Goal: Task Accomplishment & Management: Manage account settings

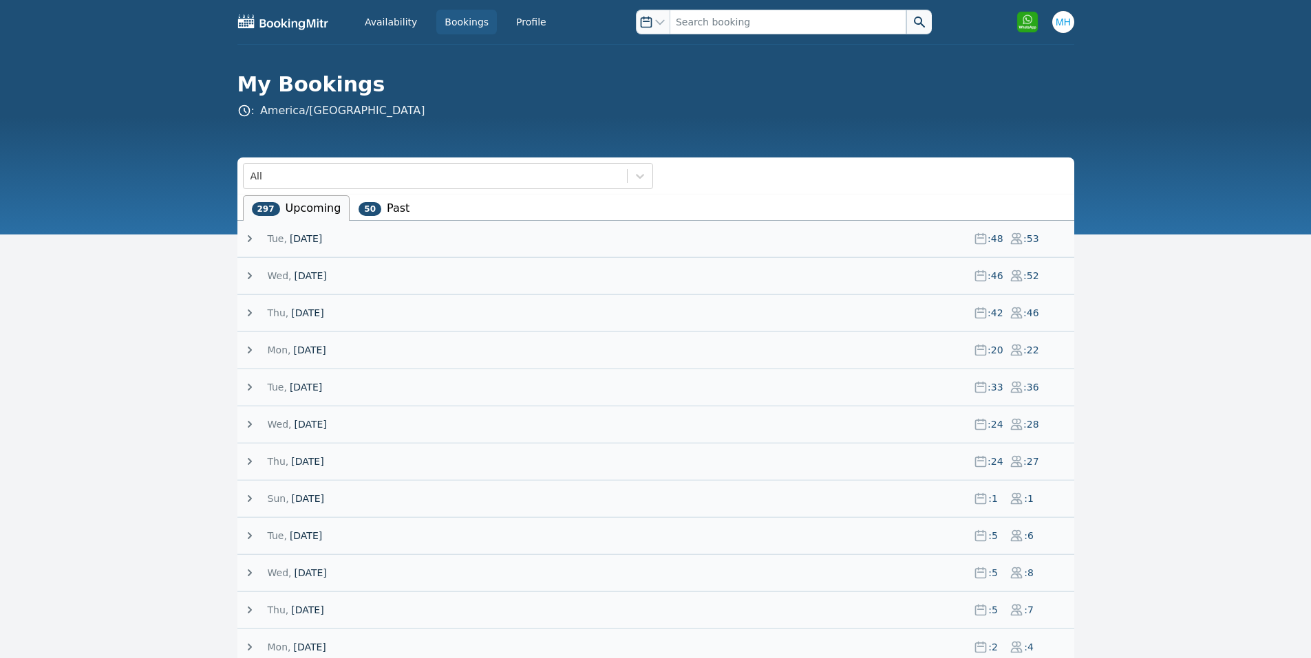
click at [305, 230] on div "Tue, 19 August 25 : 48 : 53" at bounding box center [658, 239] width 831 height 36
click at [305, 236] on span "[DATE]" at bounding box center [306, 239] width 32 height 14
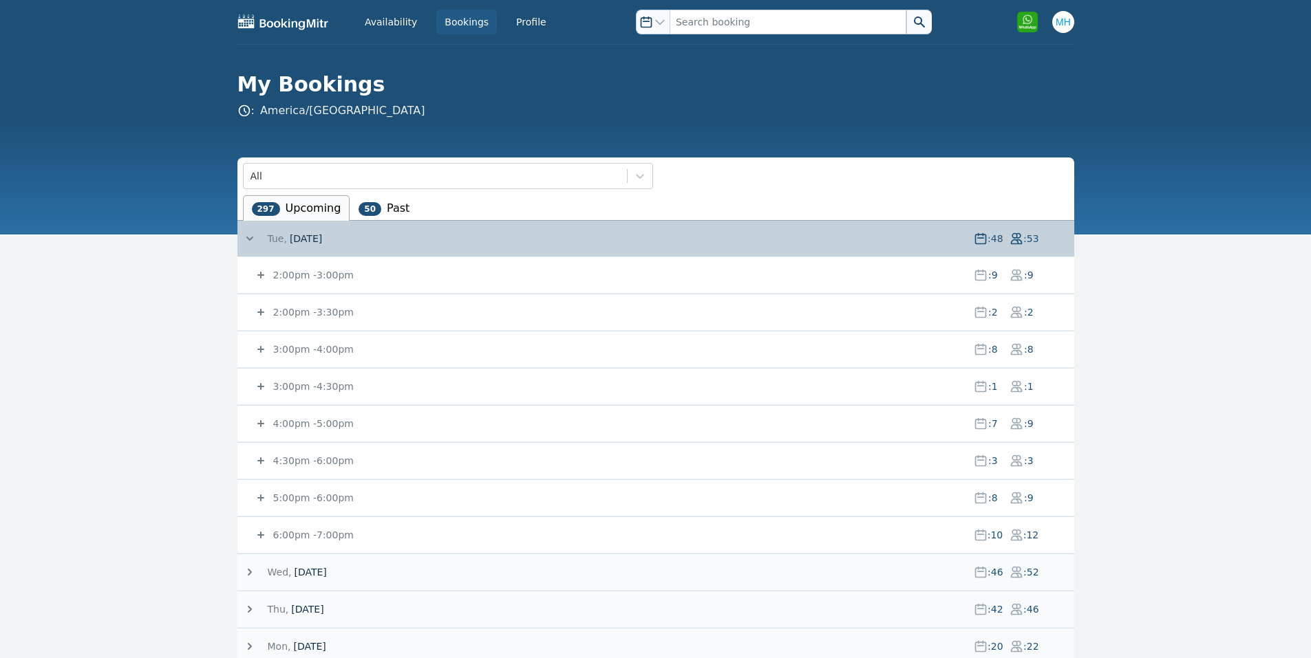
click at [308, 274] on small "2:00pm - 3:00pm" at bounding box center [311, 275] width 83 height 11
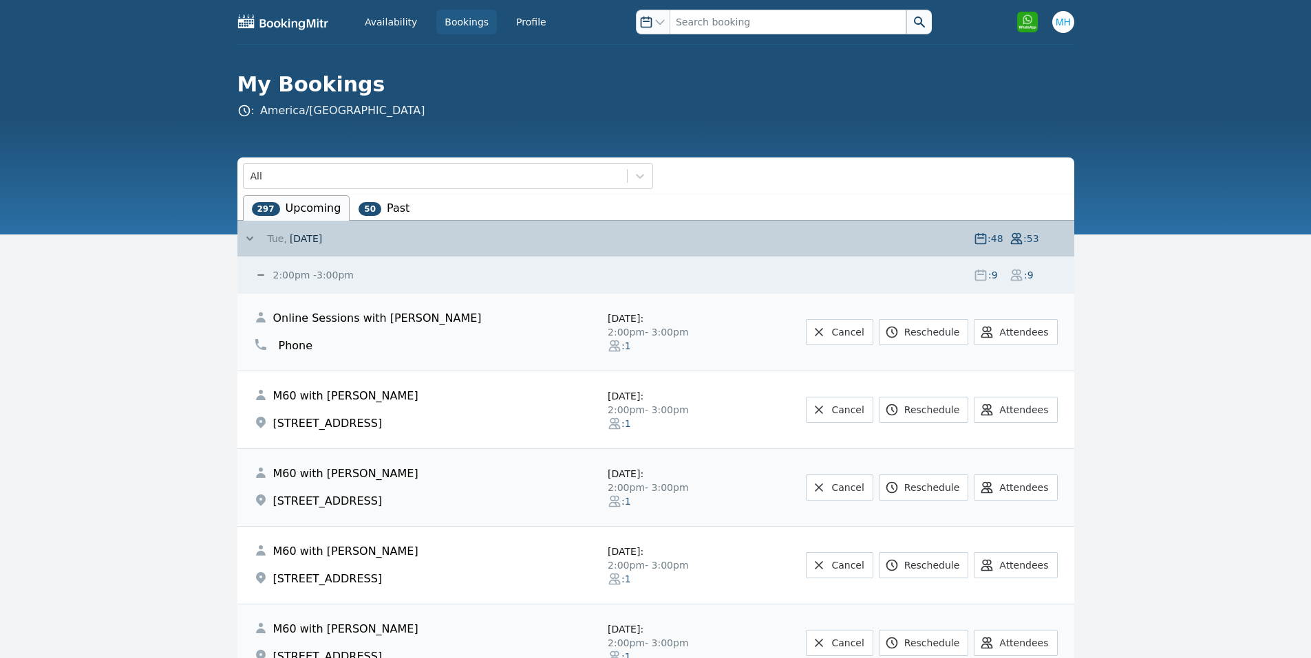
click at [303, 270] on div "2:00pm - 3:00pm : 9 : 9" at bounding box center [664, 275] width 820 height 36
click at [305, 272] on small "2:00pm - 3:00pm" at bounding box center [311, 275] width 83 height 11
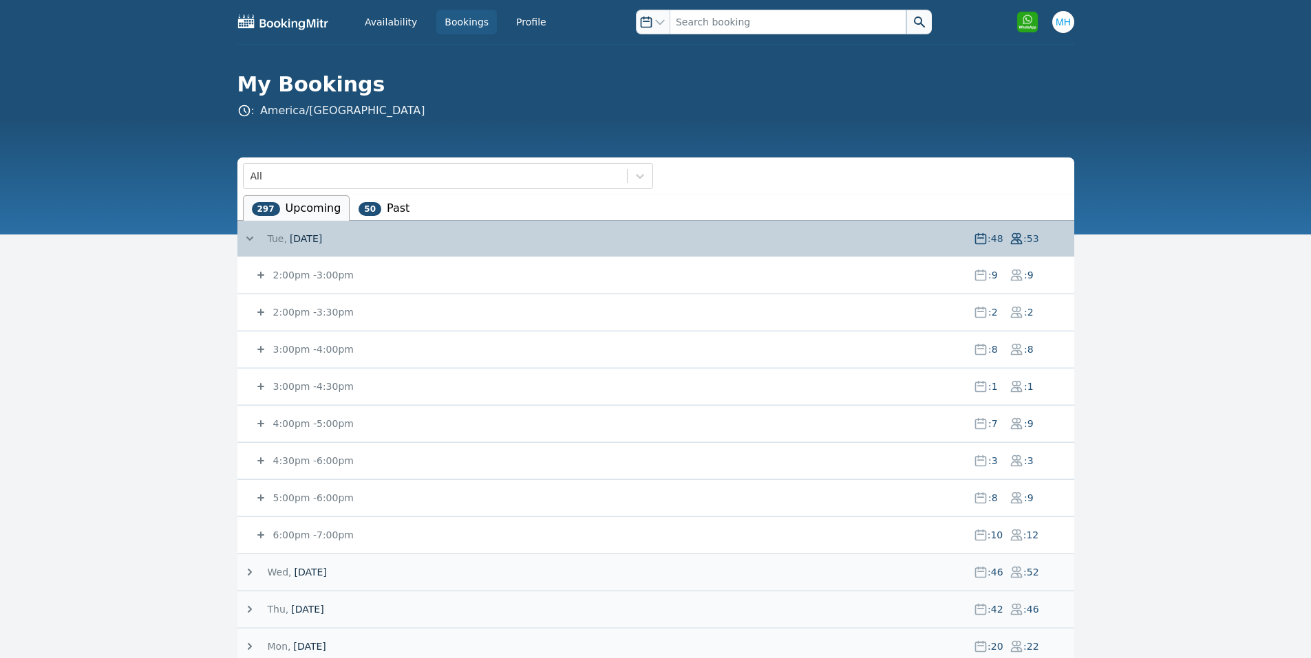
click at [318, 347] on small "3:00pm - 4:00pm" at bounding box center [311, 349] width 83 height 11
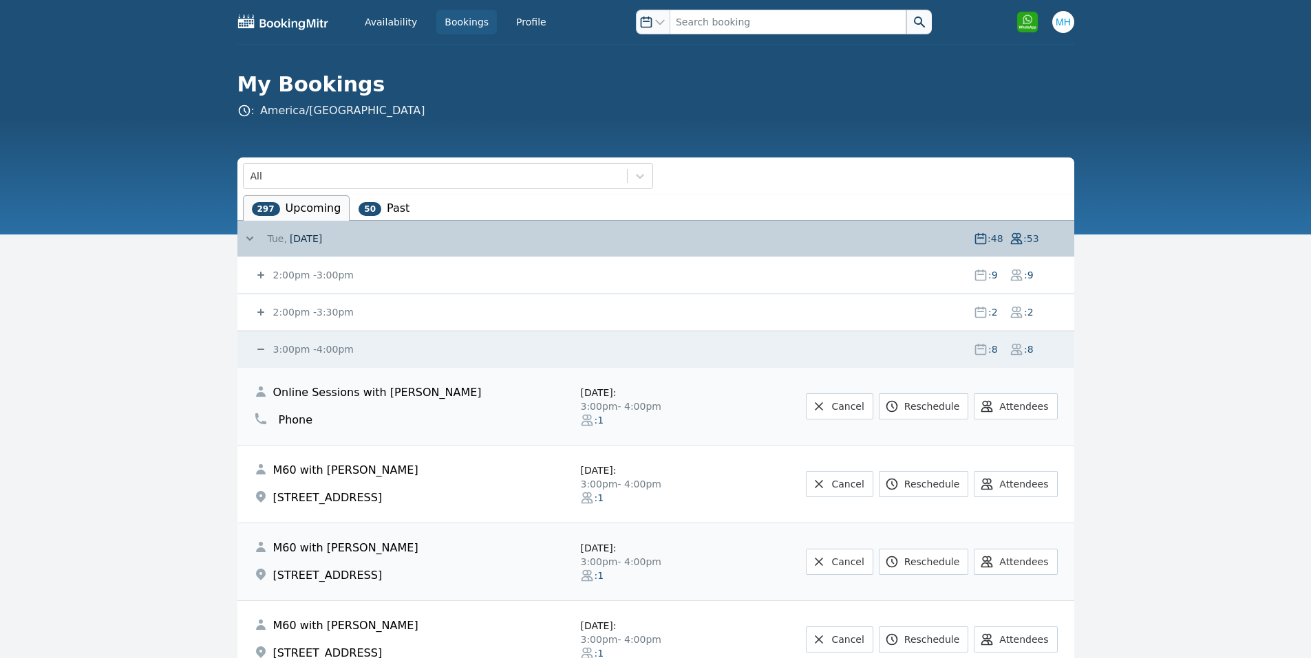
click at [302, 345] on small "3:00pm - 4:00pm" at bounding box center [311, 349] width 83 height 11
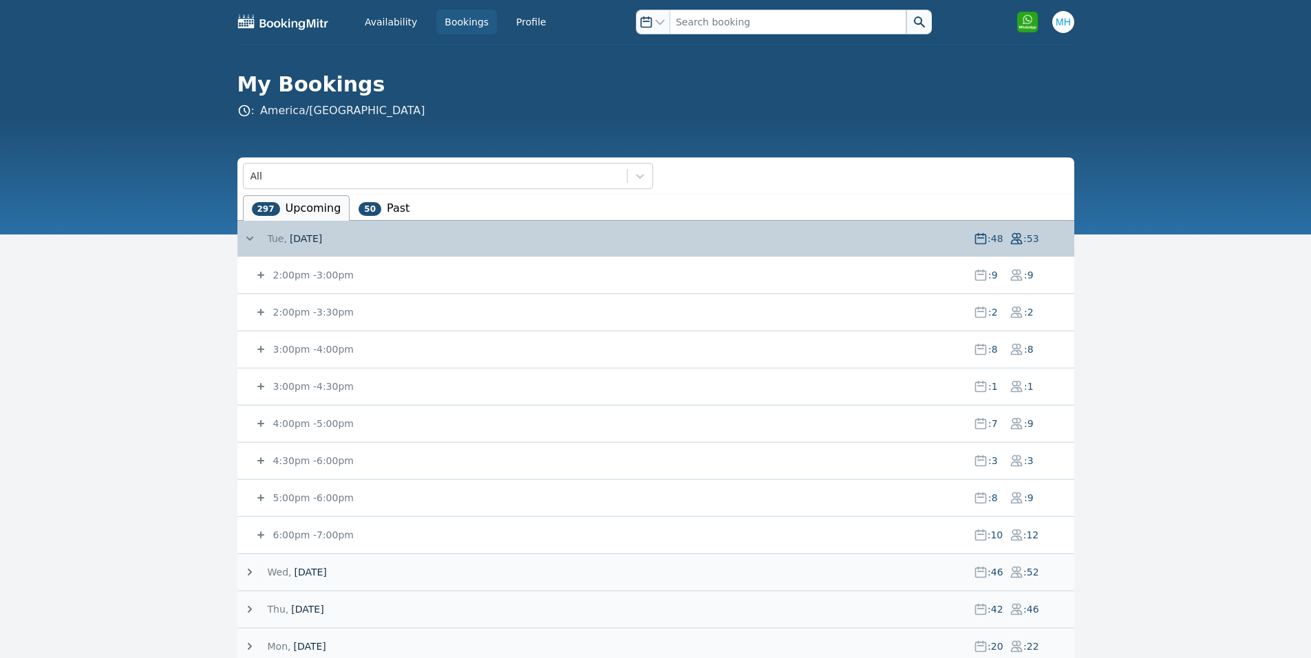
click at [303, 237] on span "19 August 25" at bounding box center [306, 239] width 32 height 14
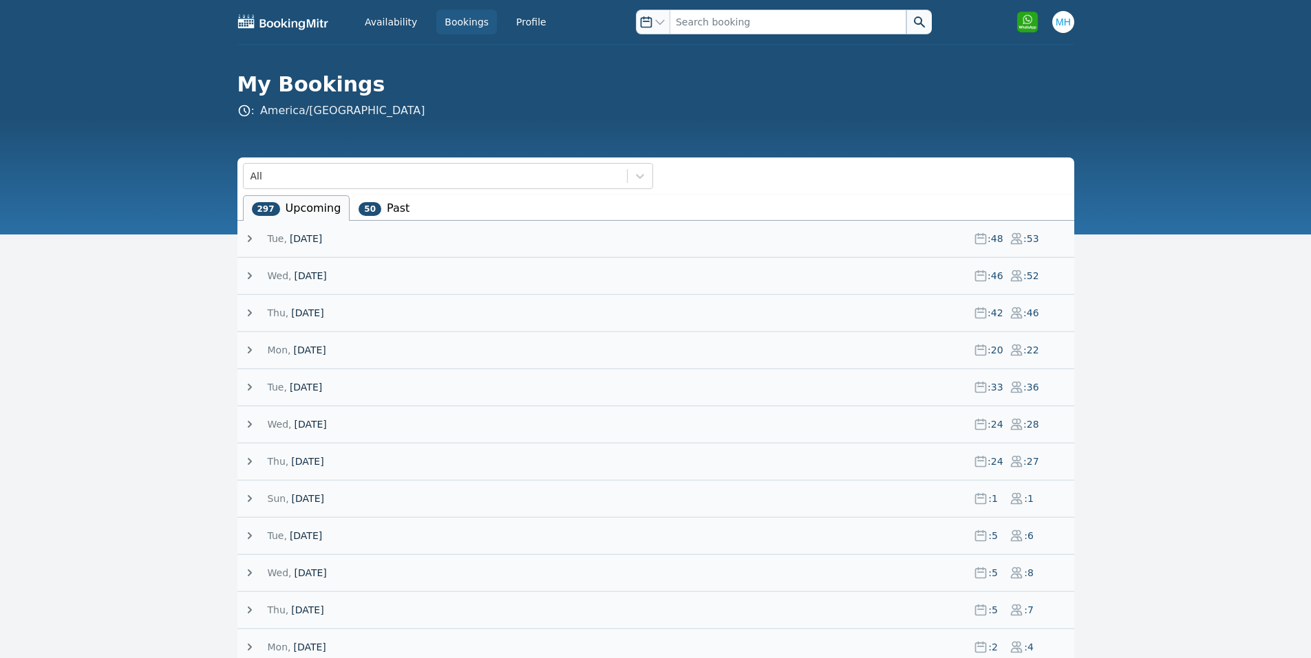
click at [303, 237] on span "19 August 25" at bounding box center [306, 239] width 32 height 14
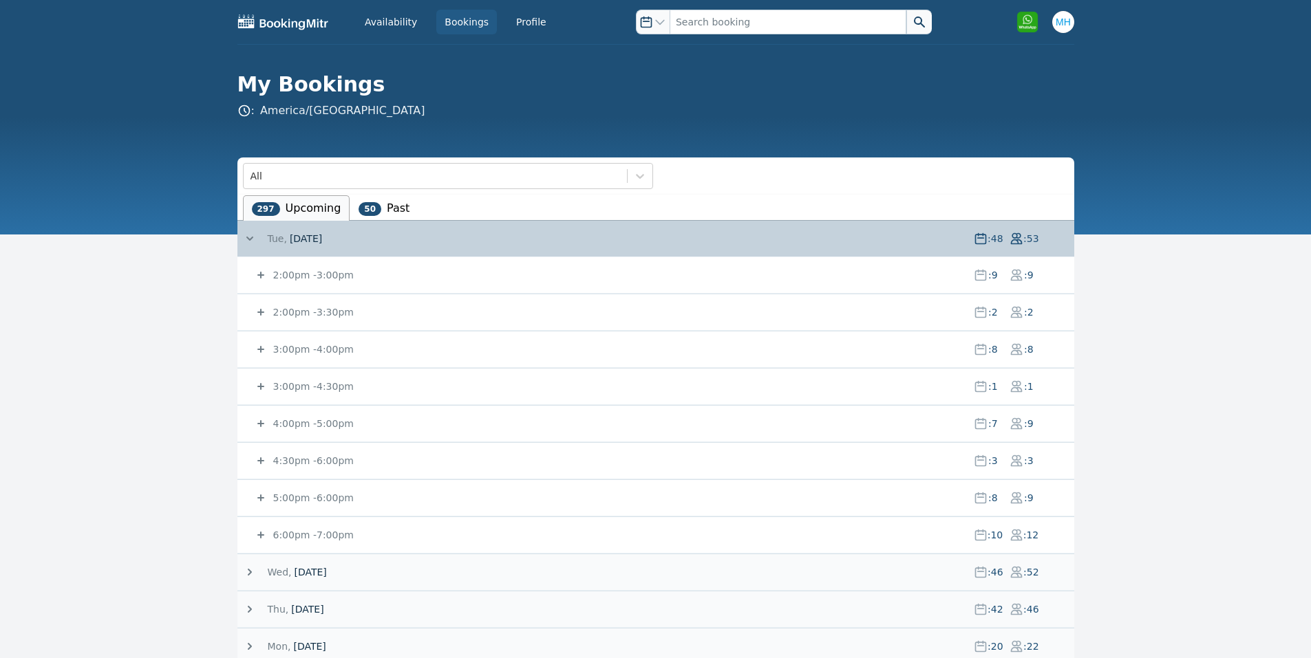
drag, startPoint x: 303, startPoint y: 234, endPoint x: 294, endPoint y: 234, distance: 8.3
click at [294, 234] on span "19 August 25" at bounding box center [306, 239] width 32 height 14
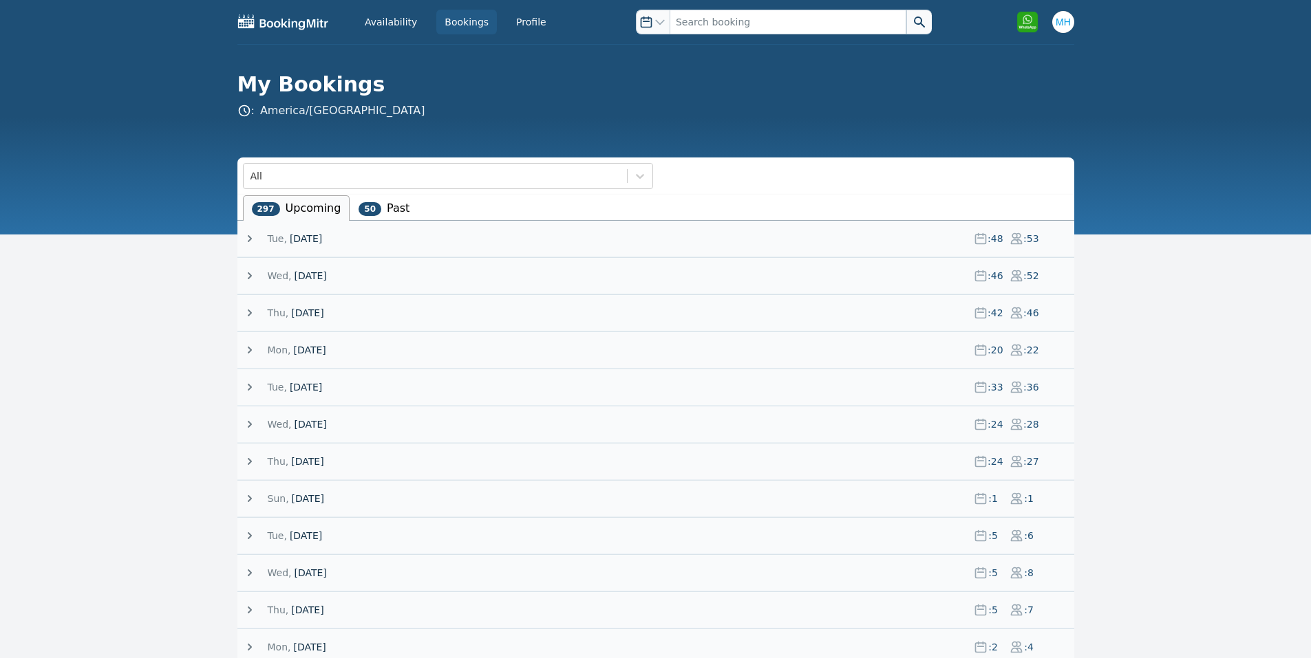
click at [296, 230] on div "Tue, 19 August 25 : 48 : 53" at bounding box center [658, 239] width 831 height 36
click at [300, 235] on span "19 August 25" at bounding box center [306, 239] width 32 height 14
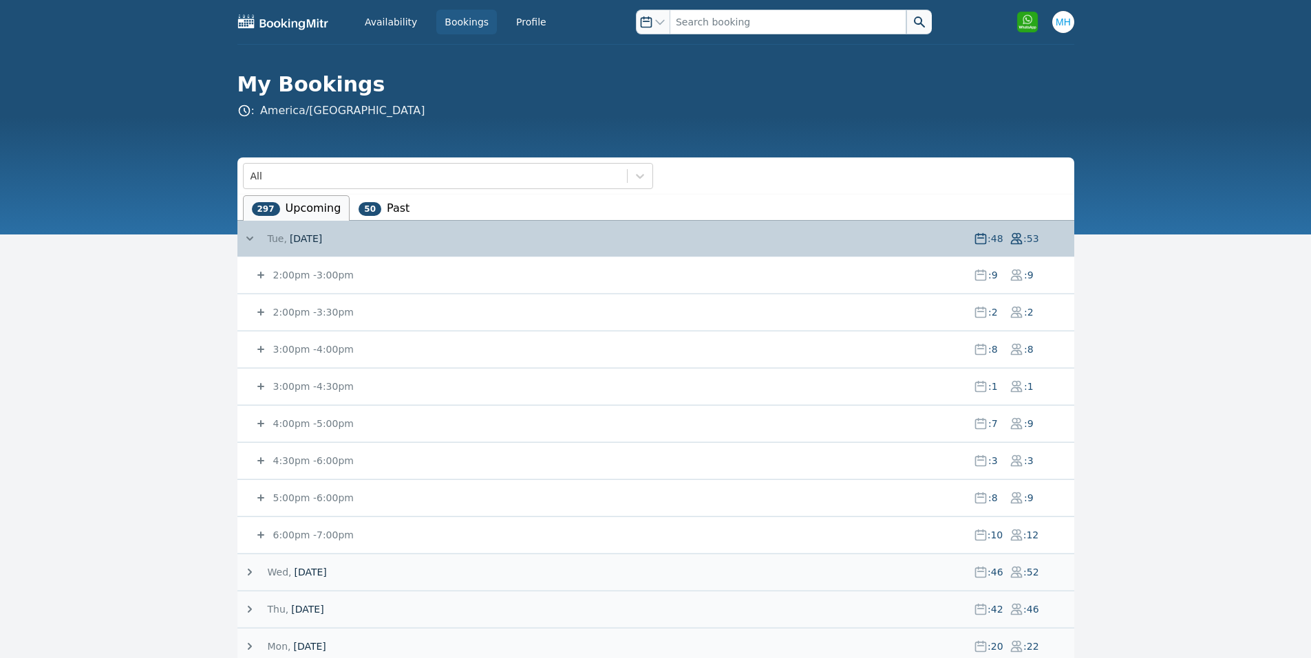
click at [297, 272] on small "2:00pm - 3:00pm" at bounding box center [311, 275] width 83 height 11
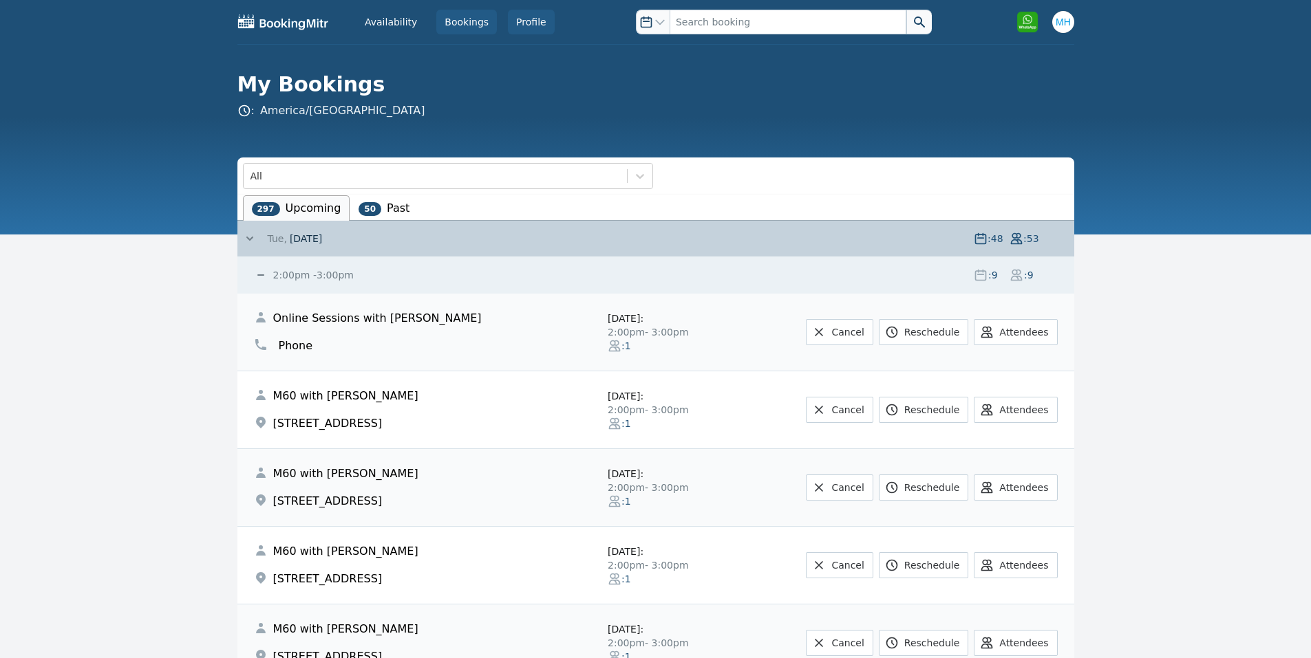
click at [508, 28] on link "Profile" at bounding box center [531, 22] width 47 height 25
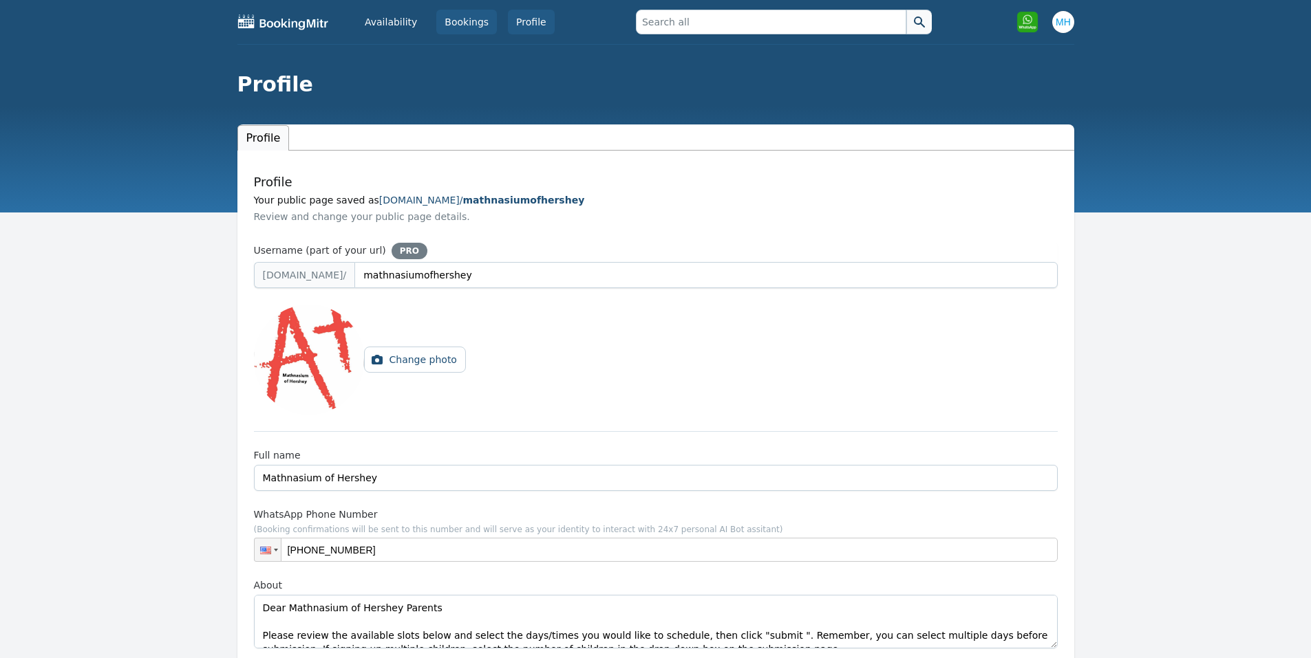
click at [463, 21] on link "Bookings" at bounding box center [466, 22] width 61 height 25
click at [414, 24] on link "Availability" at bounding box center [390, 22] width 69 height 25
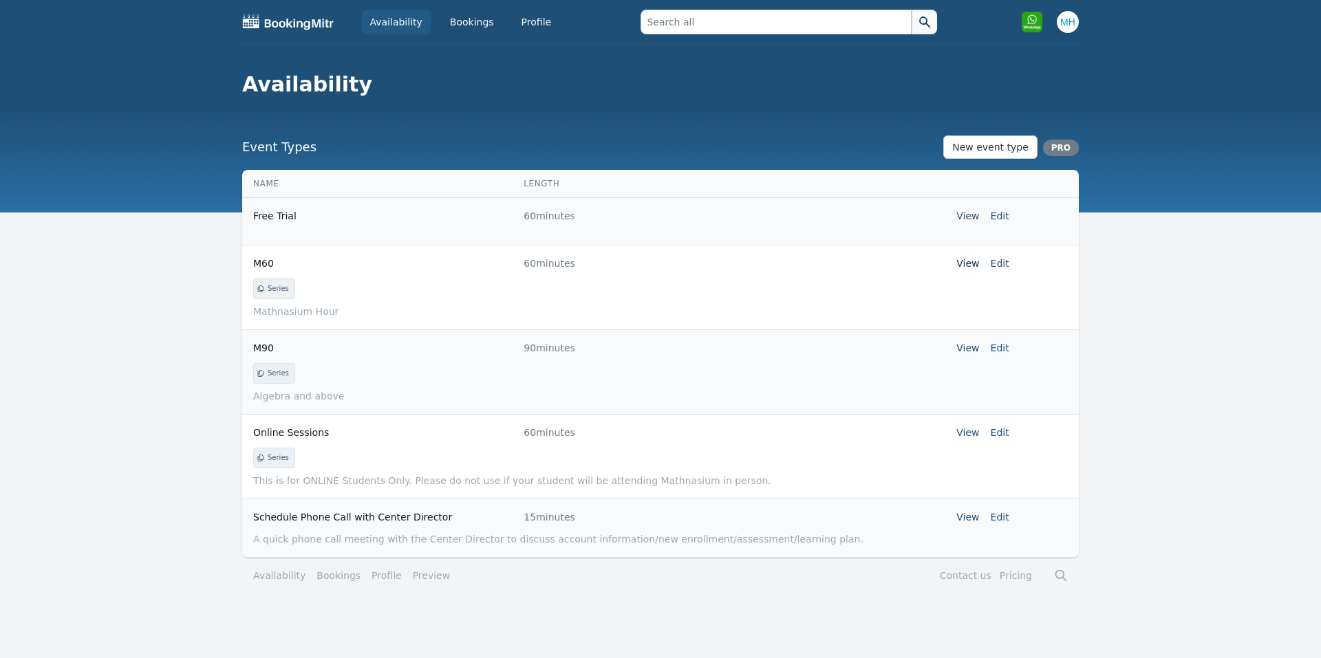
click at [977, 263] on link "View" at bounding box center [967, 263] width 23 height 11
click at [971, 345] on link "View" at bounding box center [967, 348] width 23 height 11
click at [973, 261] on link "View" at bounding box center [967, 263] width 23 height 11
click at [969, 345] on link "View" at bounding box center [967, 348] width 23 height 11
click at [463, 25] on link "Bookings" at bounding box center [472, 22] width 61 height 25
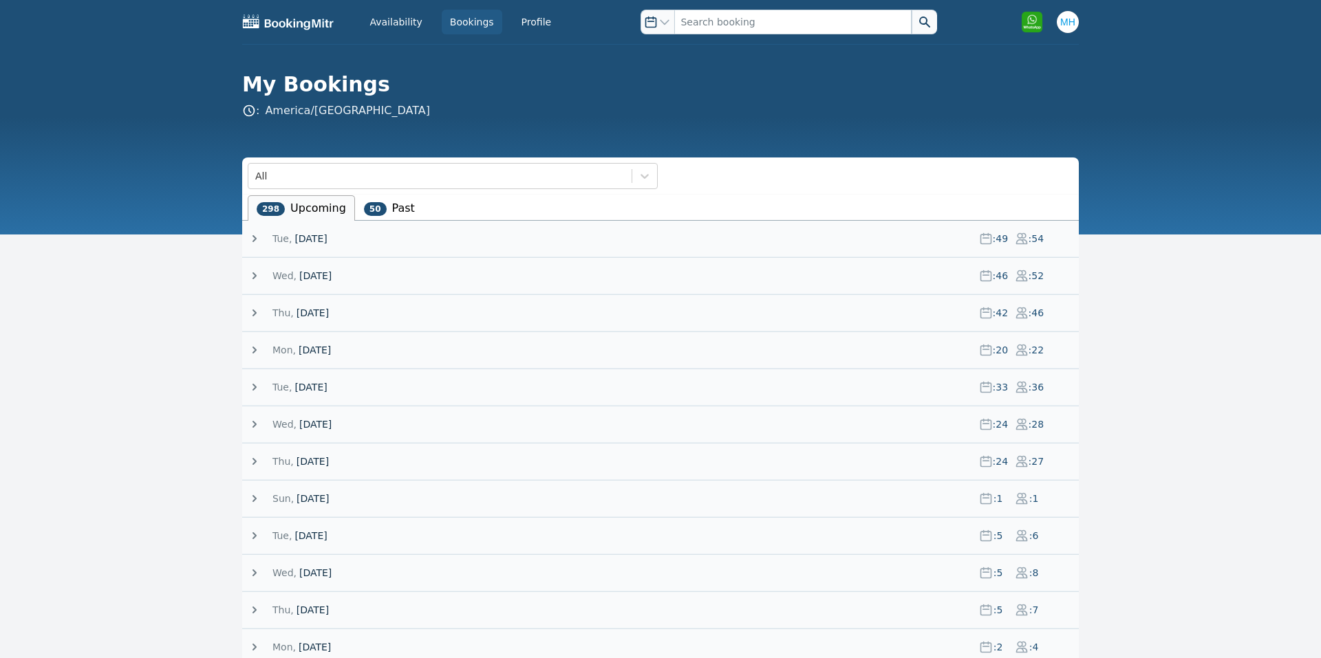
click at [307, 239] on span "19 August 25" at bounding box center [310, 239] width 32 height 14
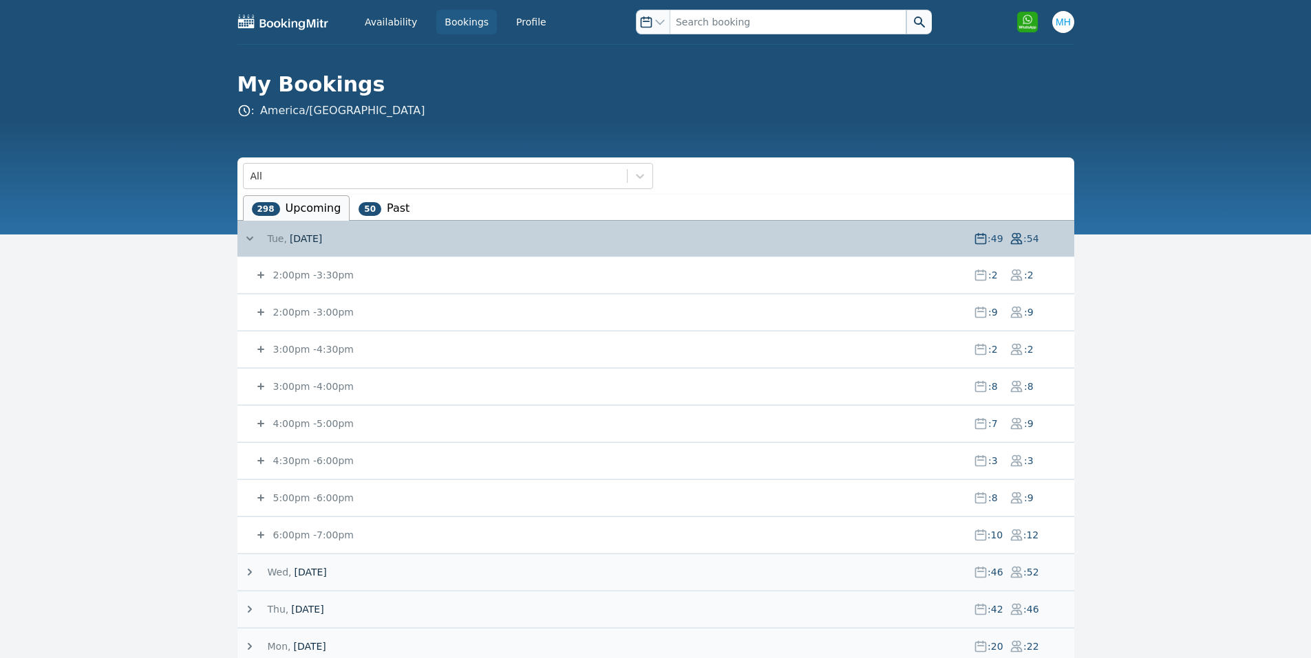
click at [303, 314] on small "2:00pm - 3:00pm" at bounding box center [311, 312] width 83 height 11
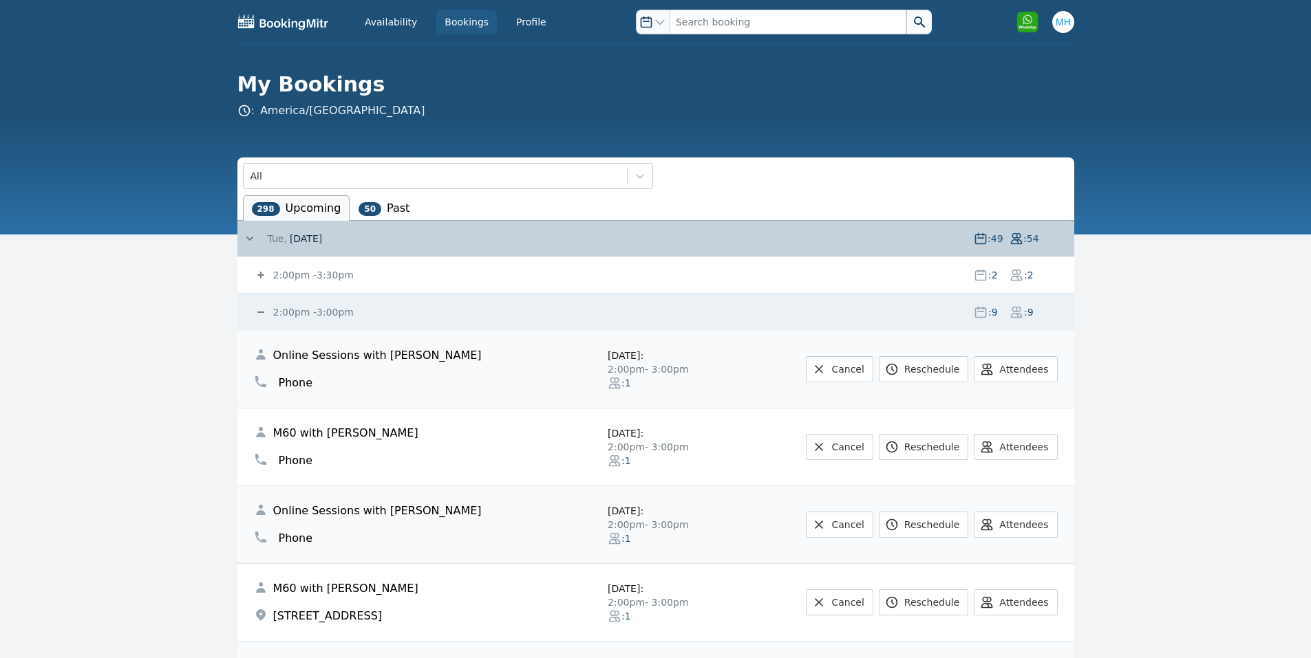
click at [299, 277] on small "2:00pm - 3:30pm" at bounding box center [311, 275] width 83 height 11
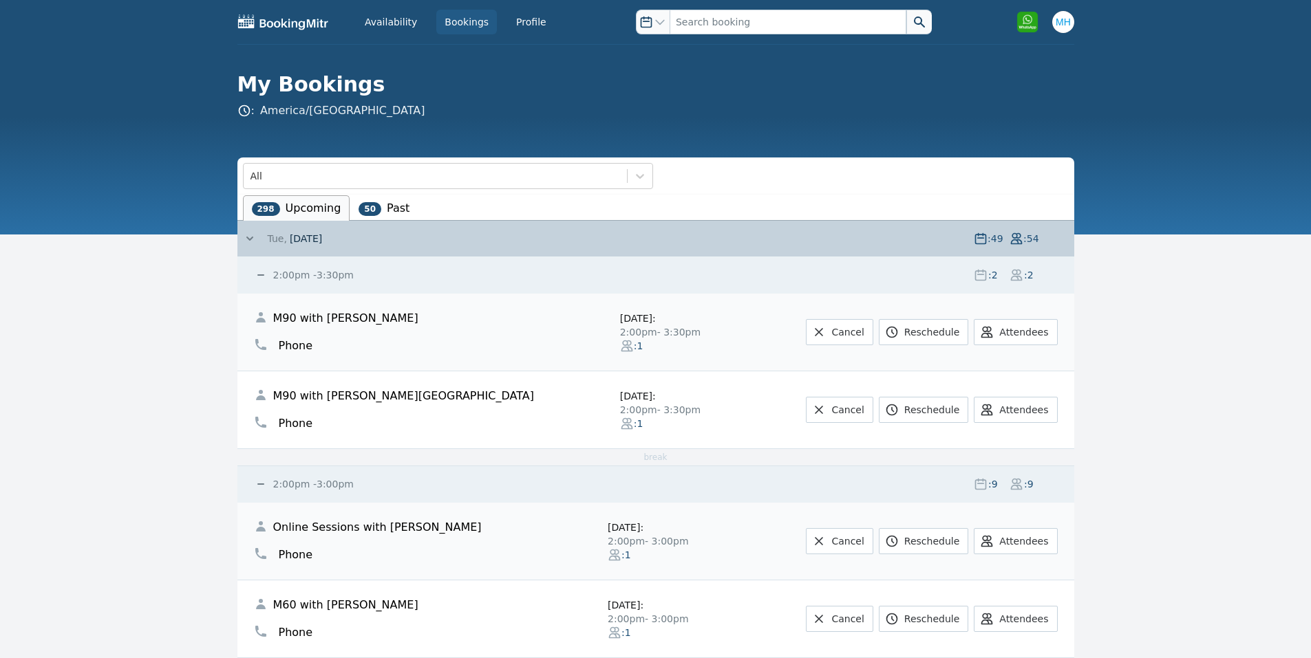
click at [330, 276] on small "2:00pm - 3:30pm" at bounding box center [311, 275] width 83 height 11
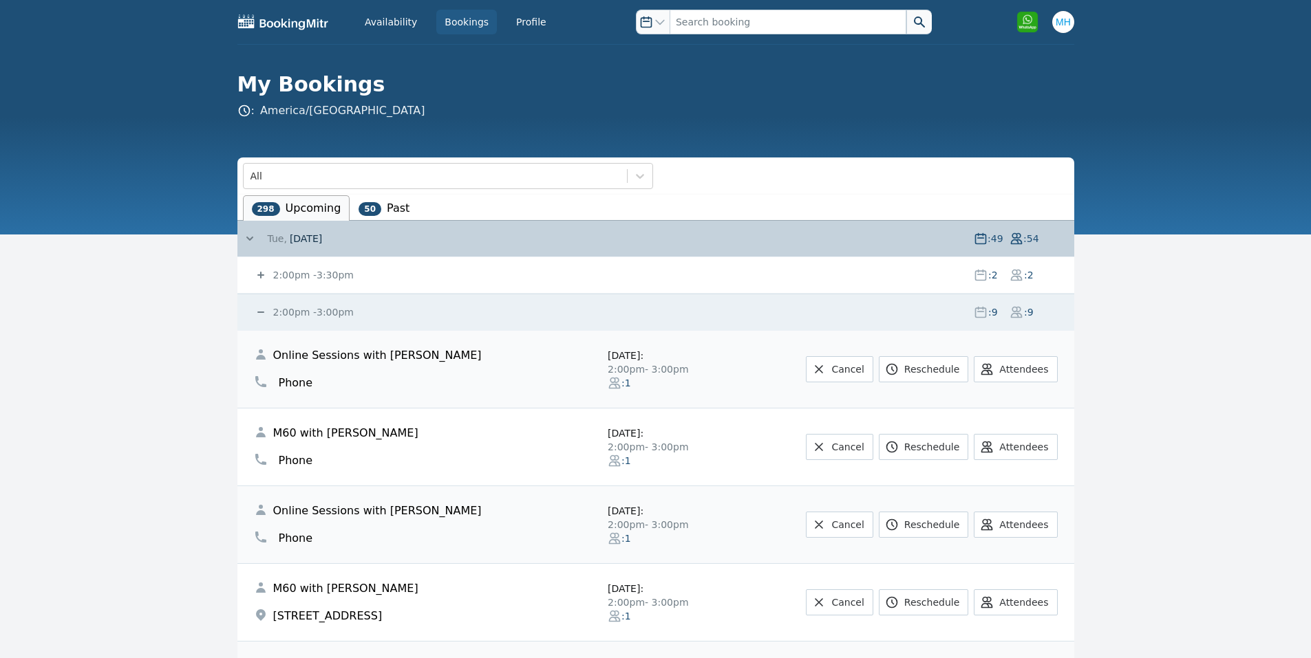
click at [310, 312] on small "2:00pm - 3:00pm" at bounding box center [311, 312] width 83 height 11
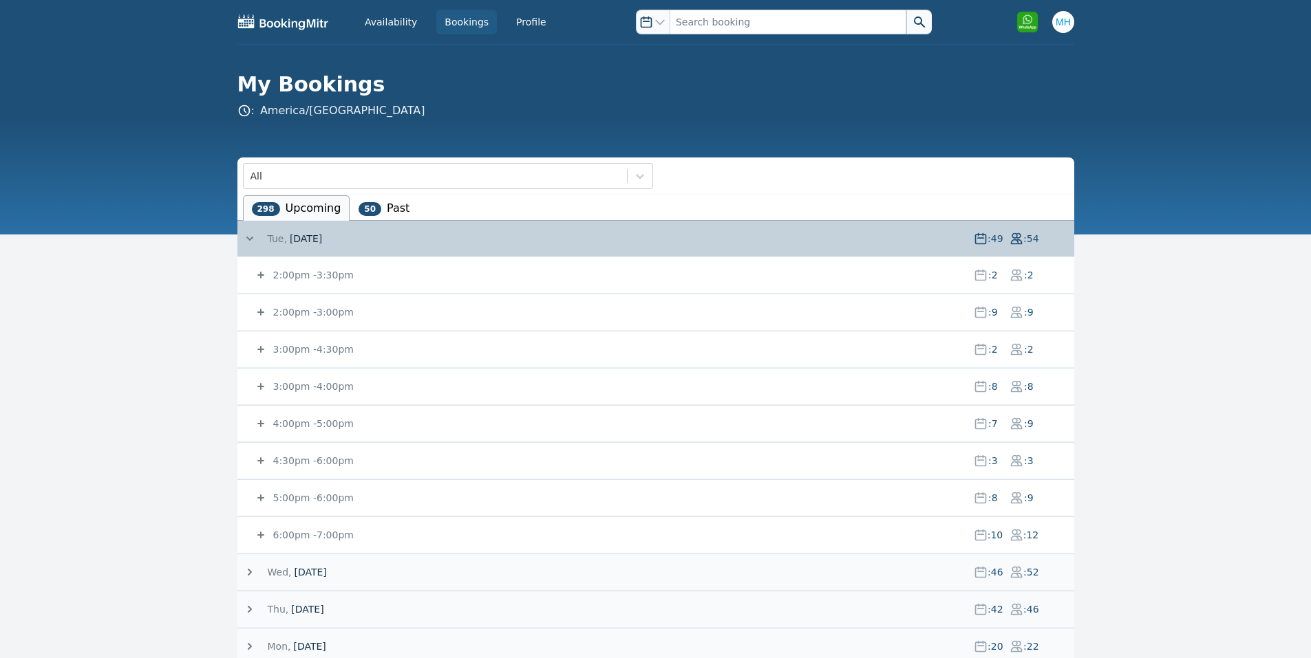
click at [288, 273] on small "2:00pm - 3:30pm" at bounding box center [311, 275] width 83 height 11
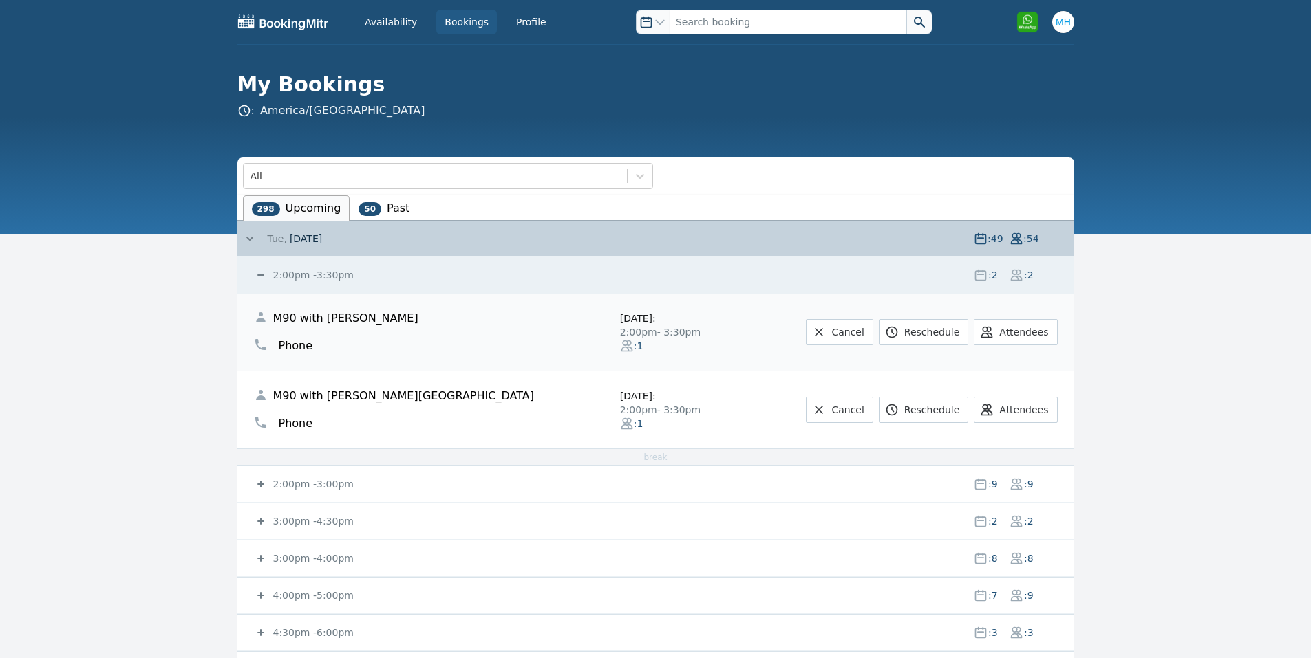
click at [288, 273] on small "2:00pm - 3:30pm" at bounding box center [311, 275] width 83 height 11
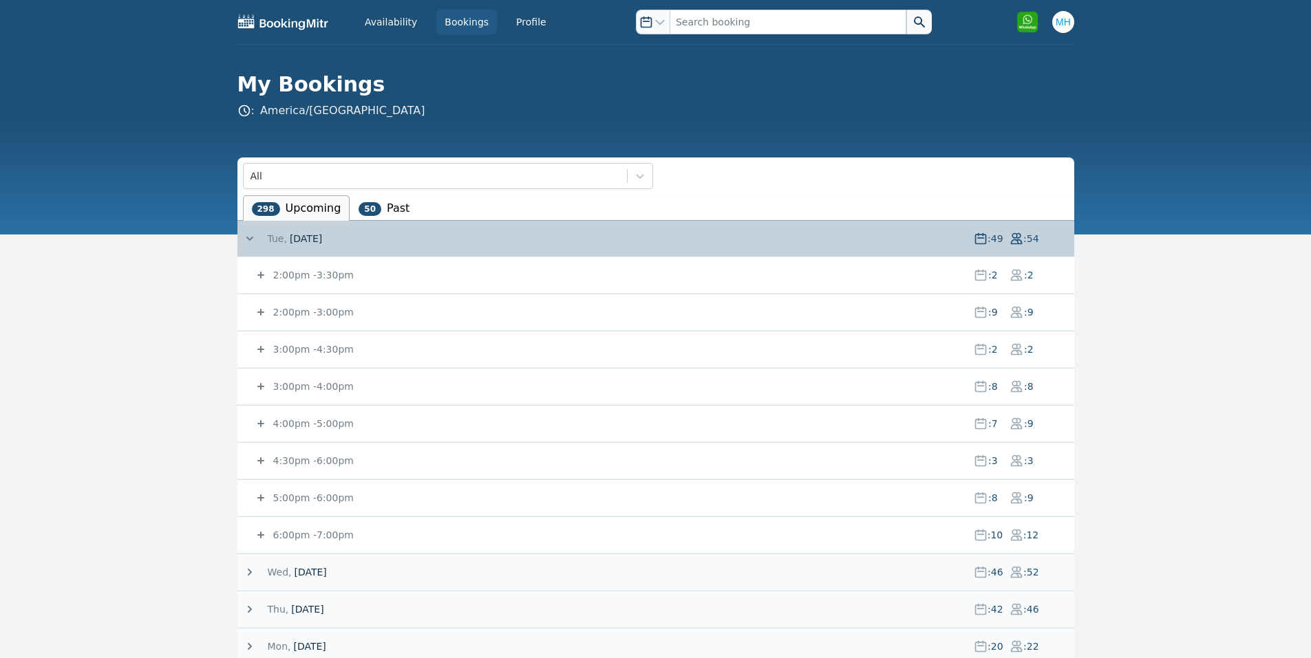
click at [299, 353] on small "3:00pm - 4:30pm" at bounding box center [311, 349] width 83 height 11
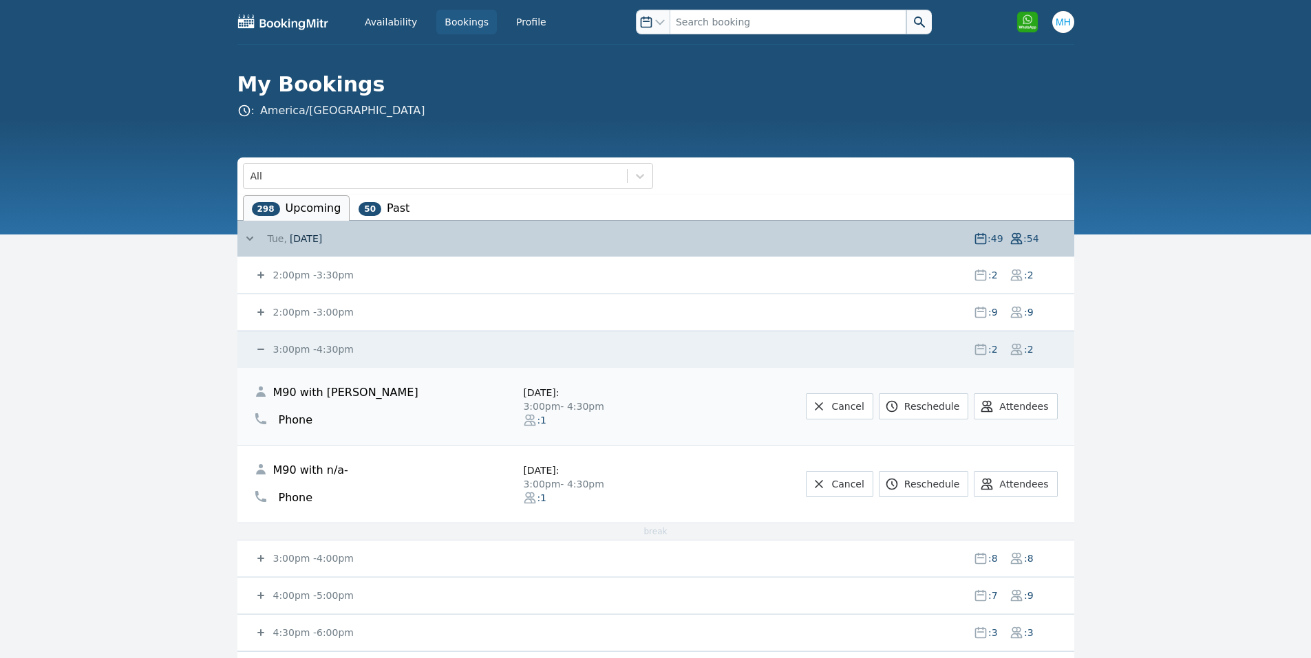
drag, startPoint x: 312, startPoint y: 343, endPoint x: 301, endPoint y: 302, distance: 42.5
click at [312, 345] on small "3:00pm - 4:30pm" at bounding box center [311, 349] width 83 height 11
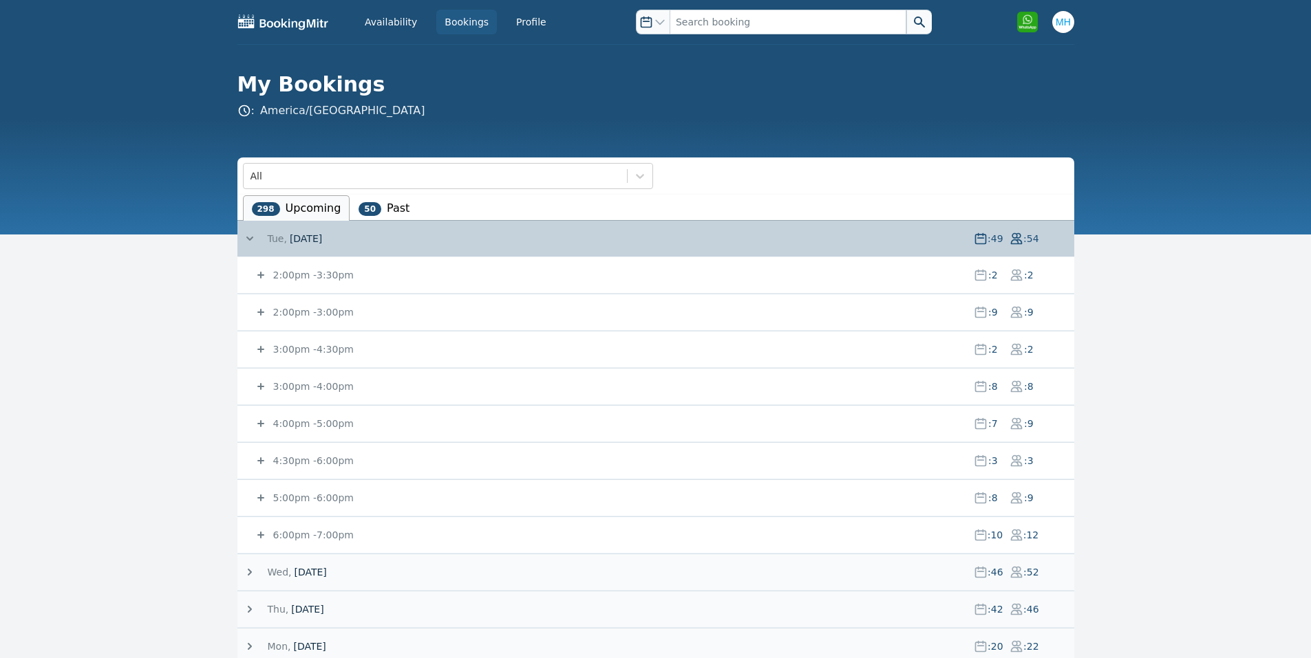
click at [292, 275] on small "2:00pm - 3:30pm" at bounding box center [311, 275] width 83 height 11
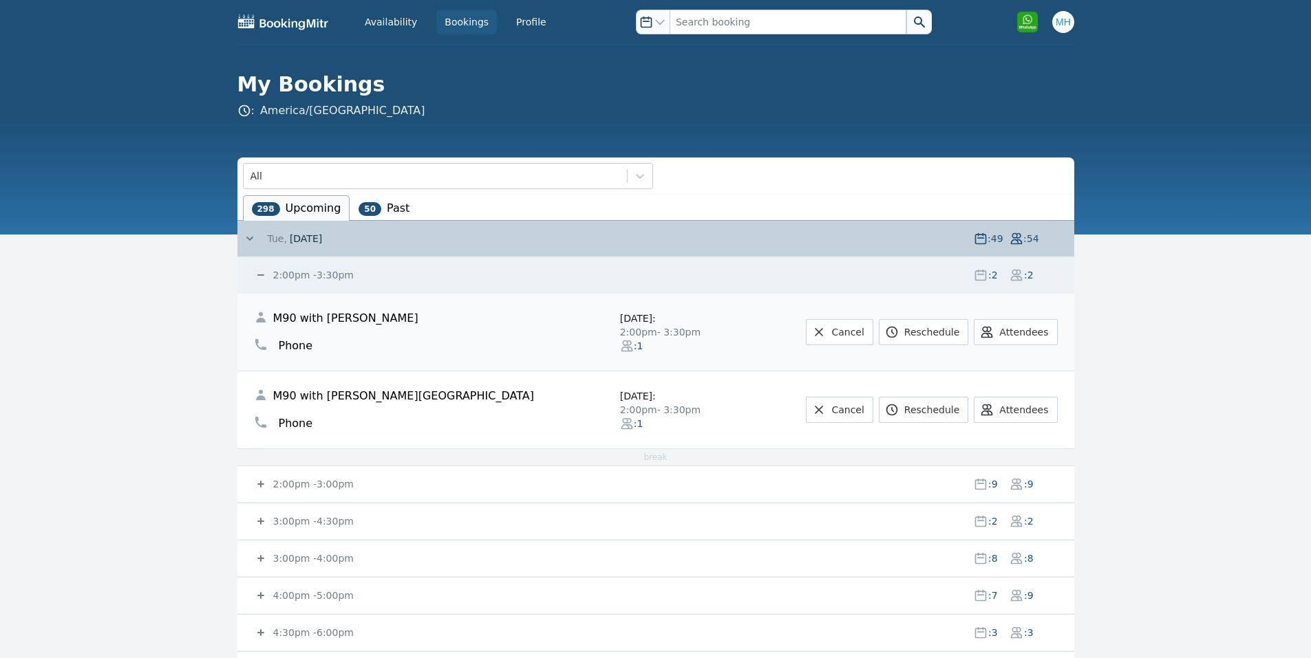
click at [330, 480] on small "2:00pm - 3:00pm" at bounding box center [311, 484] width 83 height 11
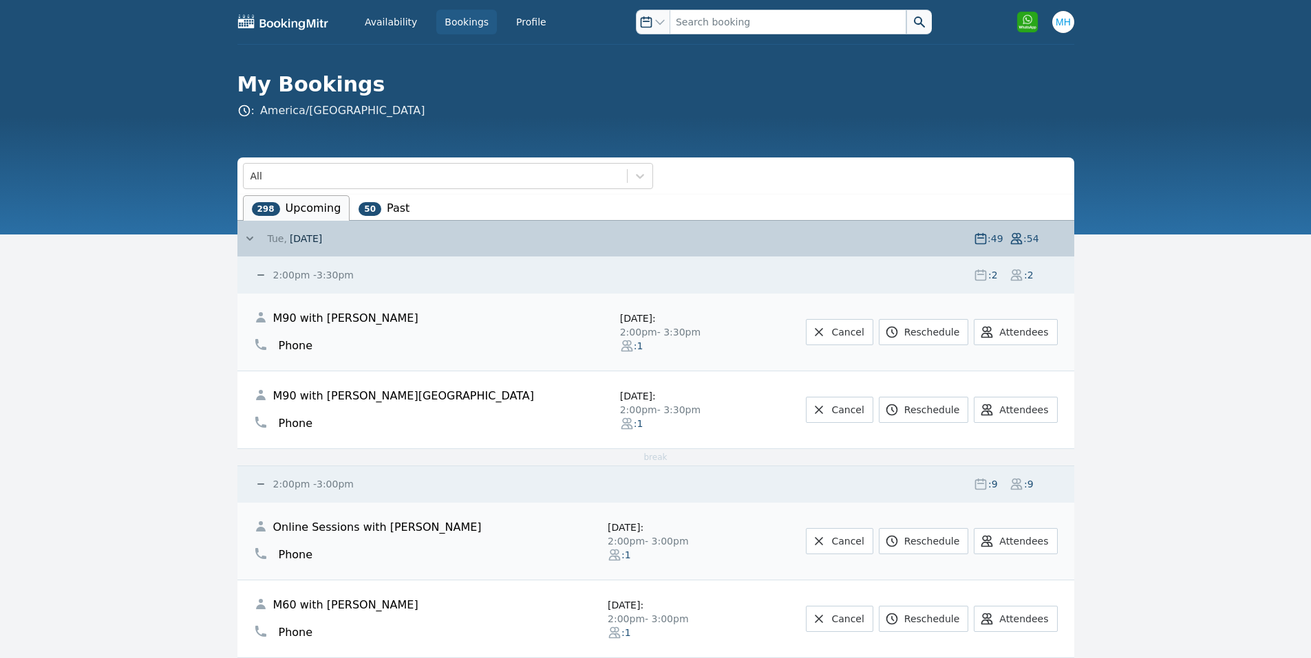
click at [309, 272] on small "2:00pm - 3:30pm" at bounding box center [311, 275] width 83 height 11
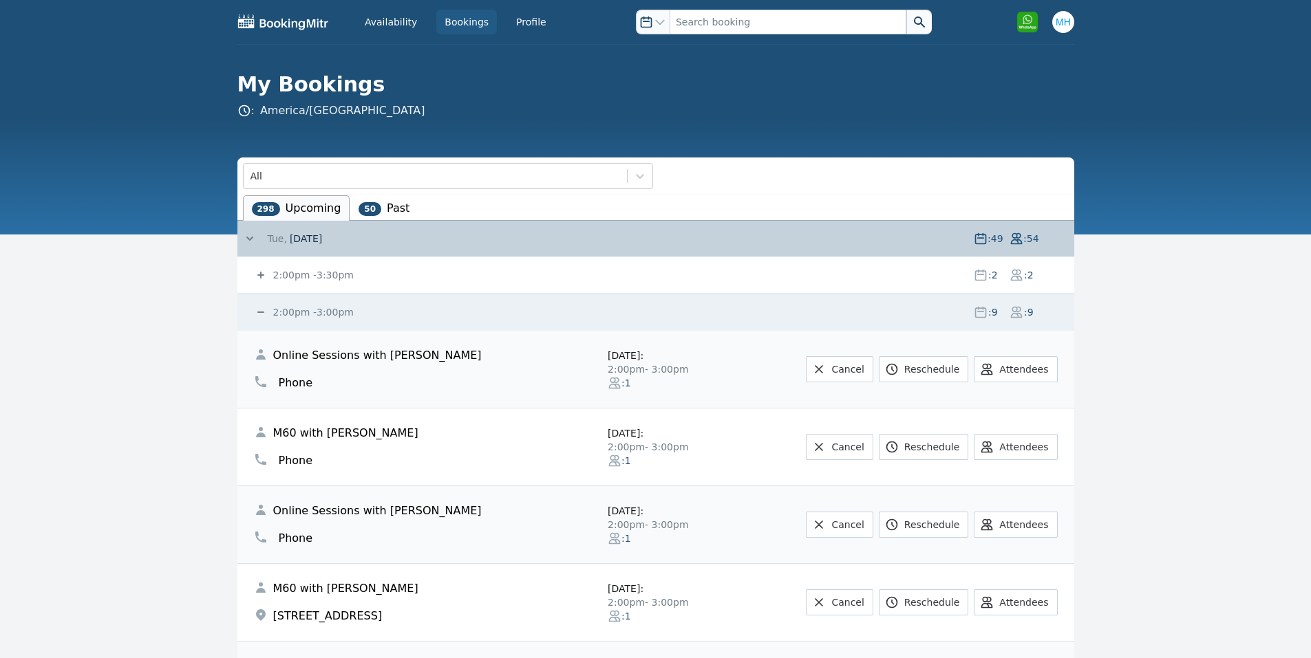
click at [301, 307] on small "2:00pm - 3:00pm" at bounding box center [311, 312] width 83 height 11
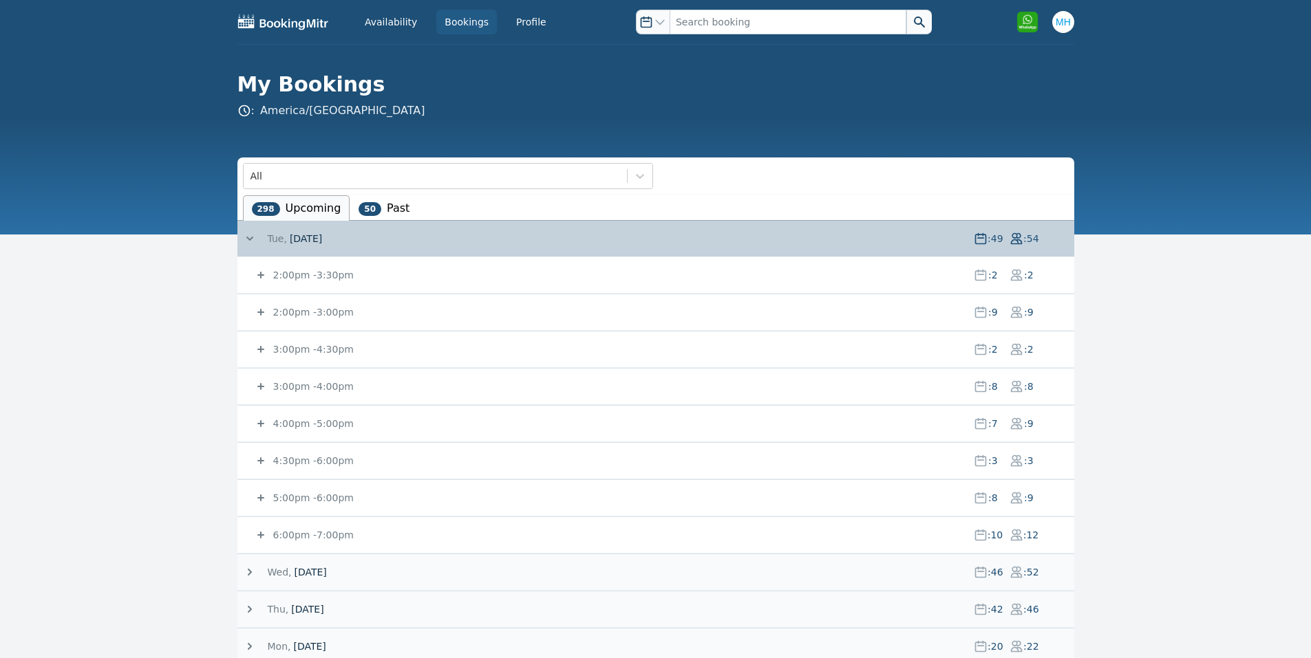
click at [293, 381] on small "3:00pm - 4:00pm" at bounding box center [311, 386] width 83 height 11
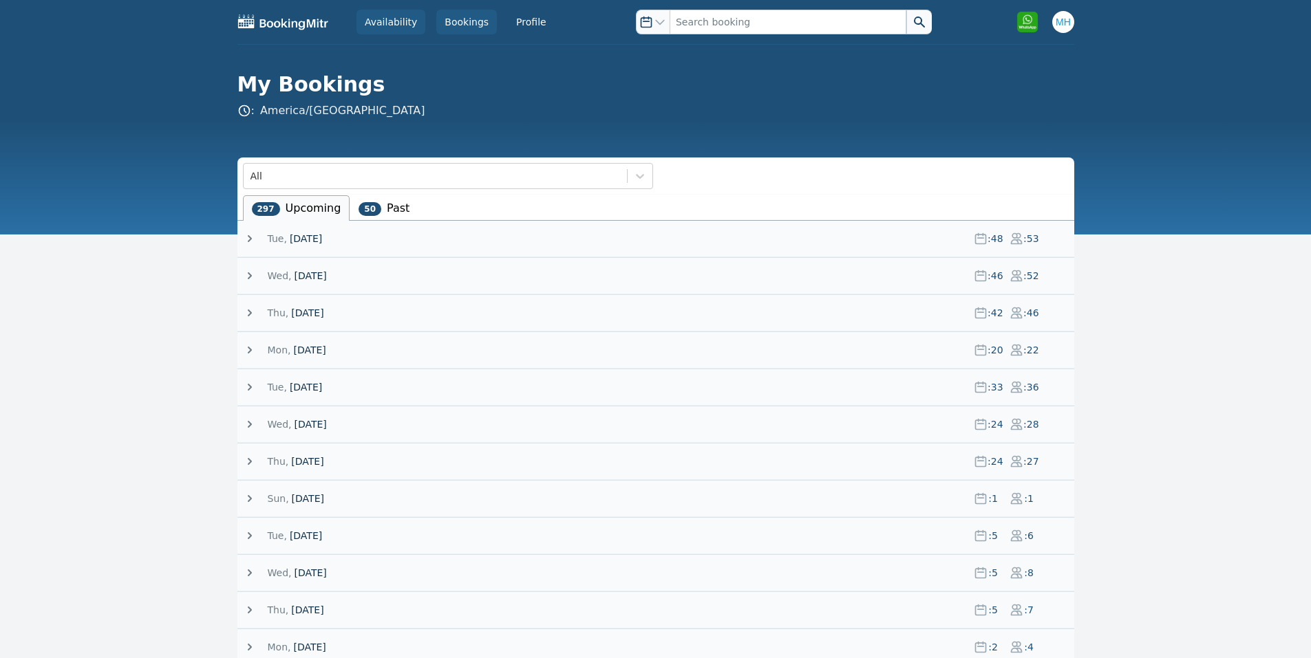
click at [398, 19] on link "Availability" at bounding box center [390, 22] width 69 height 25
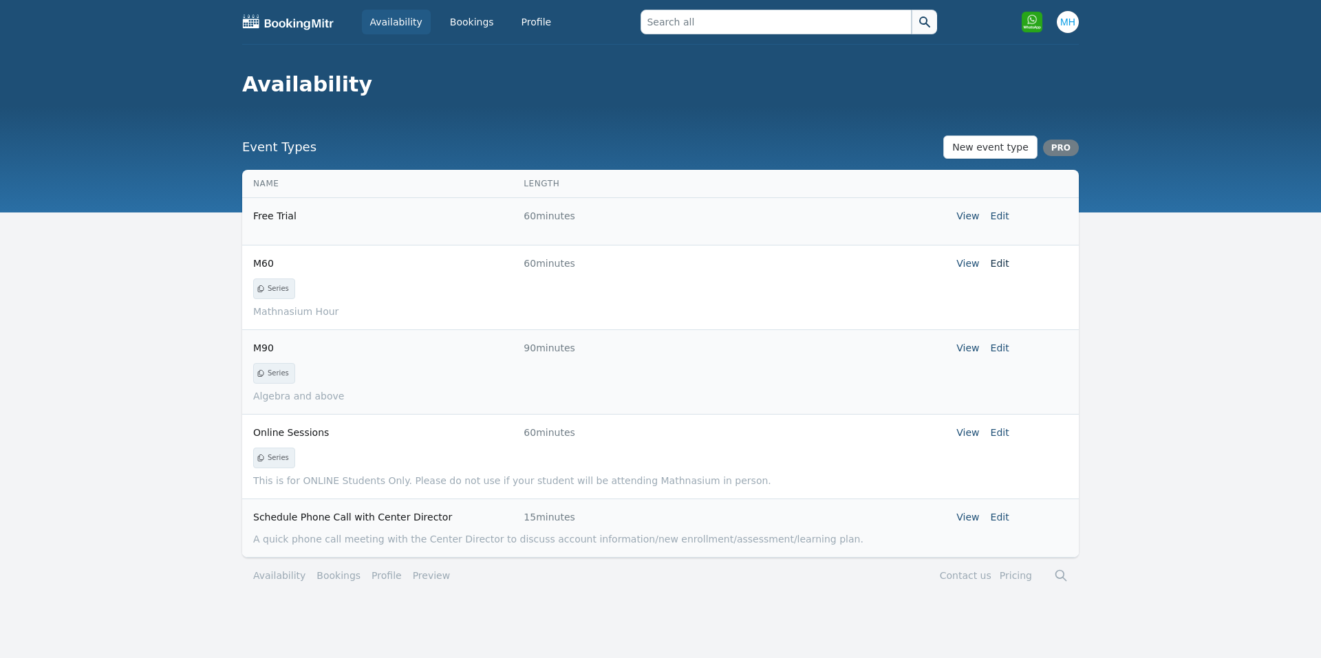
click at [1009, 259] on link "Edit" at bounding box center [1000, 263] width 19 height 11
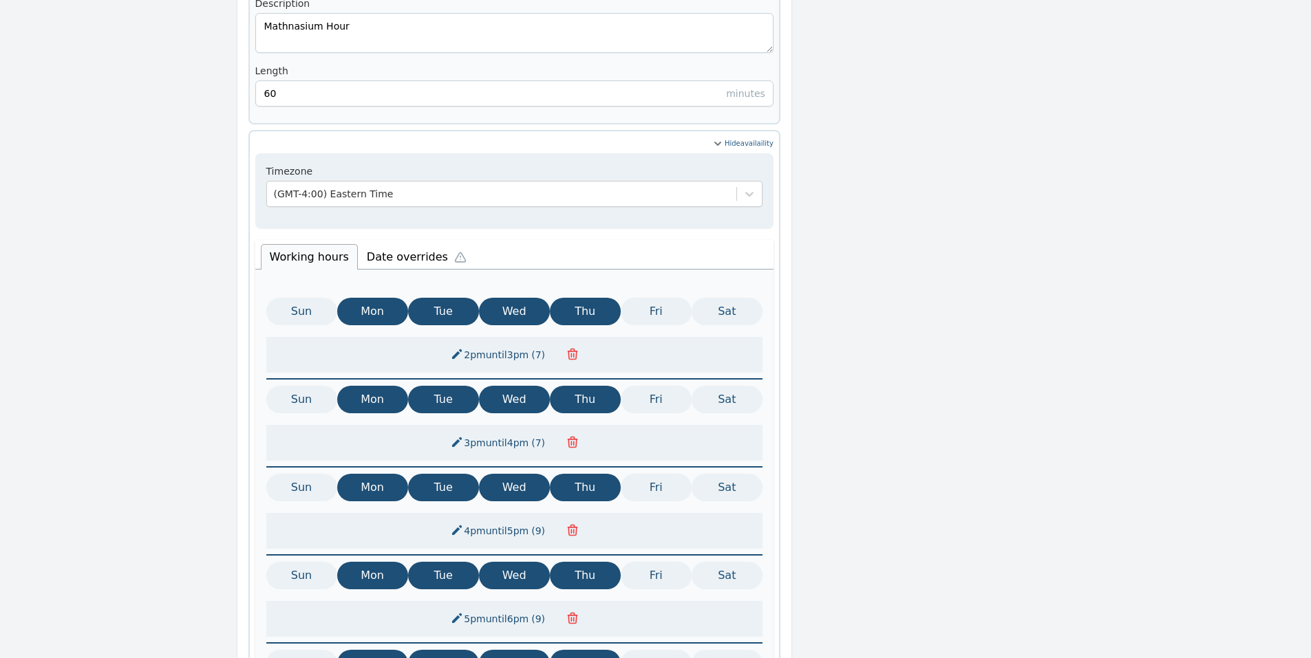
scroll to position [550, 0]
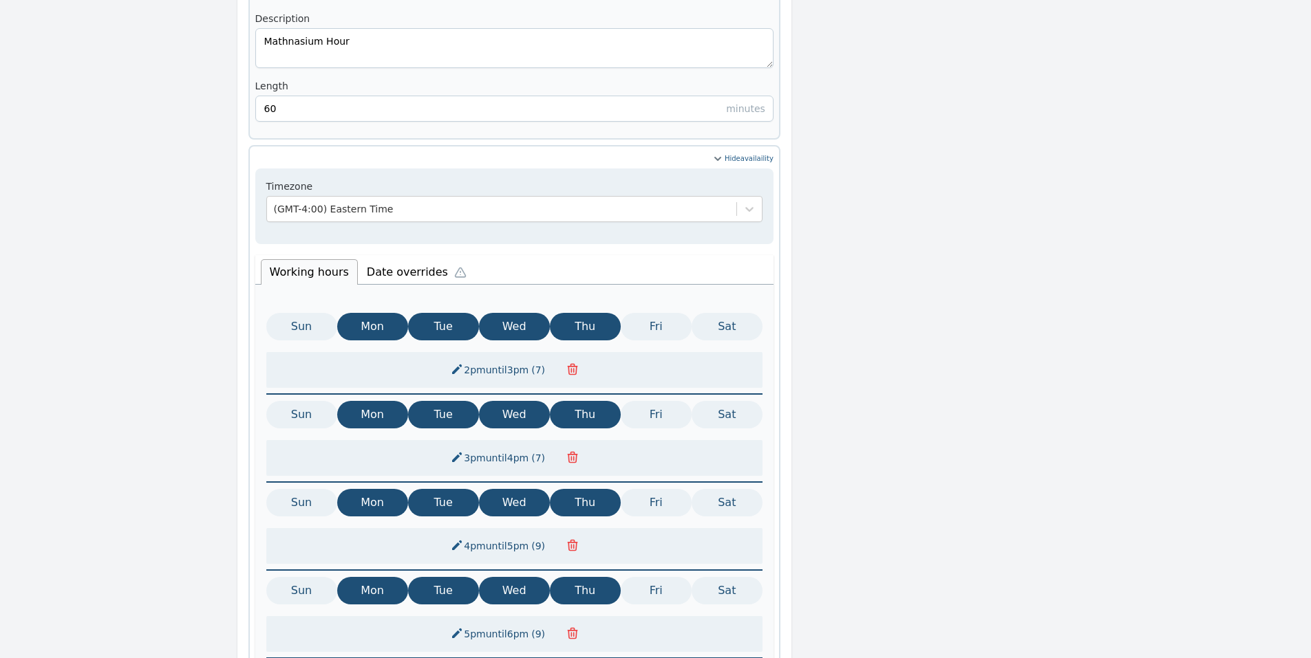
click at [417, 256] on li "Date overrides" at bounding box center [420, 270] width 124 height 29
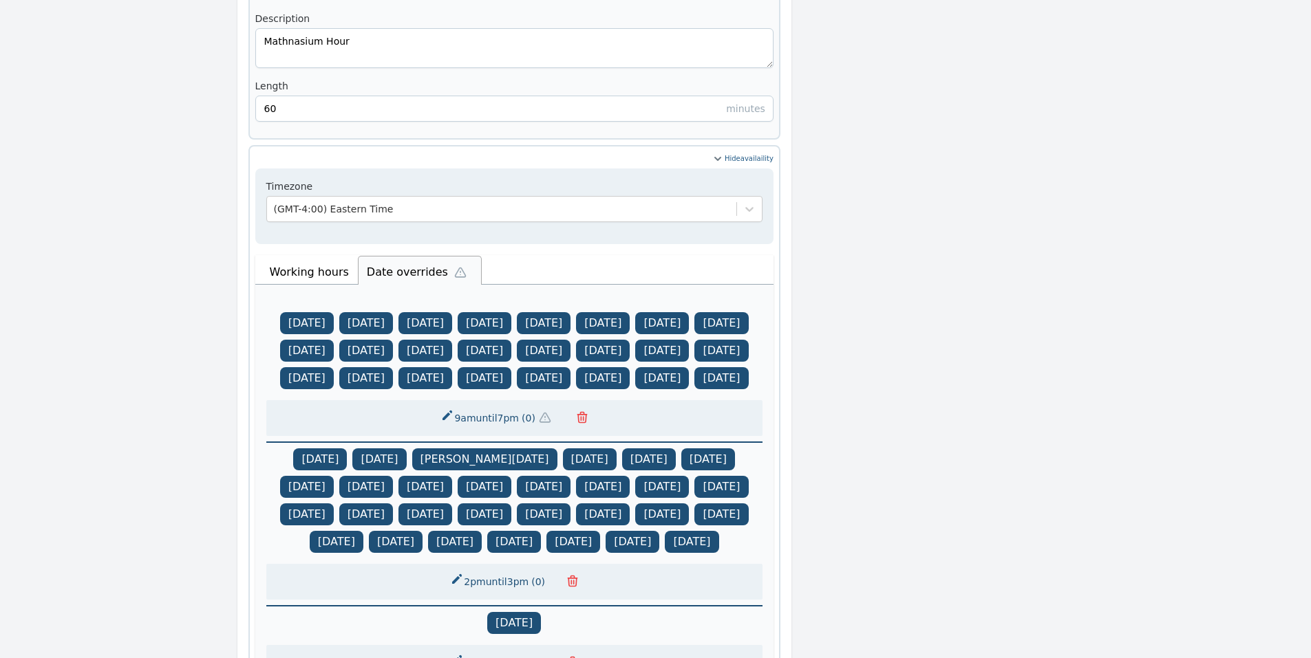
click at [325, 259] on li "Working hours" at bounding box center [309, 271] width 97 height 25
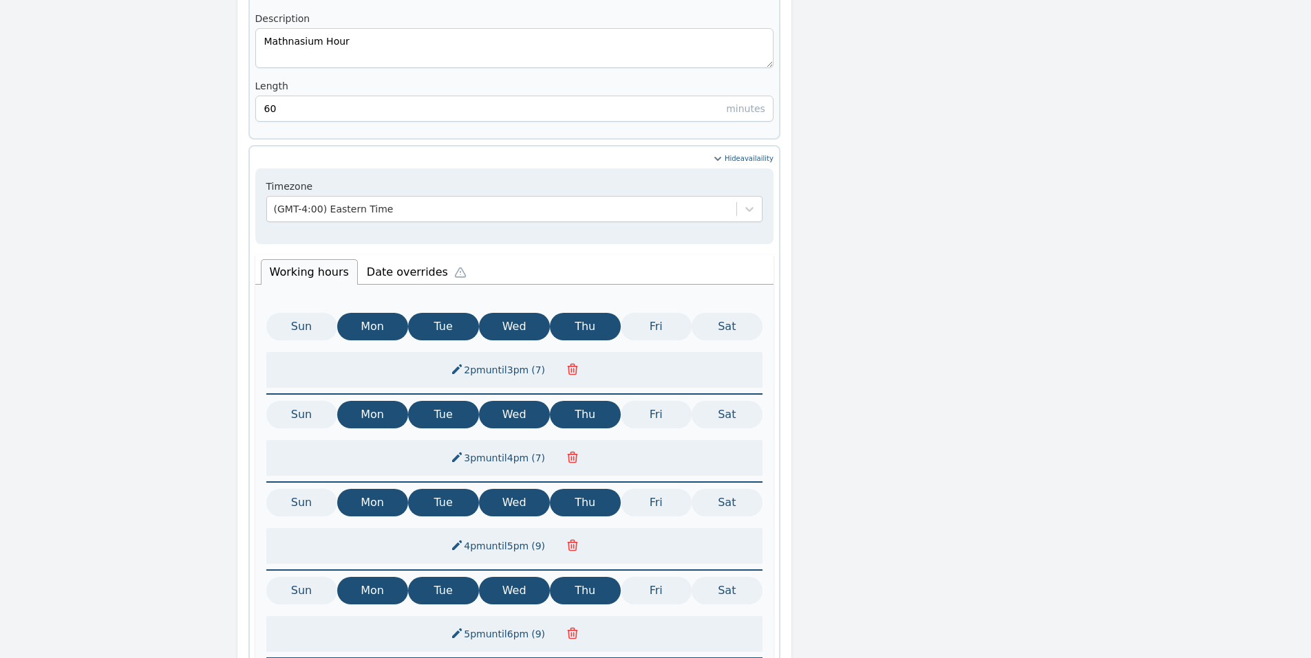
click at [532, 365] on span "( 7 )" at bounding box center [537, 370] width 19 height 11
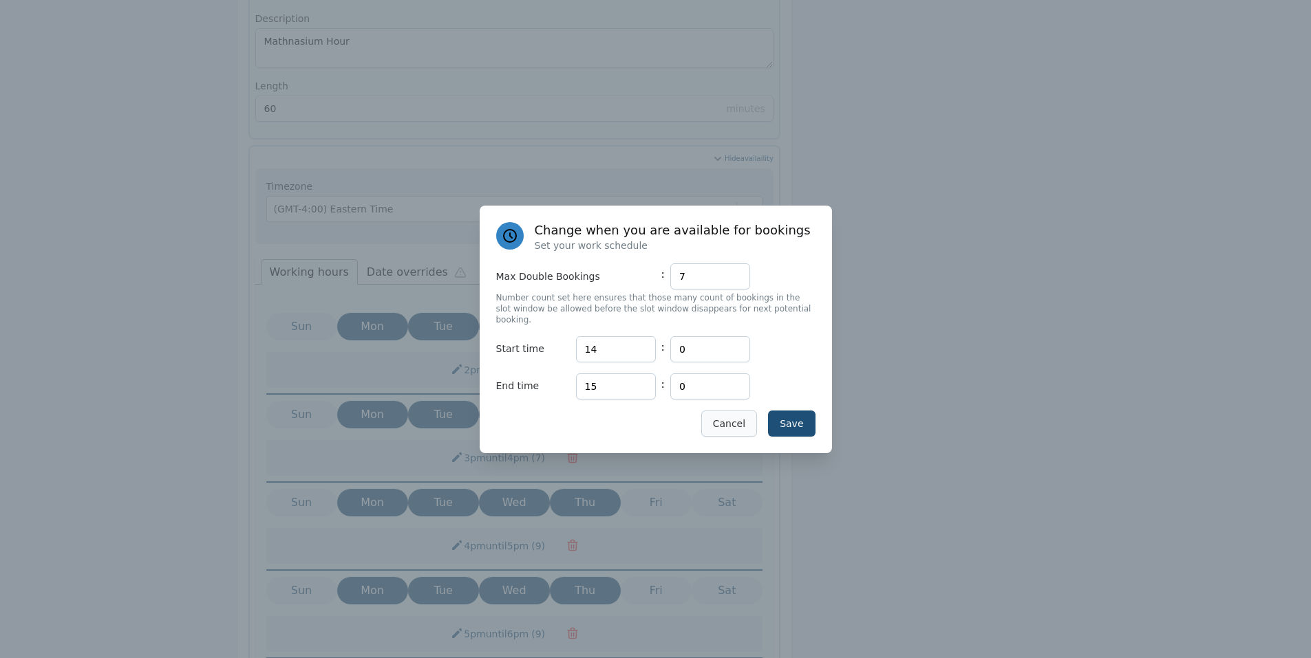
click at [740, 403] on div "Change when you are available for bookings Set your work schedule Max Double Bo…" at bounding box center [656, 330] width 352 height 248
click at [740, 411] on button "Cancel" at bounding box center [729, 424] width 56 height 26
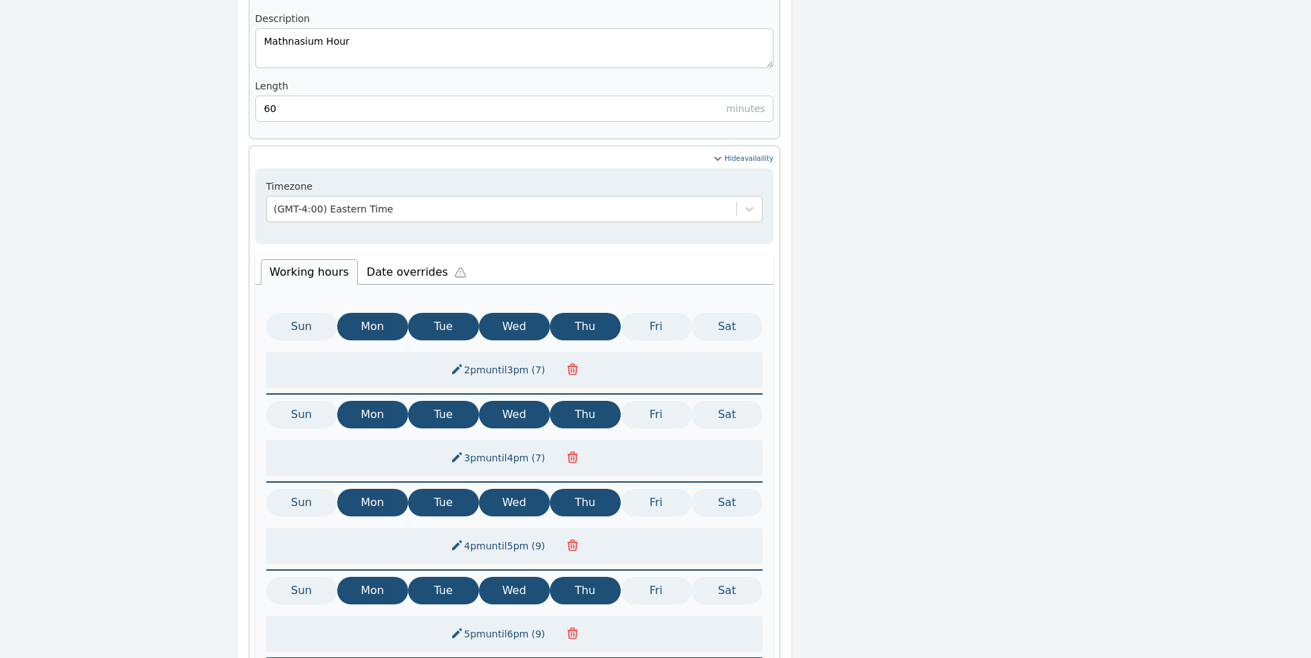
click at [475, 358] on button "2pm until 3pm ( 7 )" at bounding box center [499, 370] width 114 height 25
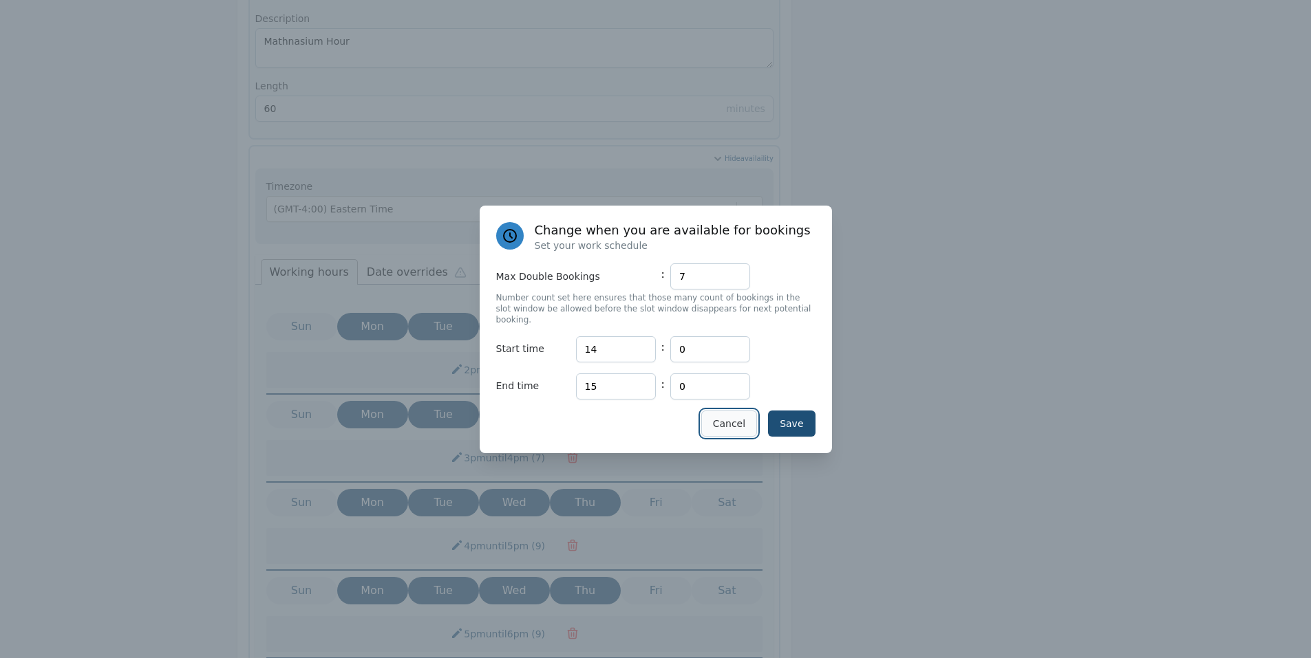
click at [731, 412] on button "Cancel" at bounding box center [729, 424] width 56 height 26
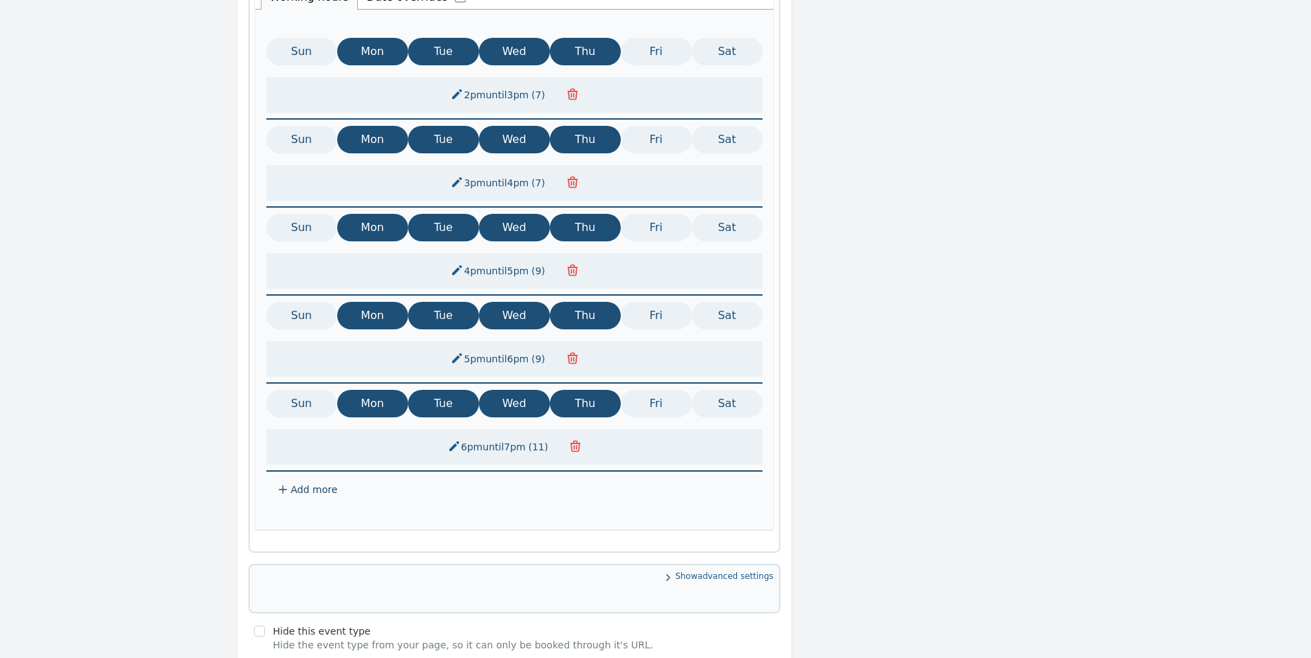
scroll to position [922, 0]
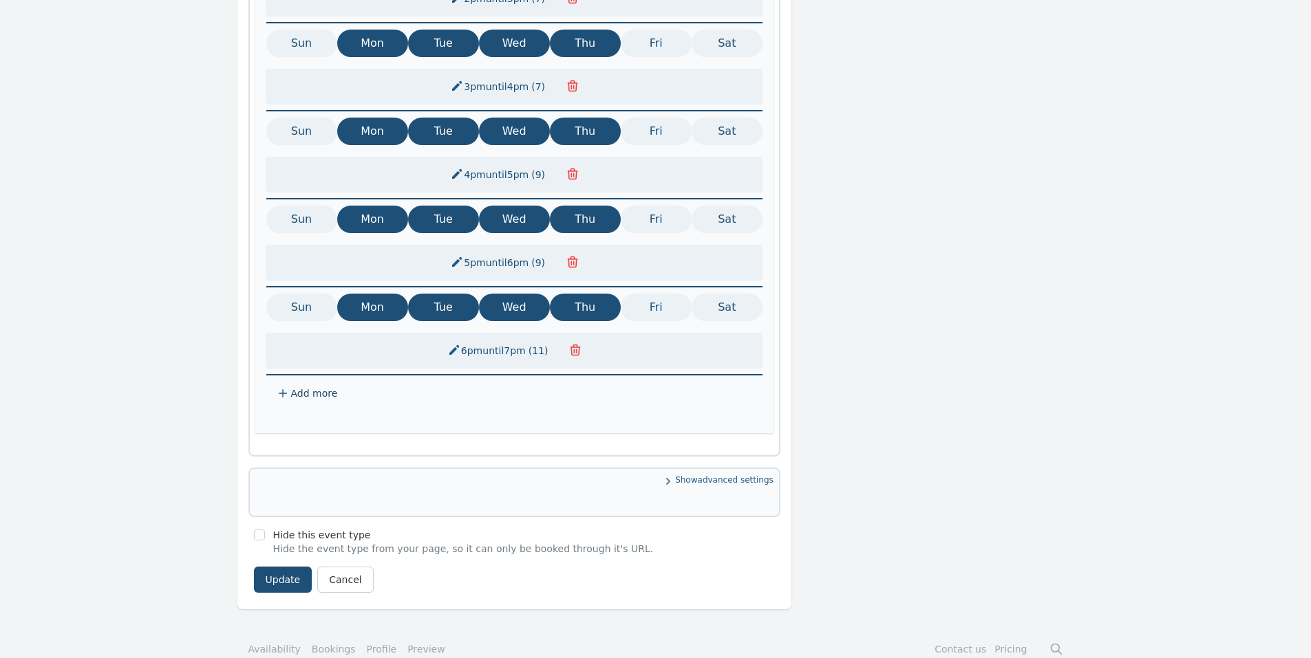
click at [731, 475] on span "Show advanced settings" at bounding box center [514, 482] width 518 height 14
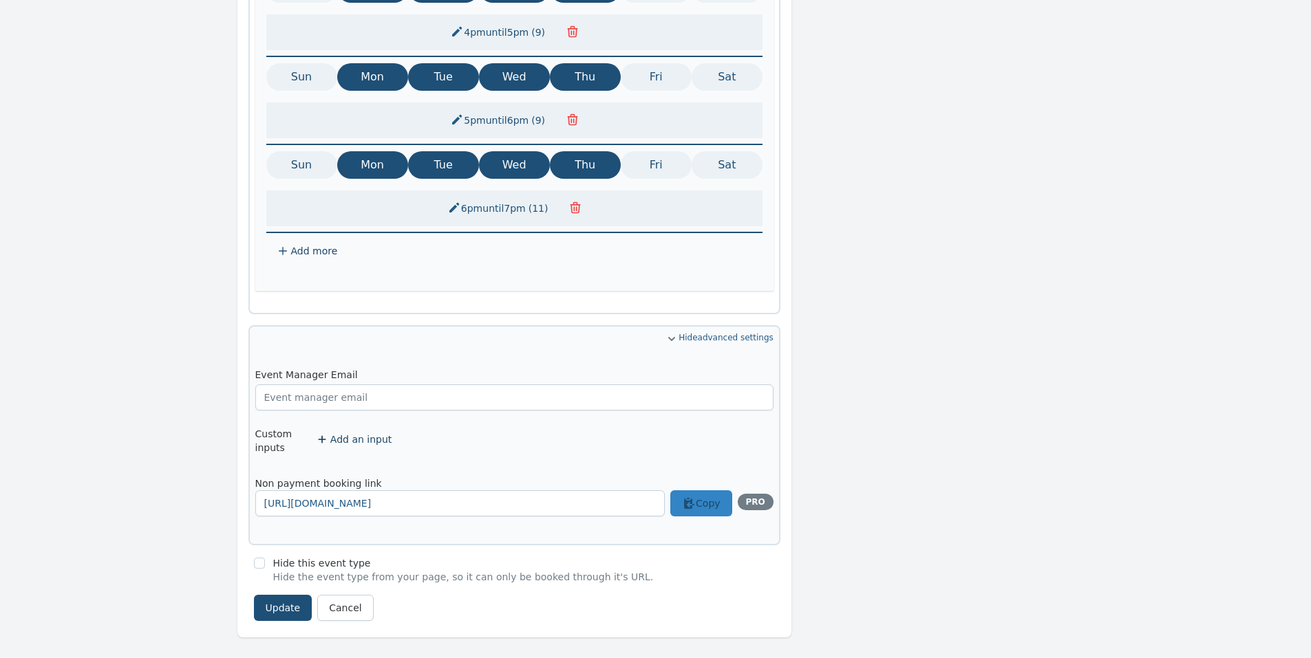
scroll to position [1092, 0]
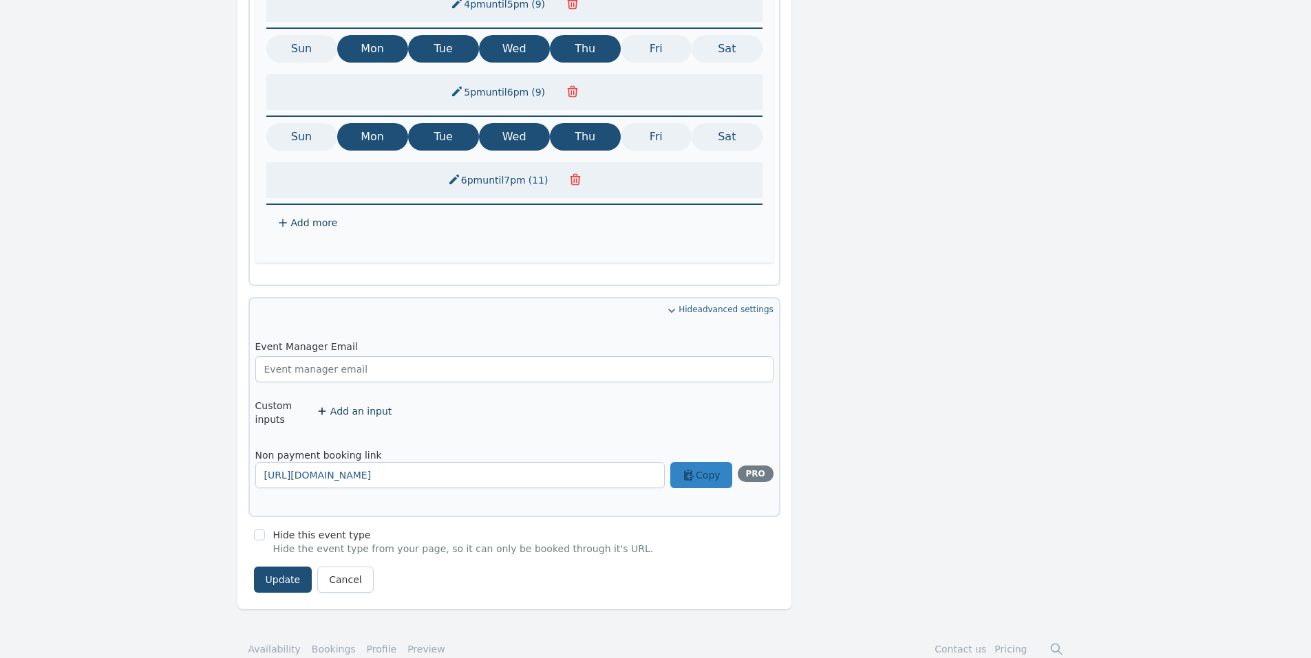
click at [711, 297] on div "Hide advanced settings Event Manager Email Custom inputs Add an input Non payme…" at bounding box center [514, 407] width 532 height 220
click at [678, 304] on icon at bounding box center [672, 311] width 14 height 14
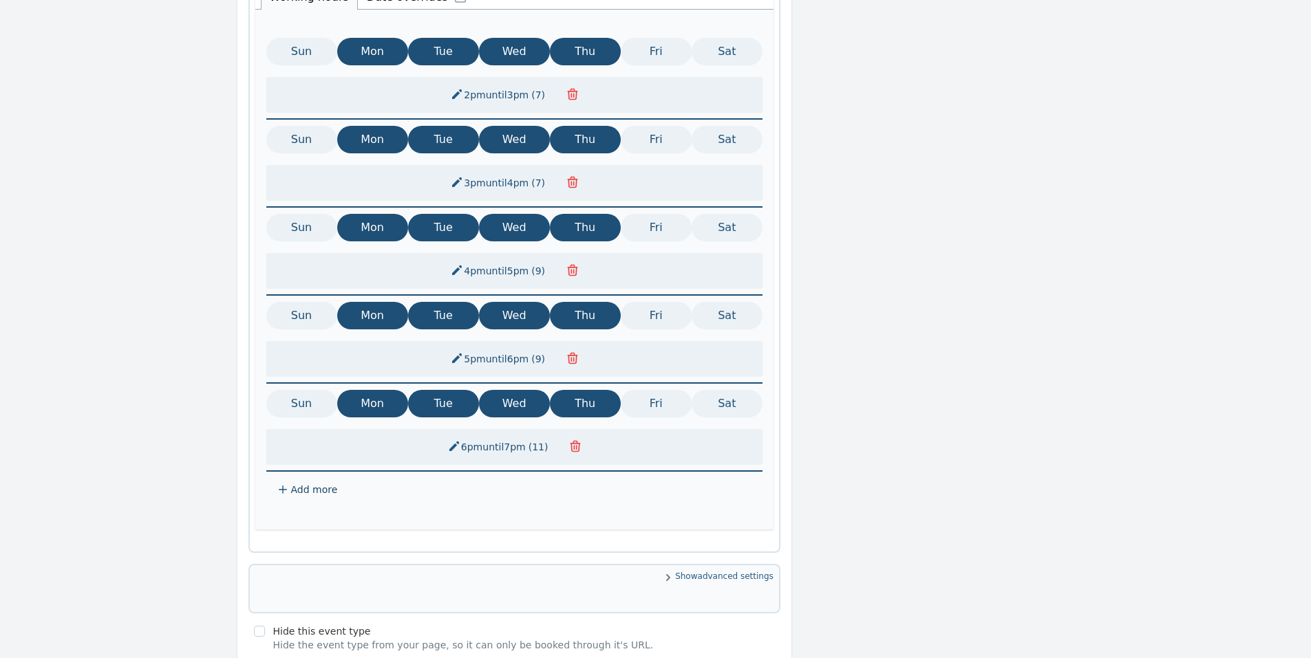
scroll to position [550, 0]
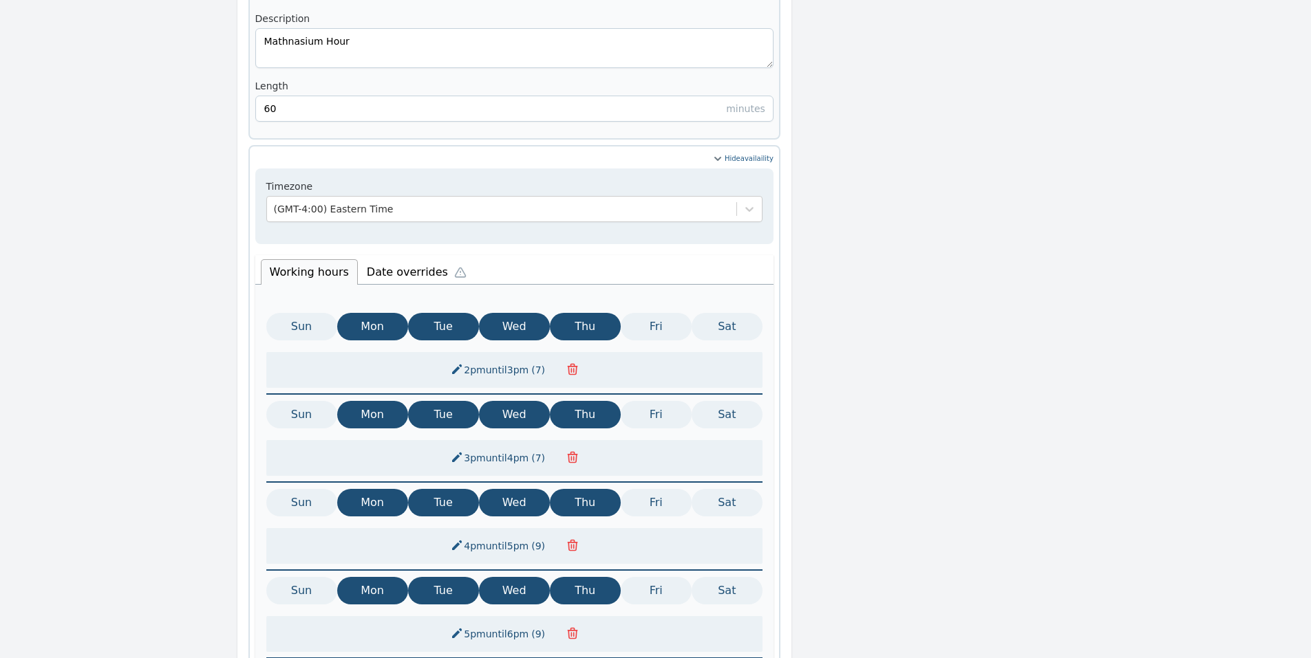
click at [387, 256] on li "Date overrides" at bounding box center [420, 270] width 124 height 29
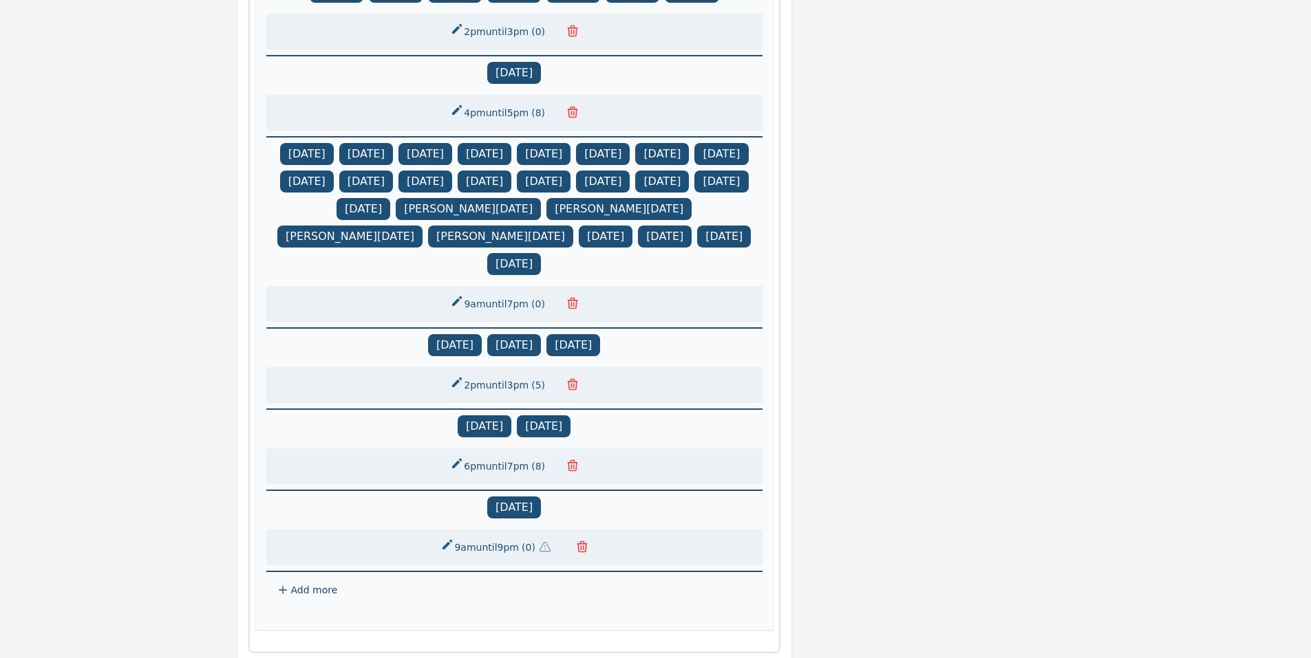
scroll to position [1353, 0]
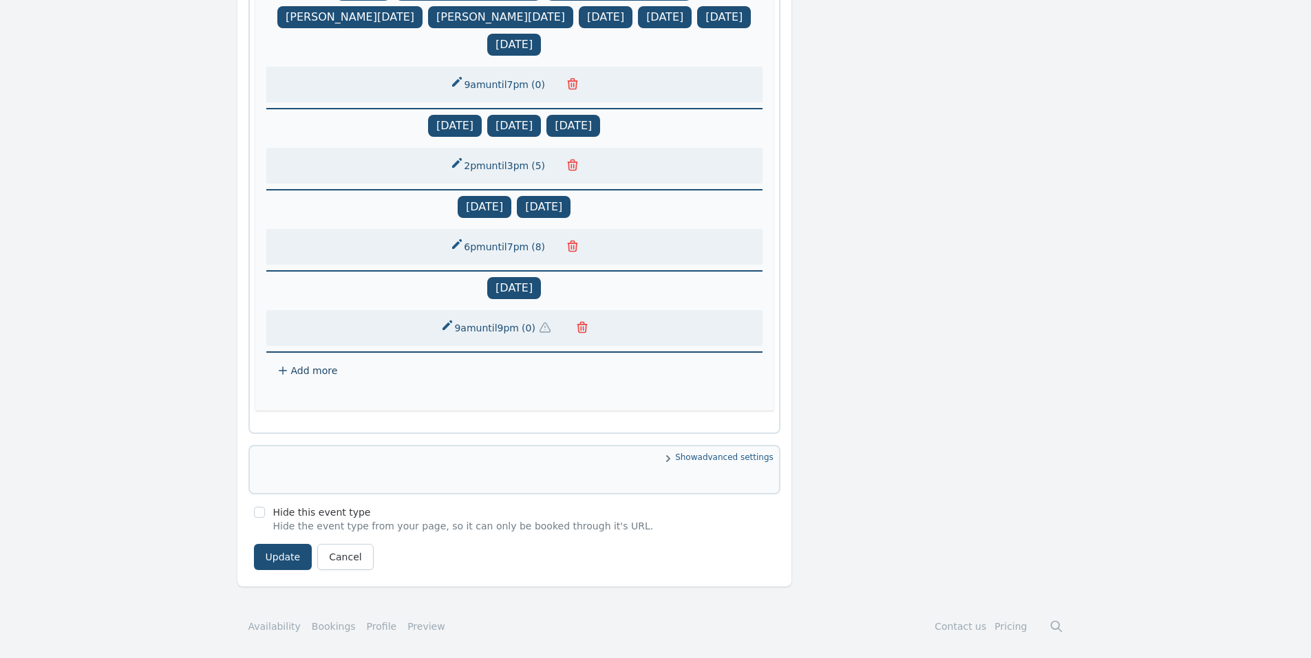
click at [304, 370] on span "Add more" at bounding box center [314, 370] width 47 height 11
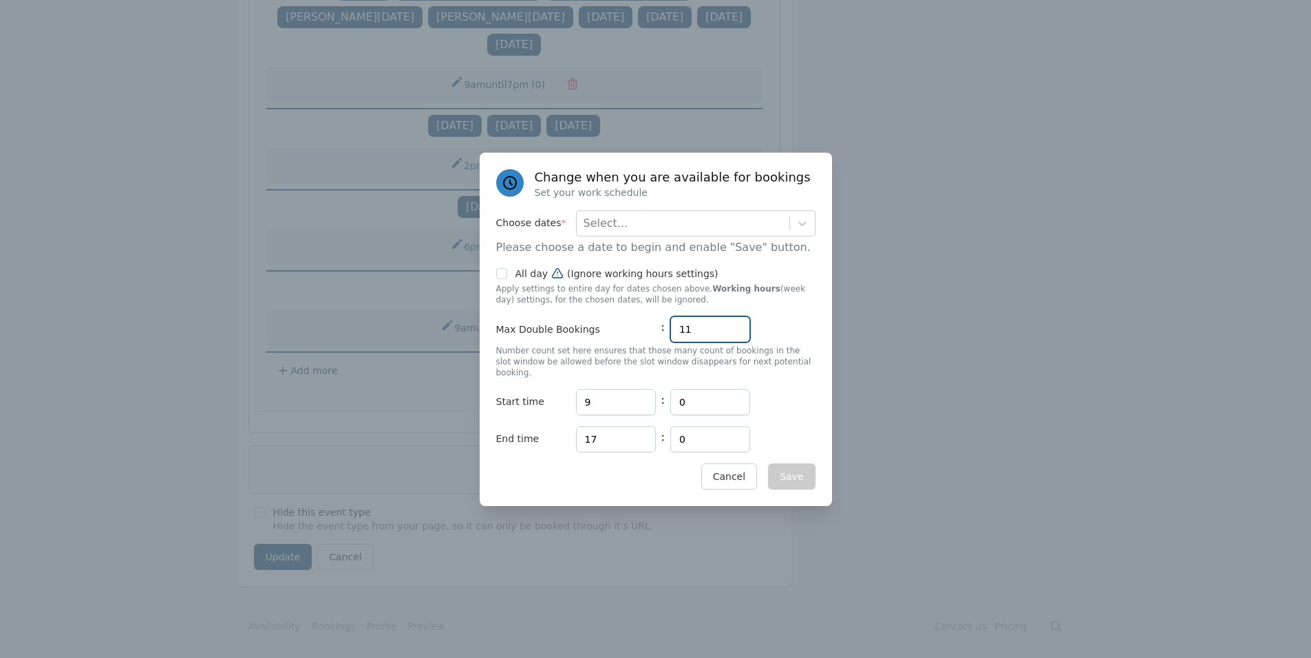
drag, startPoint x: 704, startPoint y: 332, endPoint x: 662, endPoint y: 336, distance: 41.4
click at [662, 336] on div "Max Double Bookings : 11" at bounding box center [655, 329] width 319 height 26
click at [746, 468] on button "Cancel" at bounding box center [729, 477] width 56 height 26
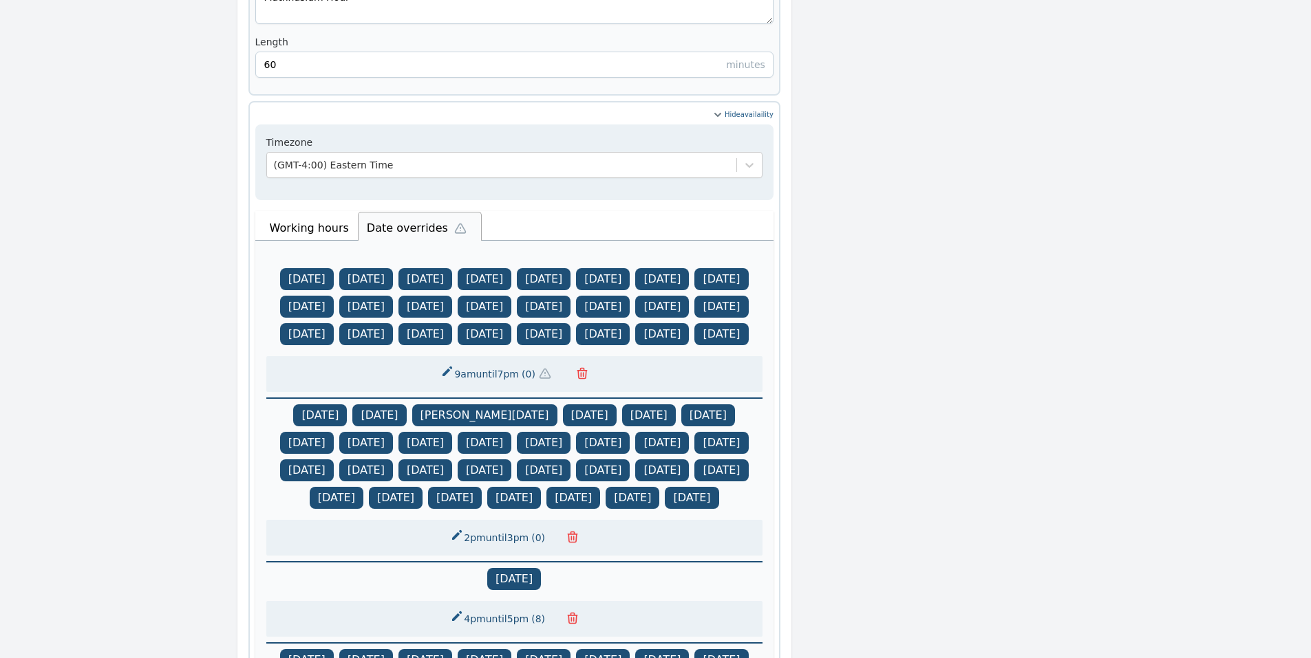
scroll to position [0, 0]
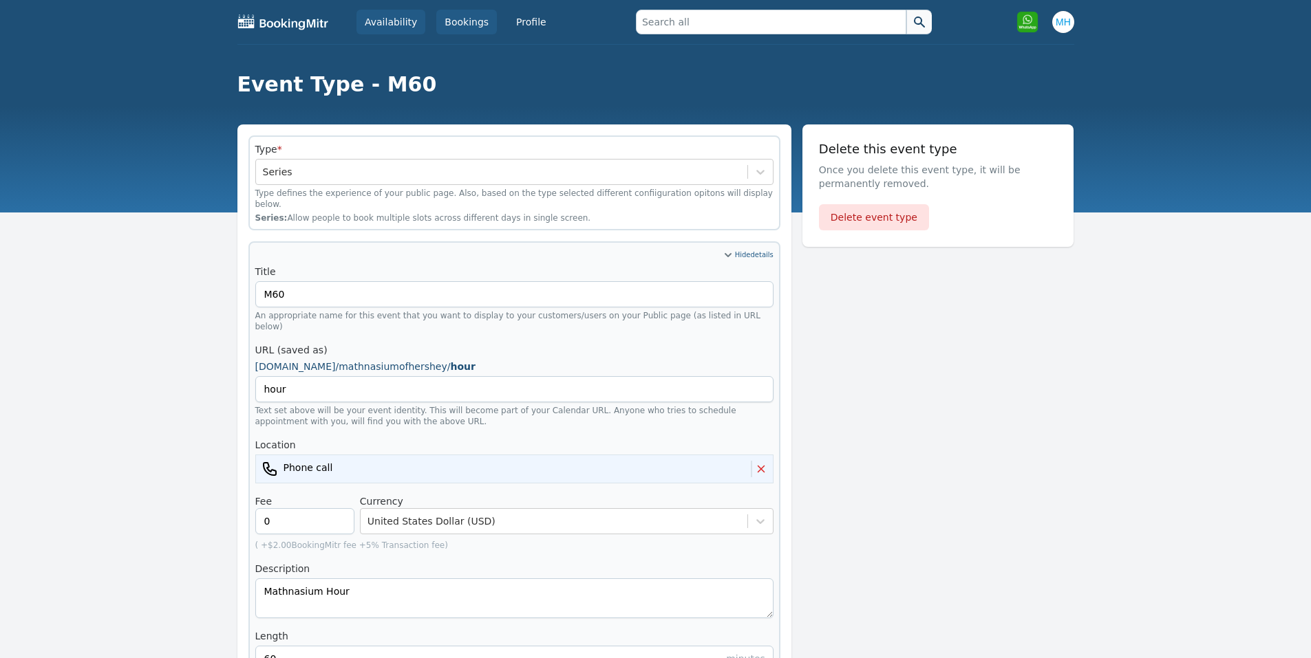
click at [460, 20] on link "Bookings" at bounding box center [466, 22] width 61 height 25
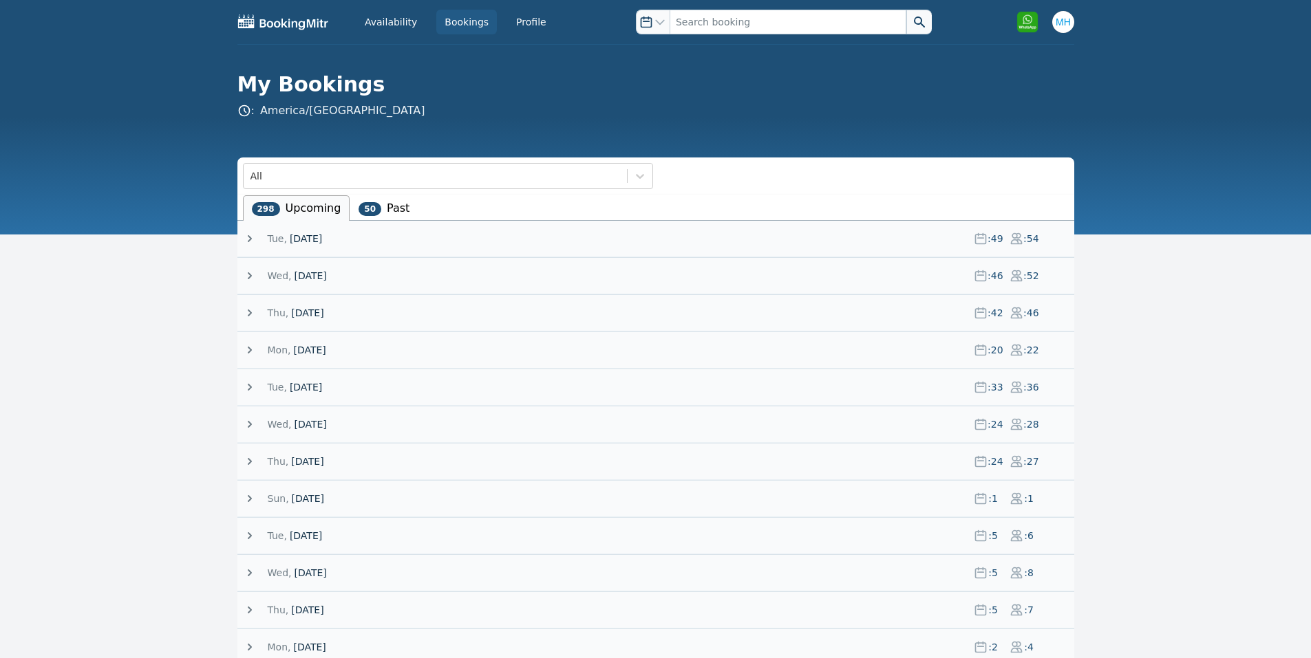
click at [319, 241] on span "19 August 25" at bounding box center [306, 239] width 32 height 14
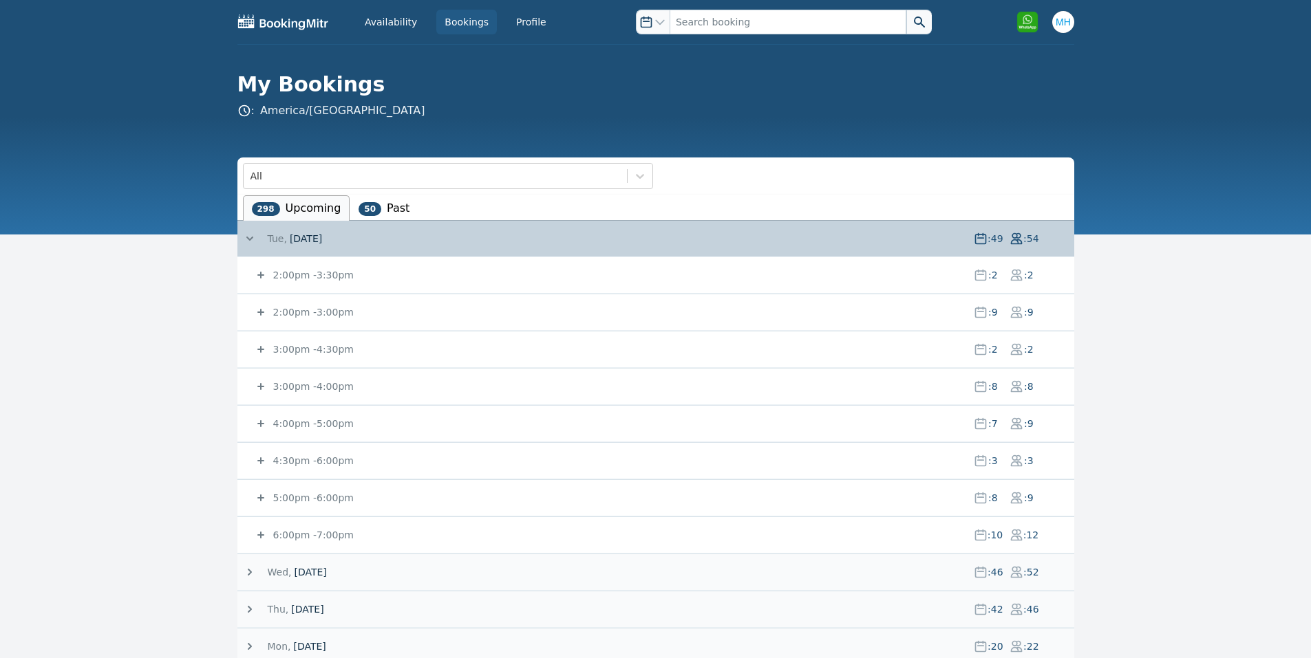
click at [311, 308] on small "2:00pm - 3:00pm" at bounding box center [311, 312] width 83 height 11
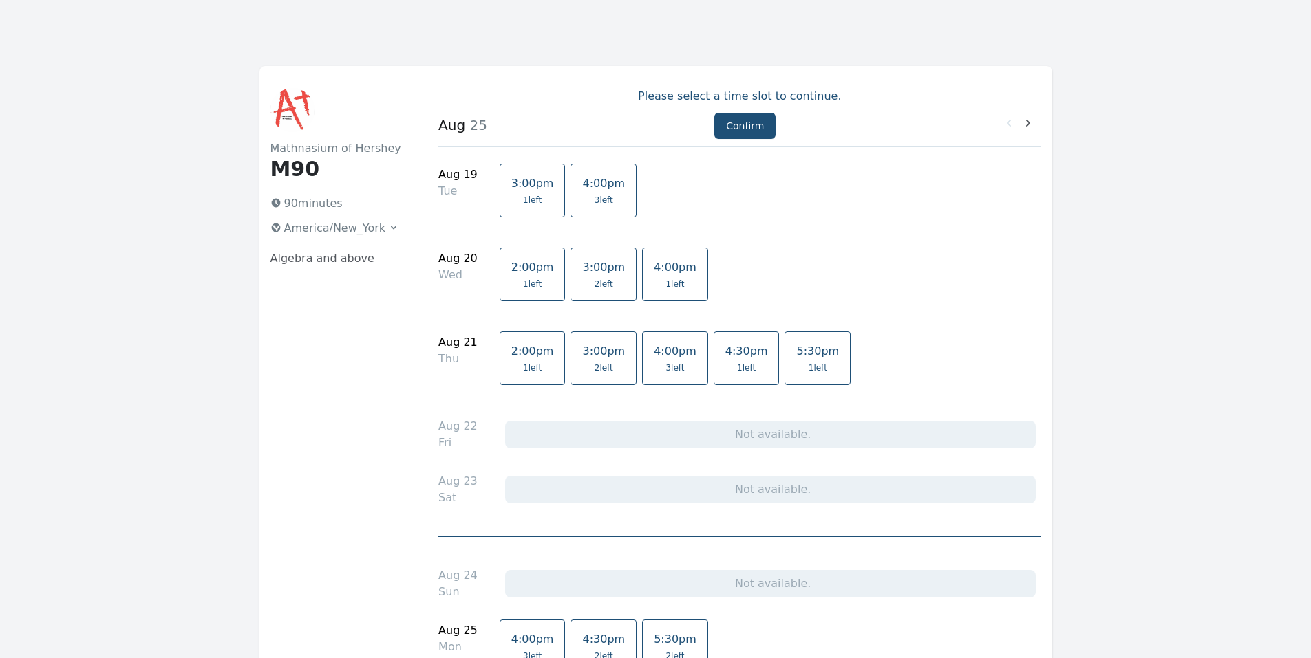
click at [533, 192] on link "3:00pm 1 left" at bounding box center [532, 191] width 66 height 54
click at [724, 125] on button "Confirm" at bounding box center [744, 126] width 61 height 26
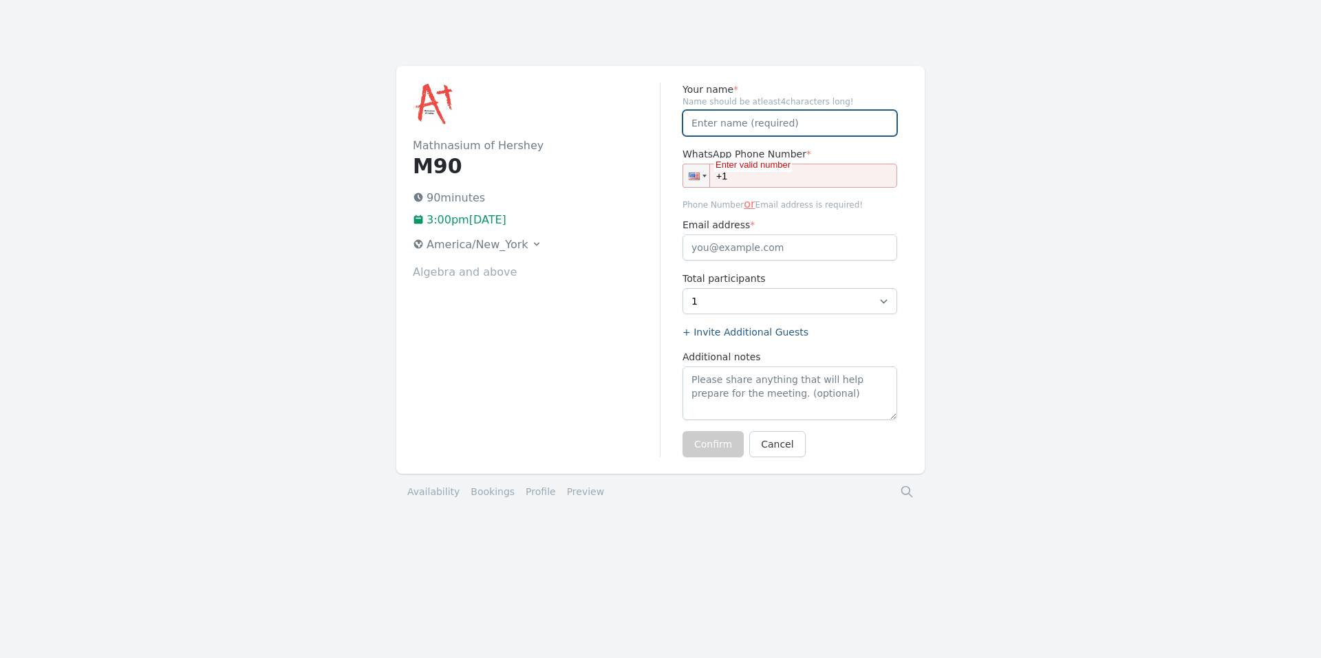
click at [729, 128] on input "Your name *" at bounding box center [789, 123] width 215 height 26
type input "-"
type input "n/a"
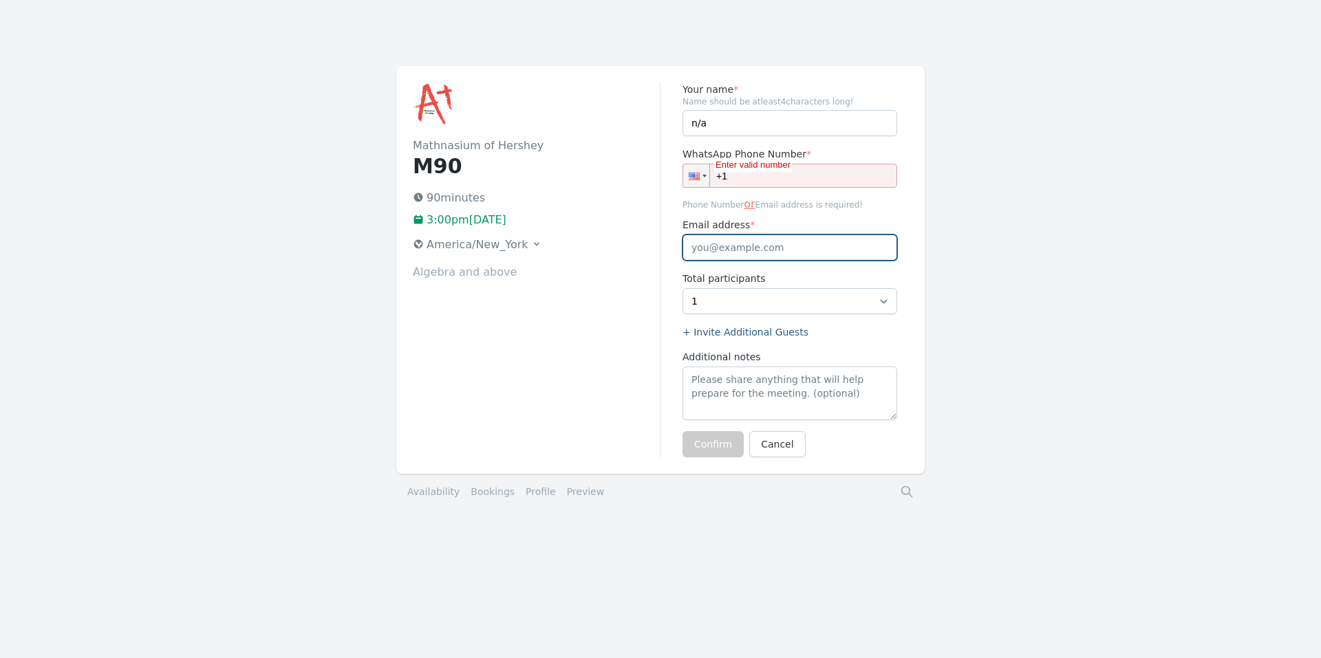
click at [846, 250] on input "Email address *" at bounding box center [789, 248] width 215 height 26
type input "n/a"
click at [804, 177] on input "+1" at bounding box center [789, 176] width 215 height 24
type input "+1"
click at [641, 263] on div "Mathnasium of Hershey M90 90 minutes 3:00pm, Tuesday 19 August 2025 America/New…" at bounding box center [537, 270] width 248 height 375
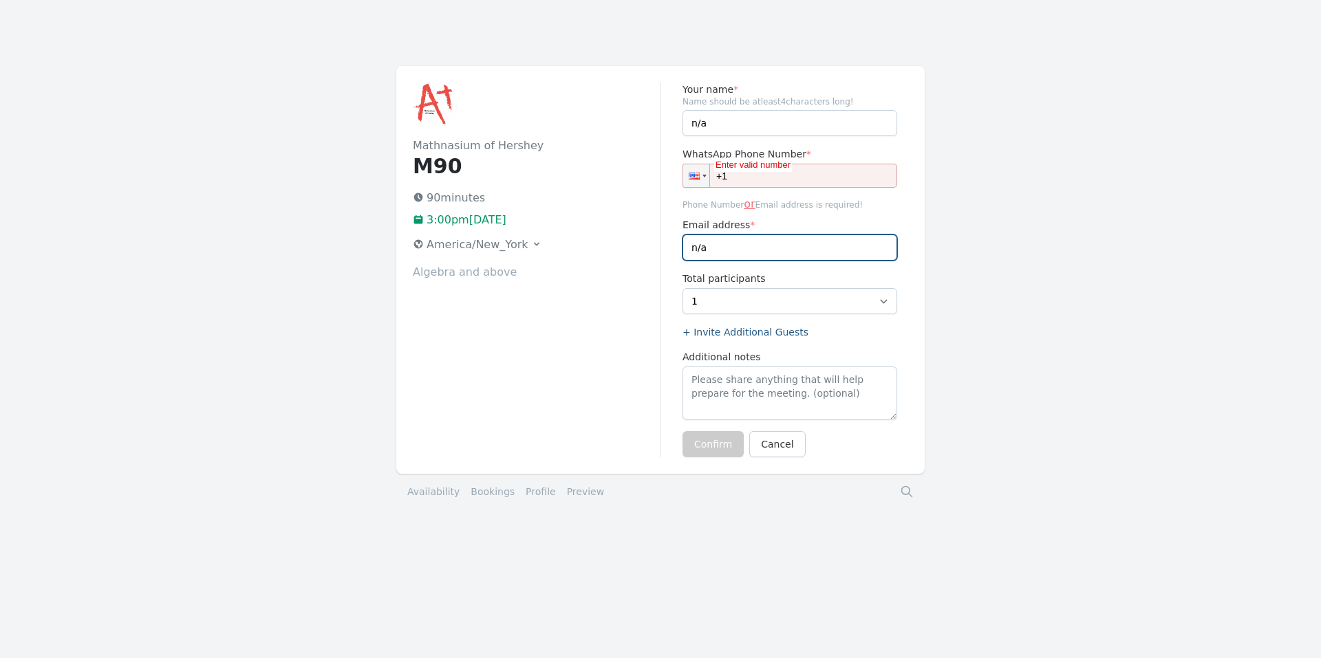
drag, startPoint x: 722, startPoint y: 254, endPoint x: 674, endPoint y: 253, distance: 48.2
click at [674, 253] on div "Your name * Name should be atleast 4 characters long! n/a WhatsApp Phone Number…" at bounding box center [784, 270] width 248 height 375
type input "tatagomezadames@gmail.com"
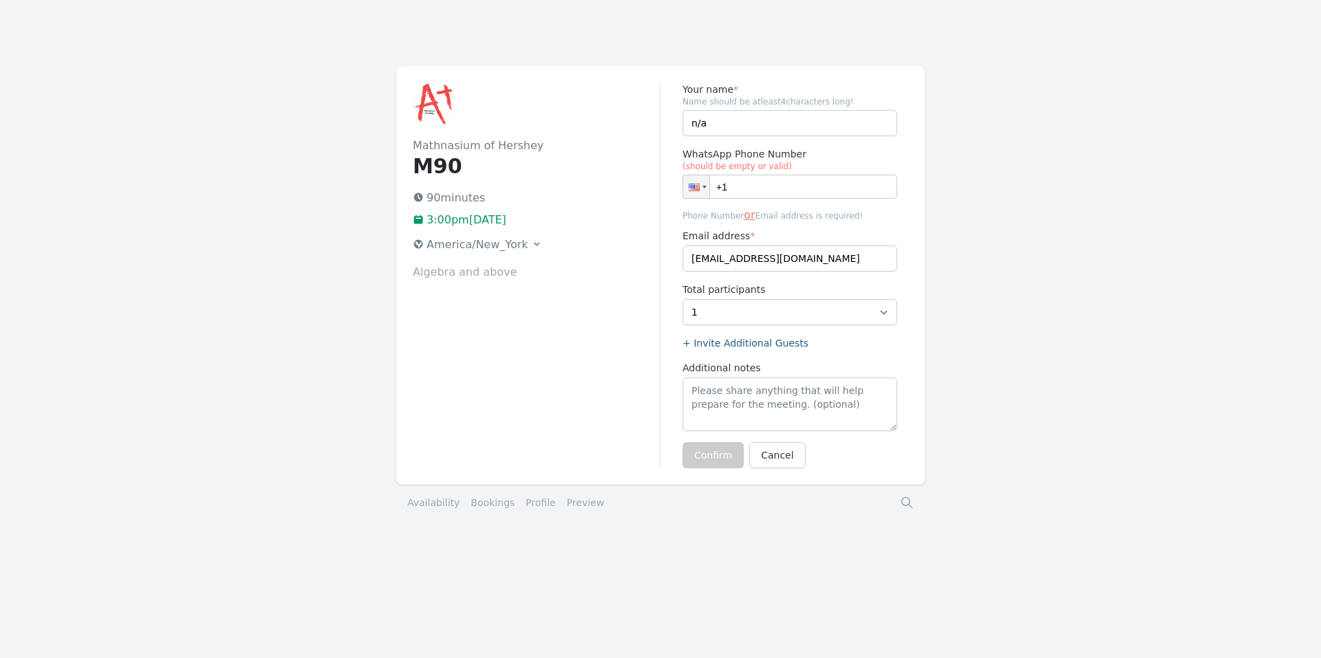
click at [762, 182] on input "+1" at bounding box center [789, 187] width 215 height 24
click at [669, 211] on div "Your name * Name should be atleast 4 characters long! n/a WhatsApp Phone Number…" at bounding box center [784, 276] width 248 height 386
click at [755, 193] on input "+1" at bounding box center [789, 187] width 215 height 24
drag, startPoint x: 754, startPoint y: 190, endPoint x: 690, endPoint y: 188, distance: 64.0
click at [690, 188] on div "Phone +1" at bounding box center [789, 187] width 215 height 24
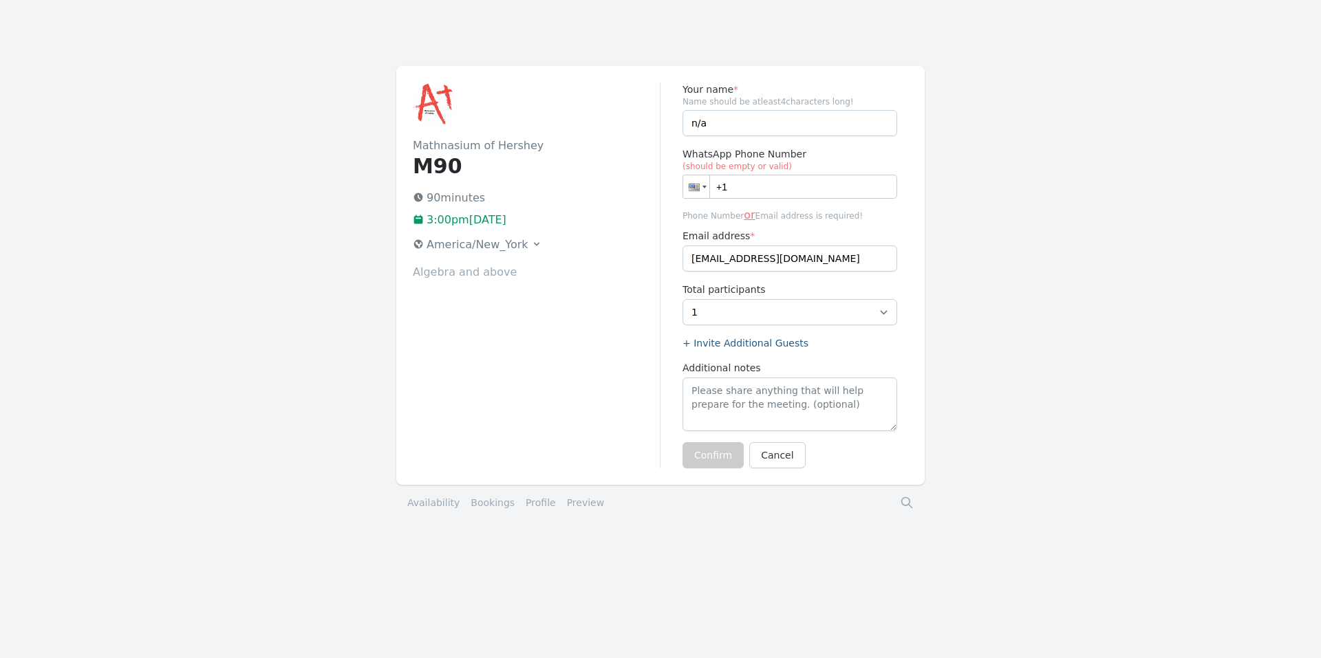
type input "+1"
click at [733, 123] on input "n/a" at bounding box center [789, 123] width 215 height 26
drag, startPoint x: 691, startPoint y: 128, endPoint x: 676, endPoint y: 129, distance: 15.9
click at [676, 129] on div "Your name * Name should be atleast 4 characters long! n/a WhatsApp Phone Number…" at bounding box center [784, 276] width 248 height 386
click at [742, 120] on input "n/a" at bounding box center [789, 123] width 215 height 26
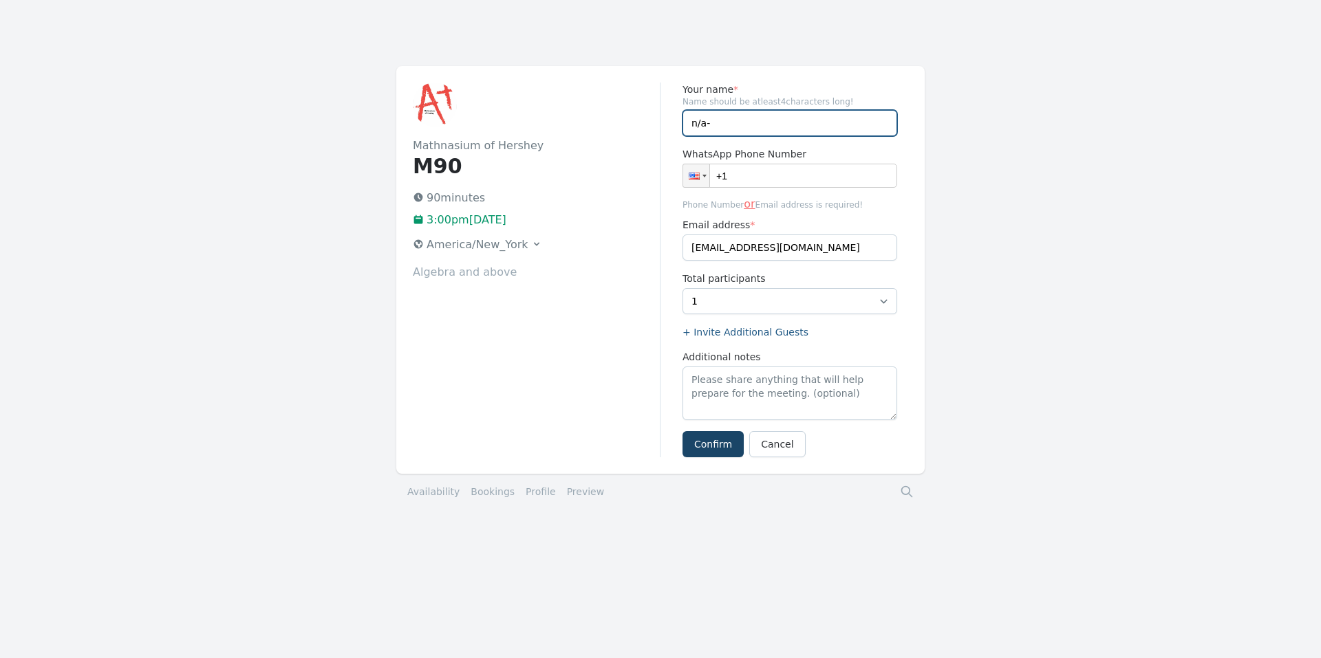
type input "n/a-"
click at [726, 438] on button "Confirm" at bounding box center [712, 444] width 61 height 26
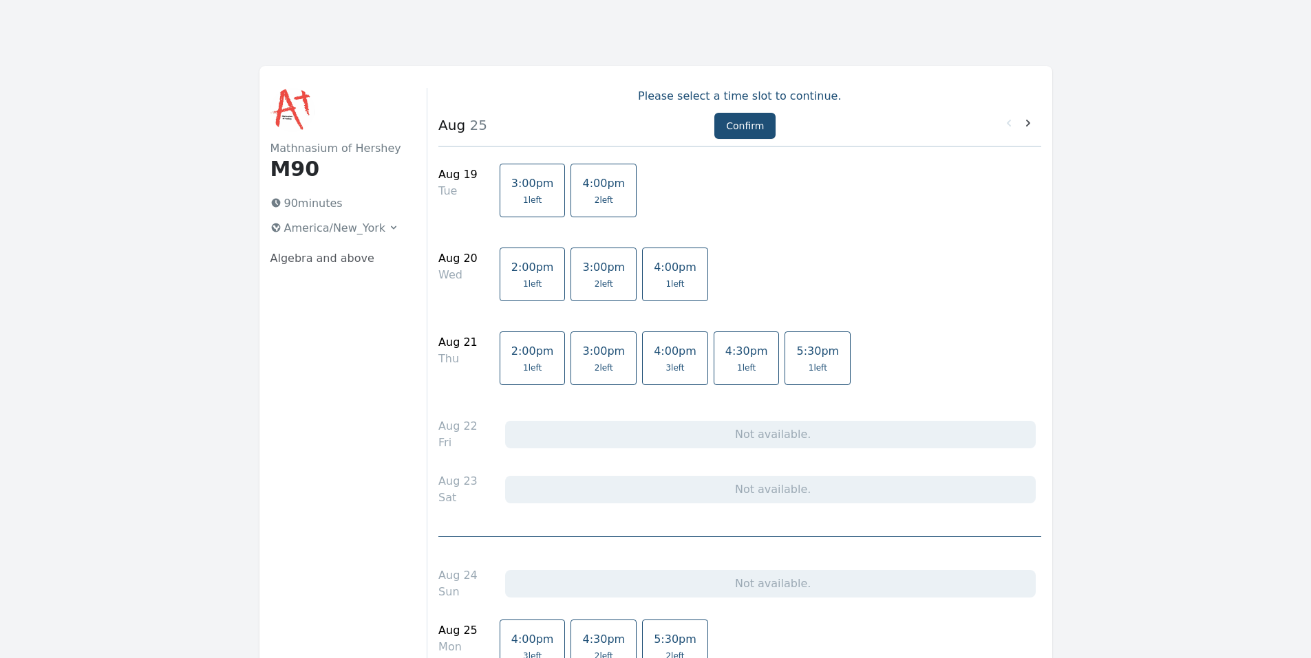
click at [499, 193] on link "3:00pm 1 left" at bounding box center [532, 191] width 66 height 54
click at [742, 116] on button "Confirm" at bounding box center [744, 126] width 61 height 26
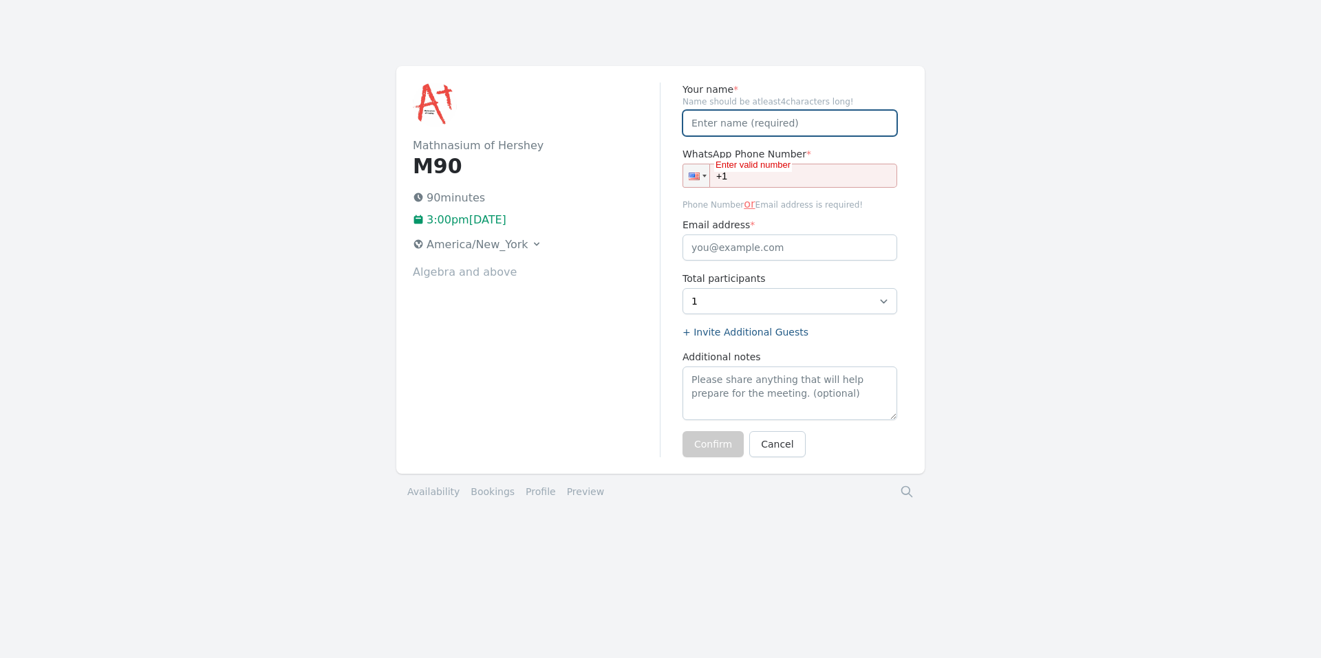
click at [751, 122] on input "Your name *" at bounding box center [789, 123] width 215 height 26
type input "n/a-"
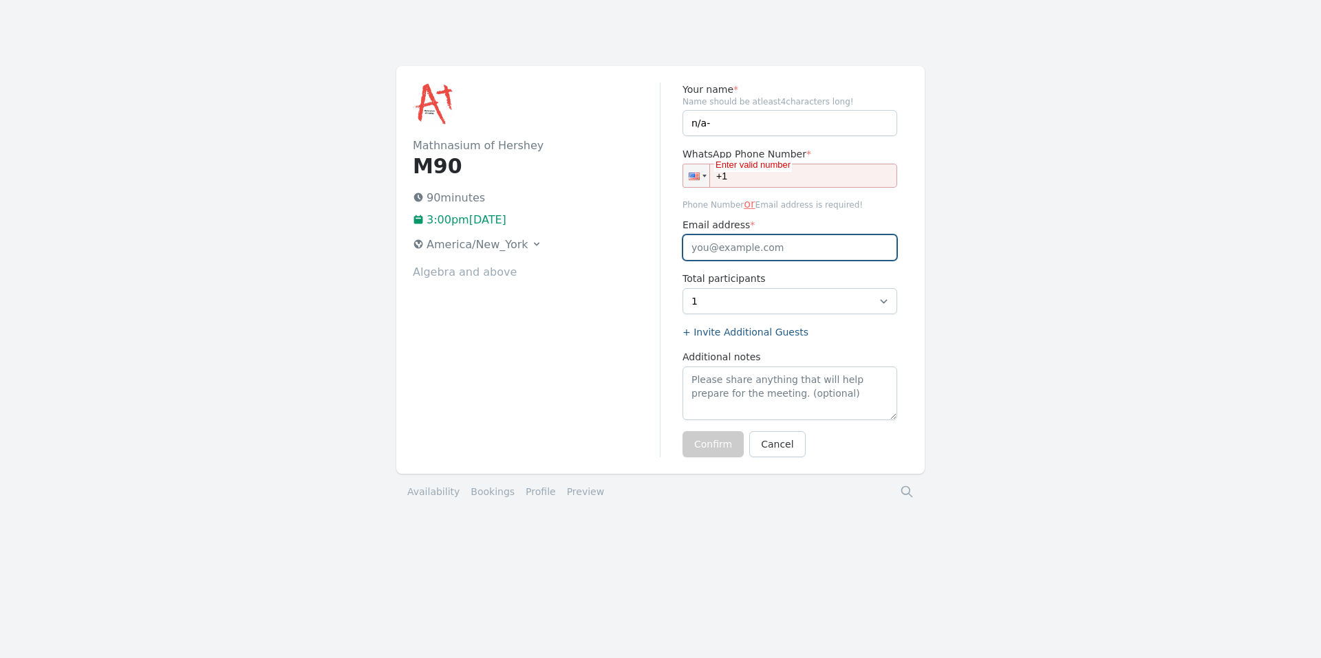
click at [729, 252] on input "Email address *" at bounding box center [789, 248] width 215 height 26
type input "[EMAIL_ADDRESS][DOMAIN_NAME]"
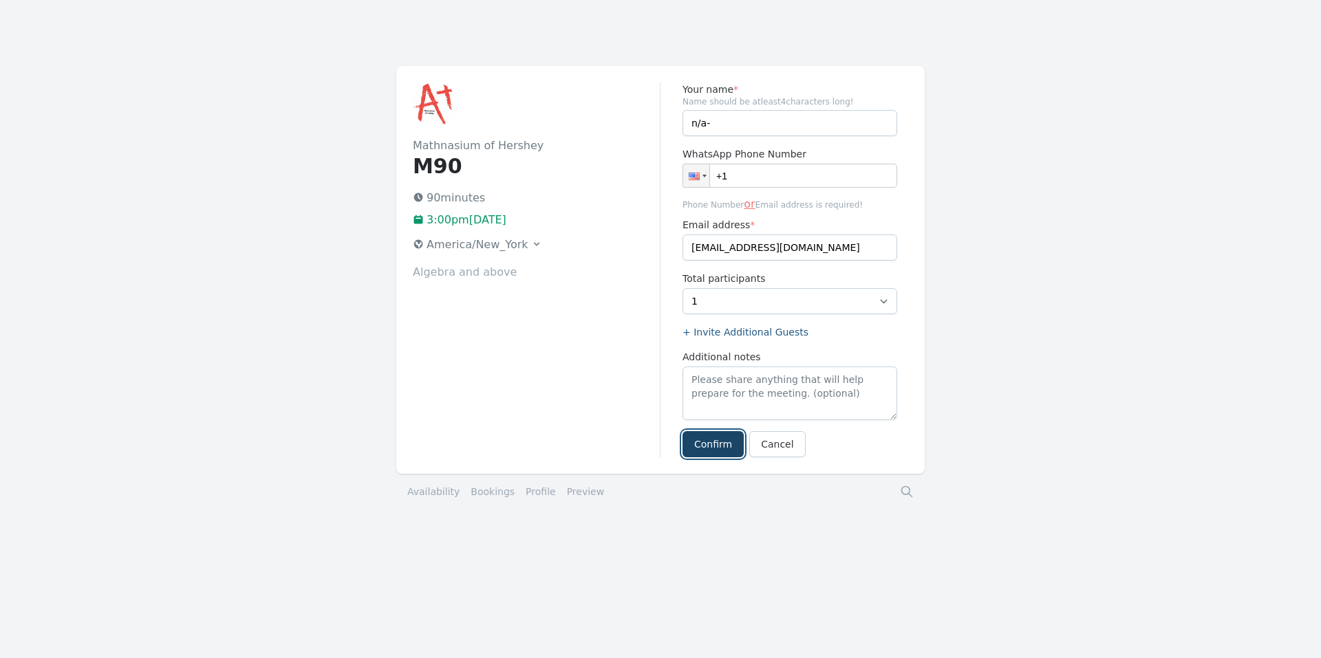
click at [708, 444] on button "Confirm" at bounding box center [712, 444] width 61 height 26
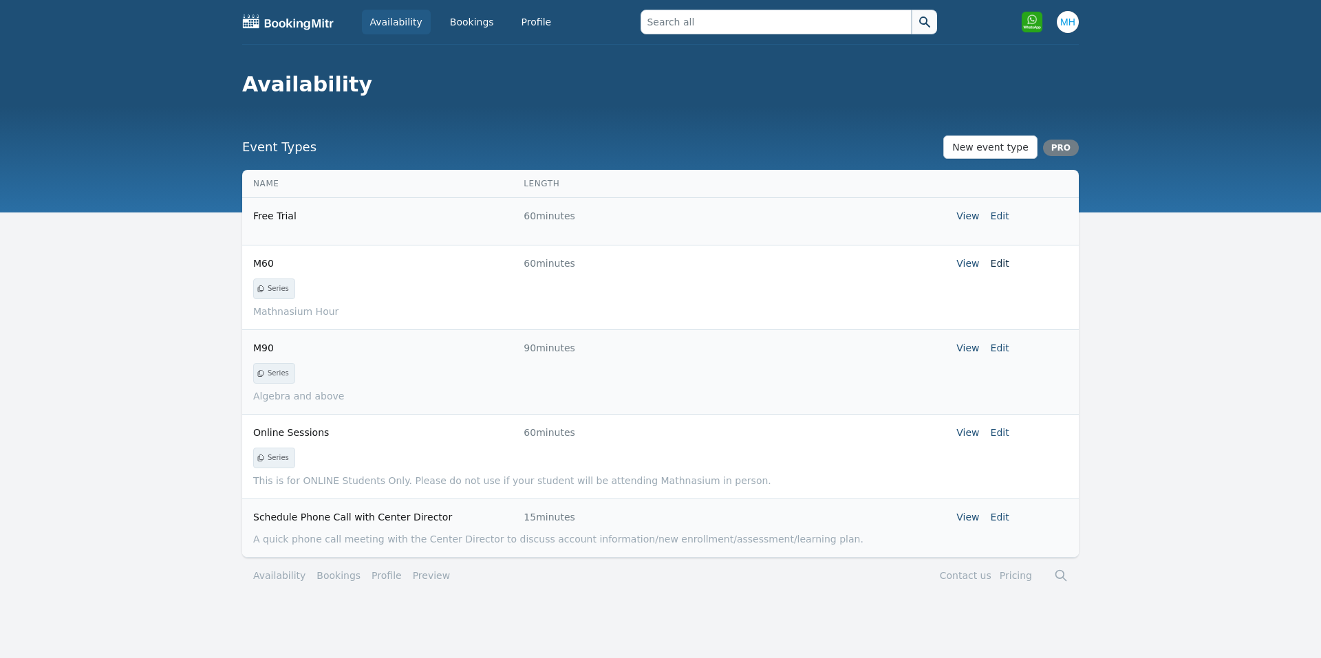
click at [995, 263] on link "Edit" at bounding box center [1000, 263] width 19 height 11
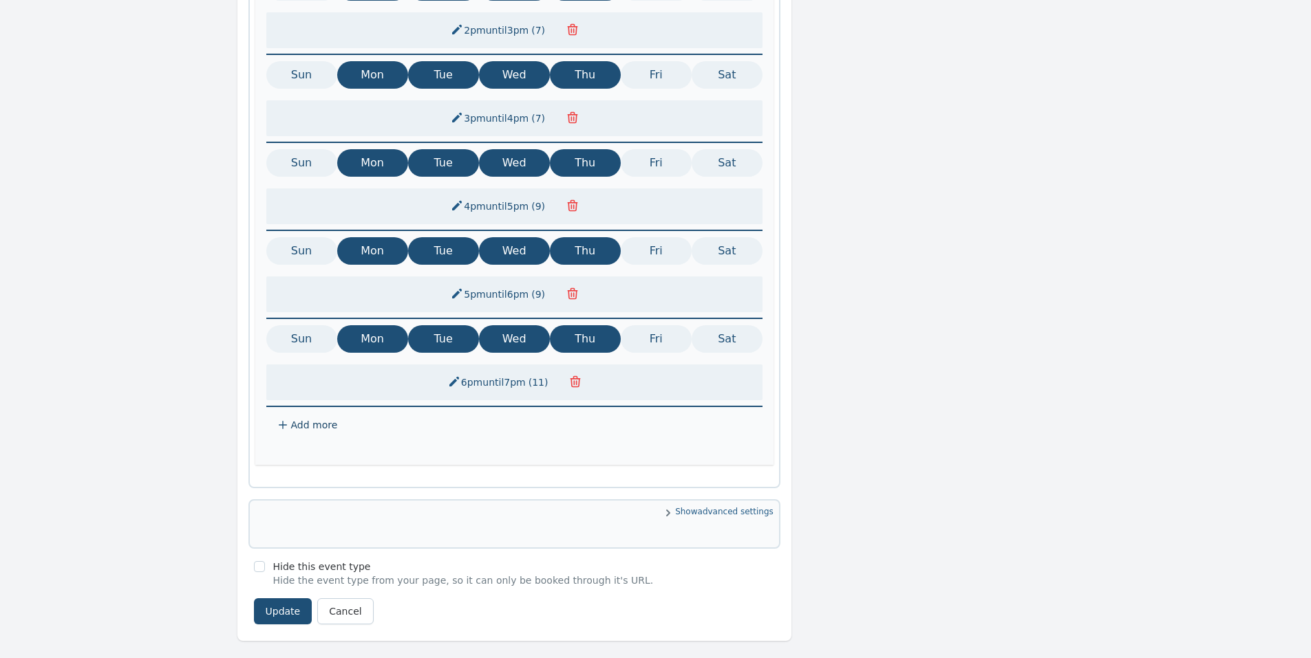
scroll to position [922, 0]
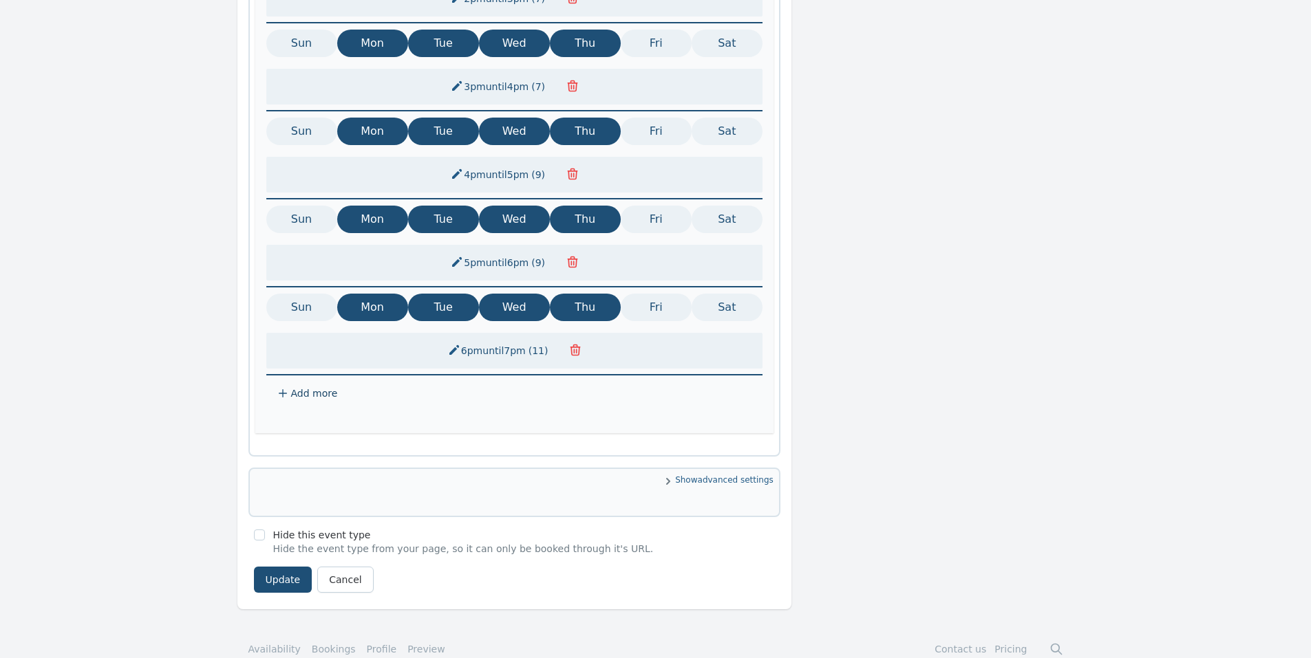
click at [281, 388] on icon at bounding box center [282, 393] width 11 height 11
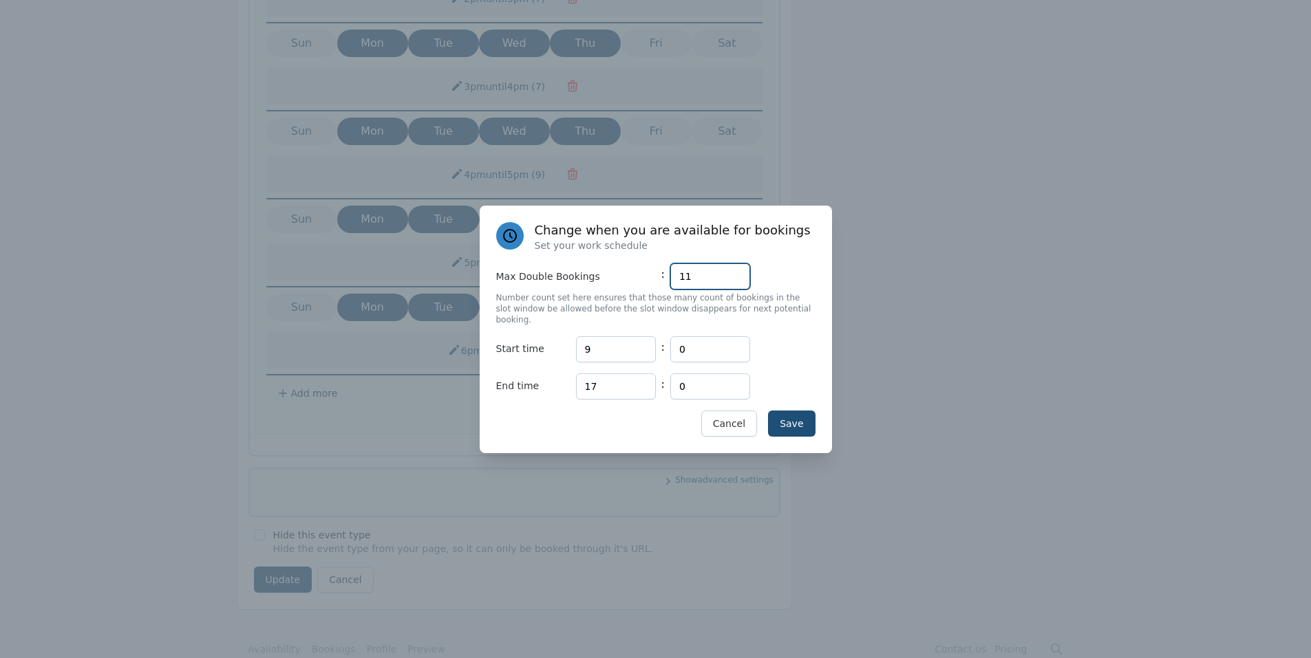
click at [665, 283] on div "Max Double Bookings : 11" at bounding box center [655, 276] width 319 height 26
drag, startPoint x: 693, startPoint y: 280, endPoint x: 667, endPoint y: 283, distance: 26.3
click at [667, 283] on div "Max Double Bookings : 11" at bounding box center [655, 276] width 319 height 26
type input "9"
drag, startPoint x: 638, startPoint y: 338, endPoint x: 627, endPoint y: 338, distance: 11.0
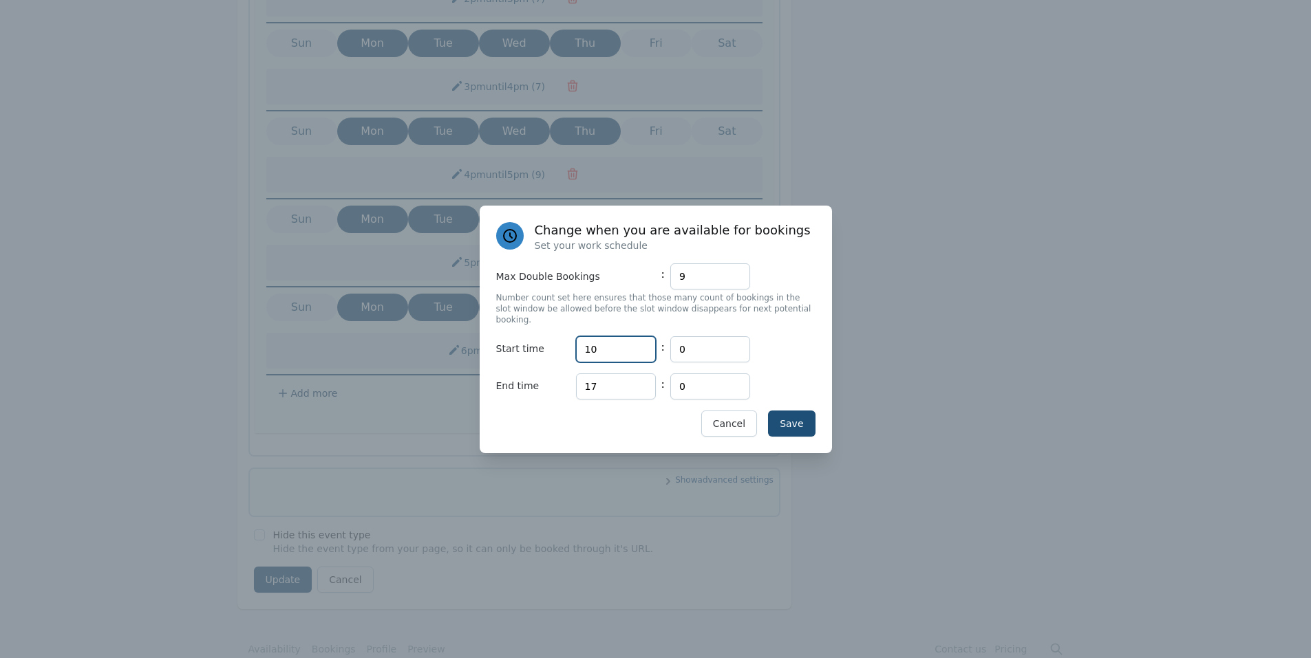
click at [629, 338] on input "10" at bounding box center [616, 349] width 80 height 26
drag, startPoint x: 591, startPoint y: 342, endPoint x: 562, endPoint y: 341, distance: 28.9
click at [562, 341] on div "Start time Hours 10 : Minutes 0" at bounding box center [655, 349] width 319 height 26
type input "14"
drag, startPoint x: 620, startPoint y: 386, endPoint x: 575, endPoint y: 387, distance: 44.7
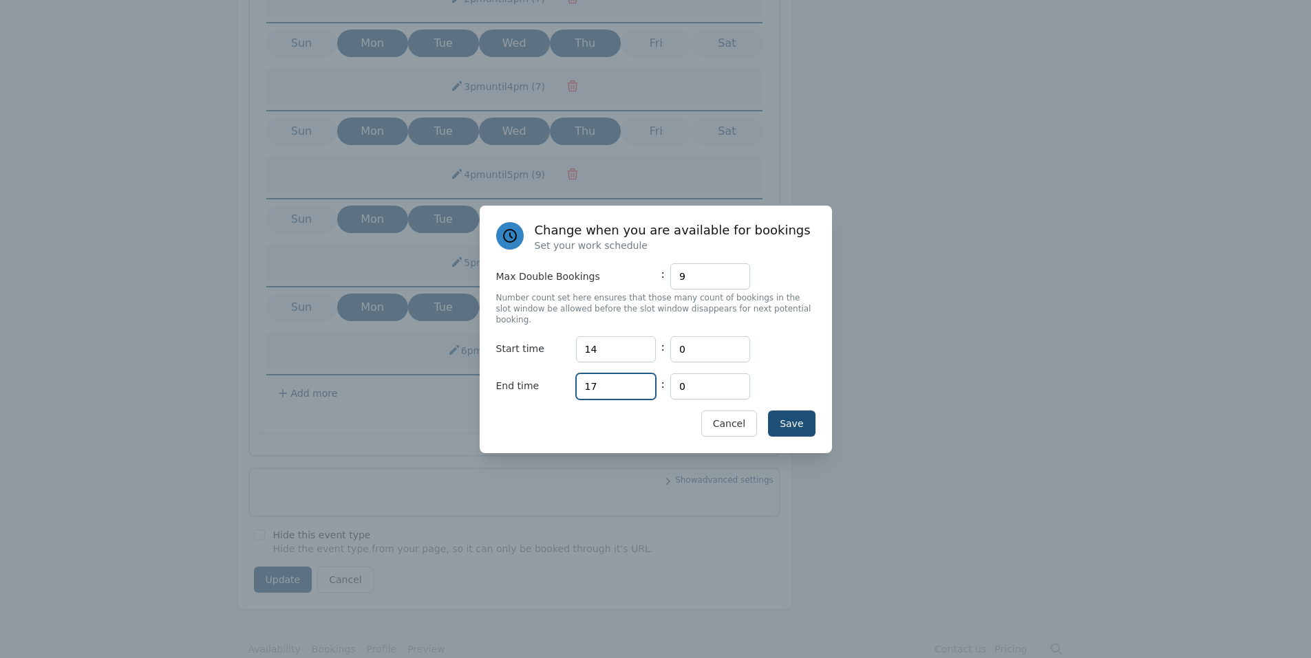
click at [576, 387] on input "17" at bounding box center [616, 387] width 80 height 26
type input "15"
click at [799, 418] on button "Save" at bounding box center [791, 424] width 47 height 26
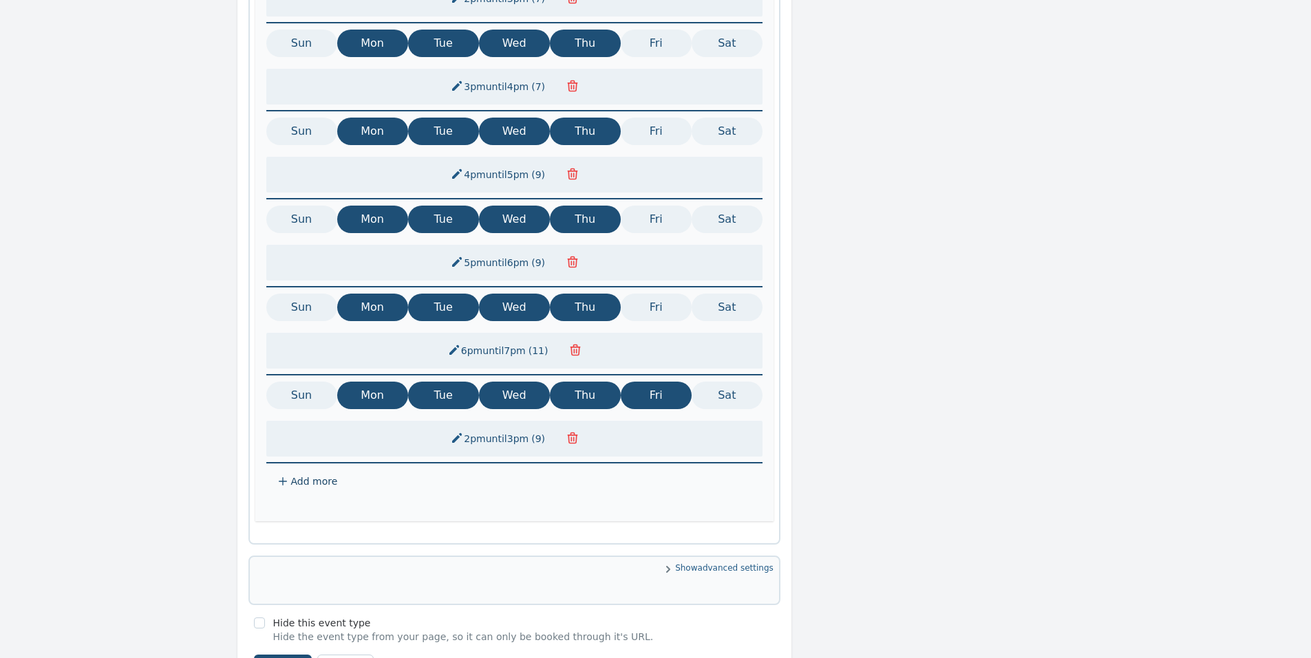
click at [321, 475] on span "Add more" at bounding box center [314, 482] width 47 height 14
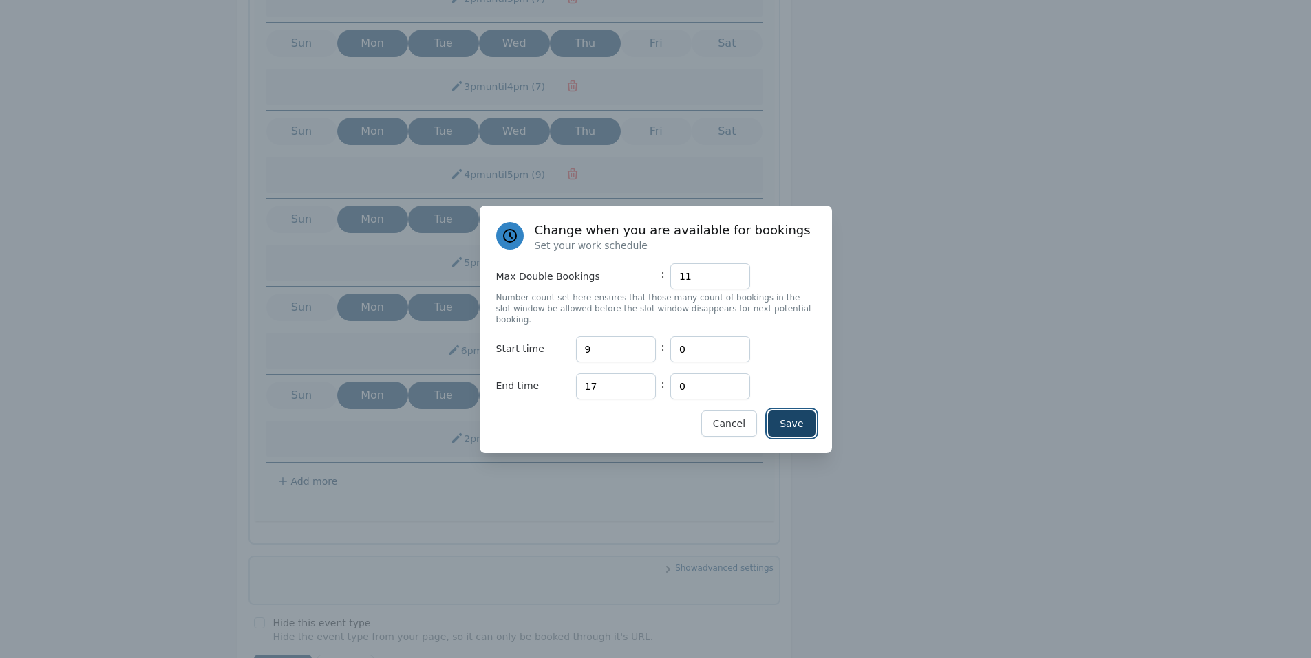
drag, startPoint x: 785, startPoint y: 413, endPoint x: 766, endPoint y: 409, distance: 19.0
click at [782, 413] on button "Save" at bounding box center [791, 424] width 47 height 26
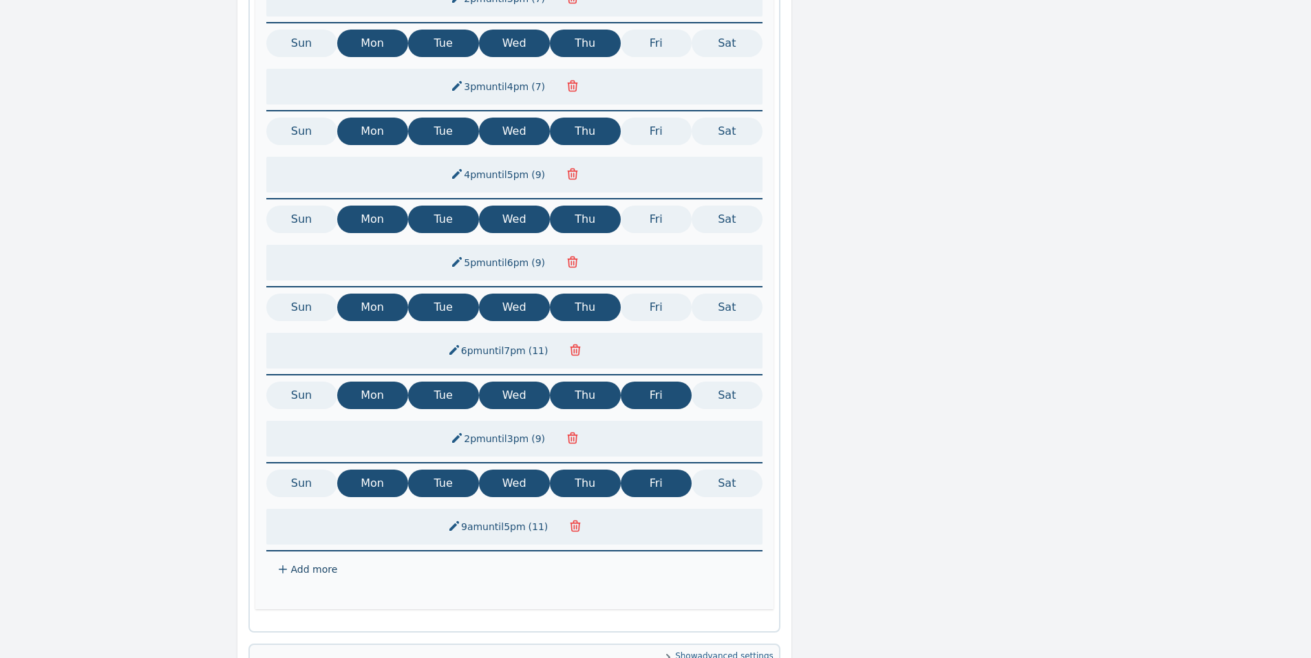
click at [528, 427] on button "2pm until 3pm ( 9 )" at bounding box center [499, 439] width 114 height 25
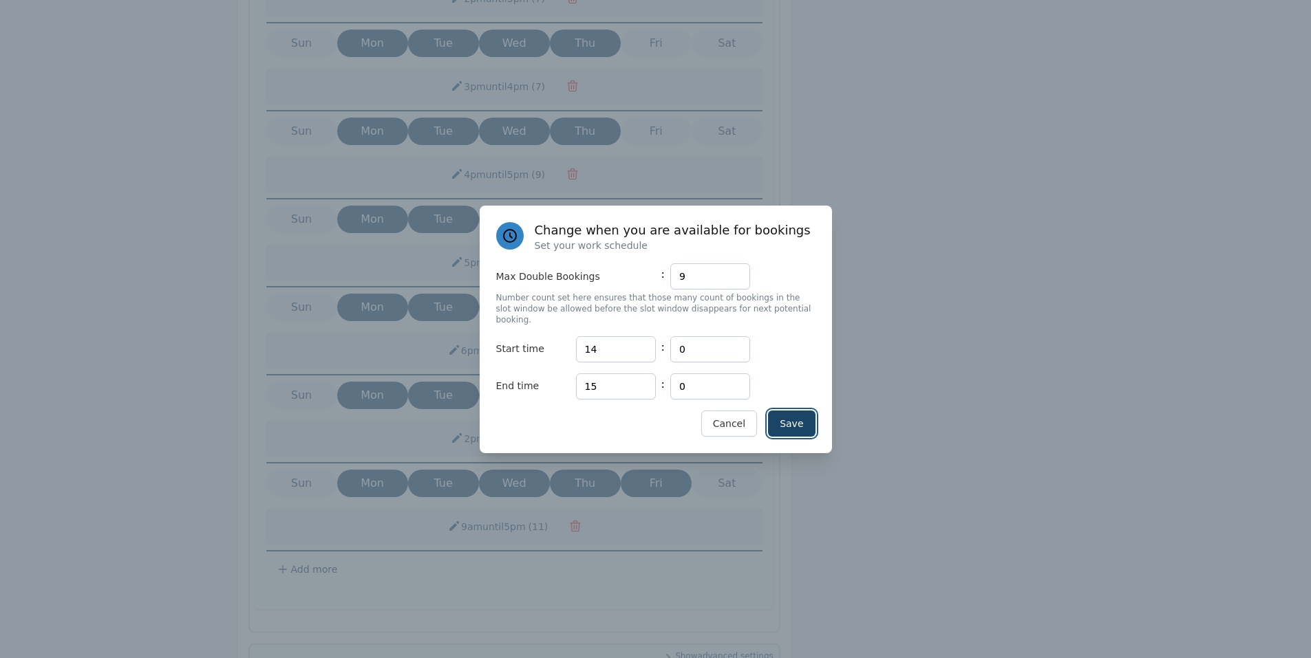
click at [797, 413] on button "Save" at bounding box center [791, 424] width 47 height 26
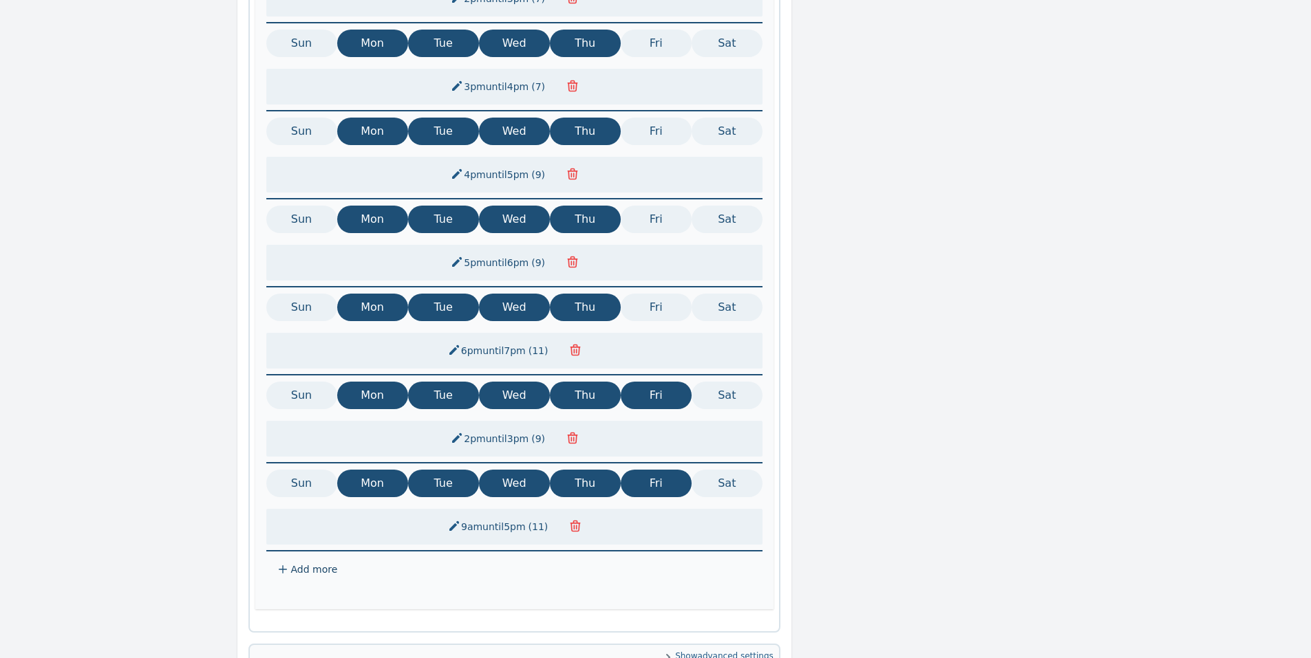
click at [574, 431] on icon "button" at bounding box center [572, 438] width 14 height 14
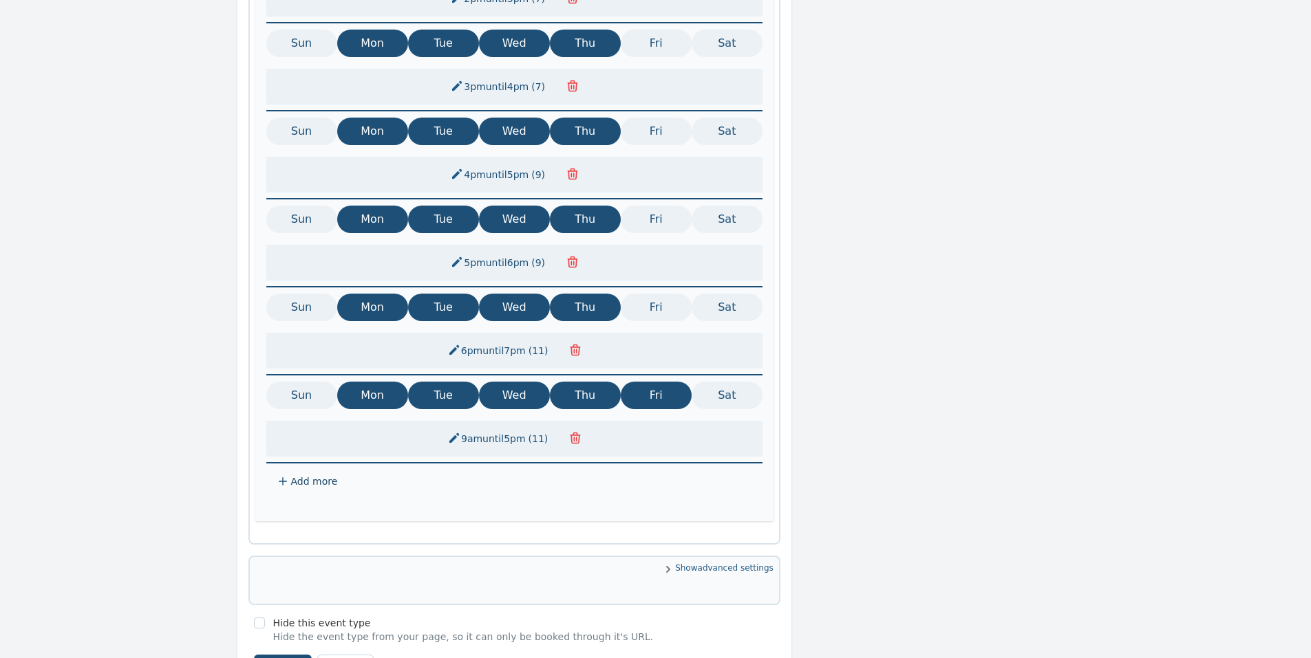
click at [523, 427] on button "9am until 5pm ( 11 )" at bounding box center [499, 439] width 120 height 25
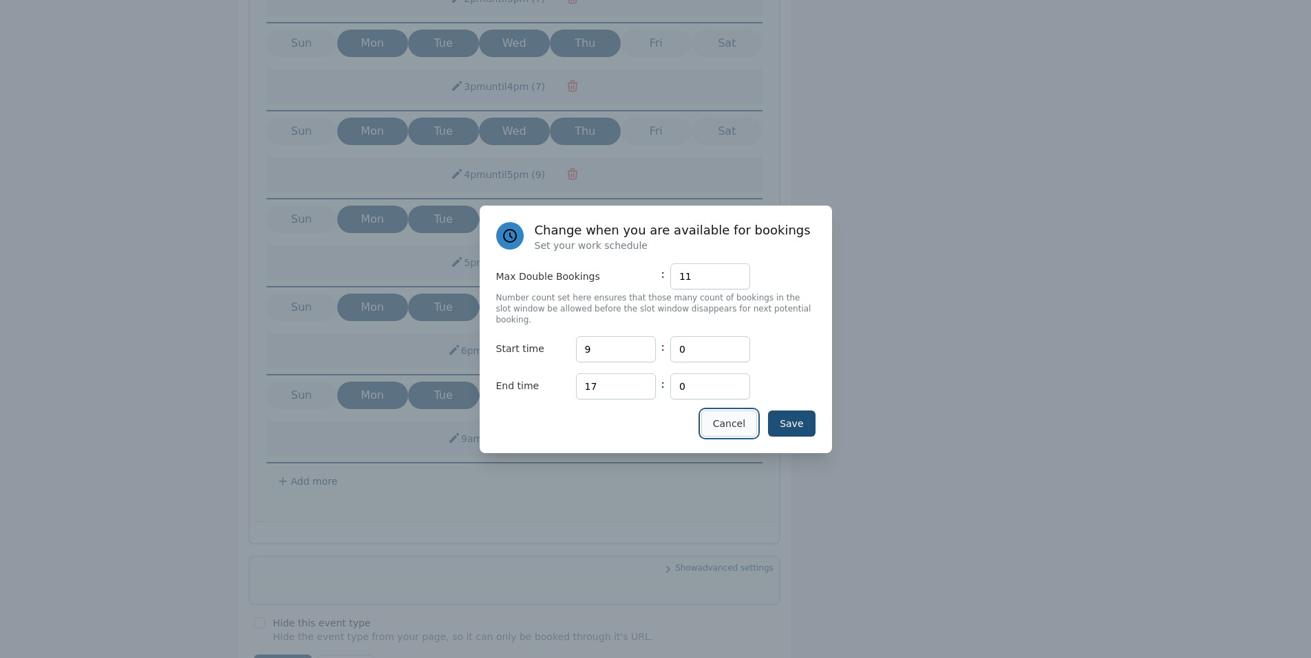
click at [718, 411] on button "Cancel" at bounding box center [729, 424] width 56 height 26
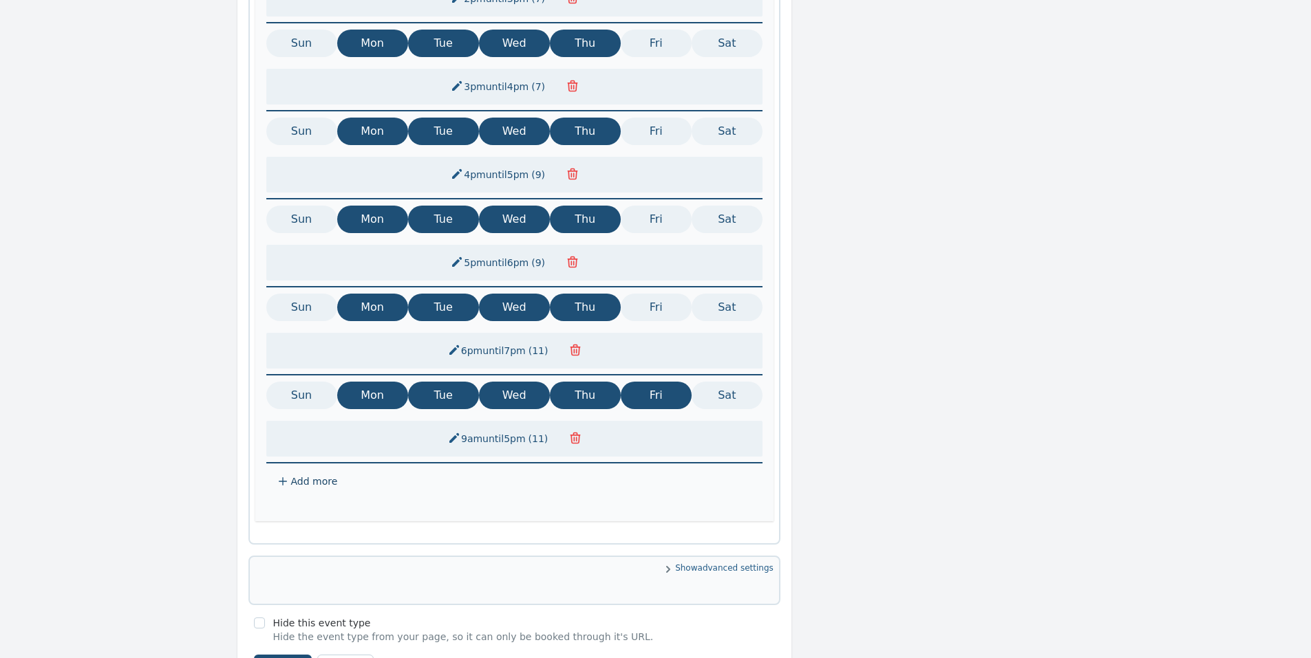
click at [579, 431] on icon "button" at bounding box center [575, 438] width 14 height 14
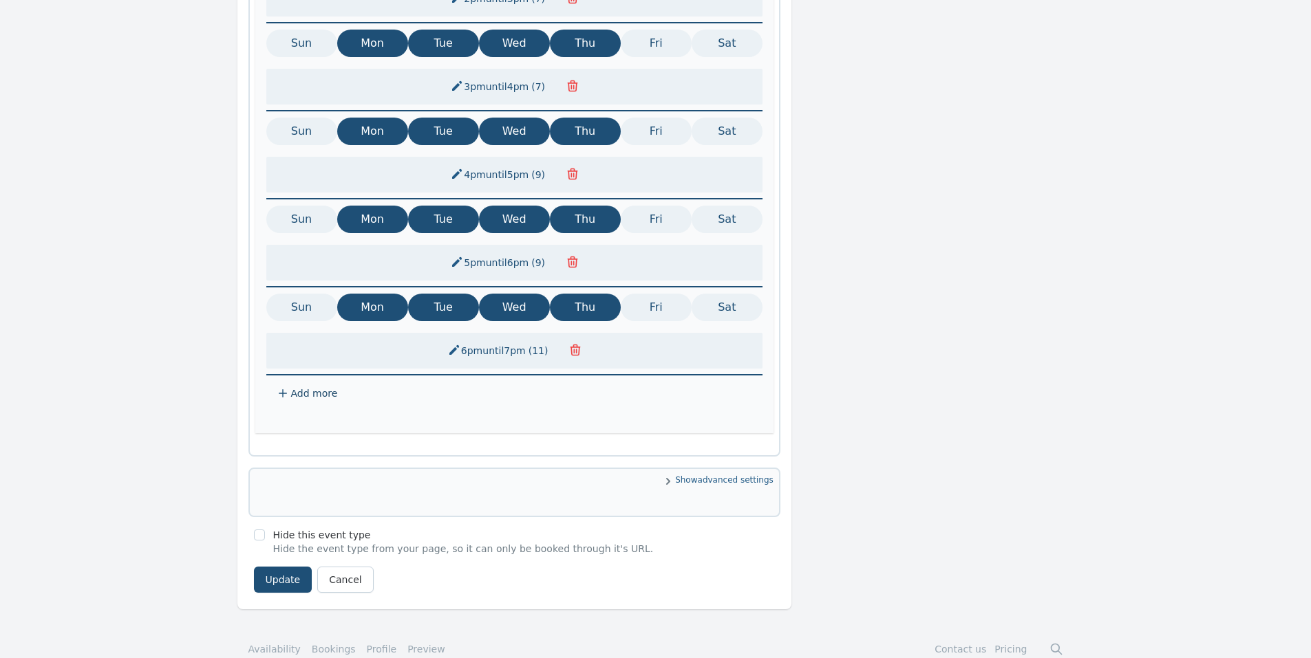
scroll to position [647, 0]
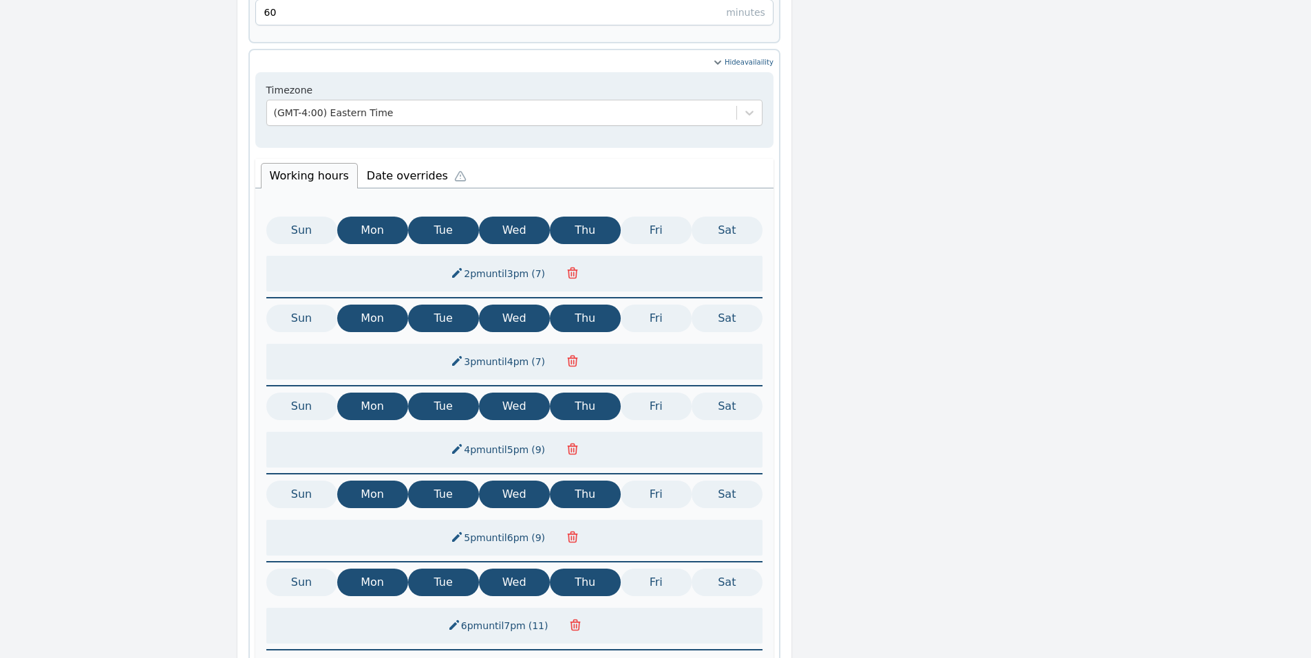
click at [391, 160] on li "Date overrides" at bounding box center [420, 174] width 124 height 29
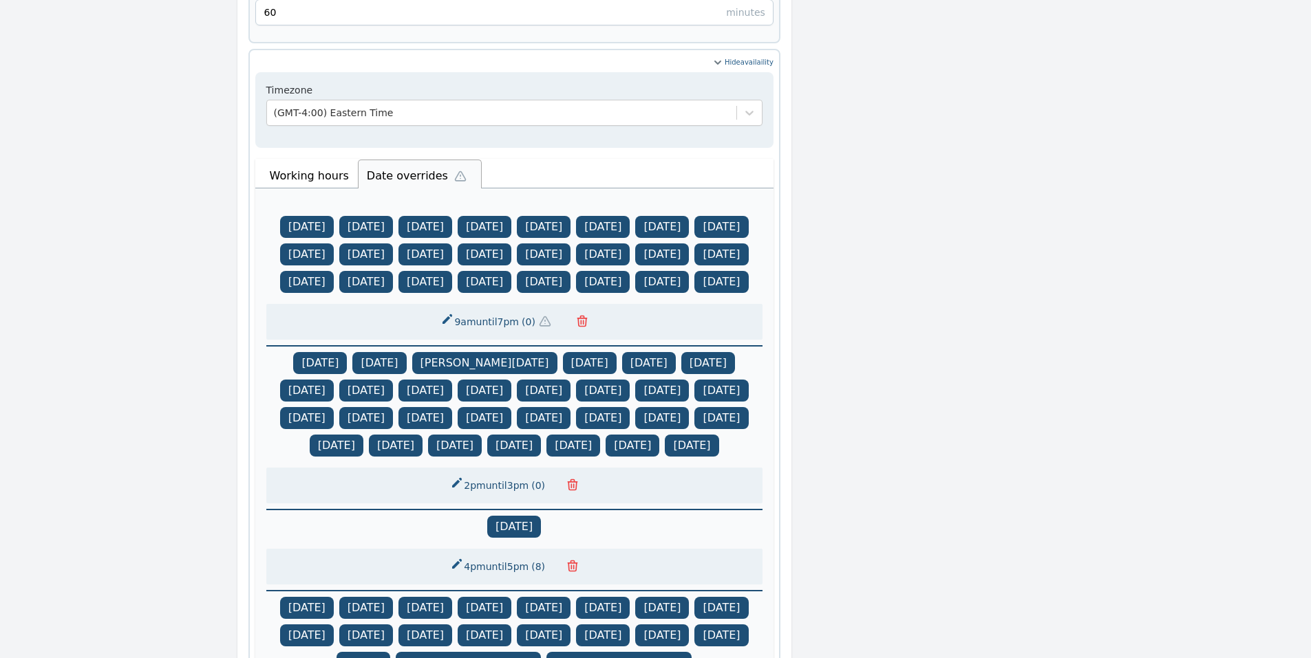
scroll to position [1353, 0]
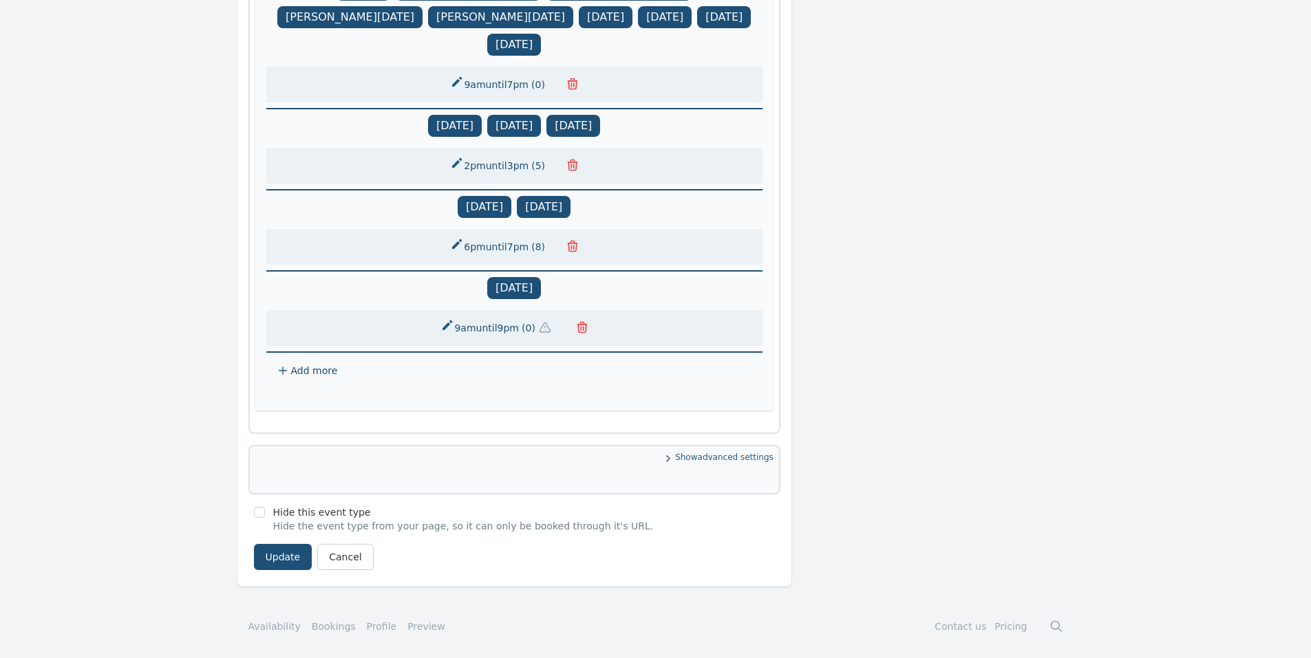
click at [285, 371] on icon at bounding box center [282, 370] width 11 height 11
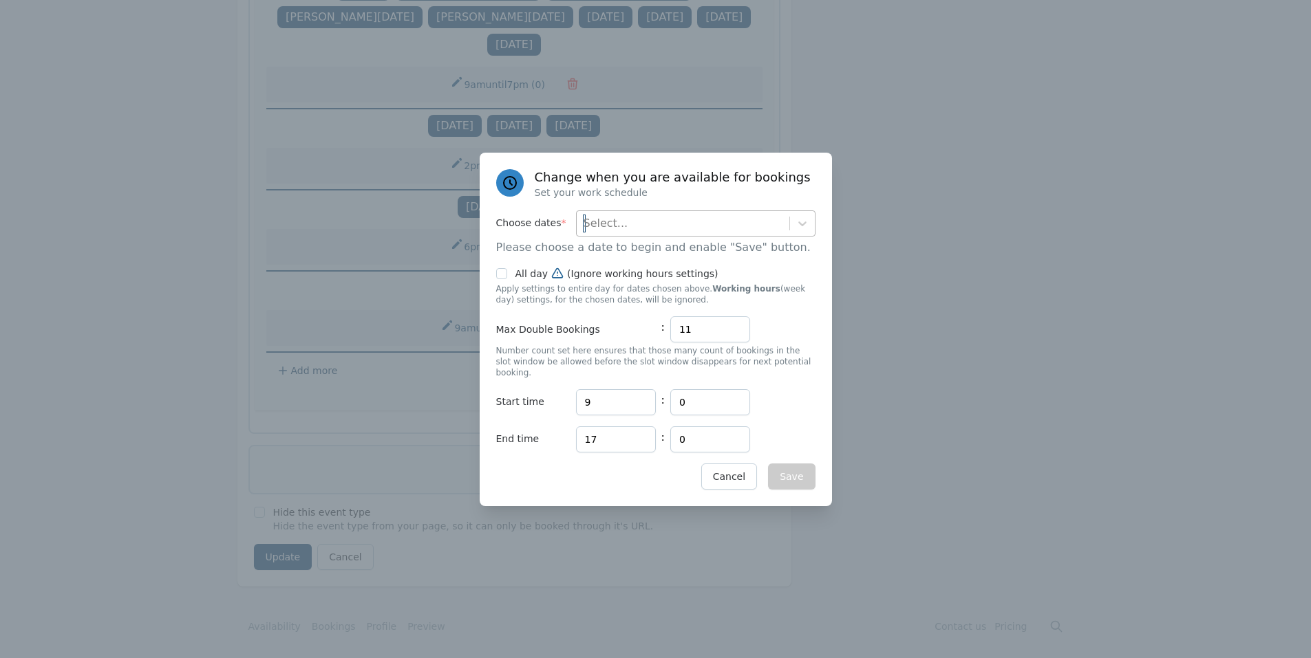
click at [618, 227] on div "Select..." at bounding box center [683, 223] width 213 height 25
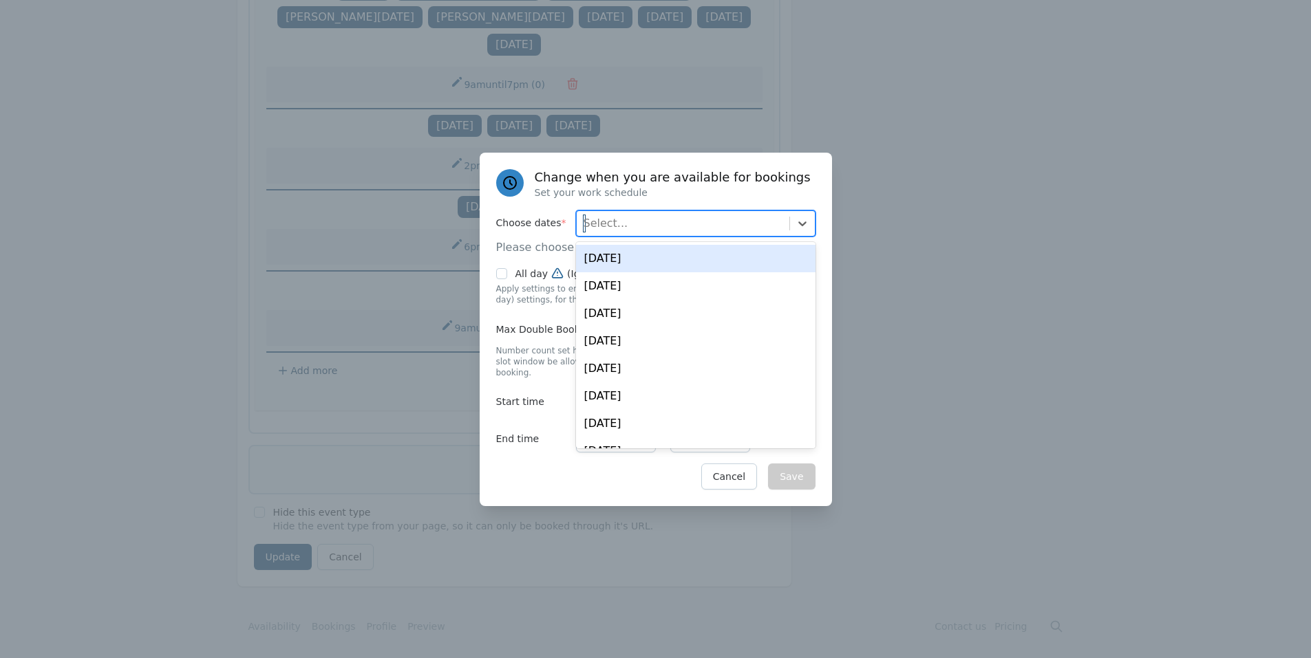
click at [634, 259] on div "Tue, Aug 19" at bounding box center [695, 259] width 239 height 28
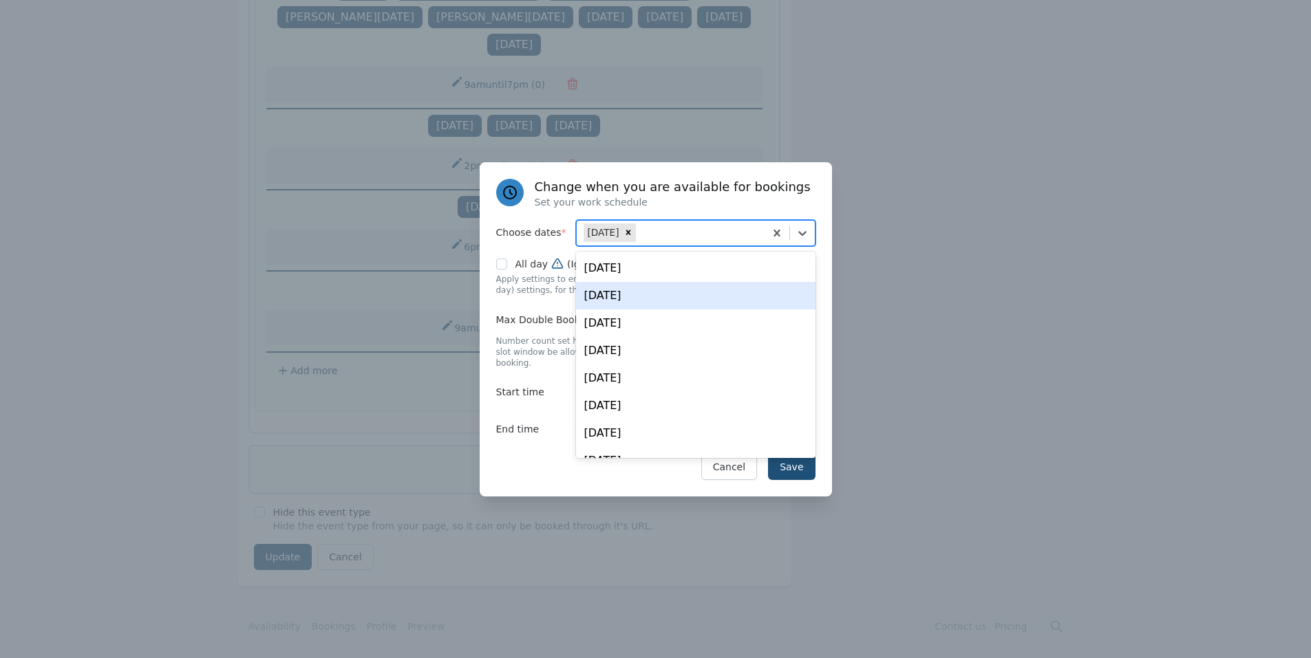
click at [552, 209] on p "Set your work schedule" at bounding box center [673, 202] width 276 height 14
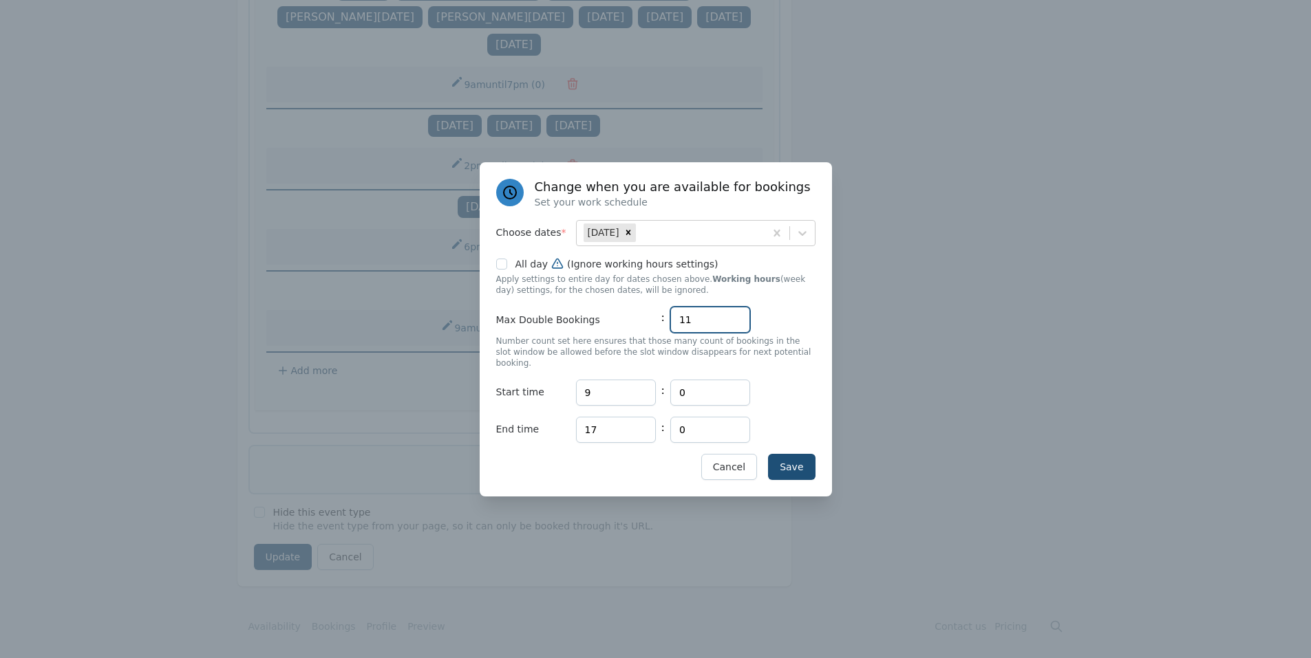
drag, startPoint x: 704, startPoint y: 321, endPoint x: 653, endPoint y: 325, distance: 51.8
click at [653, 325] on div "Max Double Bookings : 11" at bounding box center [655, 320] width 319 height 26
type input "9"
drag, startPoint x: 604, startPoint y: 385, endPoint x: 571, endPoint y: 385, distance: 33.0
click at [571, 385] on div "Start time Hours 9 : Minutes 0" at bounding box center [655, 393] width 319 height 26
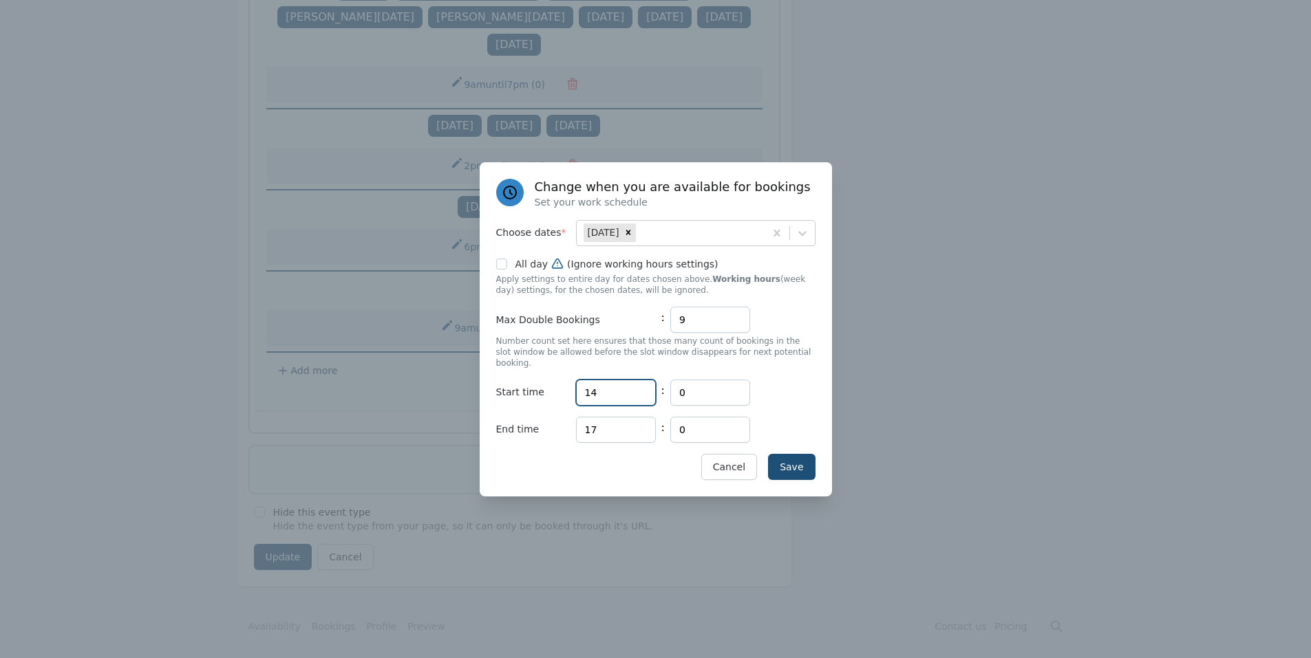
type input "14"
click at [604, 424] on input "17" at bounding box center [616, 430] width 80 height 26
type input "15"
click at [792, 457] on button "Save" at bounding box center [791, 467] width 47 height 26
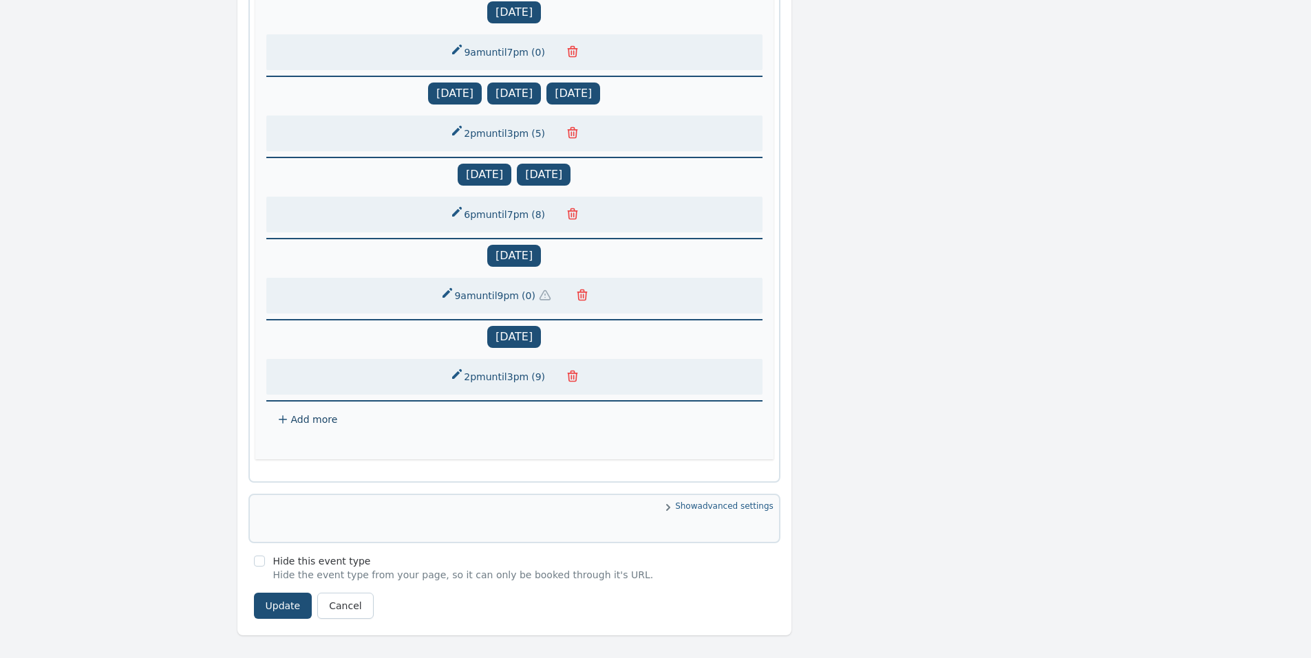
click at [283, 425] on icon at bounding box center [282, 419] width 11 height 11
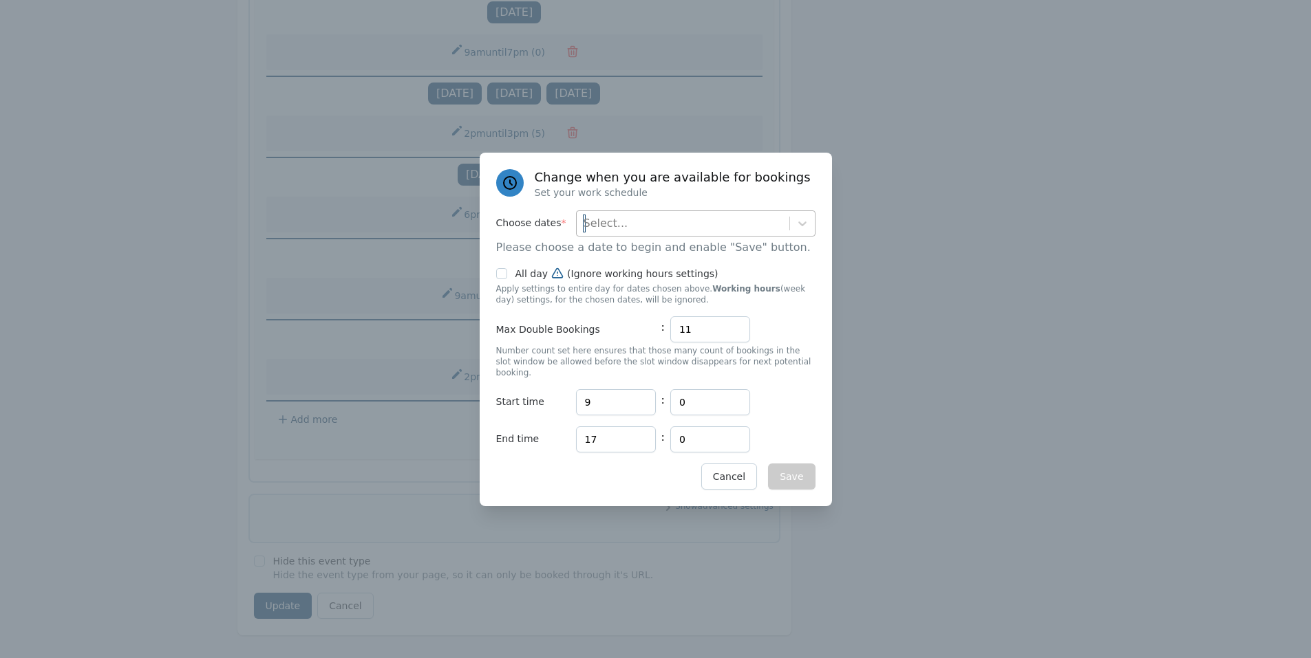
click at [627, 228] on div "Select..." at bounding box center [683, 223] width 213 height 25
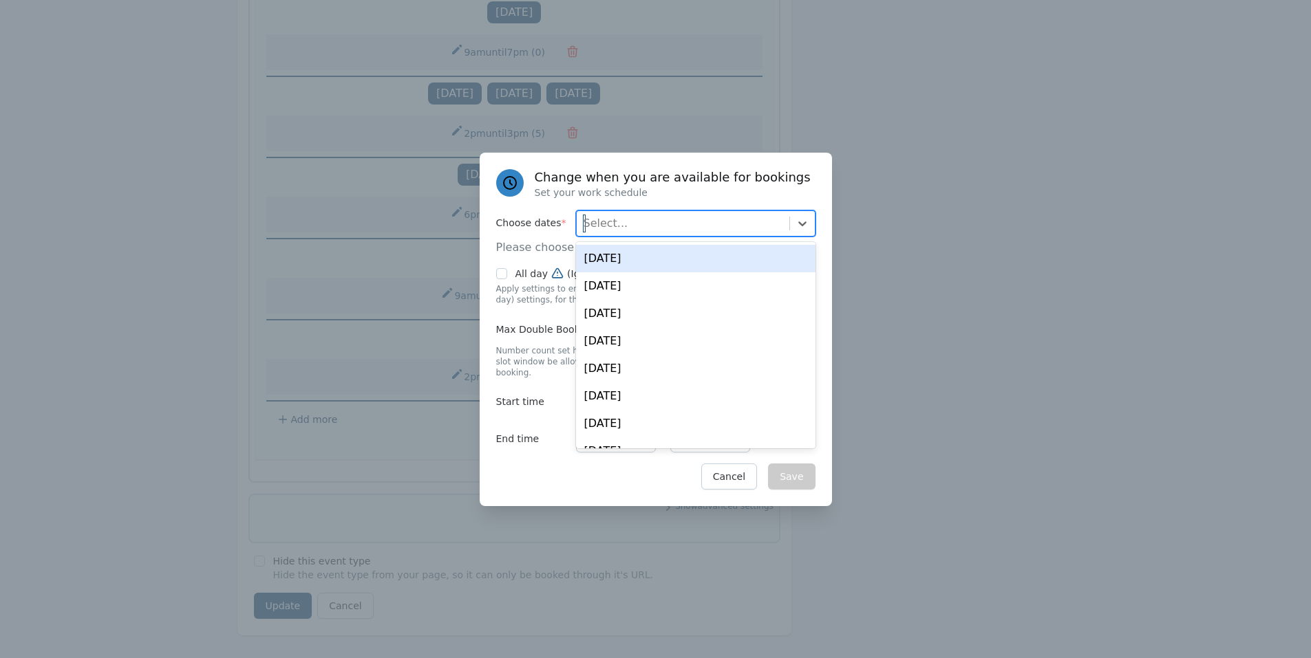
click at [613, 267] on div "Tue, Aug 19" at bounding box center [695, 259] width 239 height 28
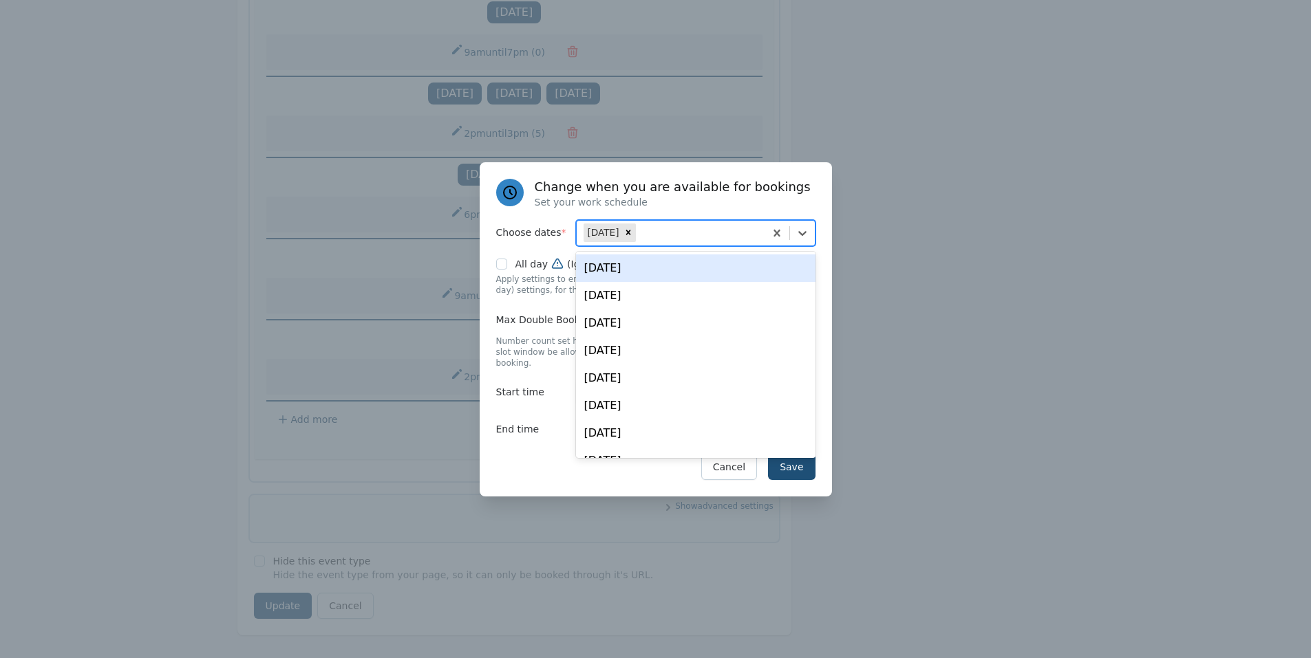
click at [539, 225] on label "Choose dates *" at bounding box center [536, 233] width 80 height 26
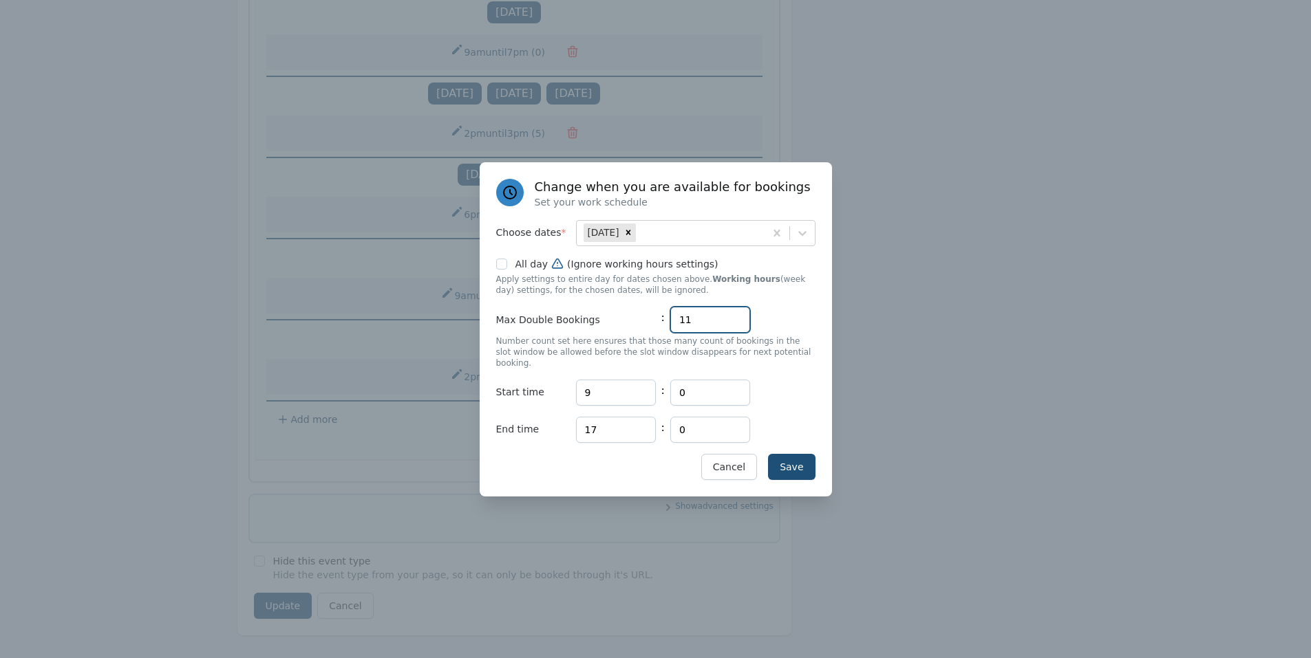
drag, startPoint x: 697, startPoint y: 324, endPoint x: 654, endPoint y: 325, distance: 43.3
click at [654, 325] on div "Max Double Bookings : 11" at bounding box center [655, 320] width 319 height 26
type input "8"
drag, startPoint x: 712, startPoint y: 327, endPoint x: 662, endPoint y: 327, distance: 50.2
click at [662, 327] on div "Max Double Bookings : 8" at bounding box center [655, 320] width 319 height 26
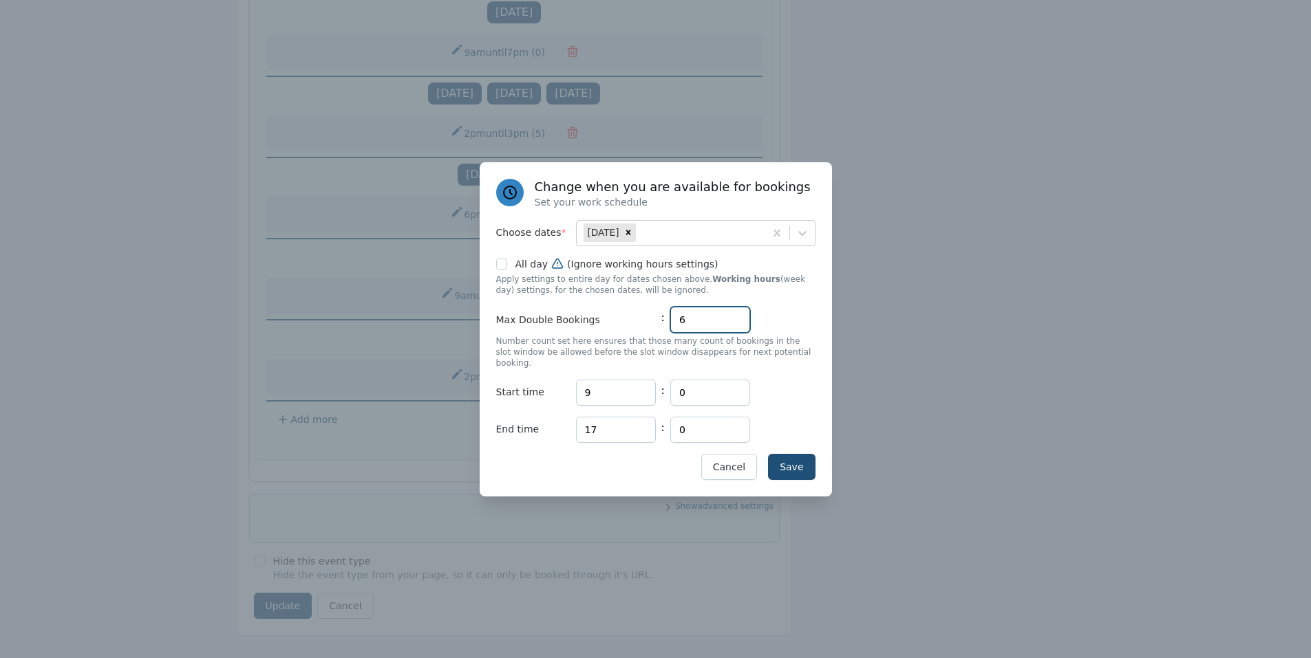
drag, startPoint x: 689, startPoint y: 325, endPoint x: 675, endPoint y: 325, distance: 13.8
click at [675, 325] on input "6" at bounding box center [710, 320] width 80 height 26
click at [692, 325] on input "6" at bounding box center [710, 320] width 80 height 26
drag, startPoint x: 692, startPoint y: 325, endPoint x: 667, endPoint y: 327, distance: 25.5
click at [667, 327] on div "Max Double Bookings : 6" at bounding box center [655, 320] width 319 height 26
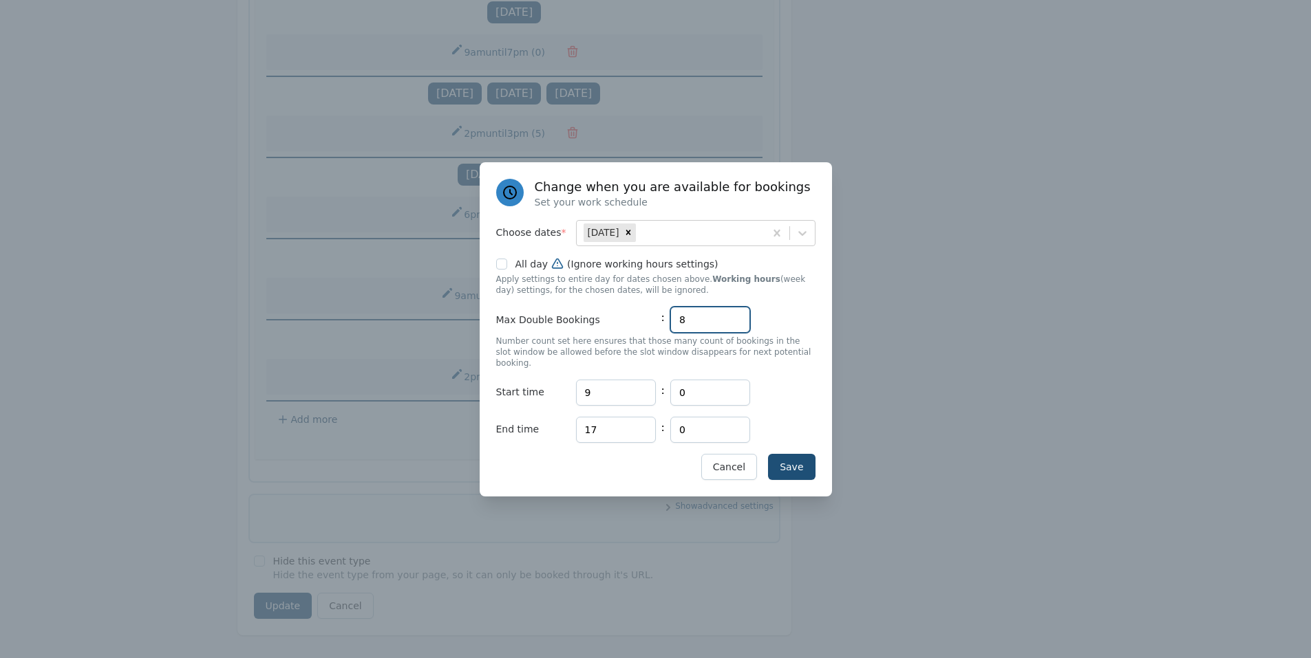
type input "8"
drag, startPoint x: 610, startPoint y: 381, endPoint x: 574, endPoint y: 380, distance: 35.1
click at [574, 380] on div "Start time Hours 9 : Minutes 0" at bounding box center [655, 393] width 319 height 26
type input "15"
drag, startPoint x: 609, startPoint y: 426, endPoint x: 577, endPoint y: 426, distance: 31.6
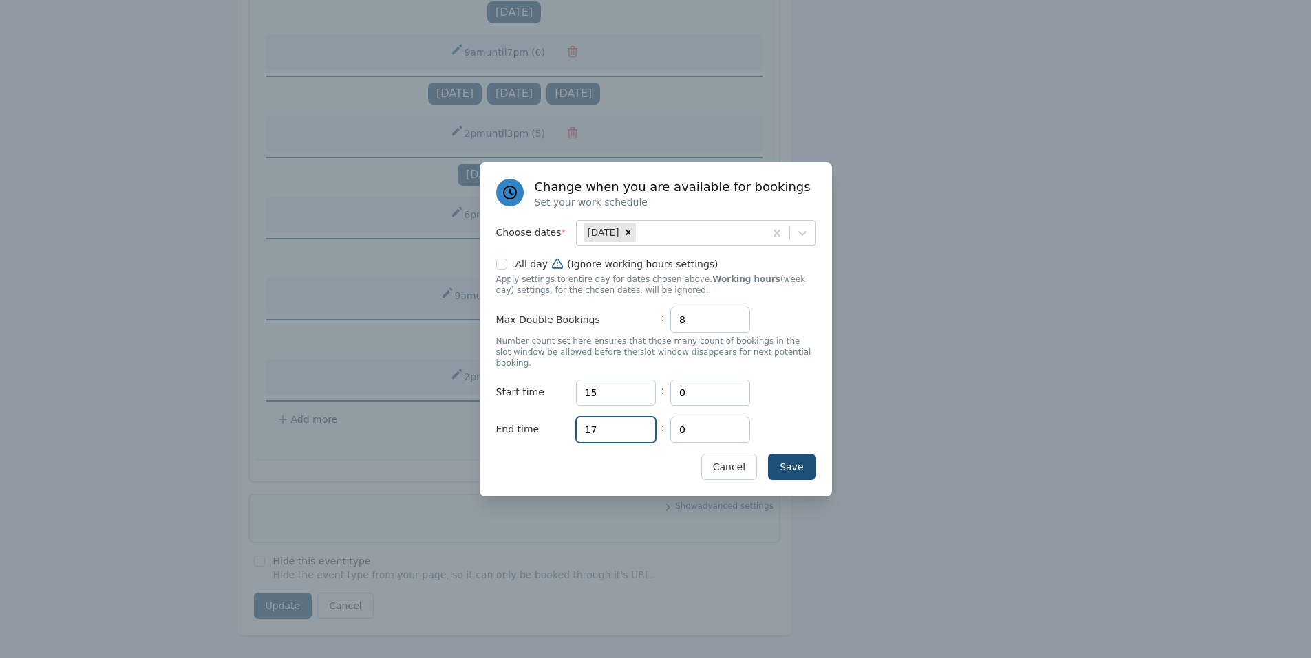
click at [577, 426] on input "17" at bounding box center [616, 430] width 80 height 26
type input "16"
click at [784, 454] on button "Save" at bounding box center [791, 467] width 47 height 26
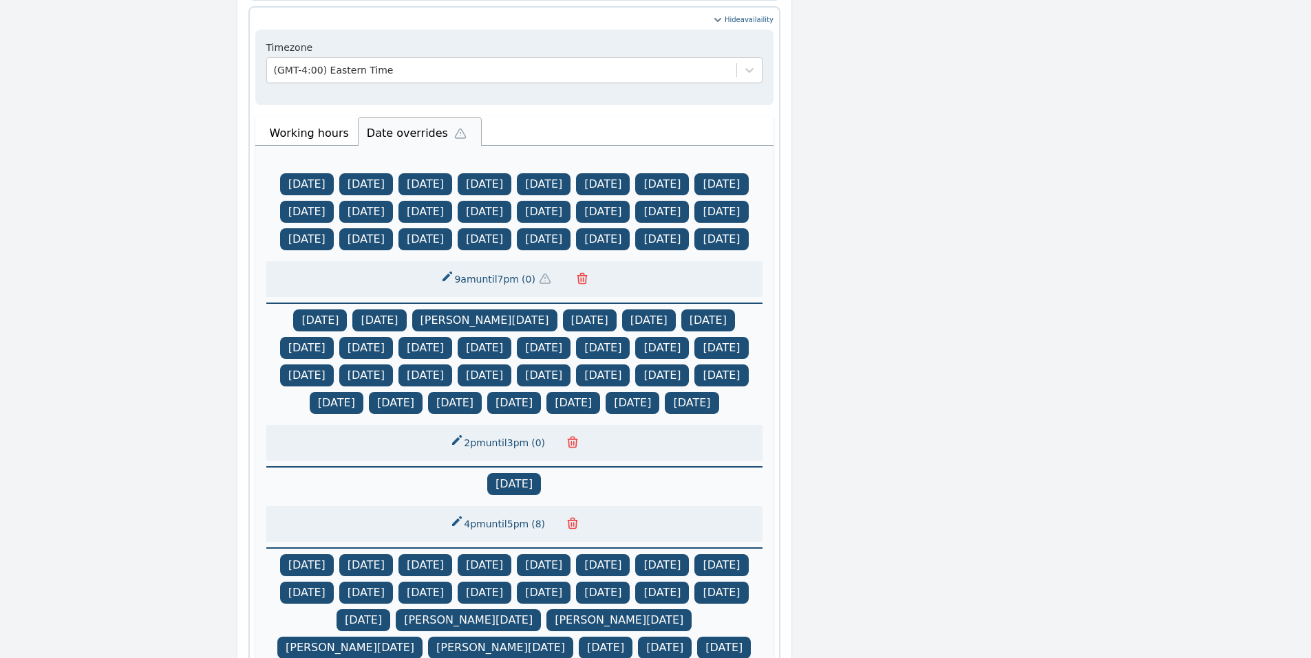
scroll to position [139, 0]
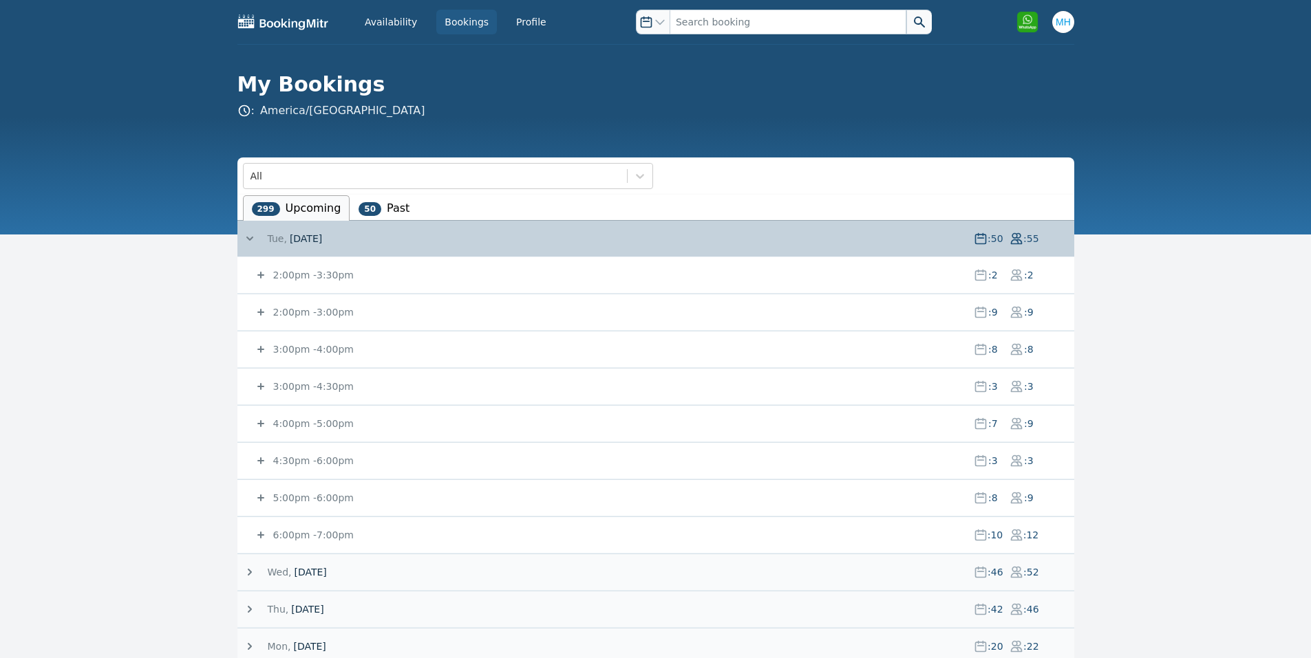
click at [330, 387] on small "3:00pm - 4:30pm" at bounding box center [311, 386] width 83 height 11
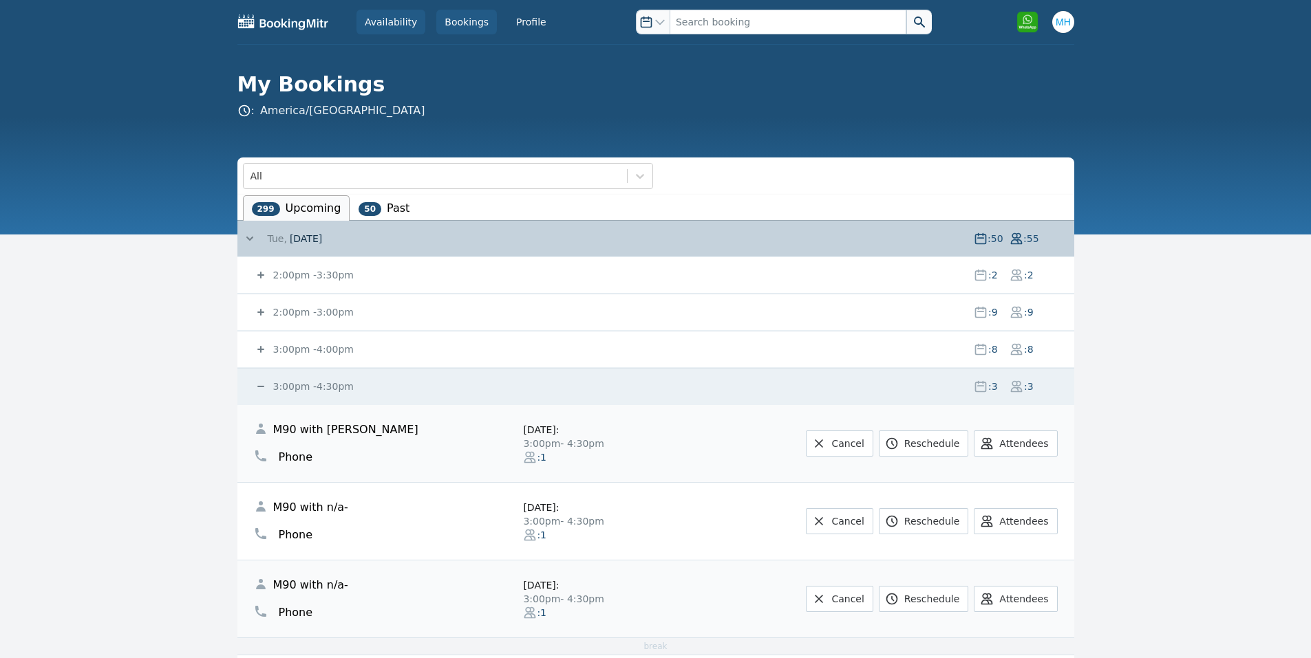
click at [379, 19] on link "Availability" at bounding box center [390, 22] width 69 height 25
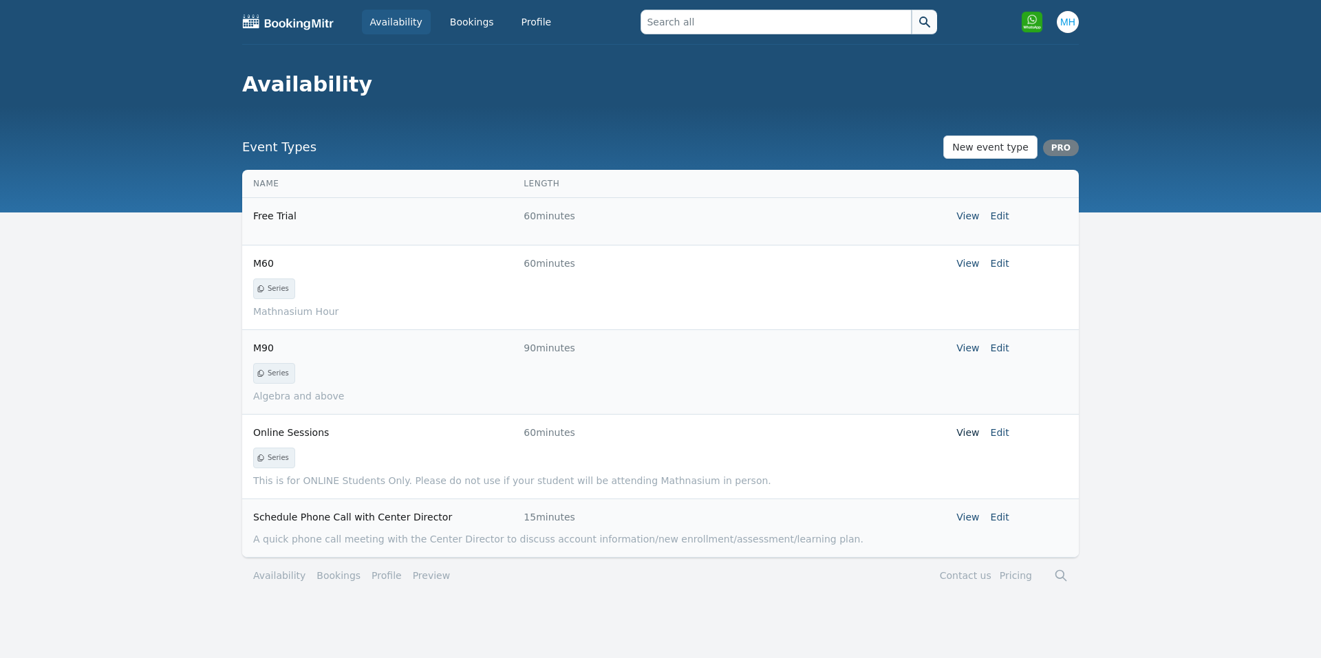
click at [976, 430] on link "View" at bounding box center [967, 432] width 23 height 11
click at [456, 15] on link "Bookings" at bounding box center [472, 22] width 61 height 25
click at [468, 29] on link "Bookings" at bounding box center [472, 22] width 61 height 25
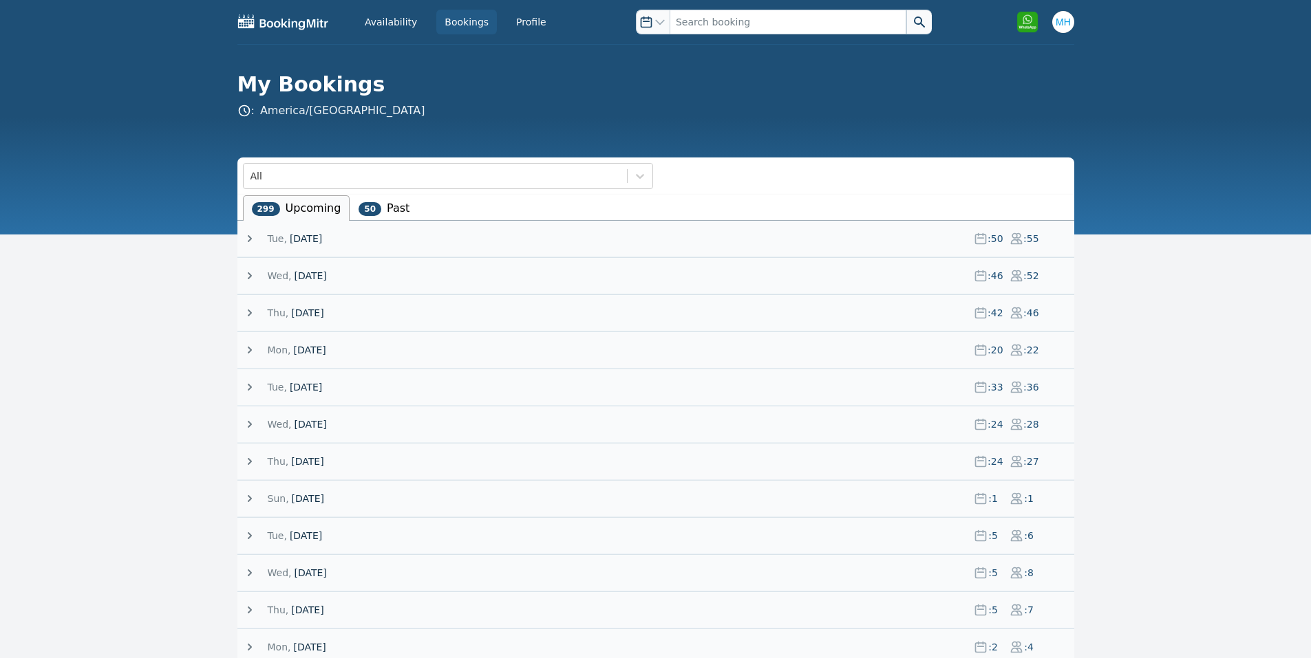
click at [310, 238] on span "19 August 25" at bounding box center [306, 239] width 32 height 14
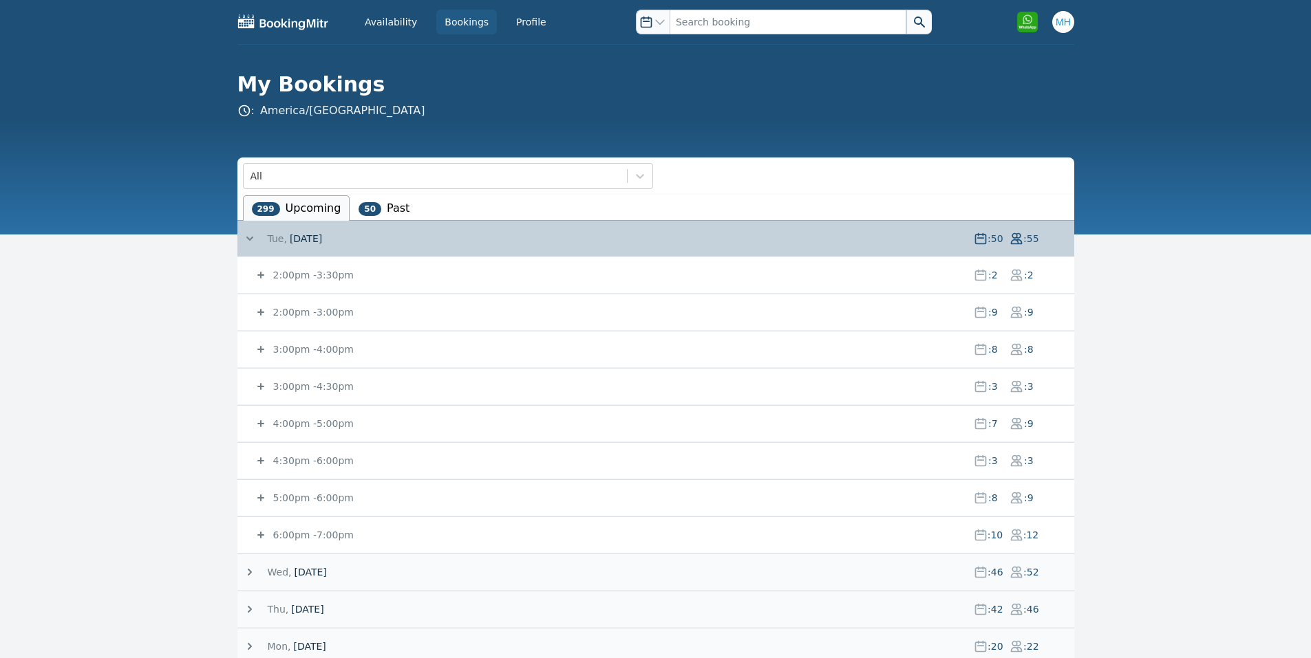
click at [312, 316] on small "2:00pm - 3:00pm" at bounding box center [311, 312] width 83 height 11
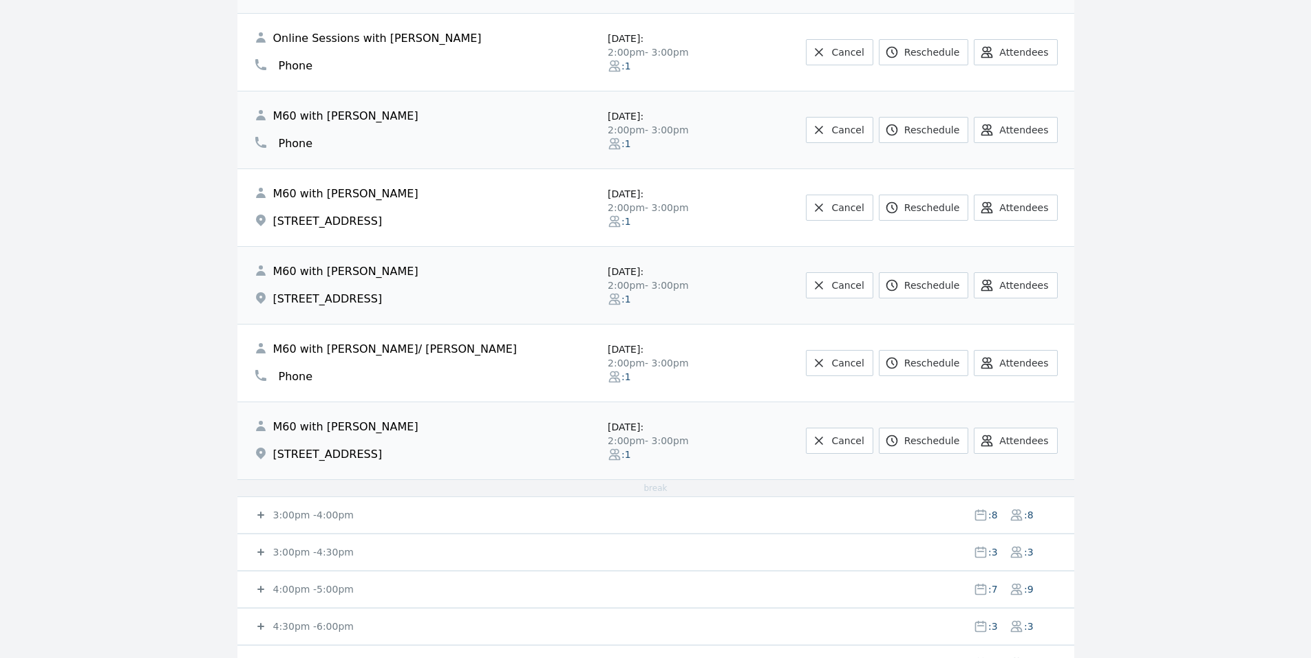
scroll to position [826, 0]
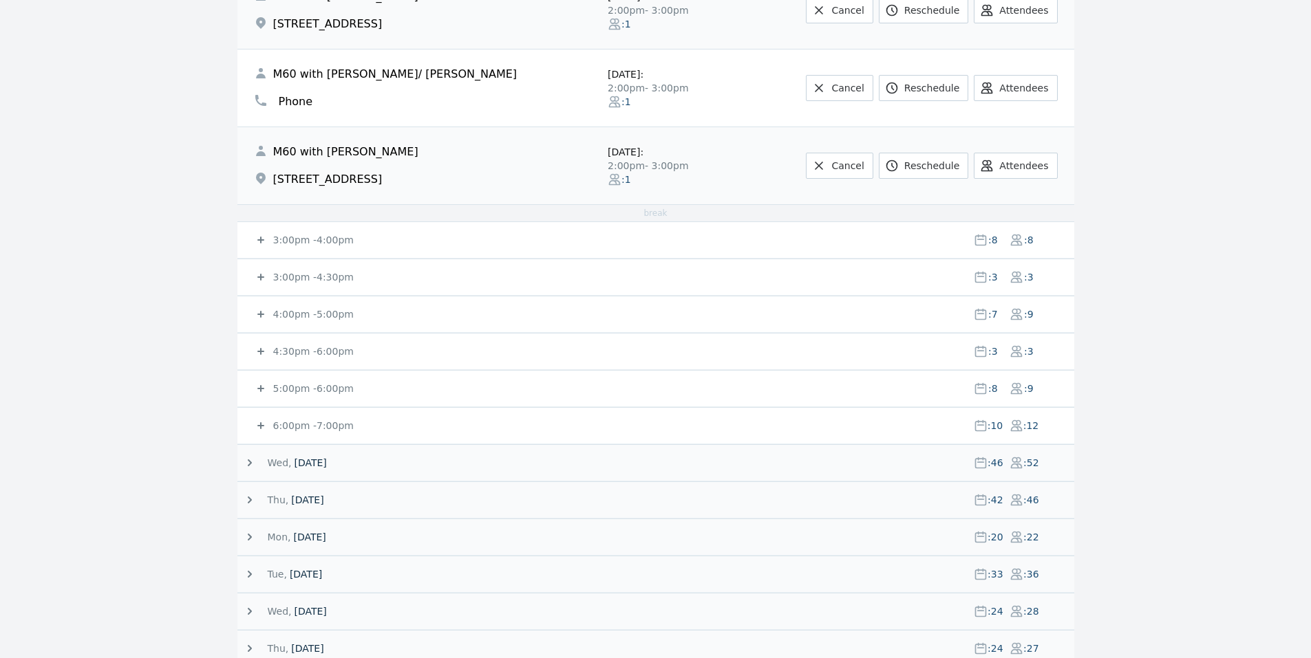
click at [330, 237] on small "3:00pm - 4:00pm" at bounding box center [311, 240] width 83 height 11
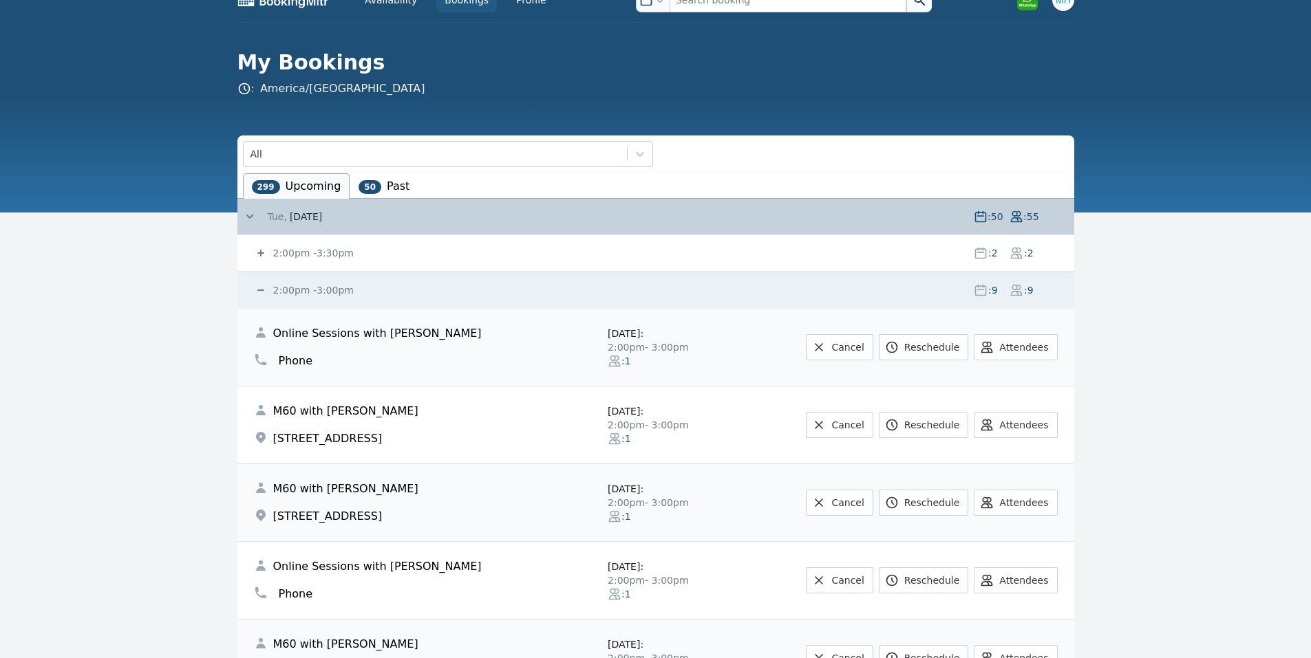
scroll to position [0, 0]
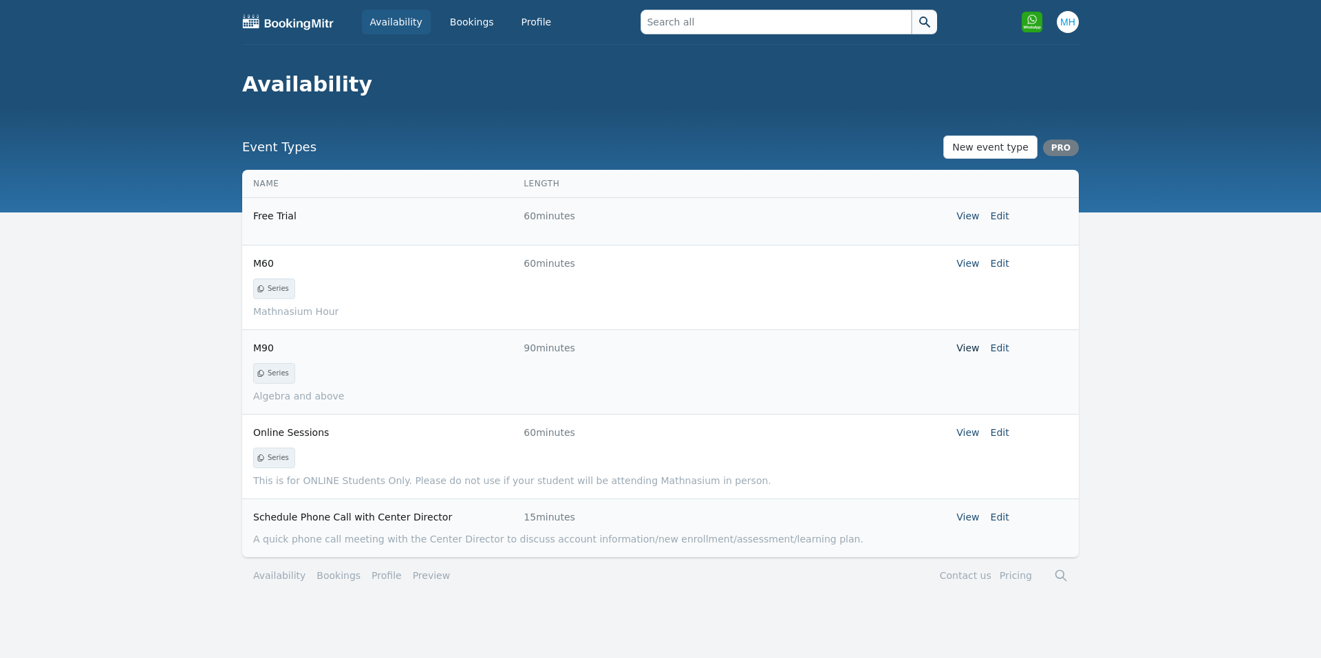
click at [973, 345] on link "View" at bounding box center [967, 348] width 23 height 11
click at [995, 348] on link "Edit" at bounding box center [1000, 348] width 19 height 11
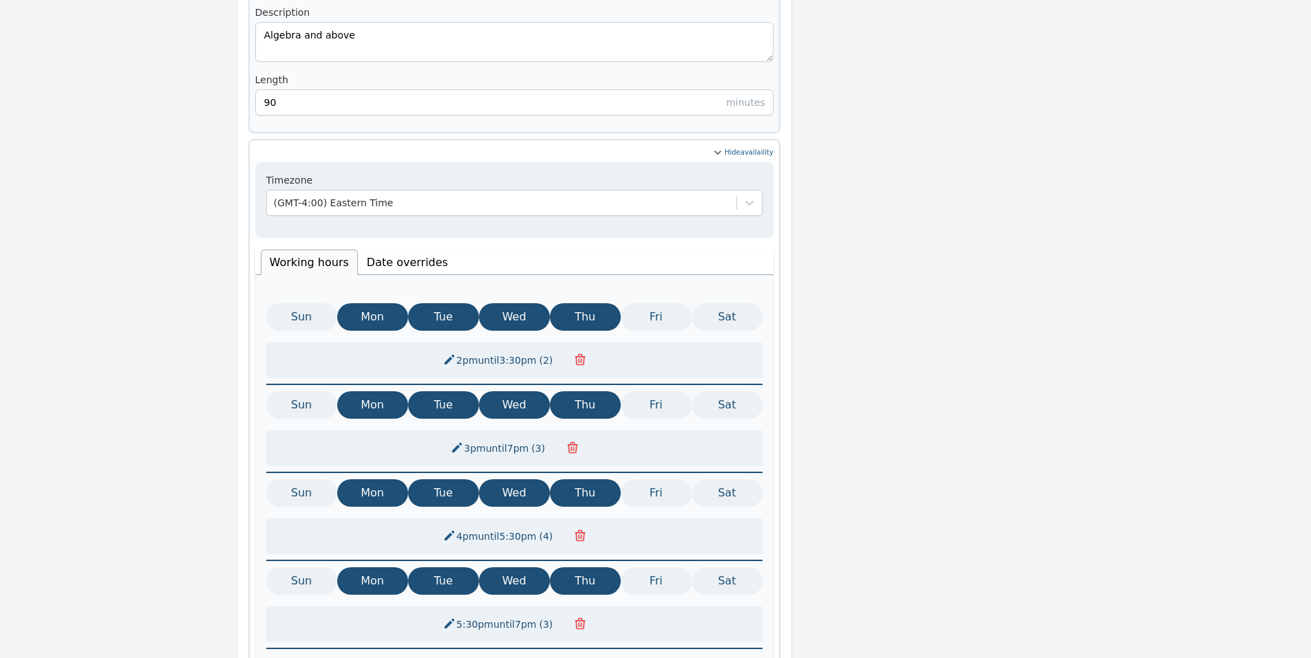
scroll to position [556, 0]
click at [378, 250] on li "Date overrides" at bounding box center [407, 262] width 99 height 25
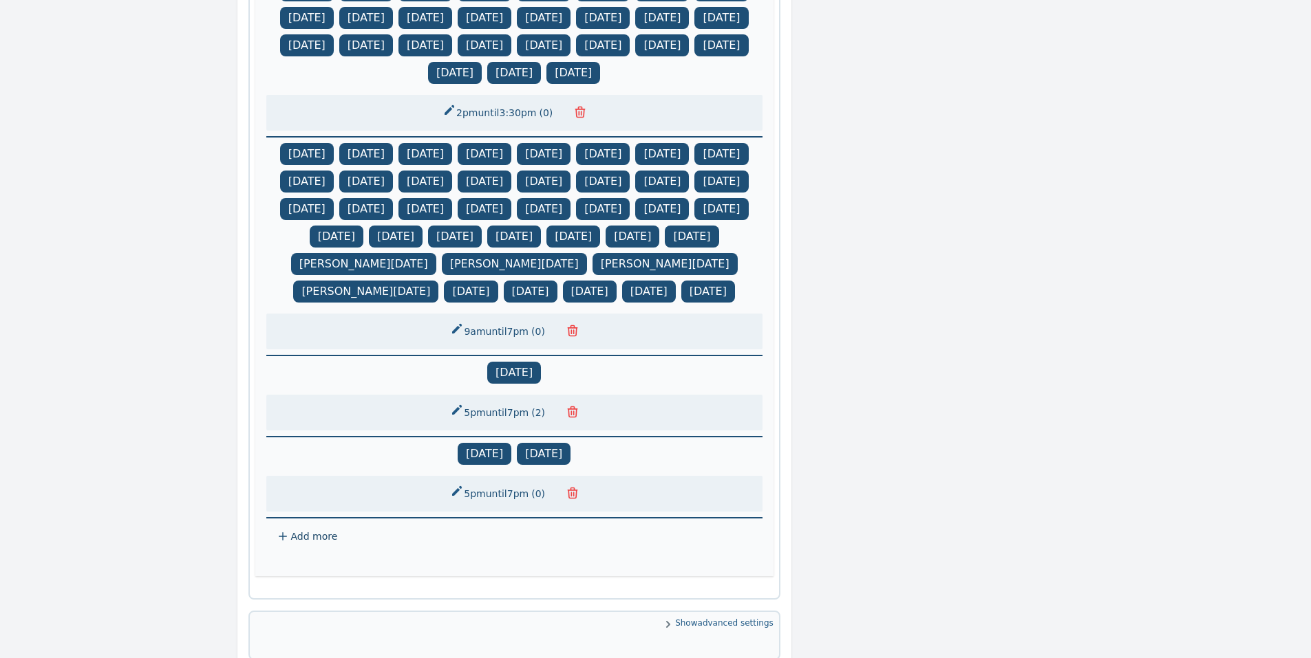
scroll to position [1160, 0]
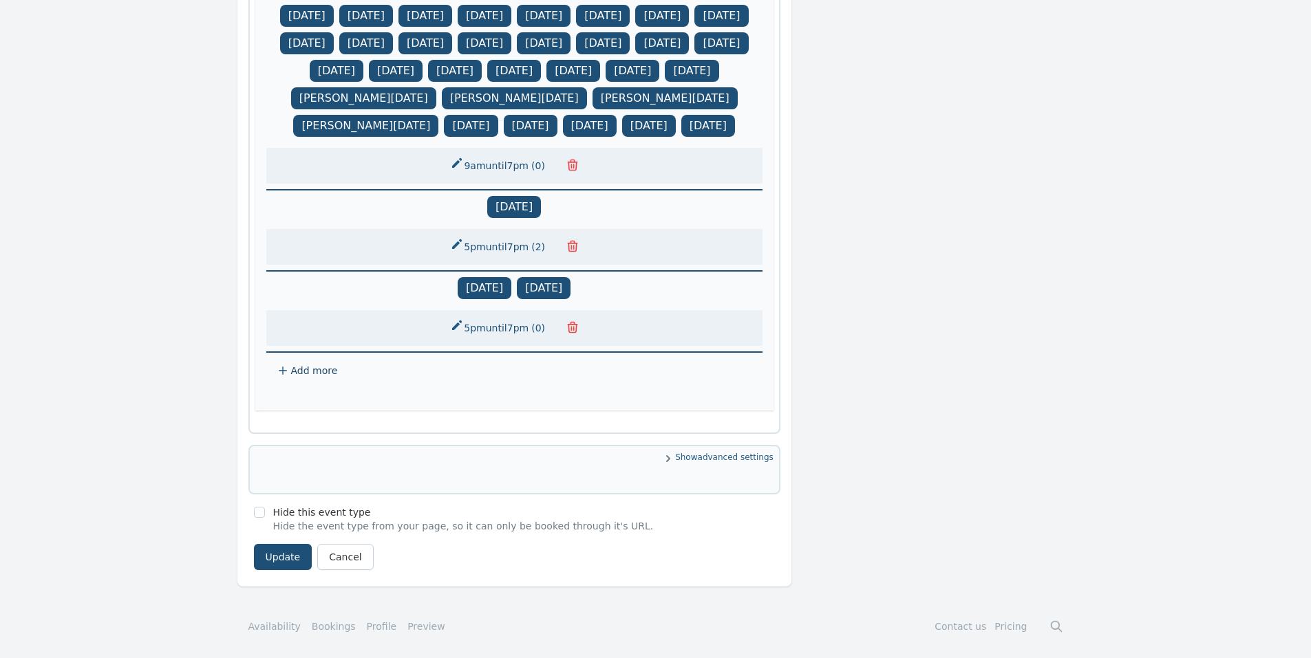
click at [313, 365] on span "Add more" at bounding box center [314, 370] width 47 height 11
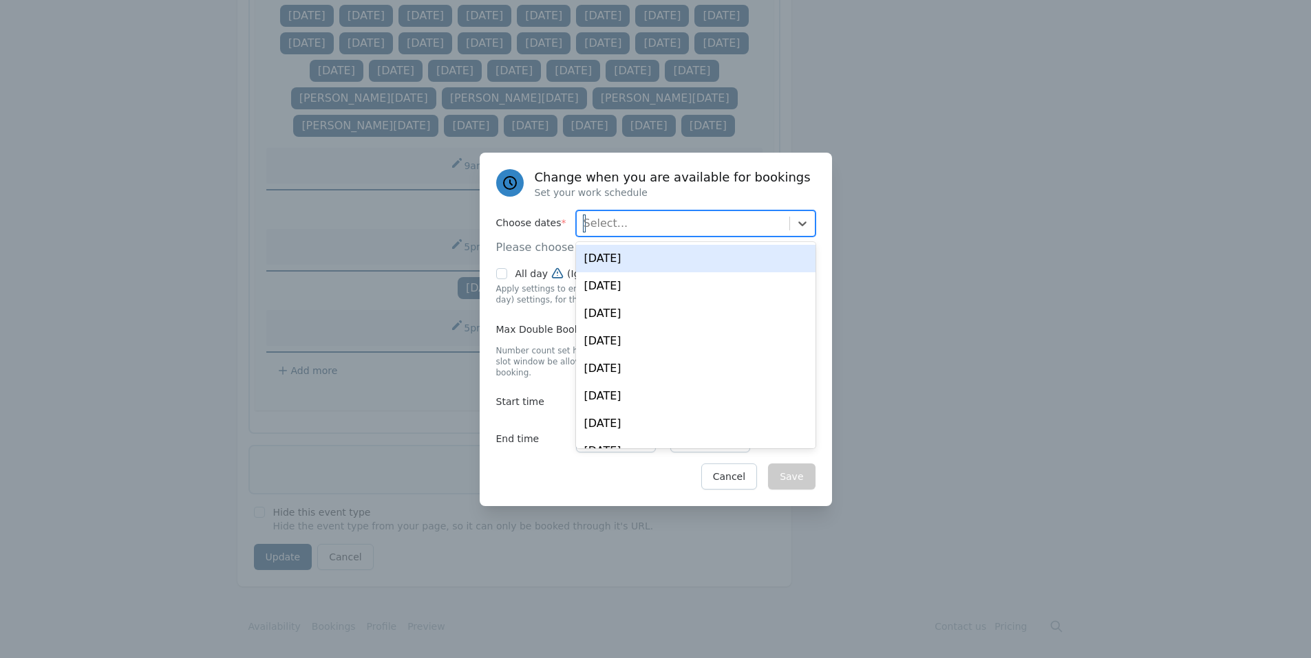
click at [674, 236] on div "Select..." at bounding box center [683, 223] width 213 height 25
click at [630, 268] on div "[DATE]" at bounding box center [695, 259] width 239 height 28
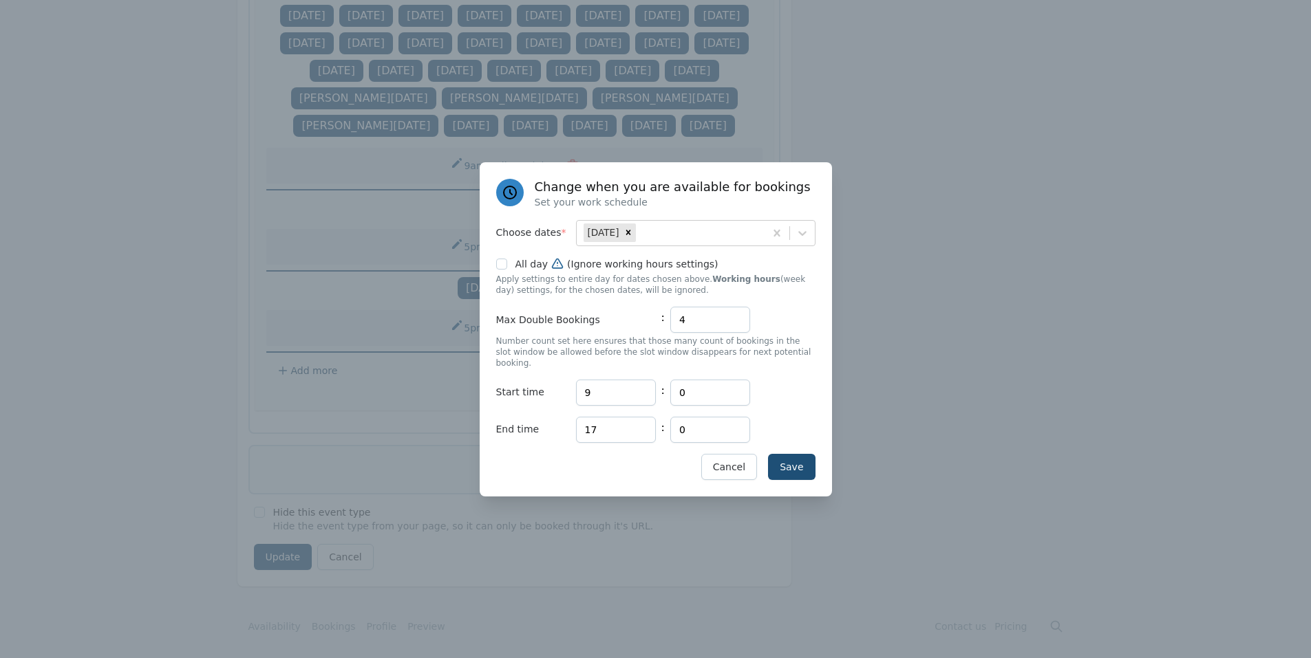
click at [661, 202] on p "Set your work schedule" at bounding box center [673, 202] width 276 height 14
drag, startPoint x: 694, startPoint y: 331, endPoint x: 650, endPoint y: 332, distance: 44.0
click at [651, 332] on div "Max Double Bookings : 4" at bounding box center [655, 320] width 319 height 26
type input "2"
drag, startPoint x: 618, startPoint y: 387, endPoint x: 573, endPoint y: 388, distance: 45.4
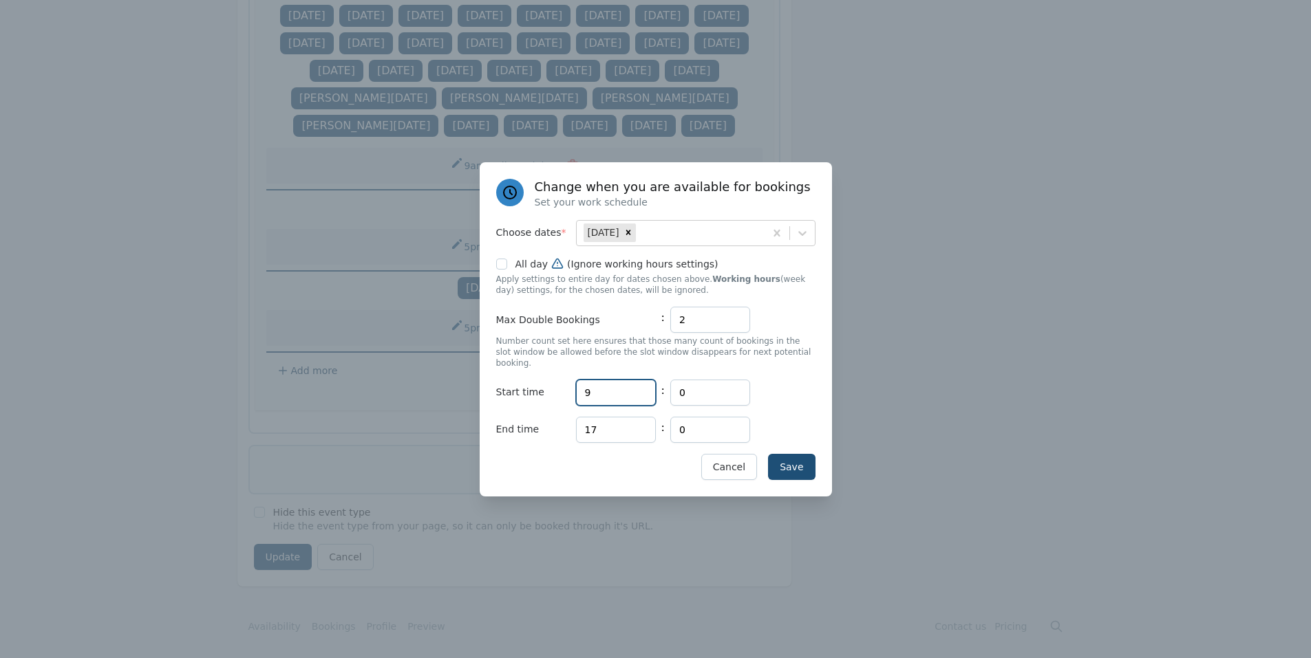
click at [573, 388] on div "Start time Hours 9 : Minutes 0" at bounding box center [655, 393] width 319 height 26
type input "14"
drag, startPoint x: 613, startPoint y: 425, endPoint x: 563, endPoint y: 426, distance: 50.2
click at [563, 426] on div "End time Hours 17 : Minutes 0" at bounding box center [655, 430] width 319 height 26
type input "16"
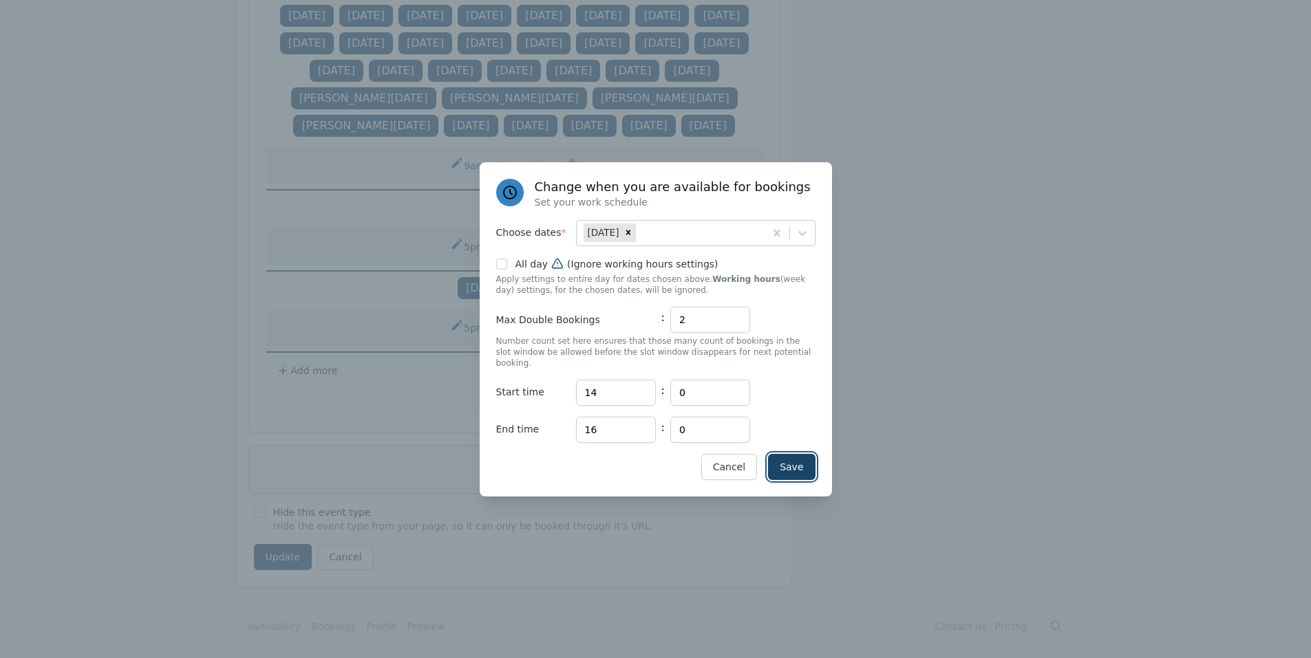
click at [790, 464] on button "Save" at bounding box center [791, 467] width 47 height 26
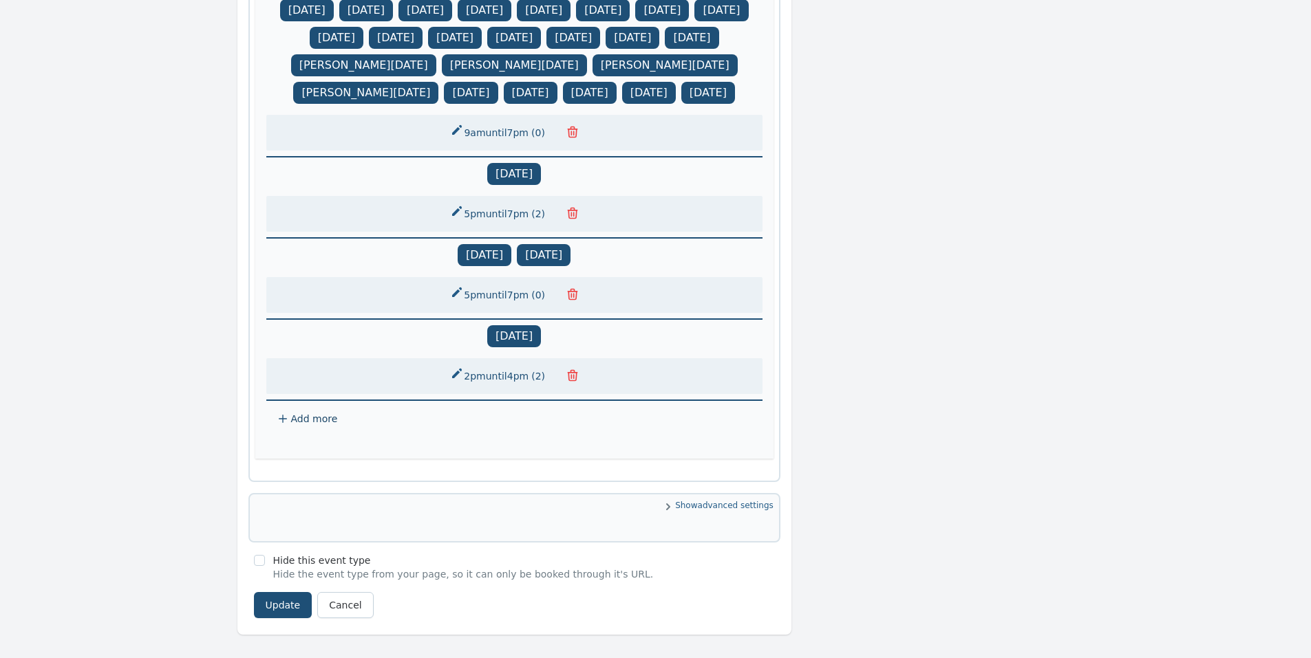
click at [507, 389] on button "2pm until 4pm ( 2 )" at bounding box center [499, 376] width 114 height 25
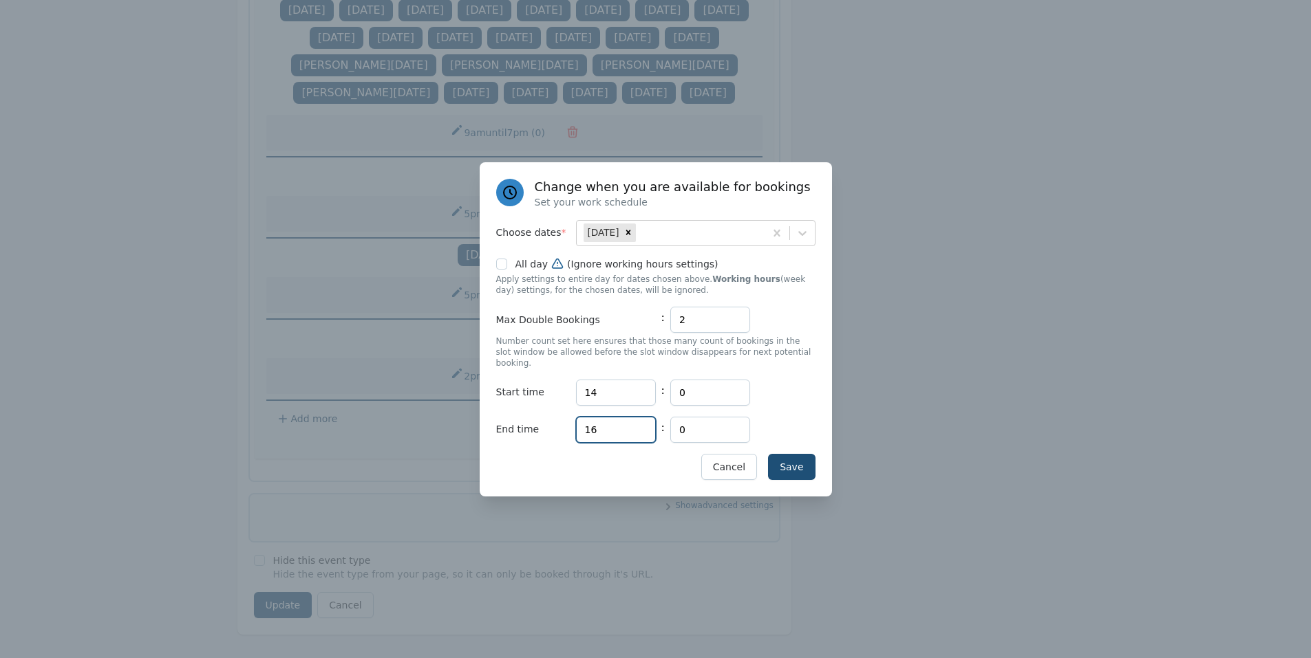
click at [627, 422] on input "16" at bounding box center [616, 430] width 80 height 26
type input "15"
click at [804, 464] on button "Save" at bounding box center [791, 467] width 47 height 26
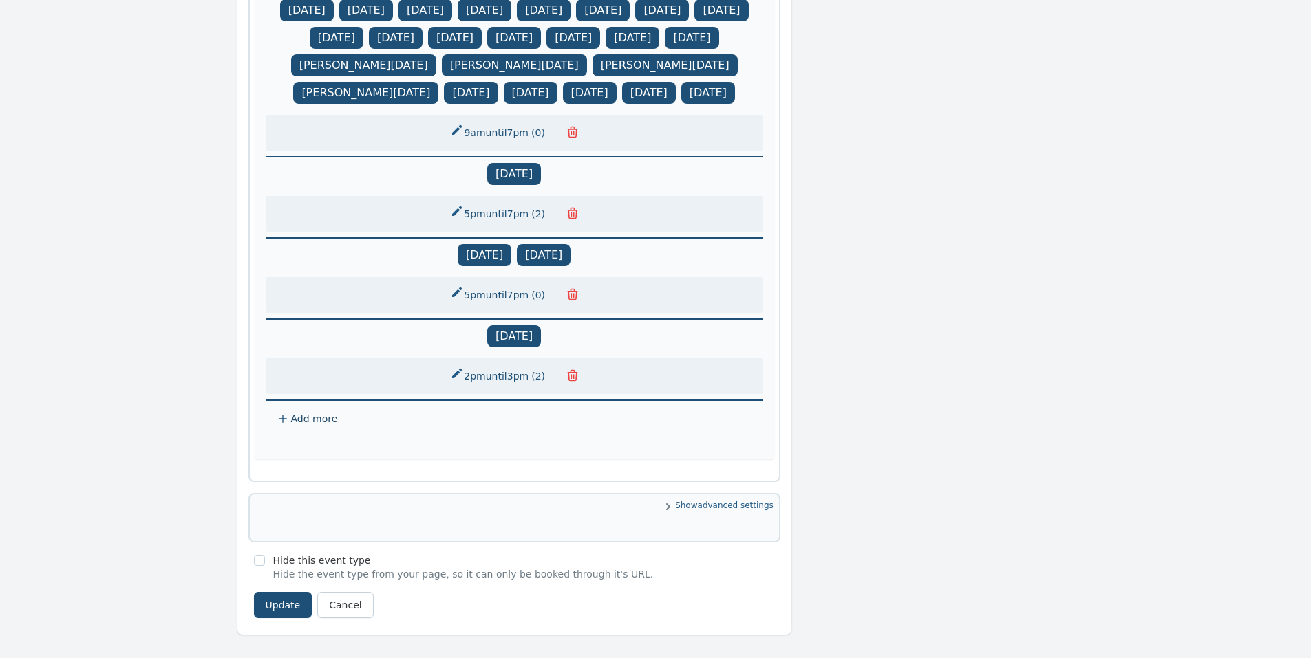
click at [316, 424] on span "Add more" at bounding box center [314, 418] width 47 height 11
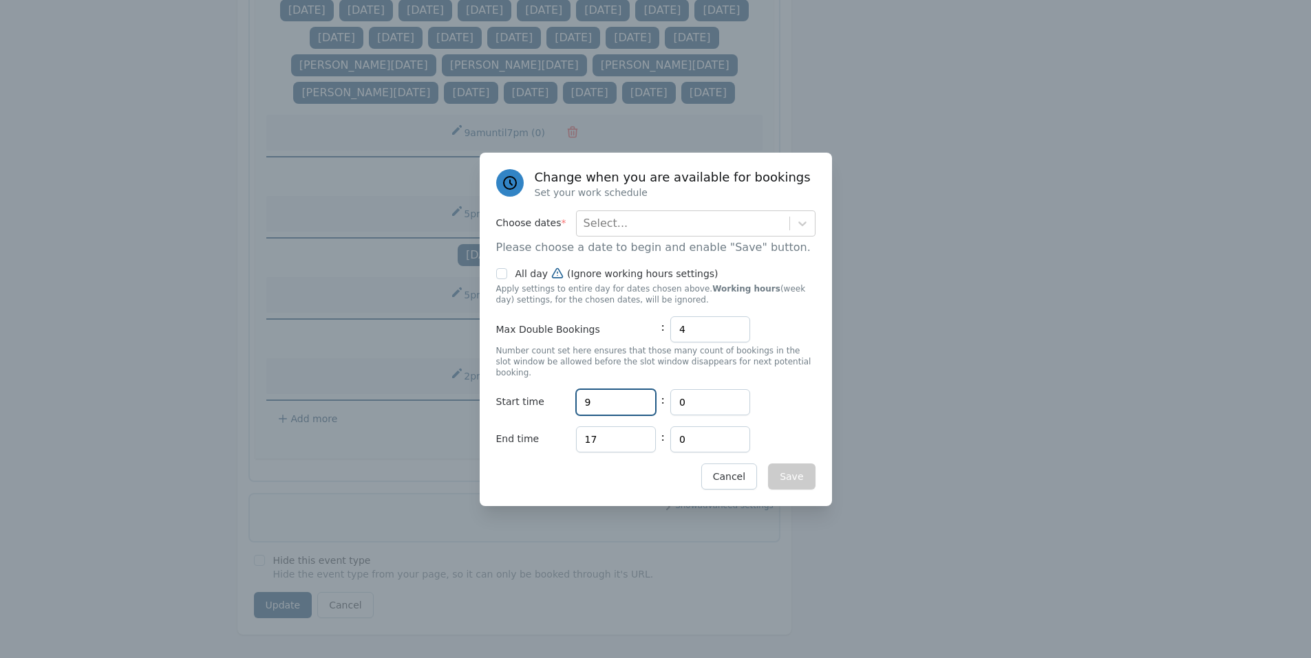
drag, startPoint x: 604, startPoint y: 394, endPoint x: 536, endPoint y: 396, distance: 68.1
click at [537, 396] on div "Start time Hours 9 : Minutes 0" at bounding box center [655, 402] width 319 height 26
type input "15"
click at [606, 427] on input "17" at bounding box center [616, 440] width 80 height 26
type input "16"
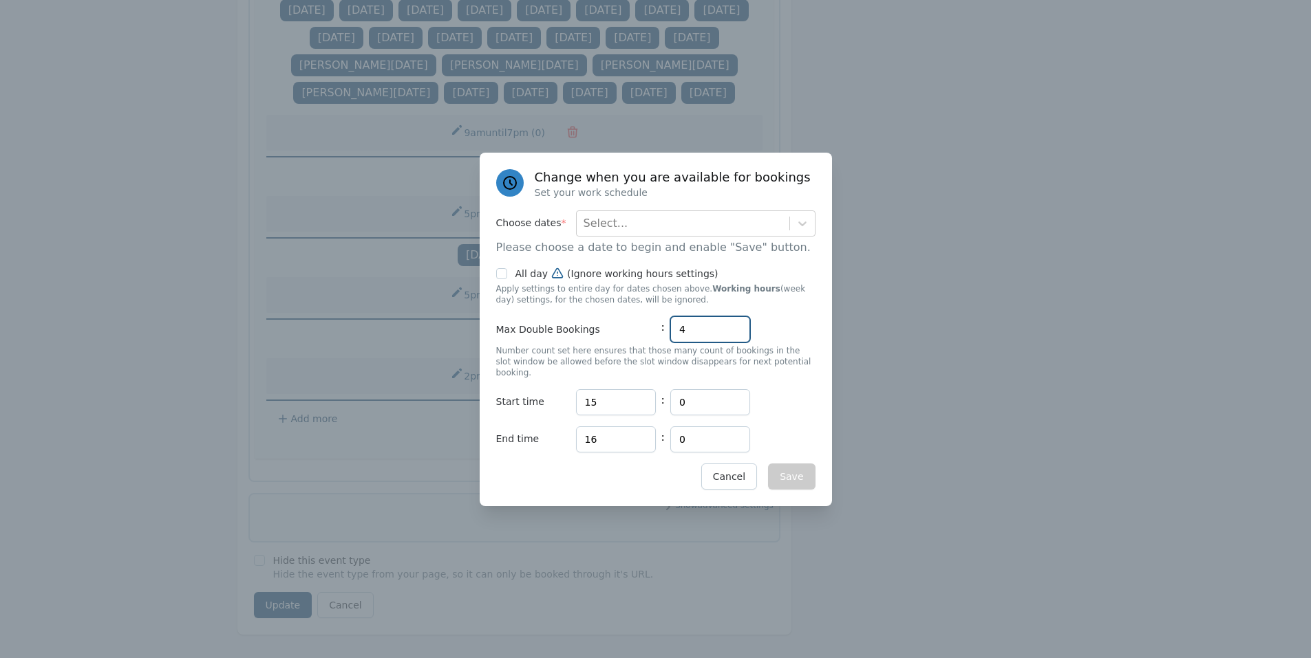
drag, startPoint x: 700, startPoint y: 335, endPoint x: 666, endPoint y: 341, distance: 34.2
click at [666, 341] on div "Max Double Bookings : 4" at bounding box center [655, 329] width 319 height 26
type input "1"
click at [688, 234] on div "Select..." at bounding box center [683, 223] width 213 height 25
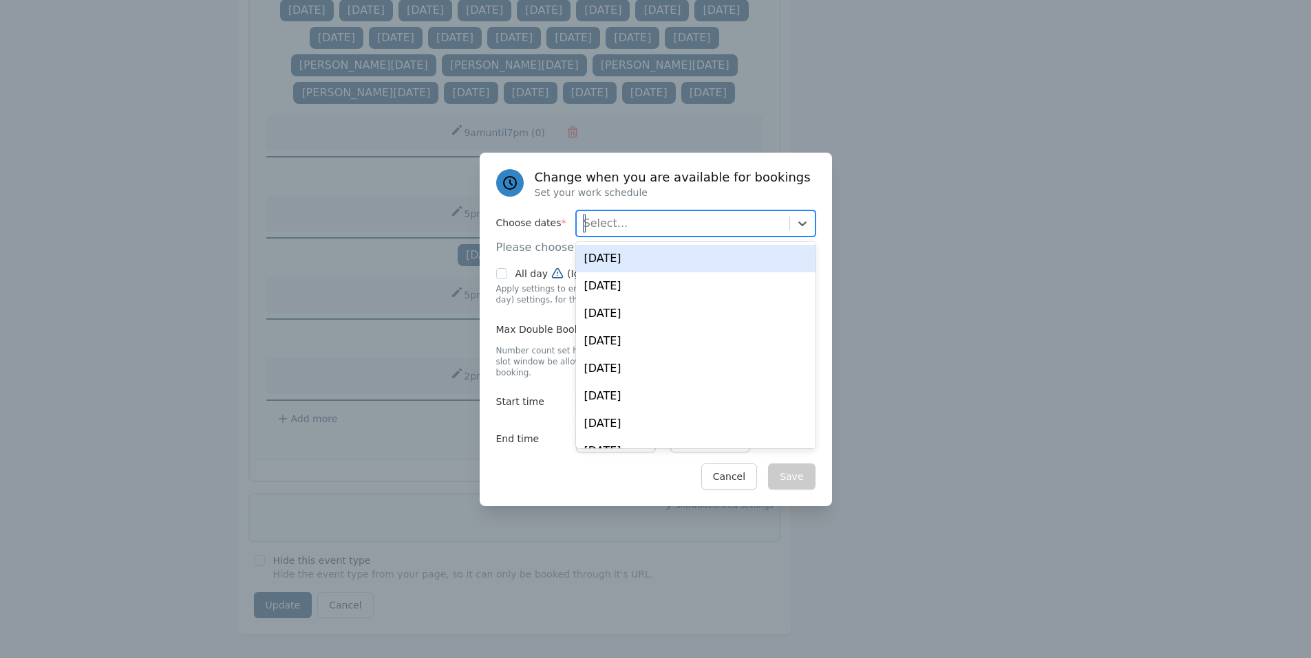
click at [667, 259] on div "[DATE]" at bounding box center [695, 259] width 239 height 28
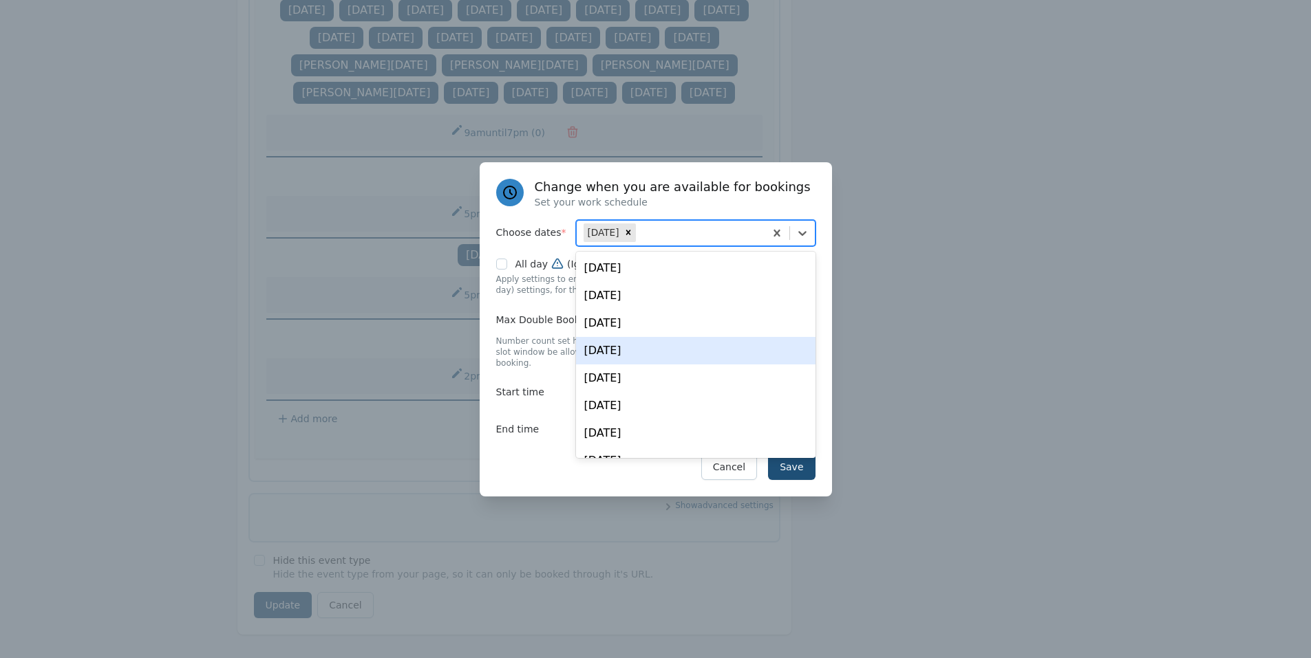
click at [524, 454] on div "Save Cancel" at bounding box center [655, 467] width 319 height 26
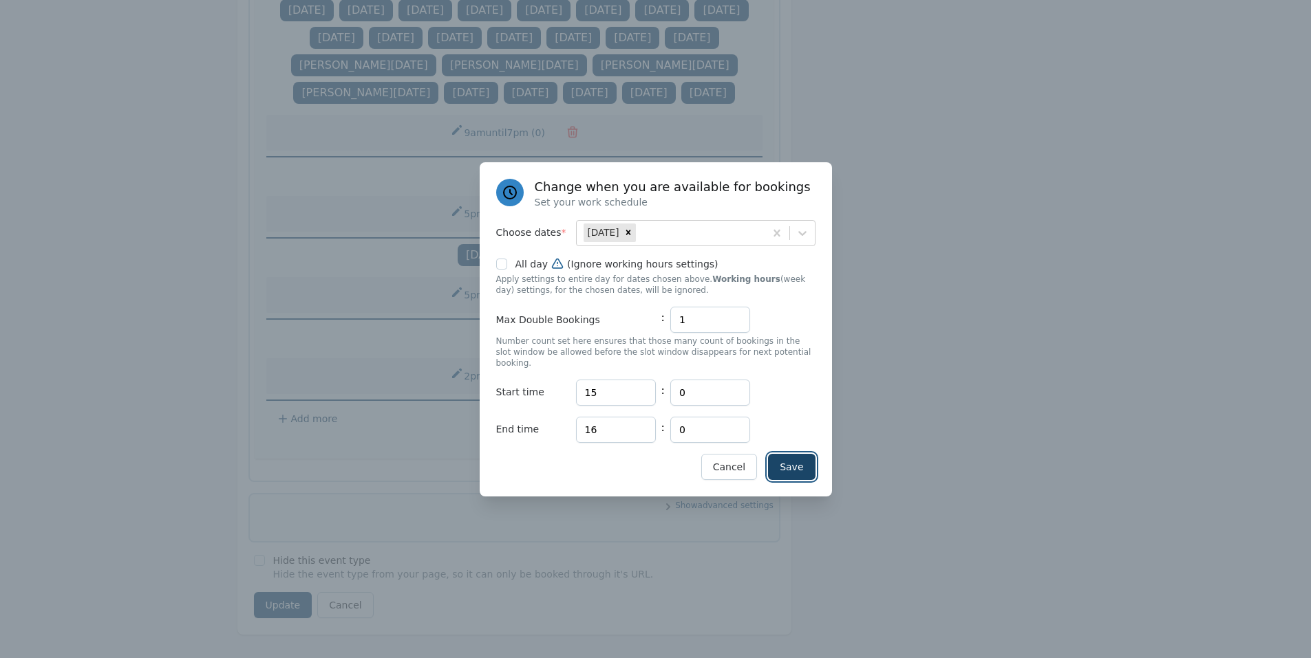
click at [789, 462] on button "Save" at bounding box center [791, 467] width 47 height 26
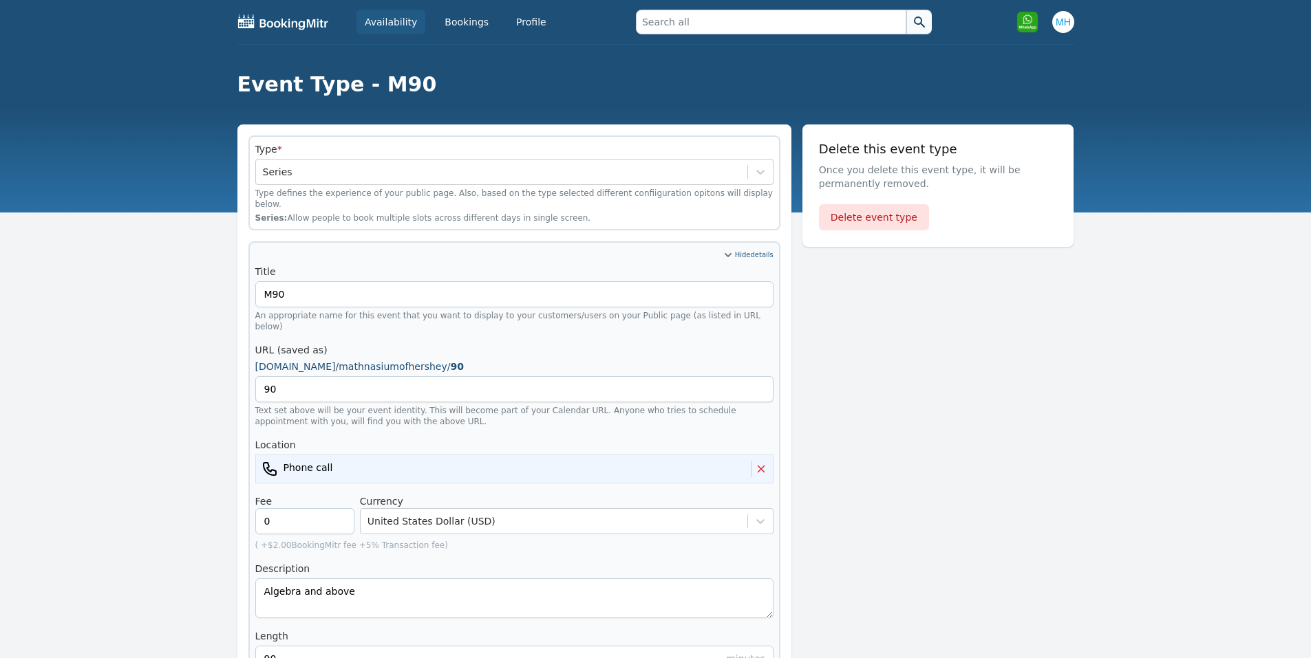
scroll to position [275, 0]
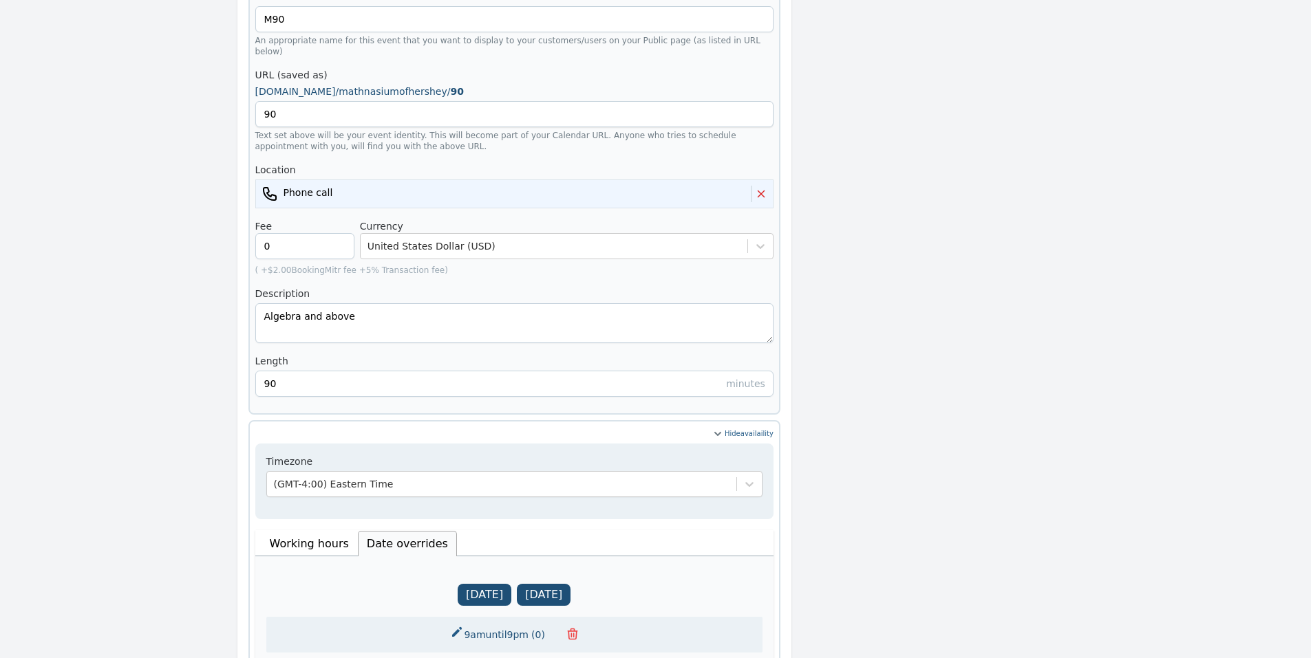
click at [712, 186] on div "Phone call" at bounding box center [505, 194] width 489 height 17
click at [695, 180] on li "Phone call" at bounding box center [514, 194] width 518 height 29
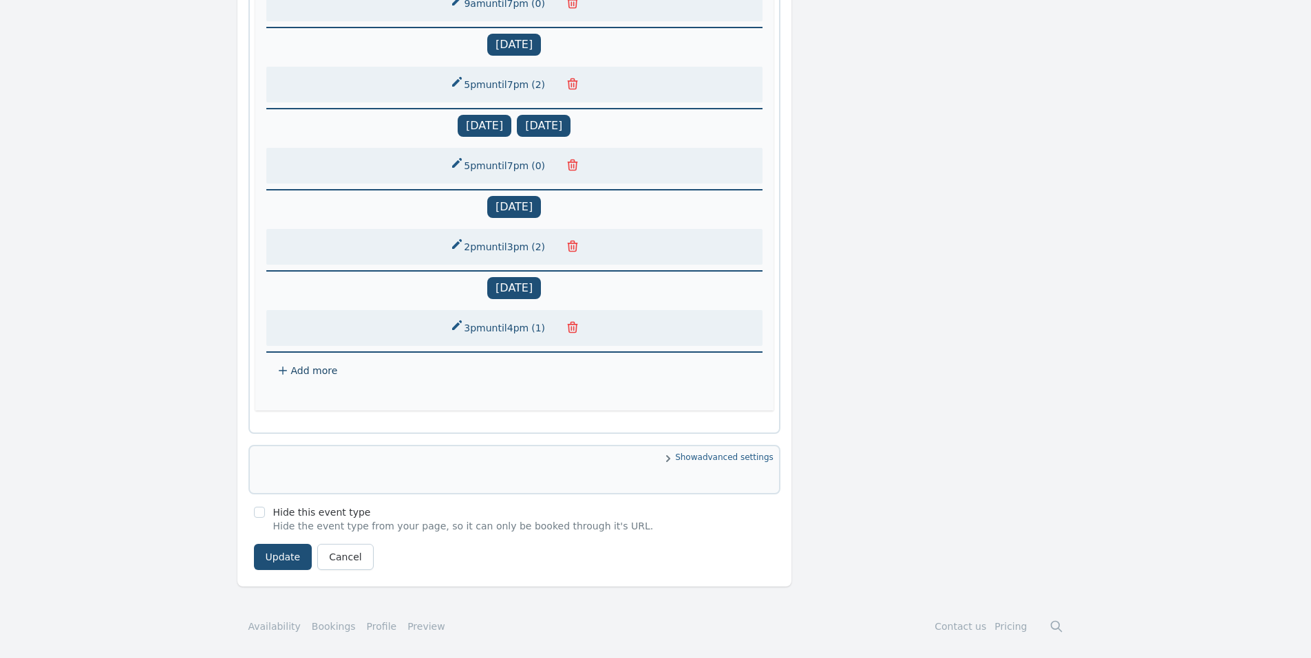
scroll to position [1322, 0]
click at [283, 563] on button "Update" at bounding box center [283, 557] width 58 height 26
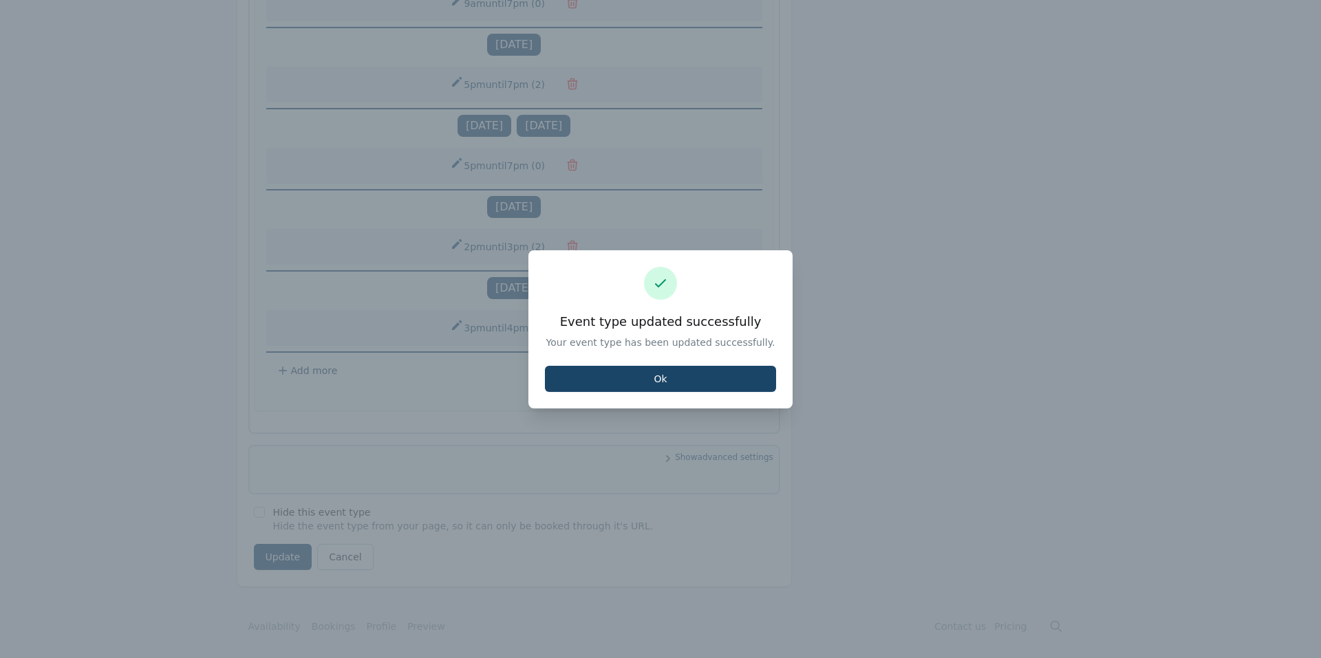
click at [618, 387] on button "Ok" at bounding box center [660, 379] width 231 height 26
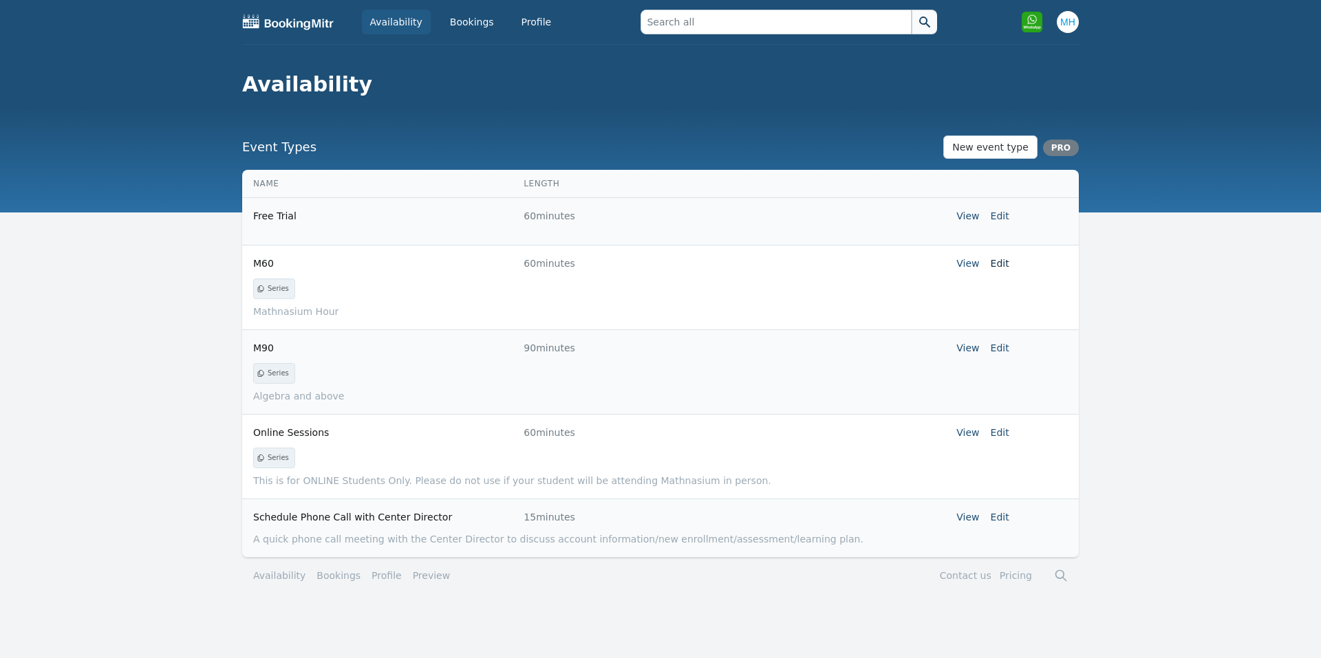
click at [997, 263] on link "Edit" at bounding box center [1000, 263] width 19 height 11
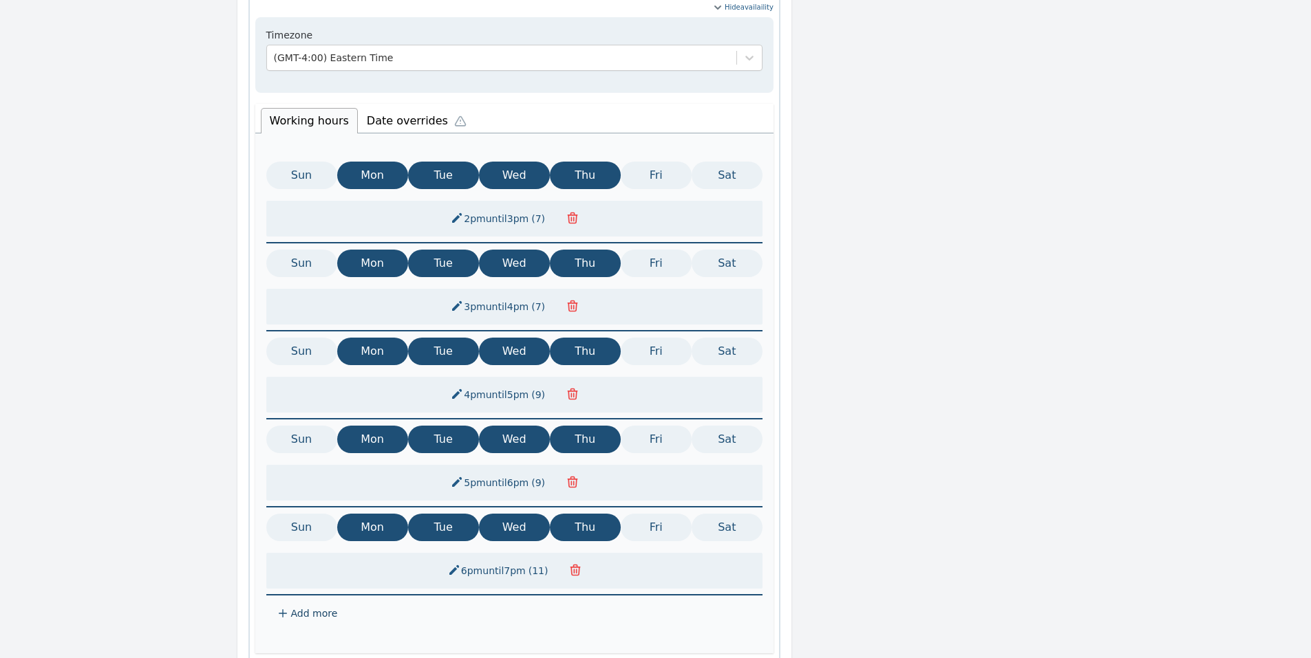
scroll to position [371, 0]
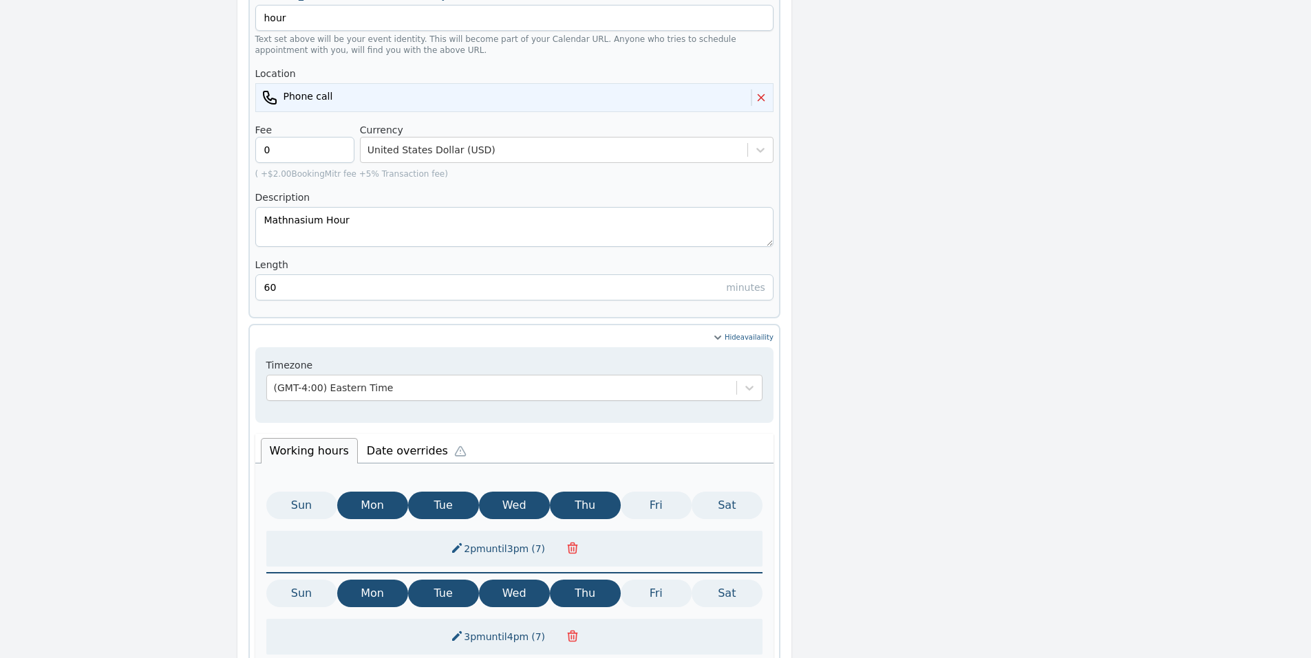
click at [369, 435] on li "Date overrides" at bounding box center [420, 449] width 124 height 29
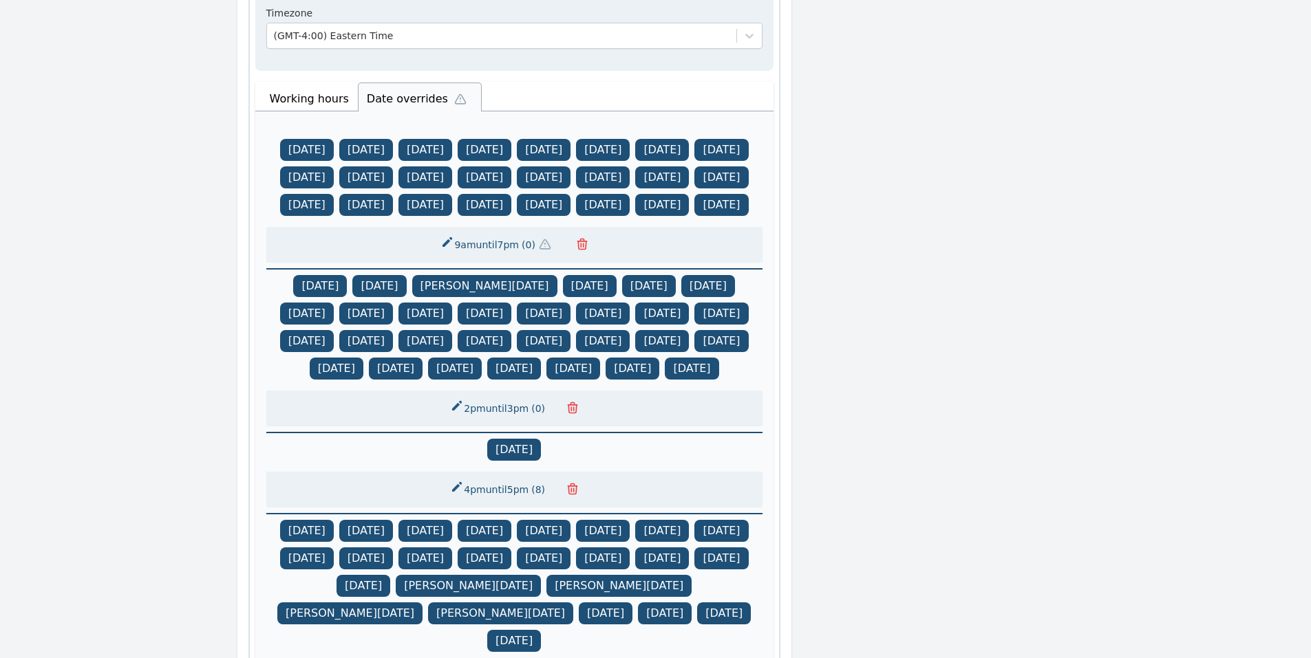
scroll to position [1353, 0]
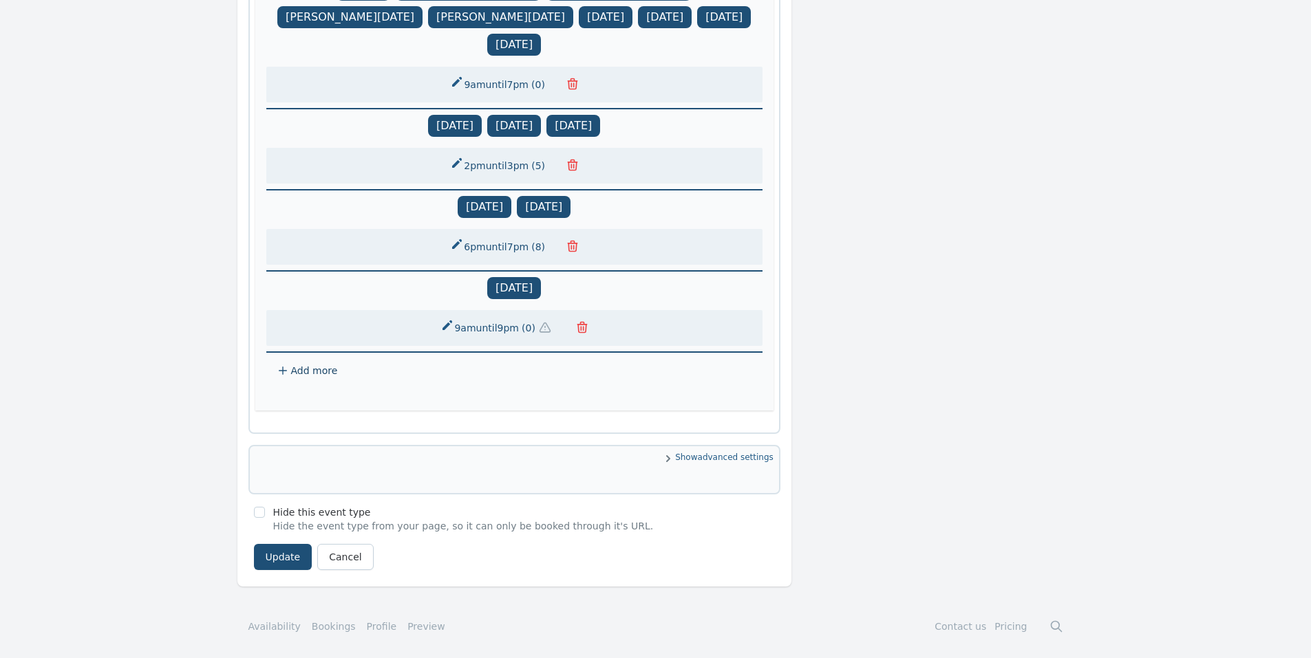
click at [283, 372] on icon at bounding box center [283, 371] width 8 height 8
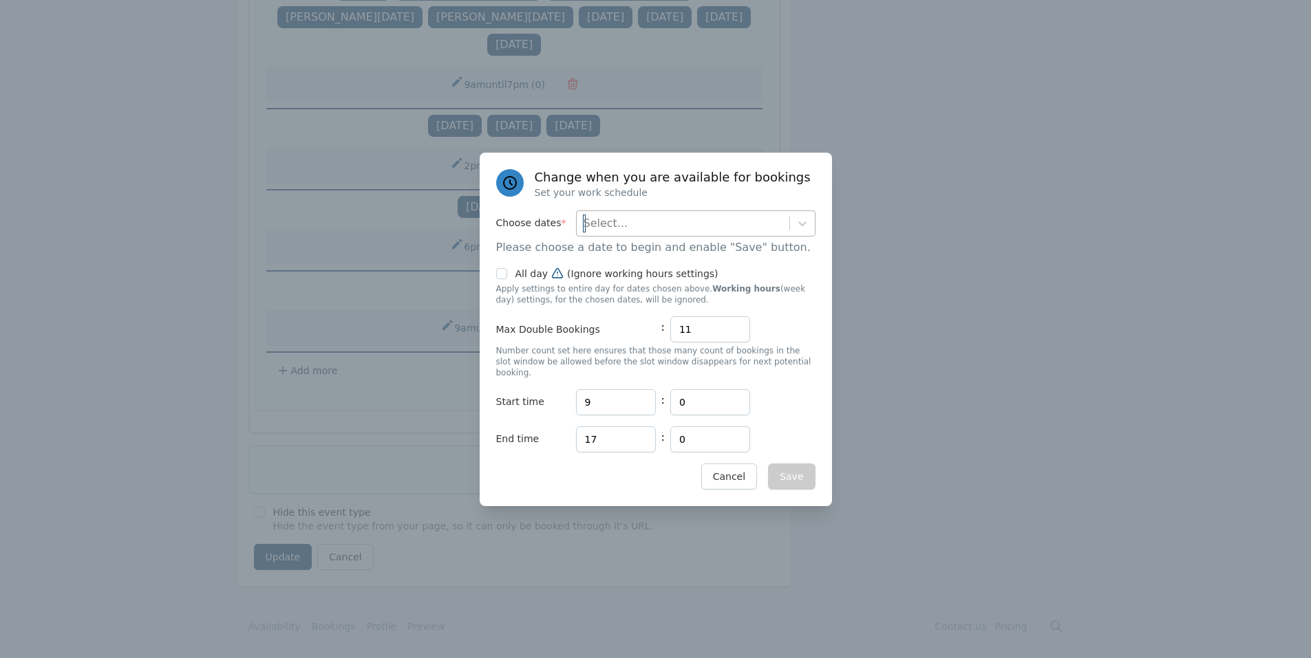
click at [614, 232] on div "Select..." at bounding box center [605, 223] width 45 height 17
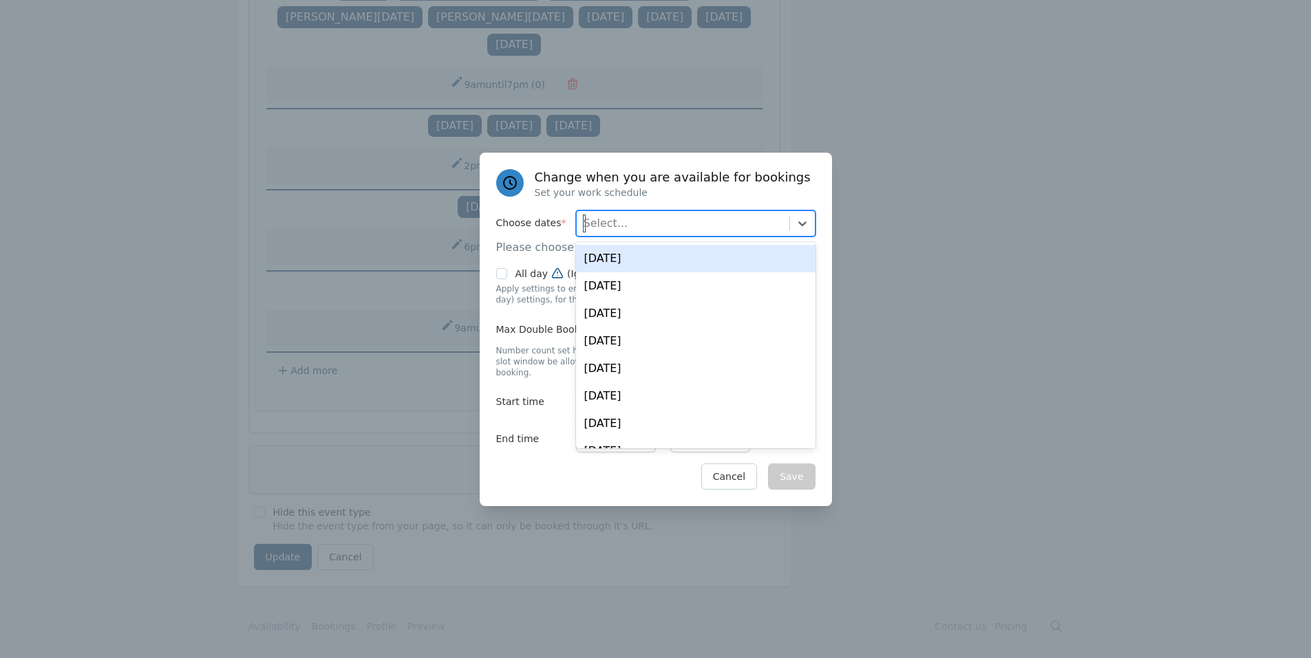
click at [617, 270] on div "[DATE]" at bounding box center [695, 259] width 239 height 28
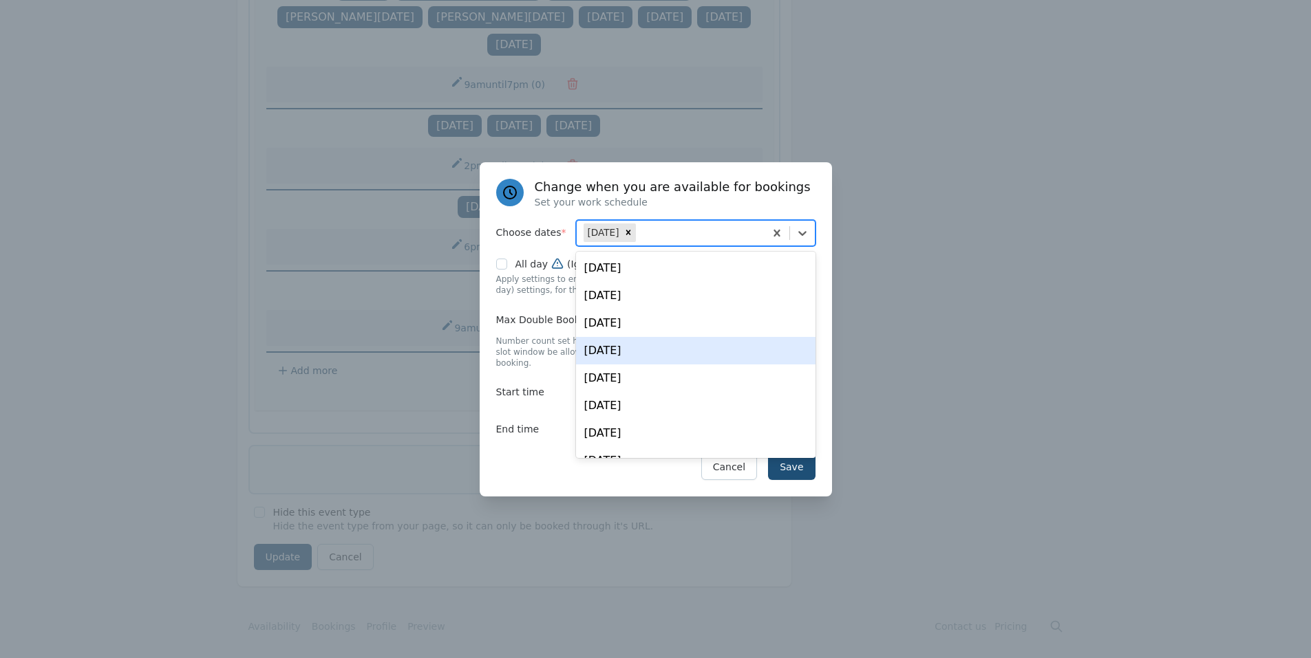
click at [521, 455] on div "Save Cancel" at bounding box center [655, 467] width 319 height 26
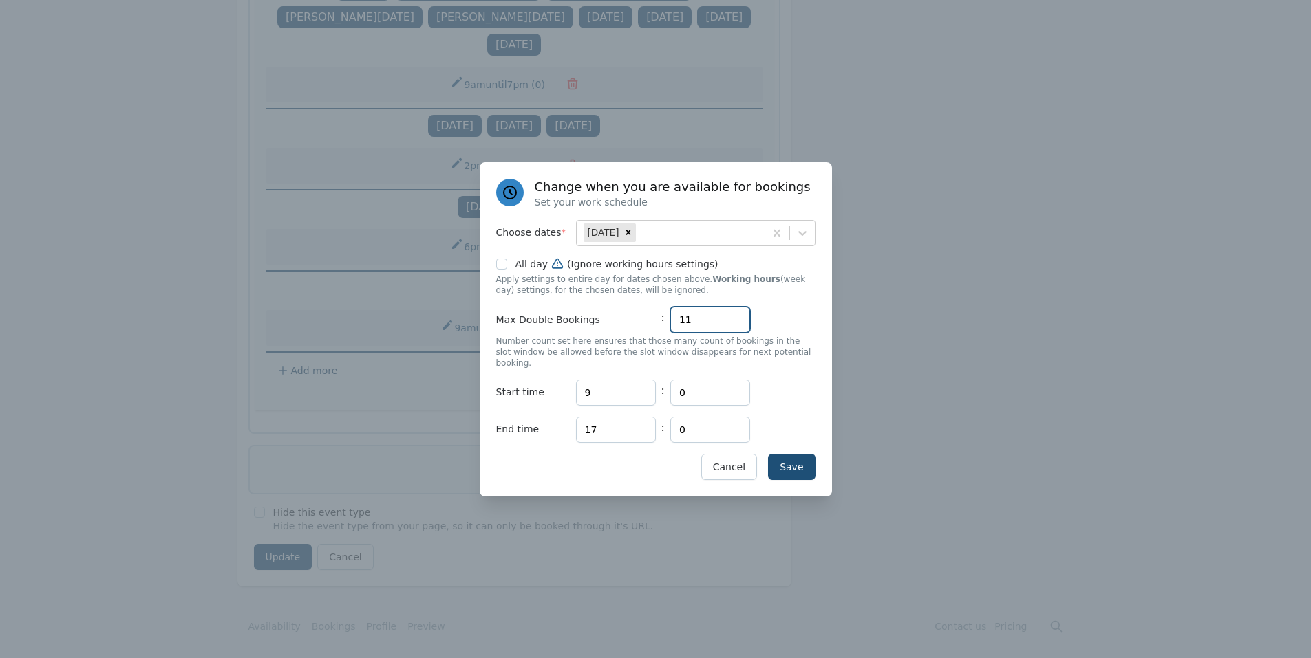
drag, startPoint x: 698, startPoint y: 316, endPoint x: 640, endPoint y: 320, distance: 57.2
click at [640, 320] on div "Max Double Bookings : 11" at bounding box center [655, 320] width 319 height 26
type input "9"
drag, startPoint x: 611, startPoint y: 389, endPoint x: 564, endPoint y: 390, distance: 46.8
click at [564, 390] on div "Start time Hours 9 : Minutes 0" at bounding box center [655, 393] width 319 height 26
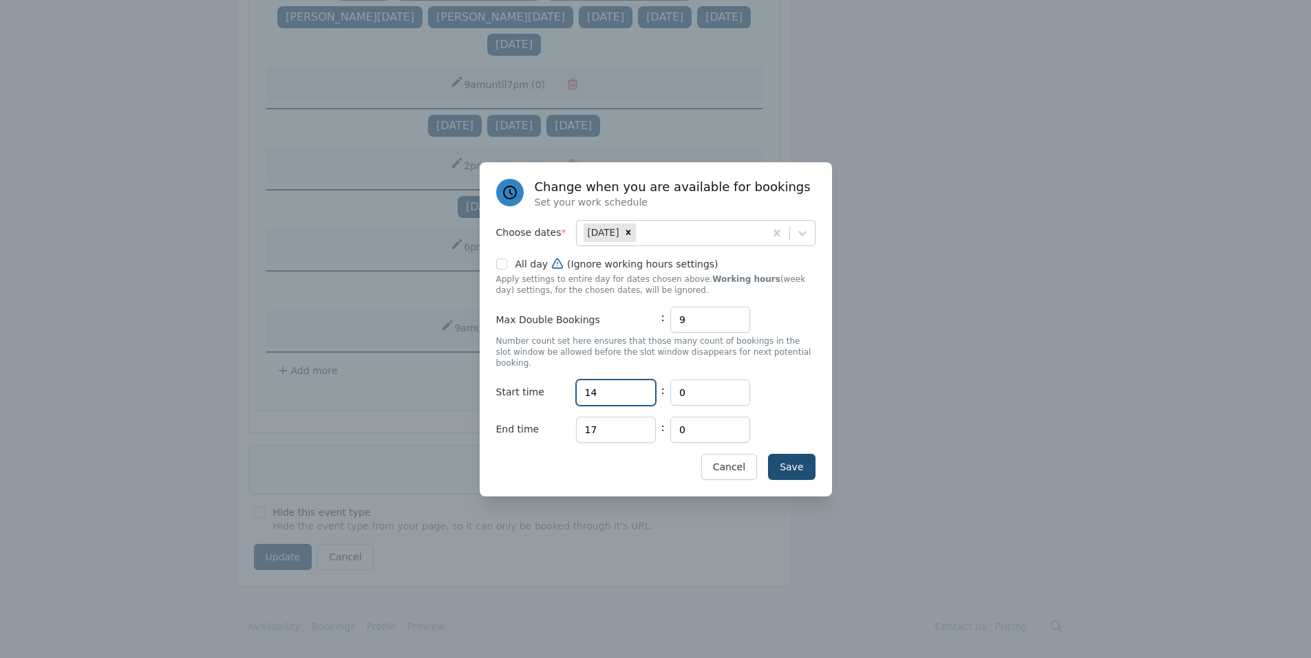
type input "14"
drag, startPoint x: 585, startPoint y: 426, endPoint x: 565, endPoint y: 426, distance: 20.0
click at [565, 426] on div "End time Hours 17 : Minutes 0" at bounding box center [655, 430] width 319 height 26
type input "15"
click at [785, 459] on button "Save" at bounding box center [791, 467] width 47 height 26
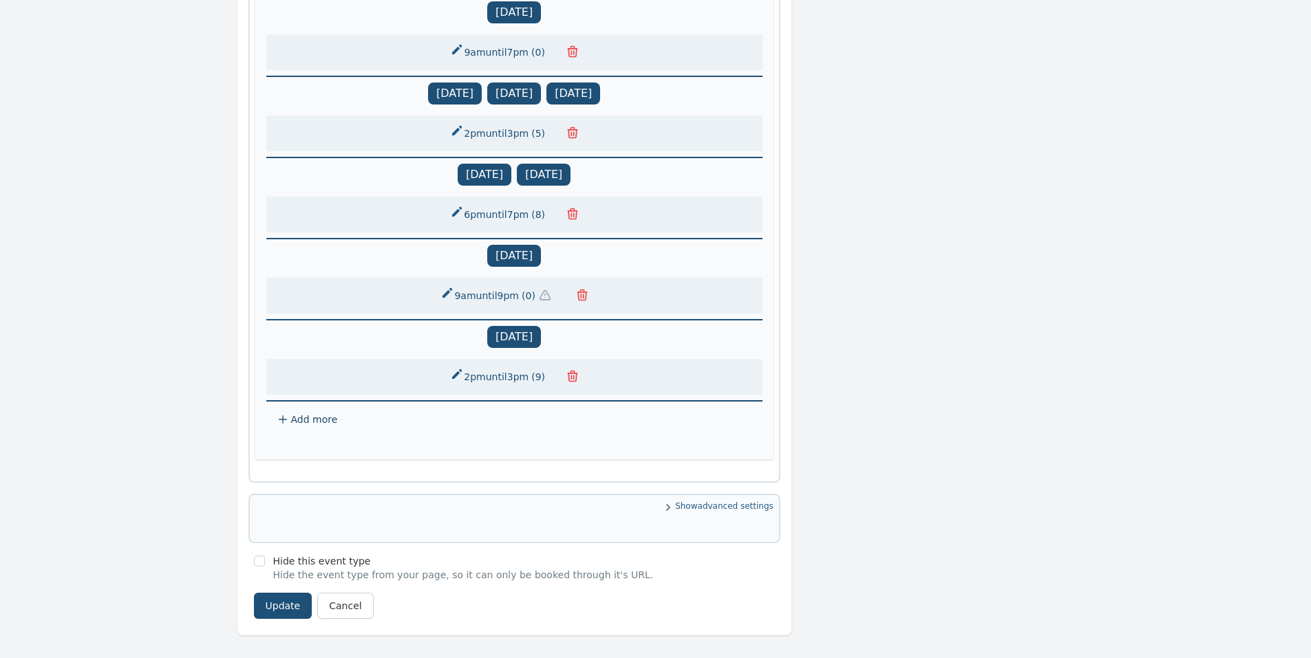
click at [279, 425] on icon at bounding box center [282, 419] width 11 height 11
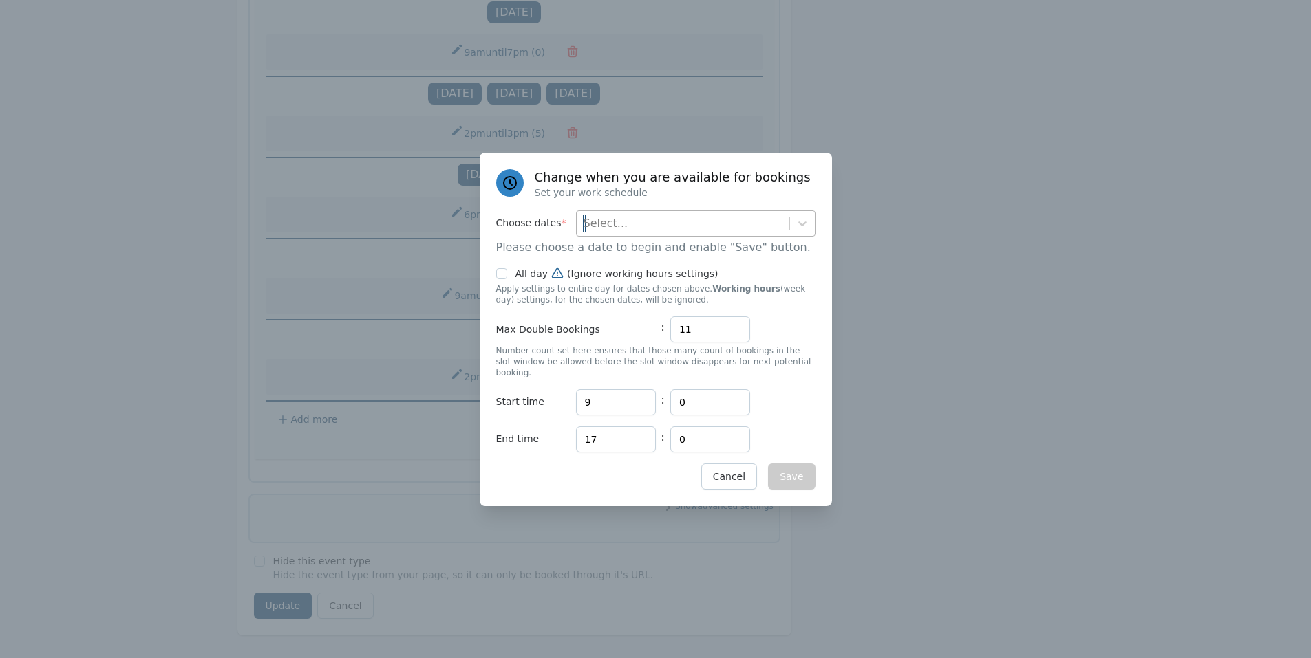
click at [650, 233] on div "Select..." at bounding box center [683, 223] width 213 height 25
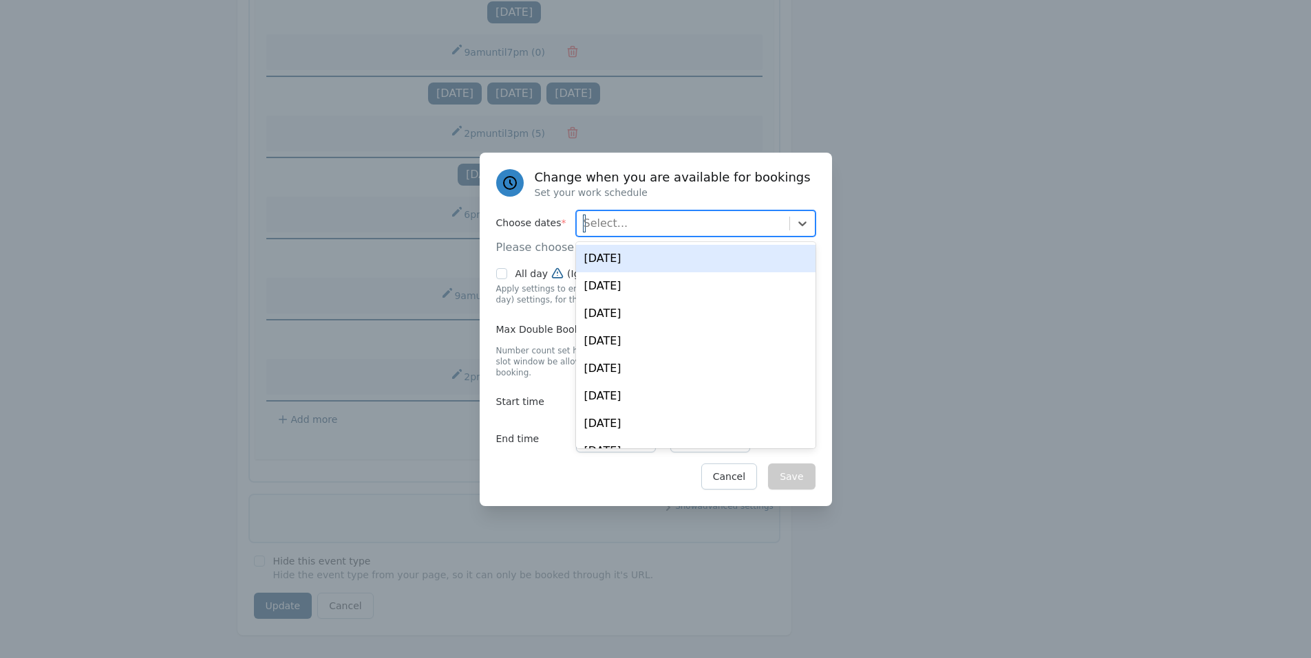
click at [646, 265] on div "[DATE]" at bounding box center [695, 259] width 239 height 28
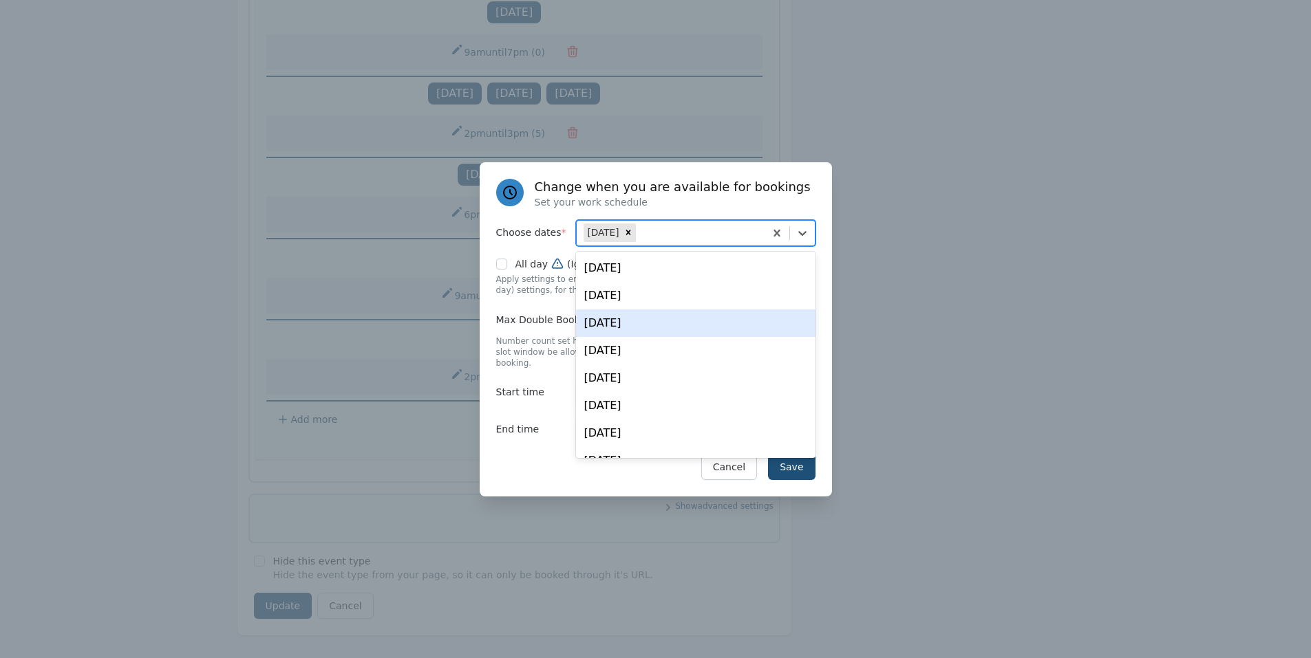
drag, startPoint x: 548, startPoint y: 453, endPoint x: 594, endPoint y: 406, distance: 65.7
click at [548, 454] on div "Save Cancel" at bounding box center [655, 467] width 319 height 26
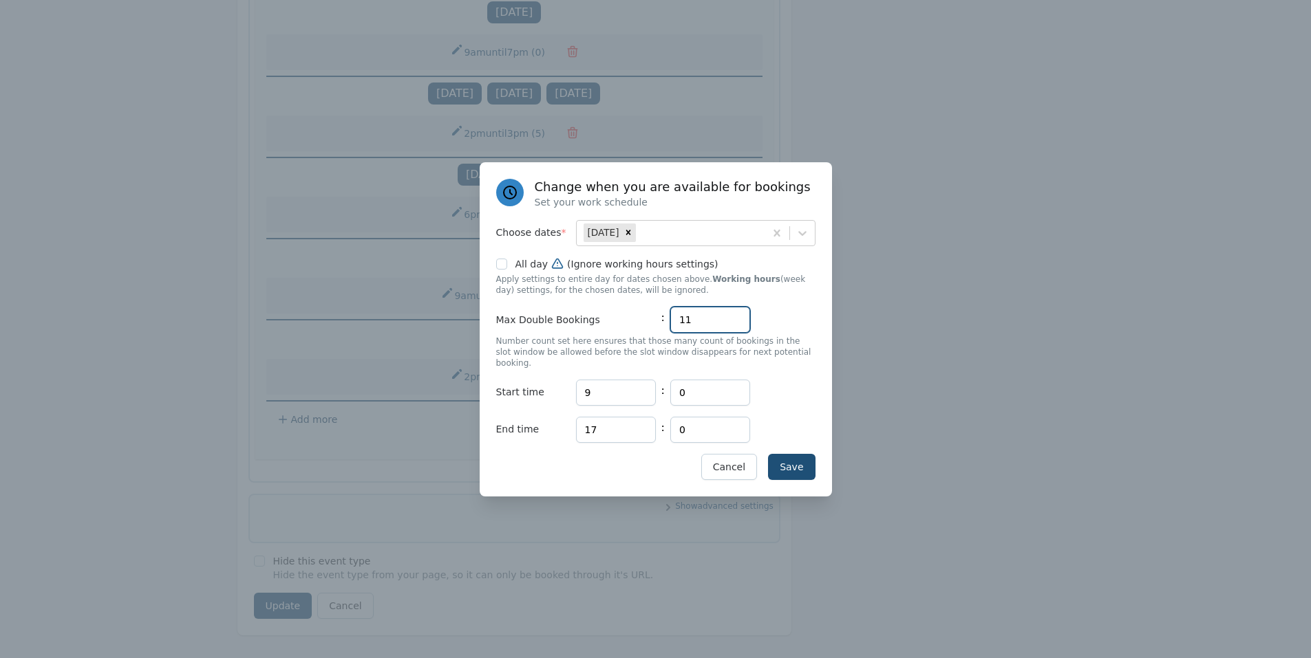
drag, startPoint x: 689, startPoint y: 330, endPoint x: 652, endPoint y: 330, distance: 36.5
click at [652, 330] on div "Max Double Bookings : 11" at bounding box center [655, 320] width 319 height 26
type input "8"
drag, startPoint x: 628, startPoint y: 387, endPoint x: 554, endPoint y: 387, distance: 73.6
click at [554, 387] on div "Start time Hours 9 : Minutes 0" at bounding box center [655, 393] width 319 height 26
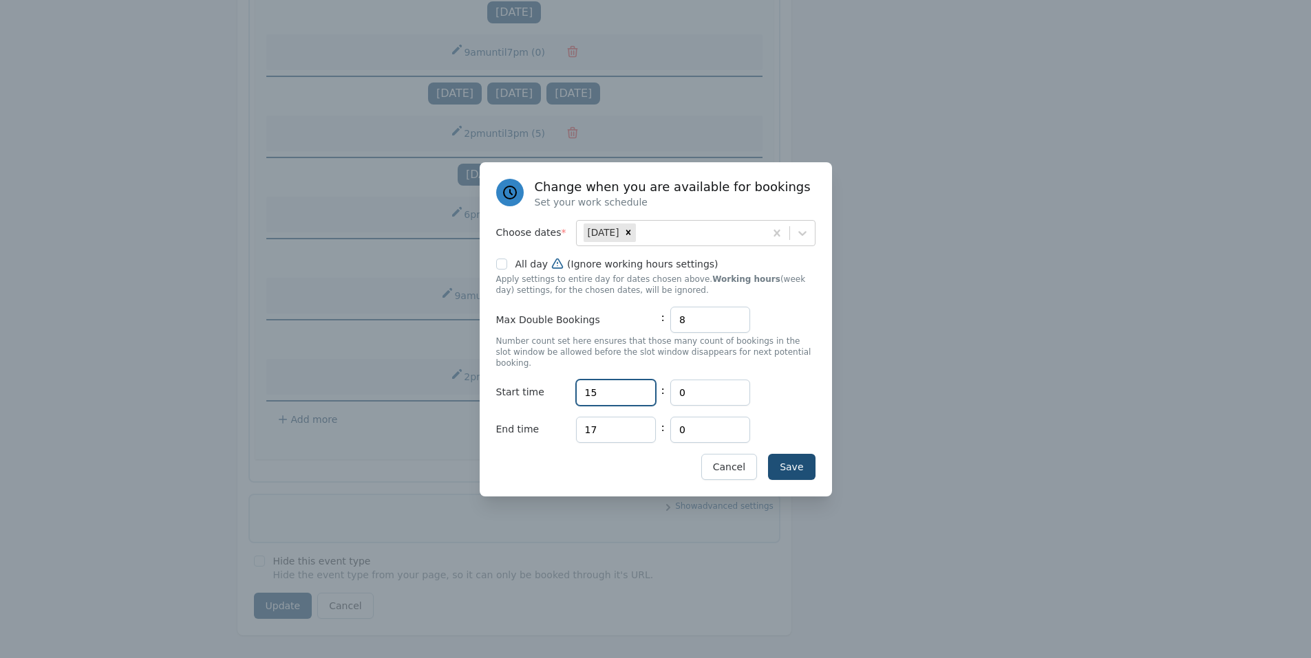
type input "15"
drag, startPoint x: 578, startPoint y: 418, endPoint x: 560, endPoint y: 418, distance: 17.9
click at [560, 418] on div "End time Hours 17 : Minutes 0" at bounding box center [655, 430] width 319 height 26
type input "16"
click at [788, 454] on button "Save" at bounding box center [791, 467] width 47 height 26
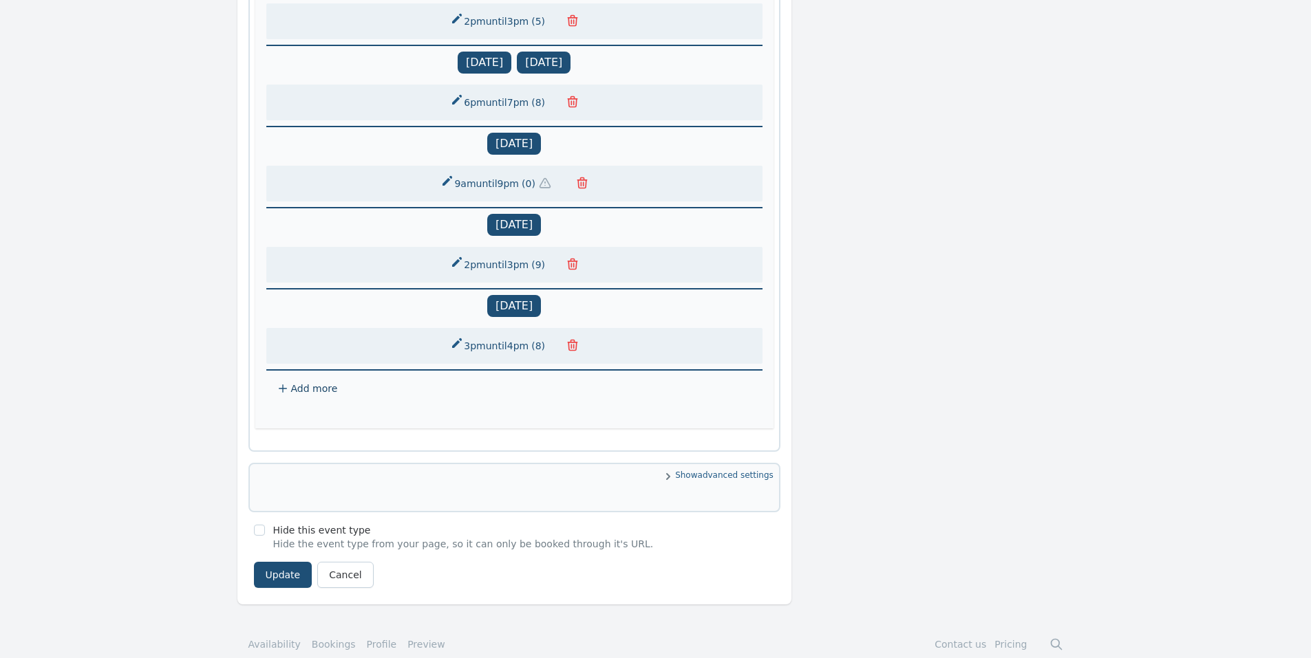
scroll to position [1515, 0]
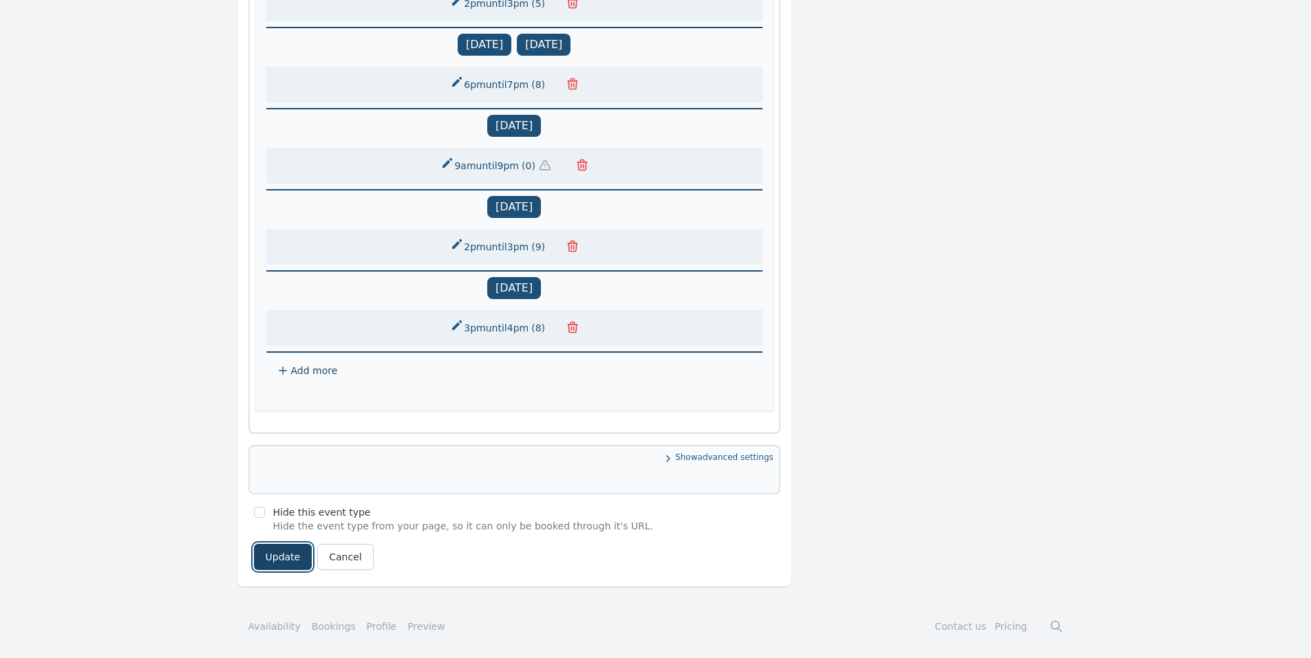
click at [283, 553] on button "Update" at bounding box center [283, 557] width 58 height 26
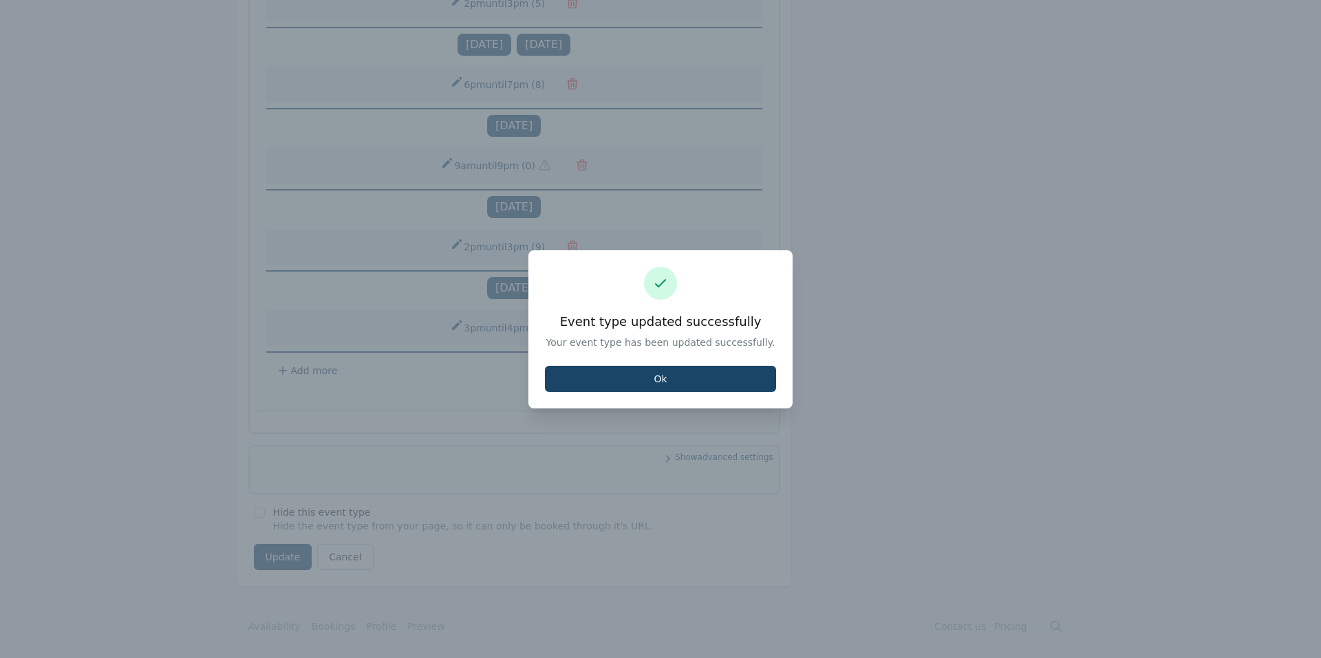
click at [623, 383] on button "Ok" at bounding box center [660, 379] width 231 height 26
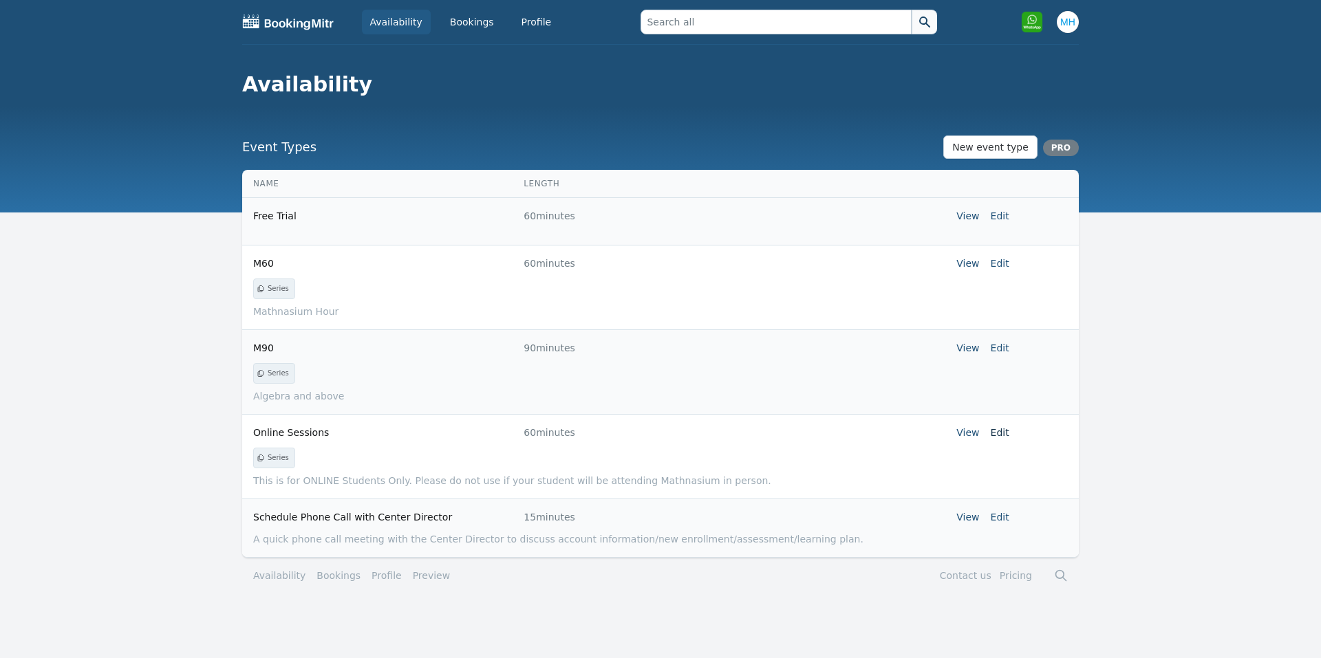
click at [996, 431] on link "Edit" at bounding box center [1000, 432] width 19 height 11
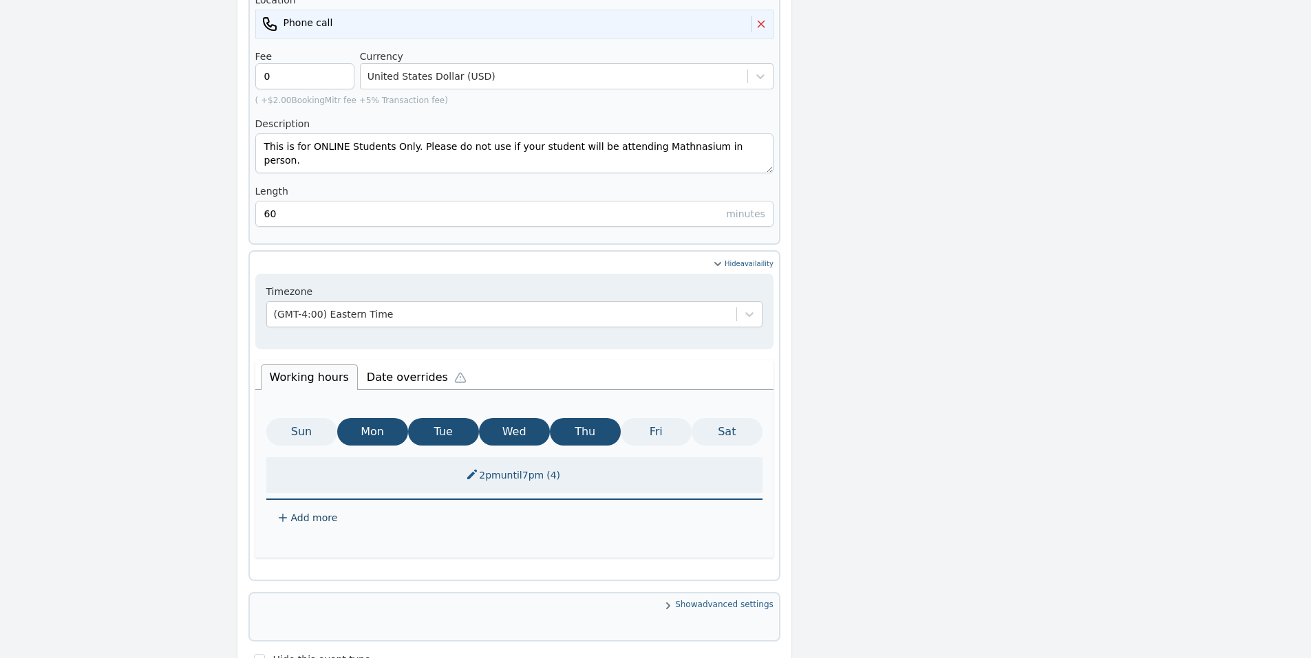
scroll to position [570, 0]
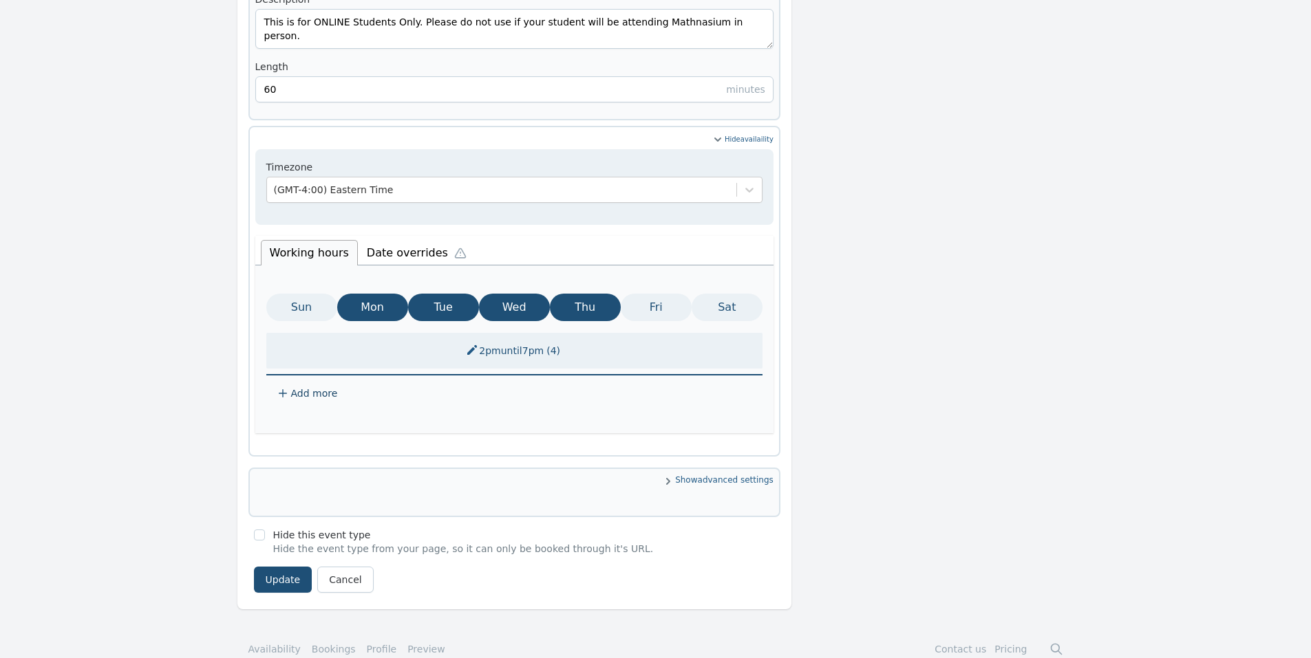
click at [400, 237] on li "Date overrides" at bounding box center [420, 251] width 124 height 29
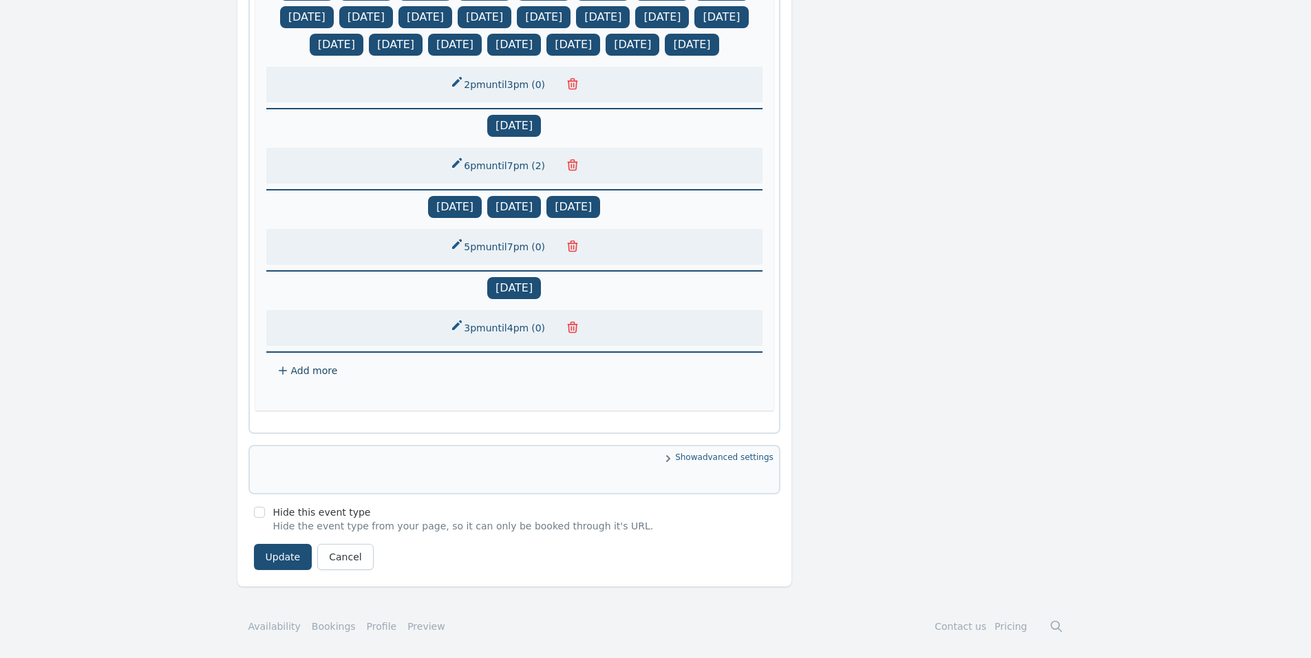
scroll to position [1353, 0]
click at [308, 370] on span "Add more" at bounding box center [314, 370] width 47 height 11
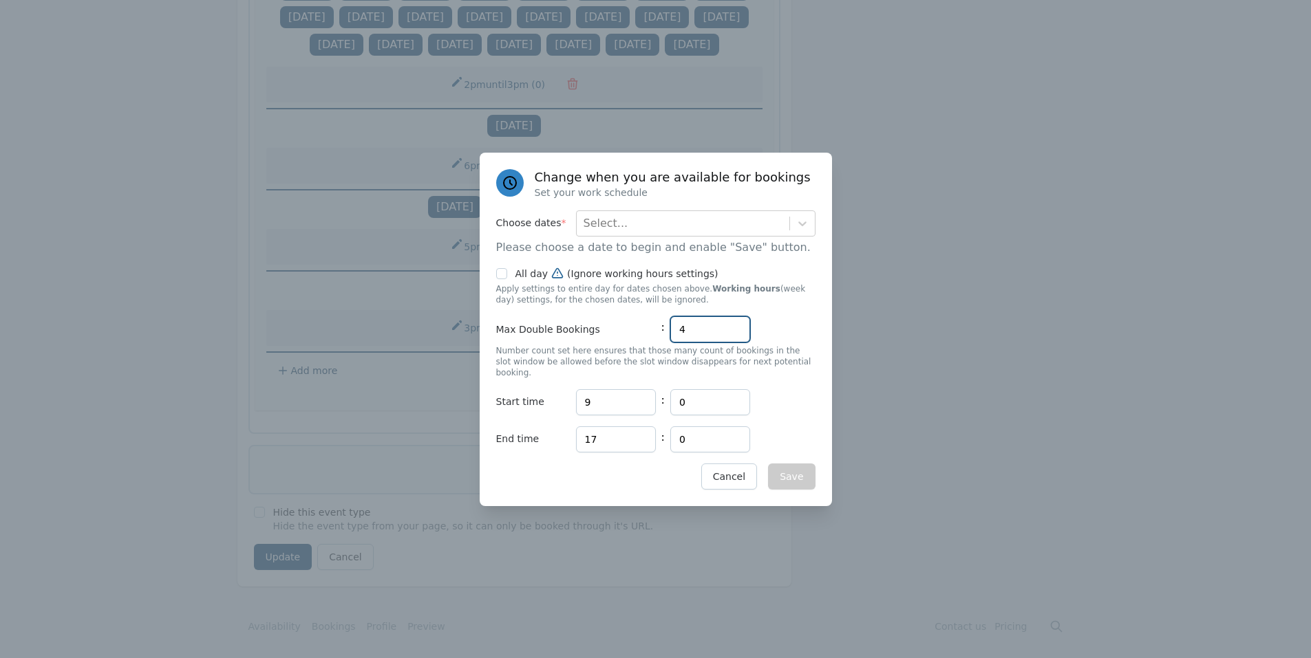
drag, startPoint x: 709, startPoint y: 334, endPoint x: 665, endPoint y: 338, distance: 44.2
click at [665, 338] on div "Max Double Bookings : 4" at bounding box center [655, 329] width 319 height 26
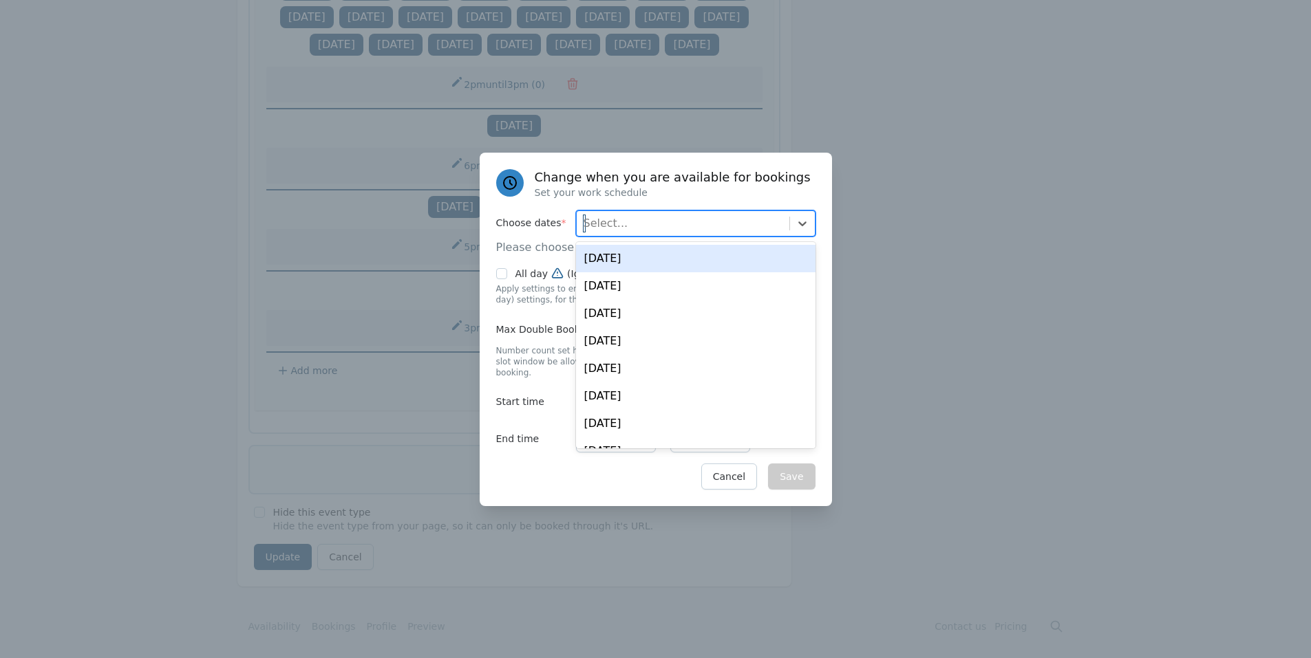
click at [707, 232] on div "Select..." at bounding box center [683, 223] width 213 height 25
click at [666, 261] on div "Tue, Aug 19" at bounding box center [695, 259] width 239 height 28
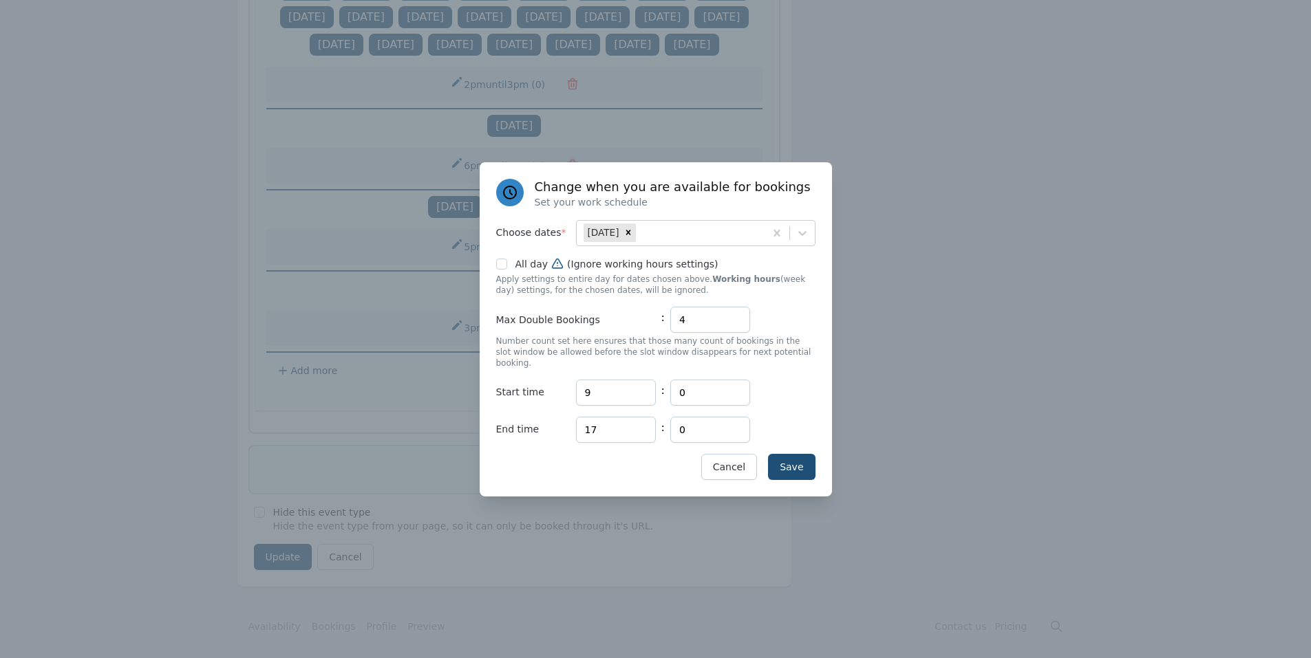
click at [535, 224] on div "Change when you are available for bookings Set your work schedule Choose dates …" at bounding box center [656, 329] width 352 height 334
drag, startPoint x: 611, startPoint y: 386, endPoint x: 539, endPoint y: 380, distance: 71.8
click at [544, 383] on div "Start time Hours 9 : Minutes 0" at bounding box center [655, 393] width 319 height 26
type input "14"
drag, startPoint x: 597, startPoint y: 418, endPoint x: 543, endPoint y: 417, distance: 54.4
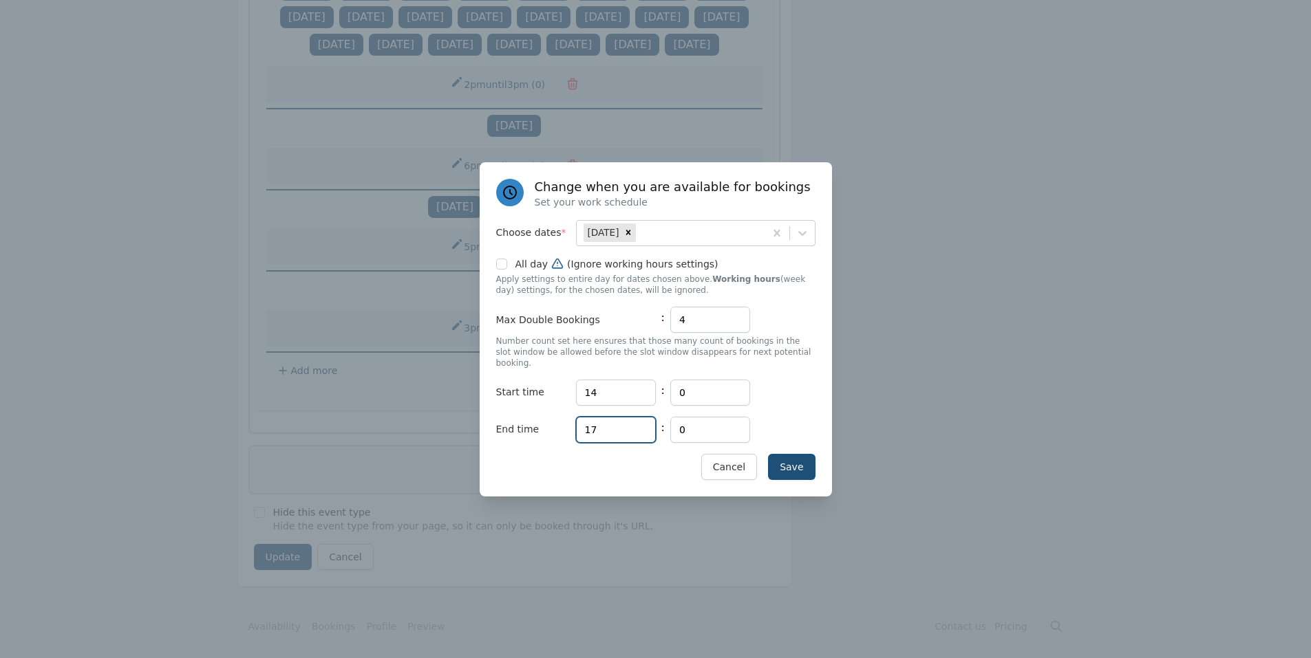
click at [544, 418] on div "End time Hours 17 : Minutes 0" at bounding box center [655, 430] width 319 height 26
type input "15"
click at [793, 462] on button "Save" at bounding box center [791, 467] width 47 height 26
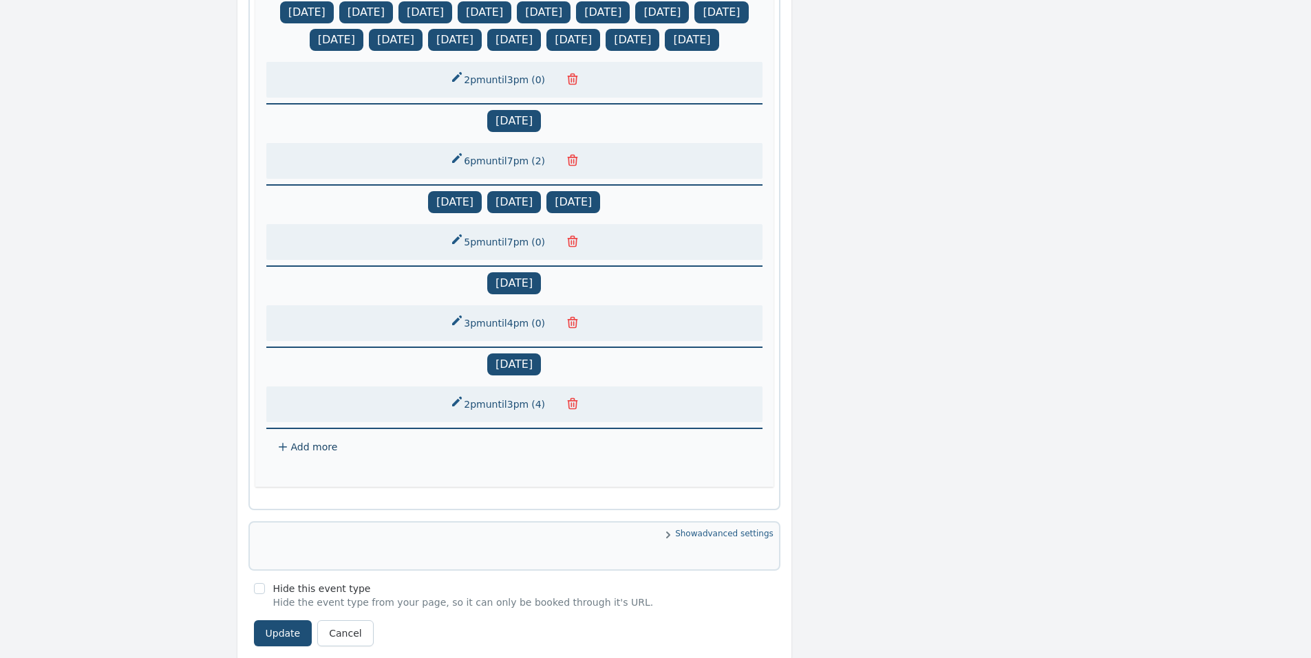
click at [306, 450] on span "Add more" at bounding box center [314, 447] width 47 height 11
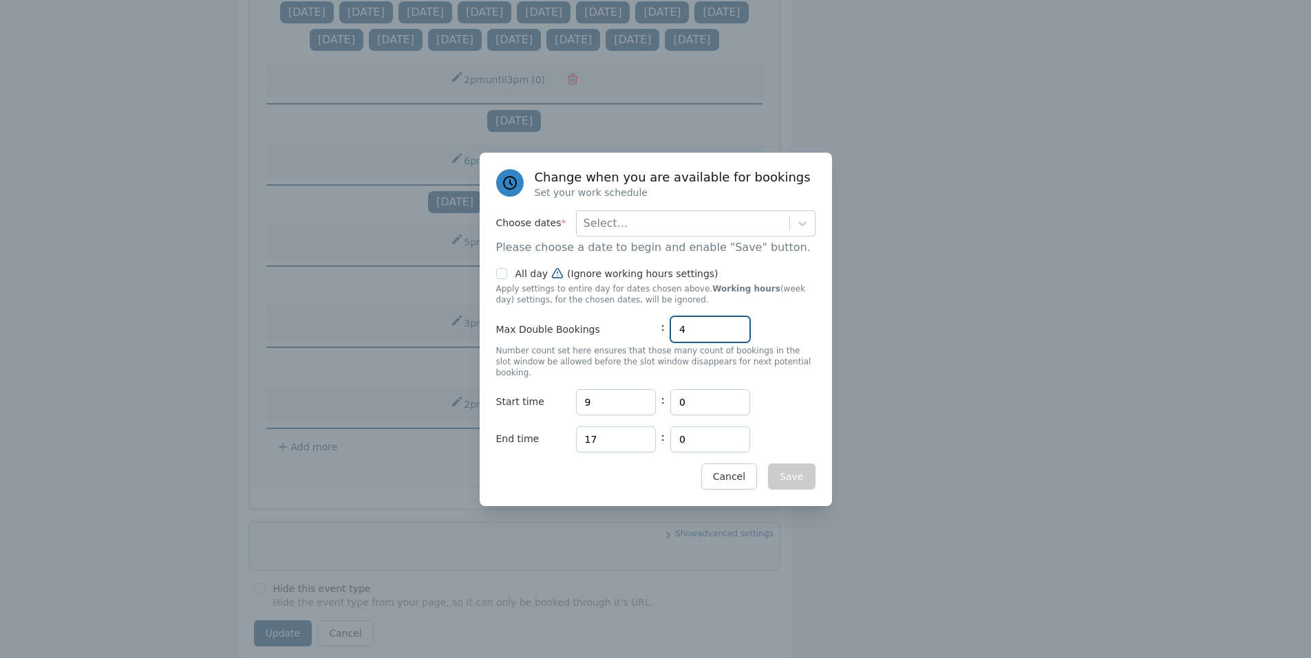
drag, startPoint x: 691, startPoint y: 332, endPoint x: 641, endPoint y: 333, distance: 49.6
click at [641, 333] on div "Max Double Bookings : 4" at bounding box center [655, 329] width 319 height 26
type input "1"
click at [648, 227] on div "Select..." at bounding box center [683, 223] width 213 height 25
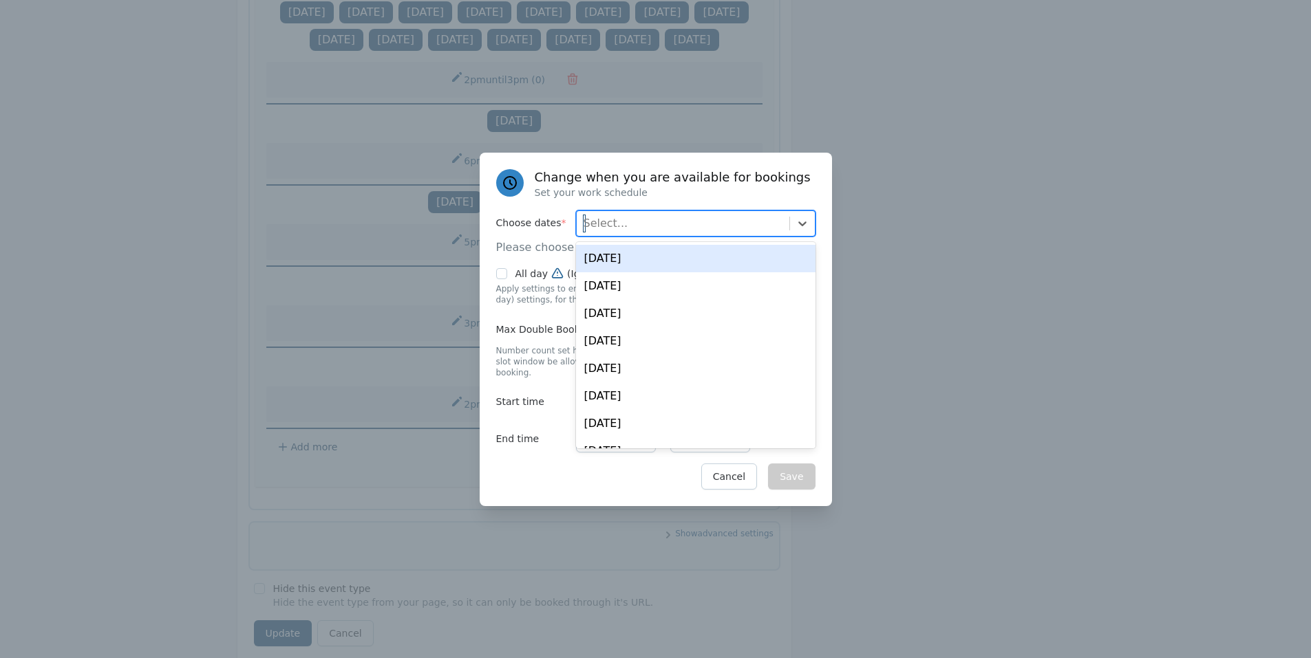
click at [640, 259] on div "Tue, Aug 19" at bounding box center [695, 259] width 239 height 28
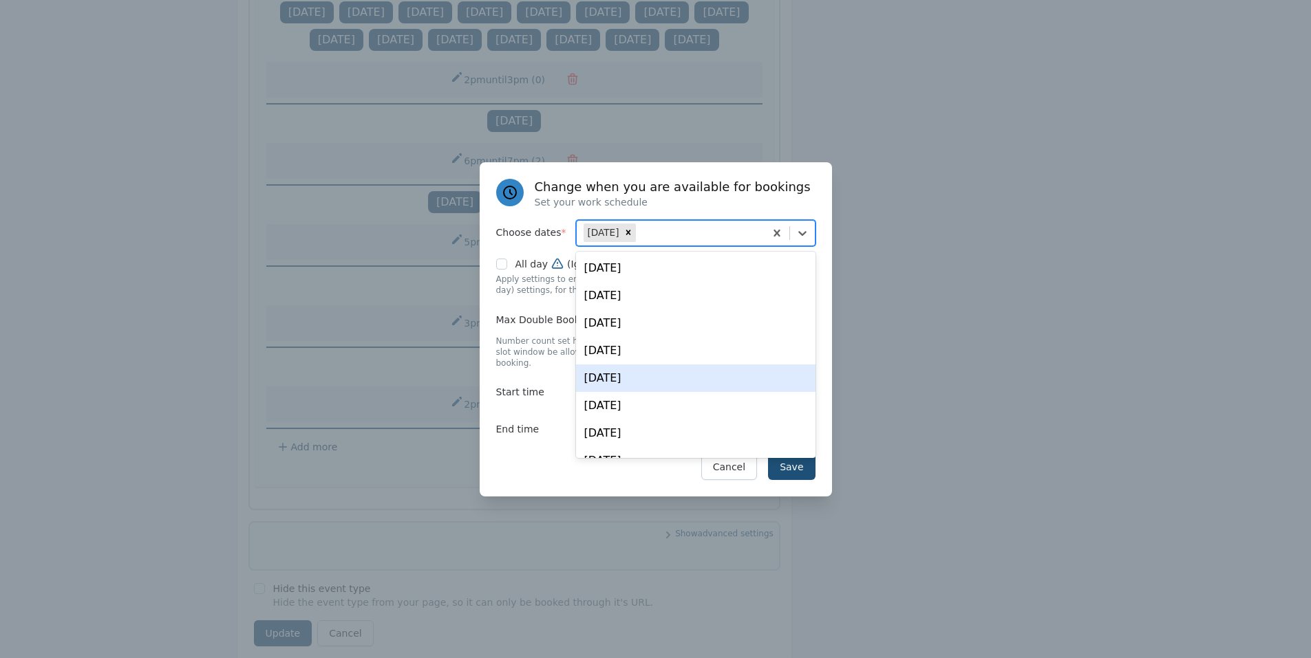
drag, startPoint x: 524, startPoint y: 450, endPoint x: 538, endPoint y: 445, distance: 15.2
click at [524, 454] on div "Save Cancel" at bounding box center [655, 467] width 319 height 26
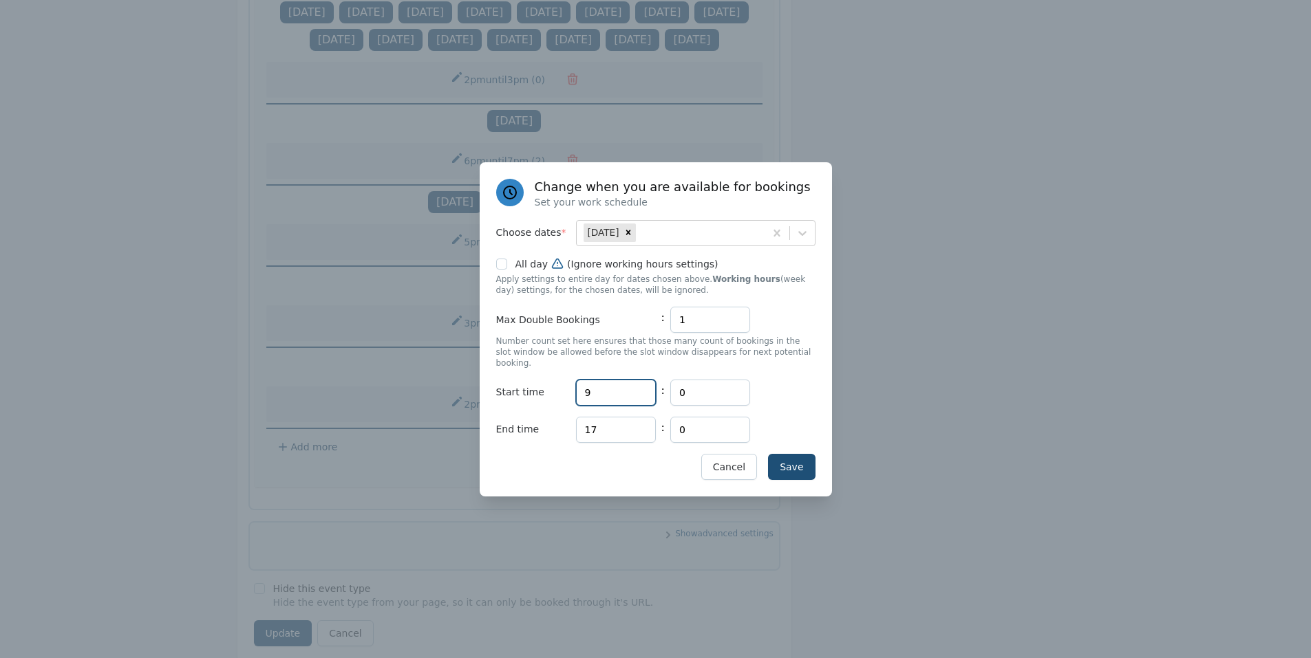
drag, startPoint x: 610, startPoint y: 396, endPoint x: 556, endPoint y: 396, distance: 53.7
click at [556, 396] on div "Start time Hours 9 : Minutes 0" at bounding box center [655, 393] width 319 height 26
type input "15"
drag, startPoint x: 584, startPoint y: 431, endPoint x: 565, endPoint y: 429, distance: 18.6
click at [564, 430] on div "End time Hours 17 : Minutes 0" at bounding box center [655, 430] width 319 height 26
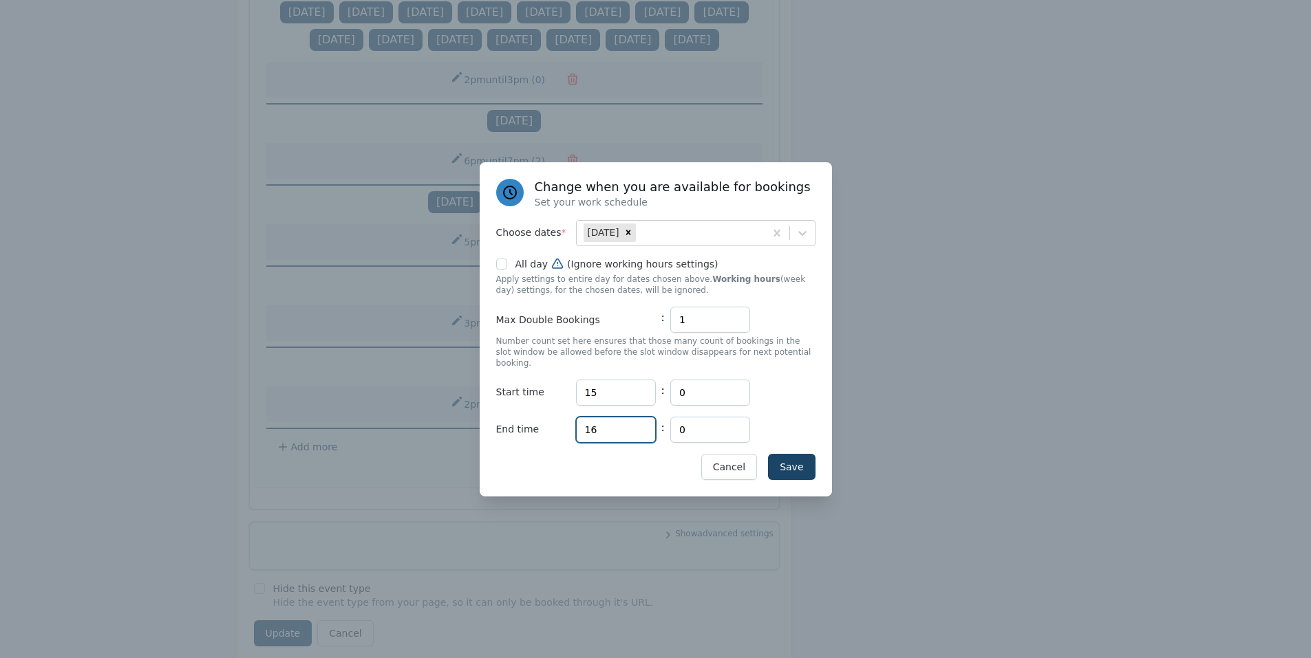
type input "16"
click at [794, 454] on button "Save" at bounding box center [791, 467] width 47 height 26
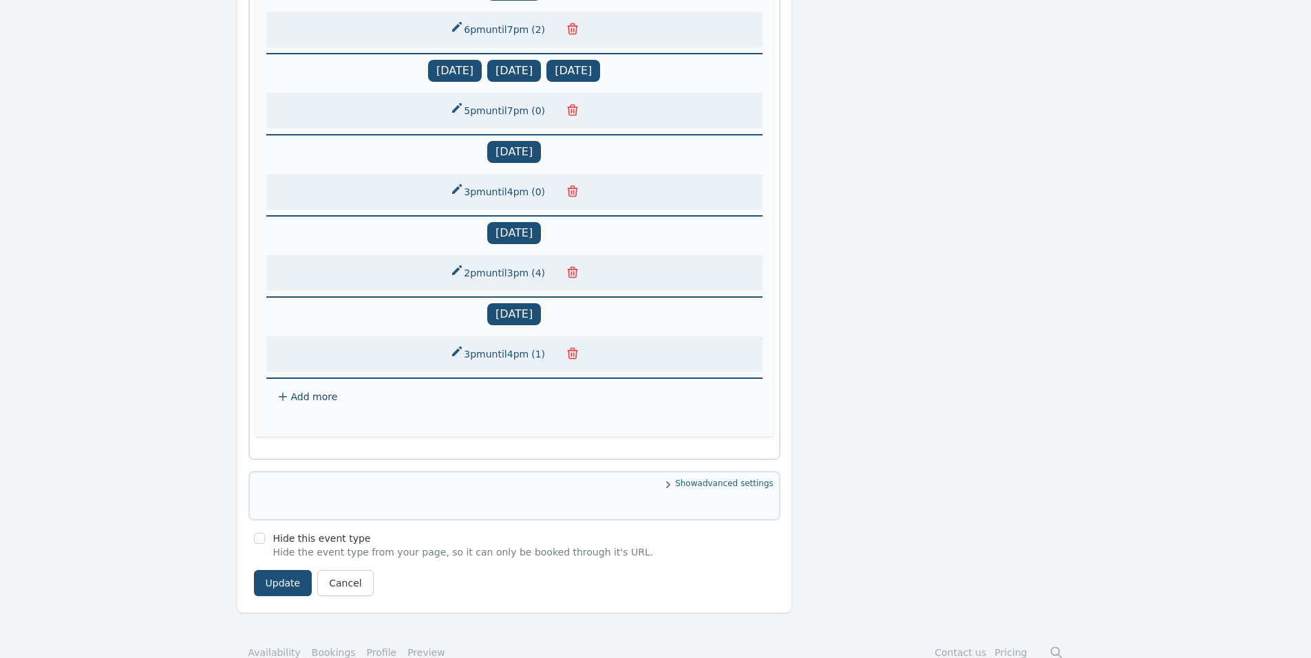
scroll to position [1515, 0]
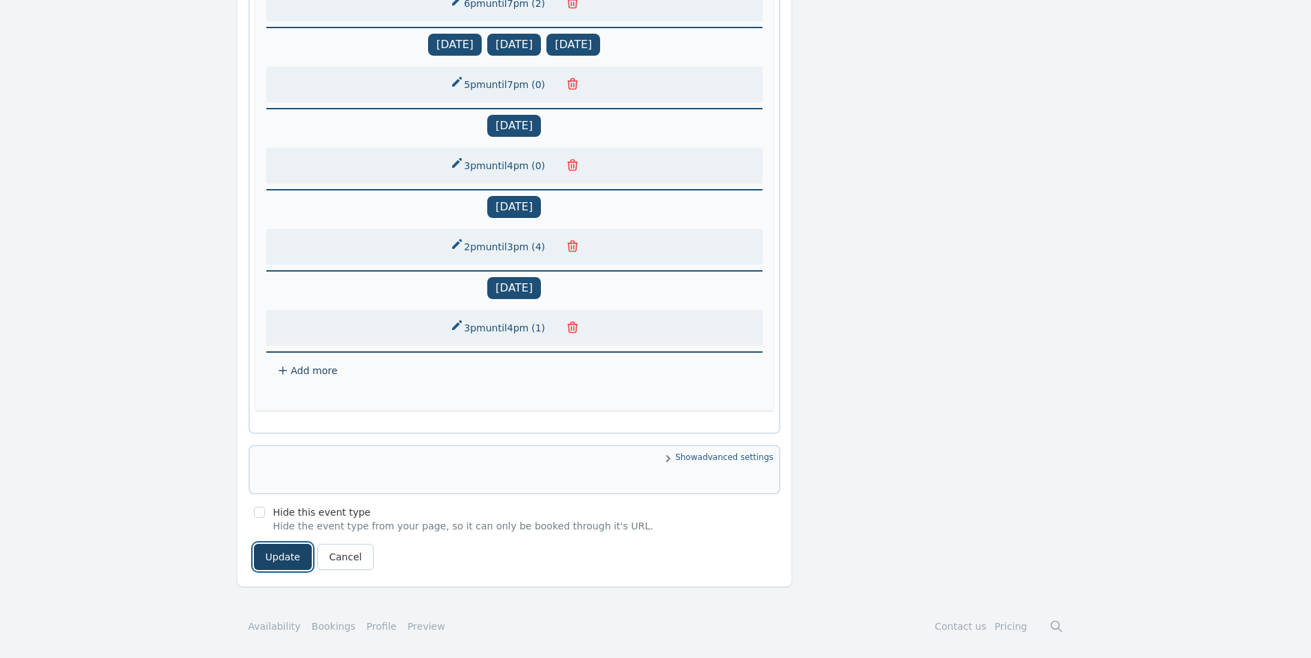
click at [281, 557] on button "Update" at bounding box center [283, 557] width 58 height 26
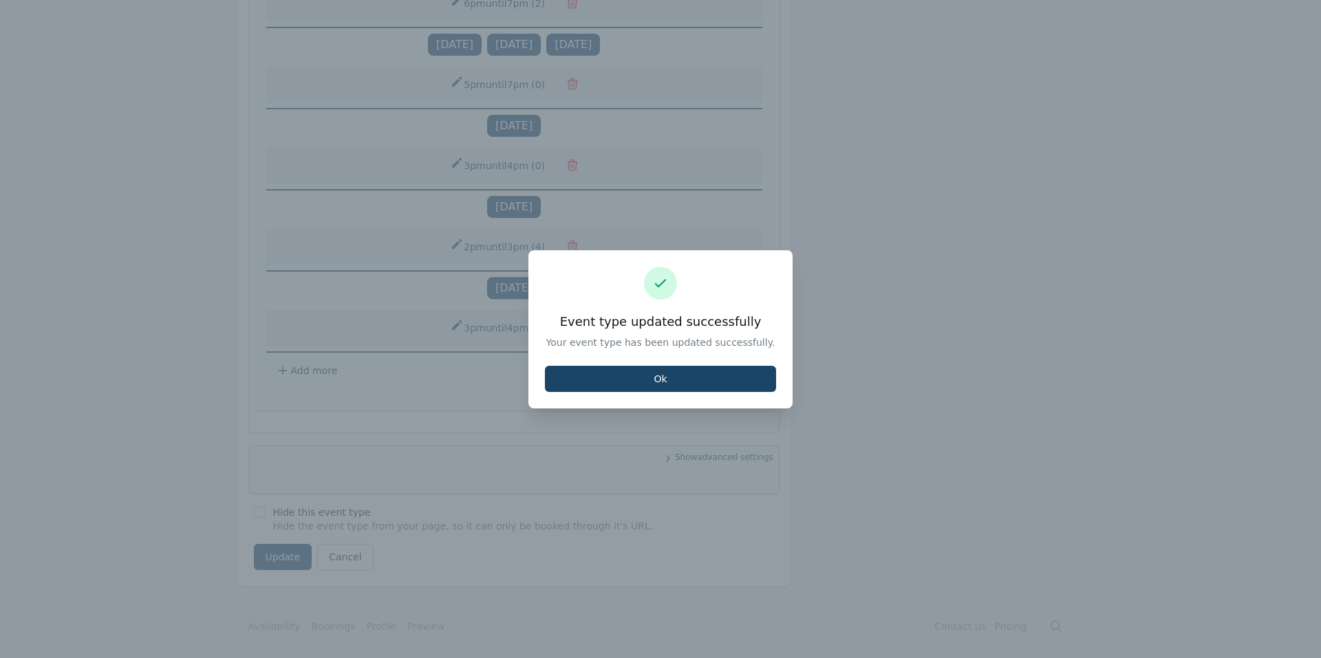
click at [730, 374] on button "Ok" at bounding box center [660, 379] width 231 height 26
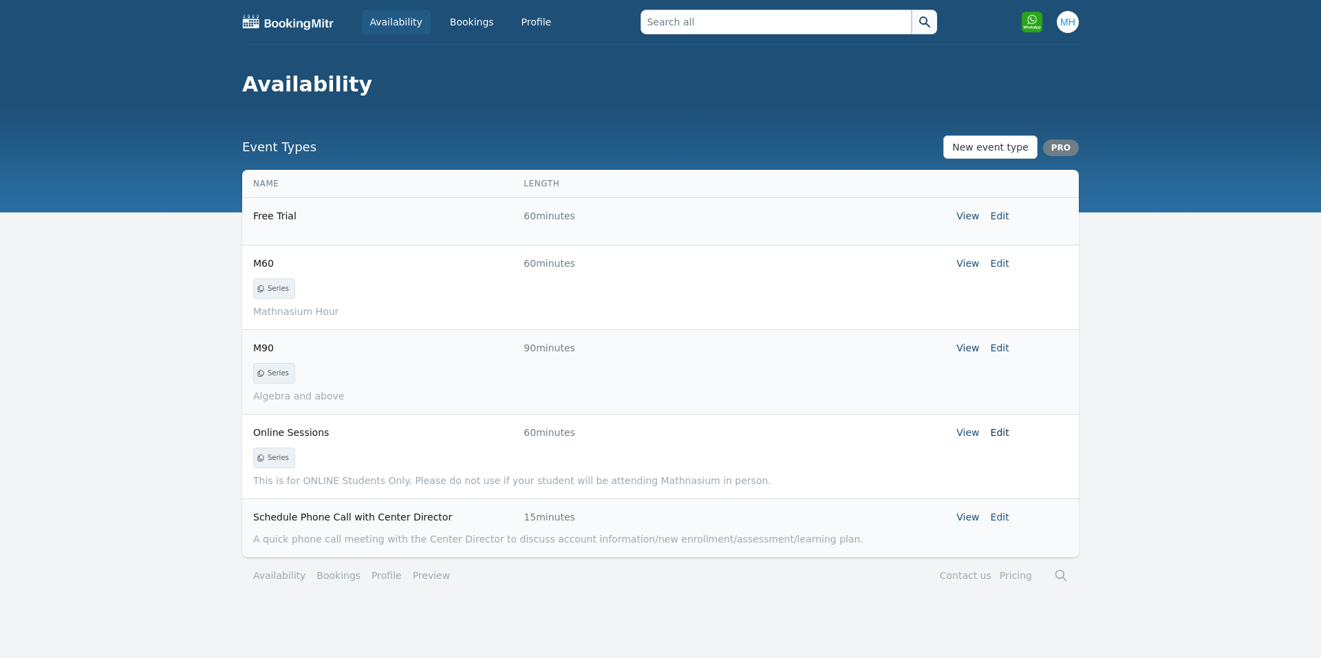
click at [998, 429] on link "Edit" at bounding box center [1000, 432] width 19 height 11
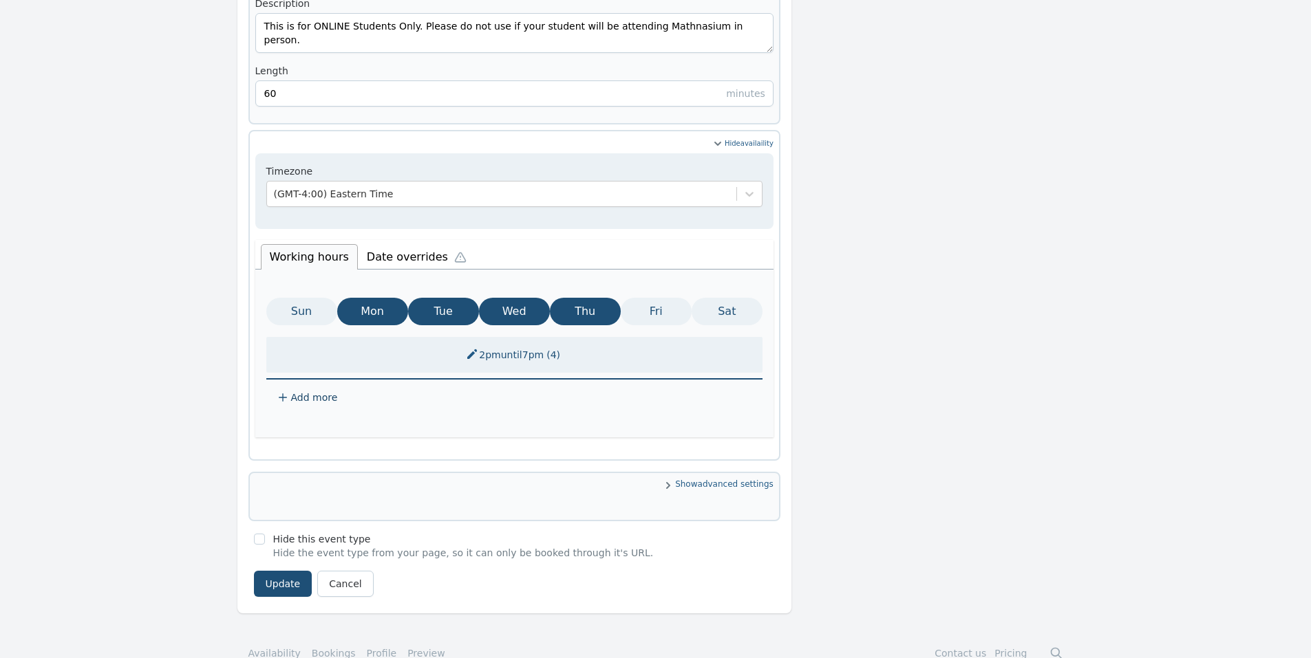
scroll to position [570, 0]
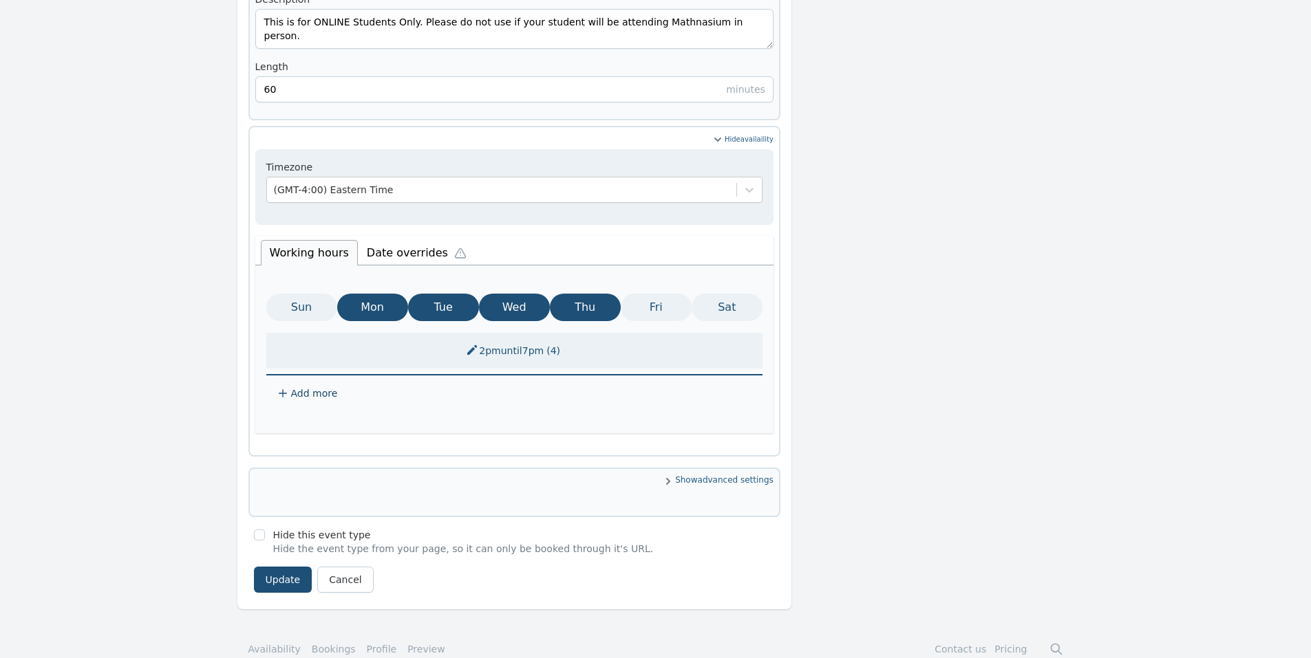
click at [526, 338] on button "2pm until 7pm ( 4 )" at bounding box center [514, 350] width 114 height 25
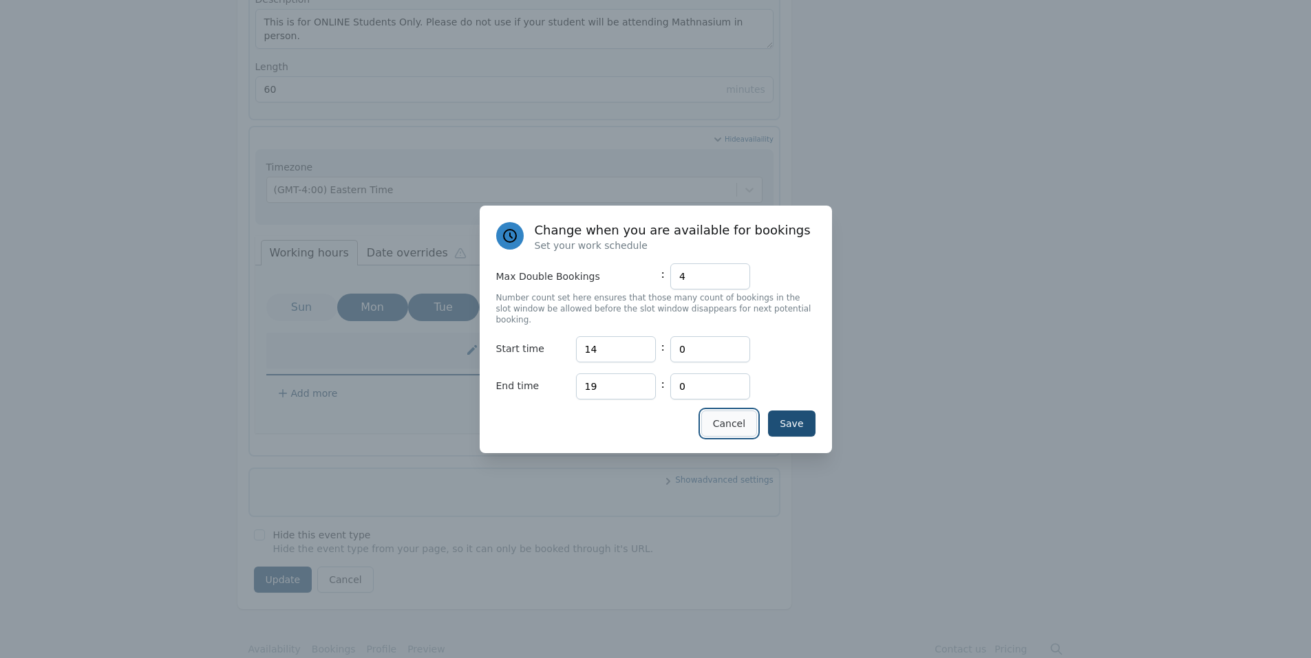
click at [735, 421] on button "Cancel" at bounding box center [729, 424] width 56 height 26
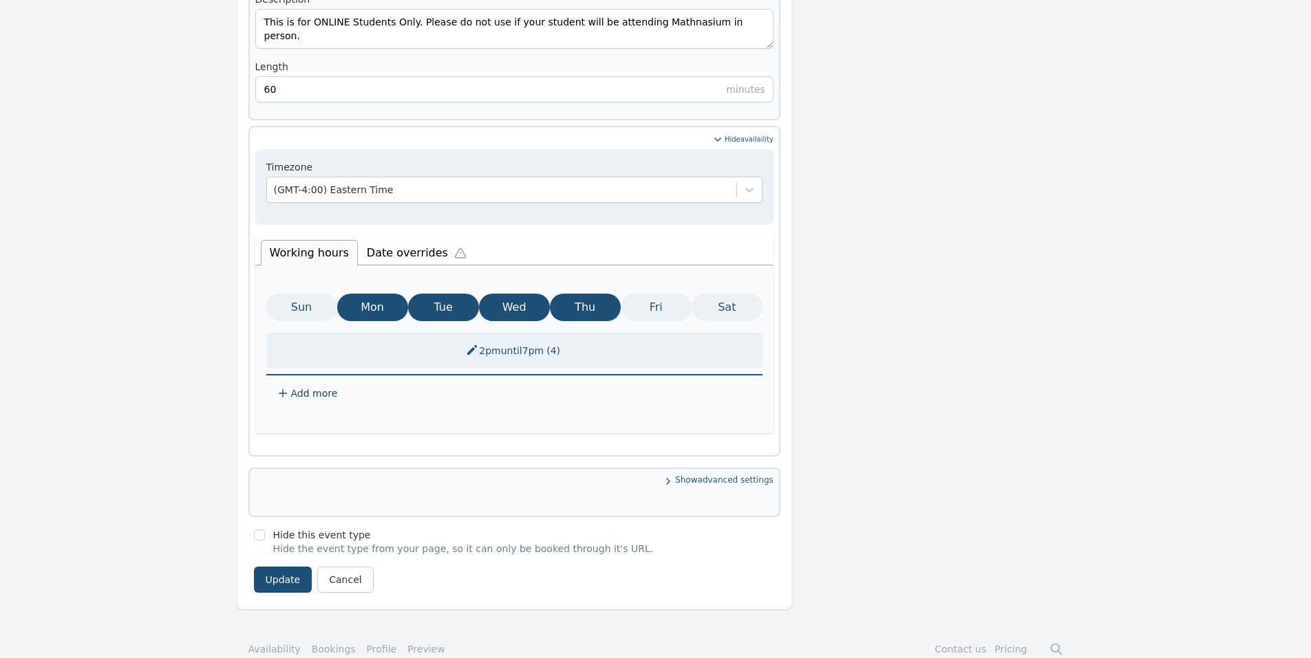
click at [382, 237] on li "Date overrides" at bounding box center [420, 251] width 124 height 29
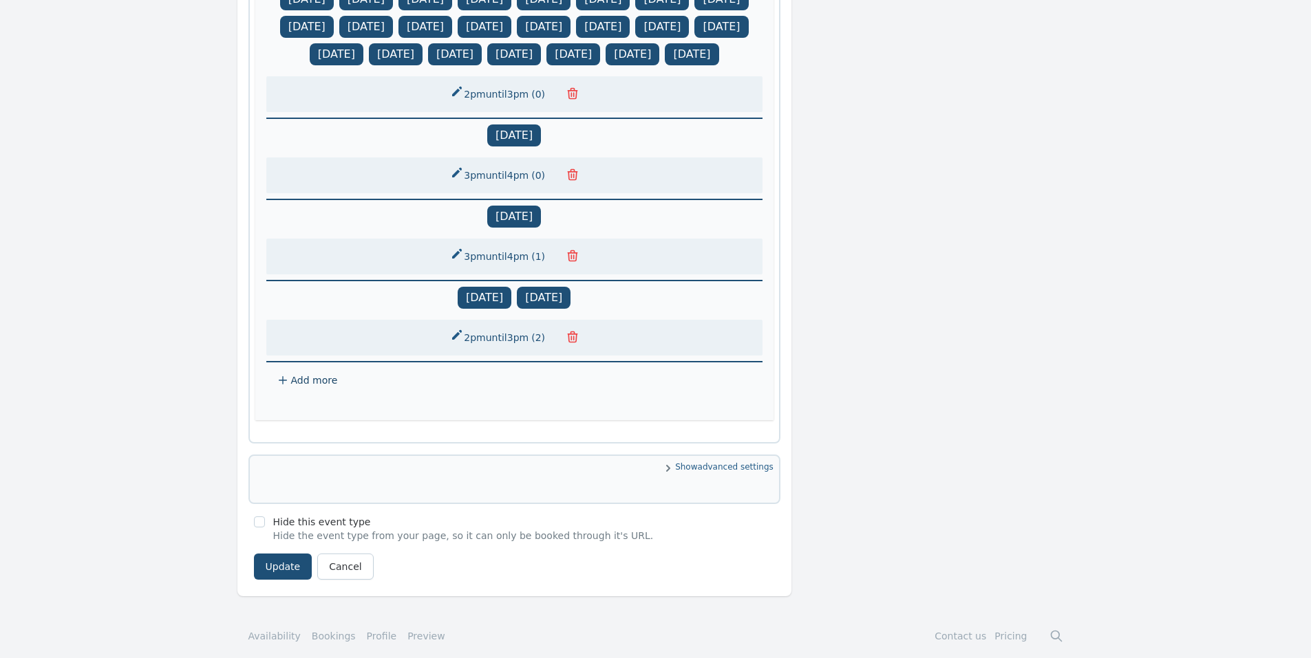
scroll to position [1515, 0]
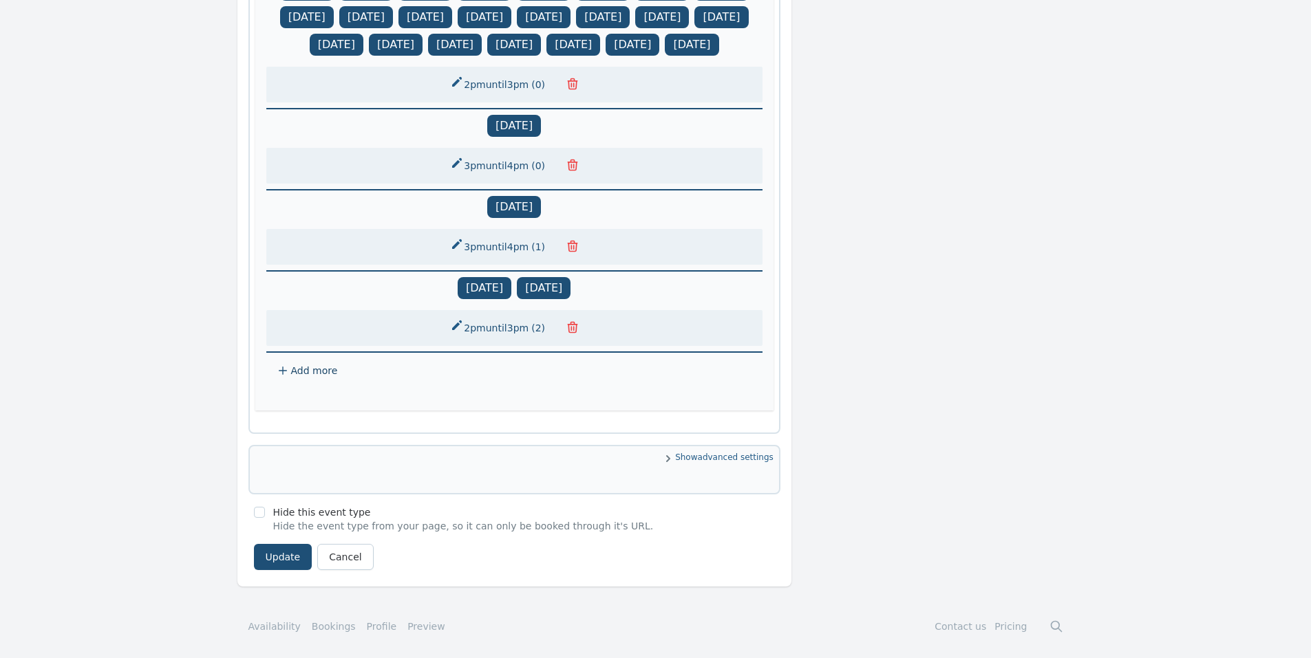
click at [532, 324] on span "( 2 )" at bounding box center [537, 328] width 19 height 14
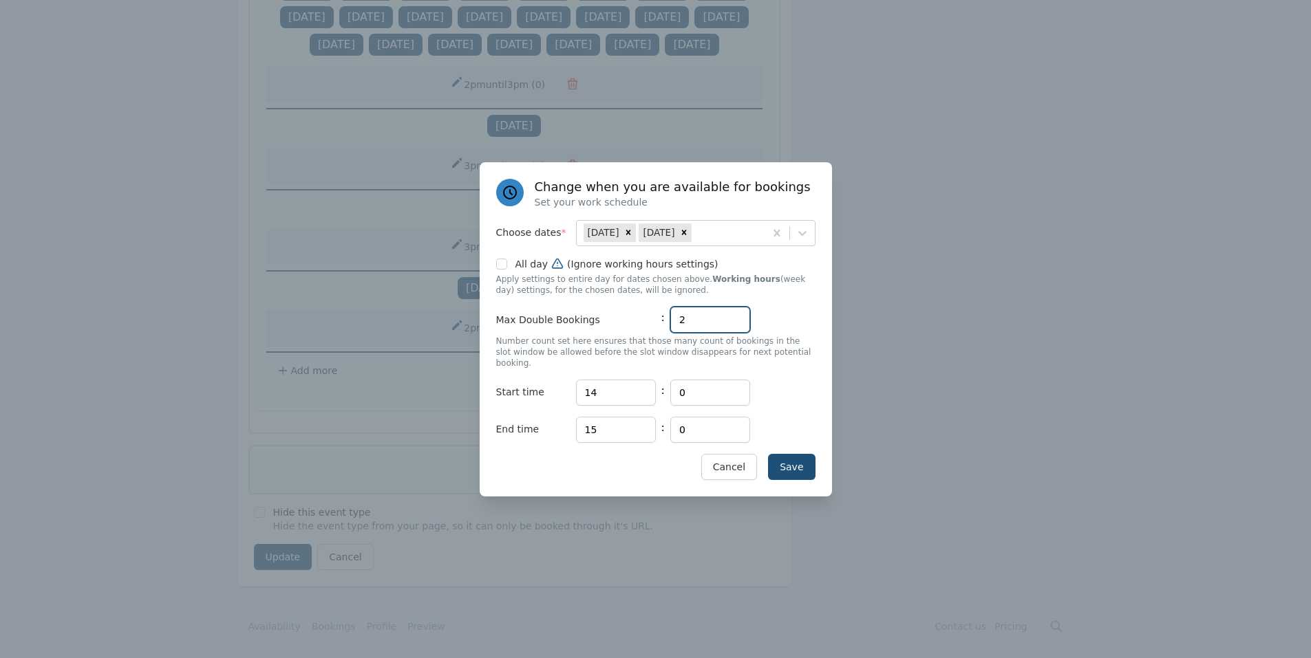
drag, startPoint x: 689, startPoint y: 321, endPoint x: 643, endPoint y: 325, distance: 47.0
click at [643, 325] on div "Max Double Bookings : 2" at bounding box center [655, 320] width 319 height 26
type input "0"
click at [734, 458] on button "Cancel" at bounding box center [729, 467] width 56 height 26
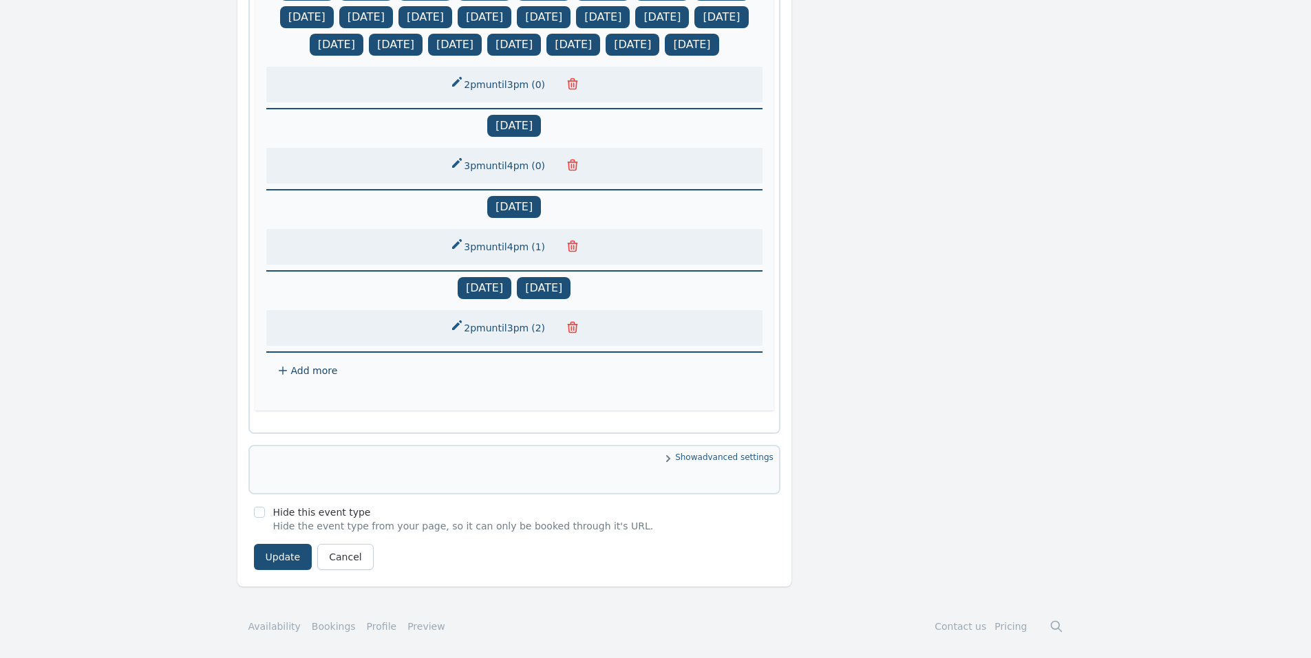
click at [527, 321] on button "2pm until 3pm ( 2 )" at bounding box center [499, 328] width 114 height 25
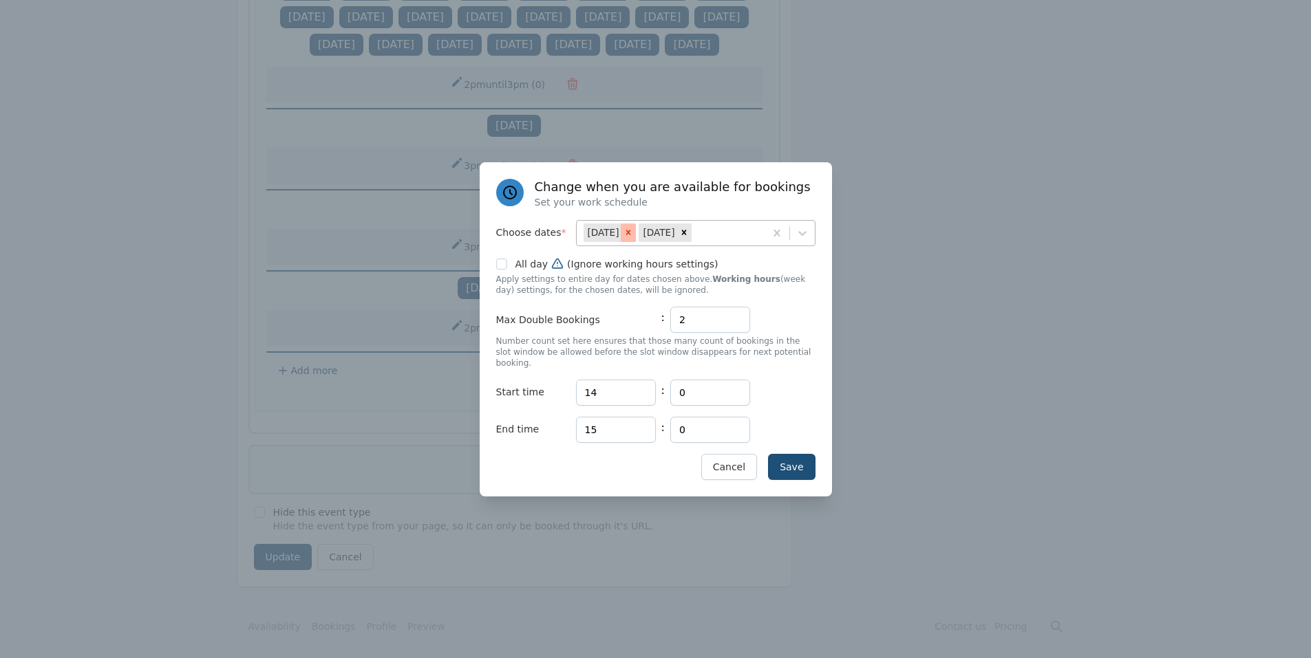
click at [623, 237] on icon at bounding box center [628, 233] width 10 height 10
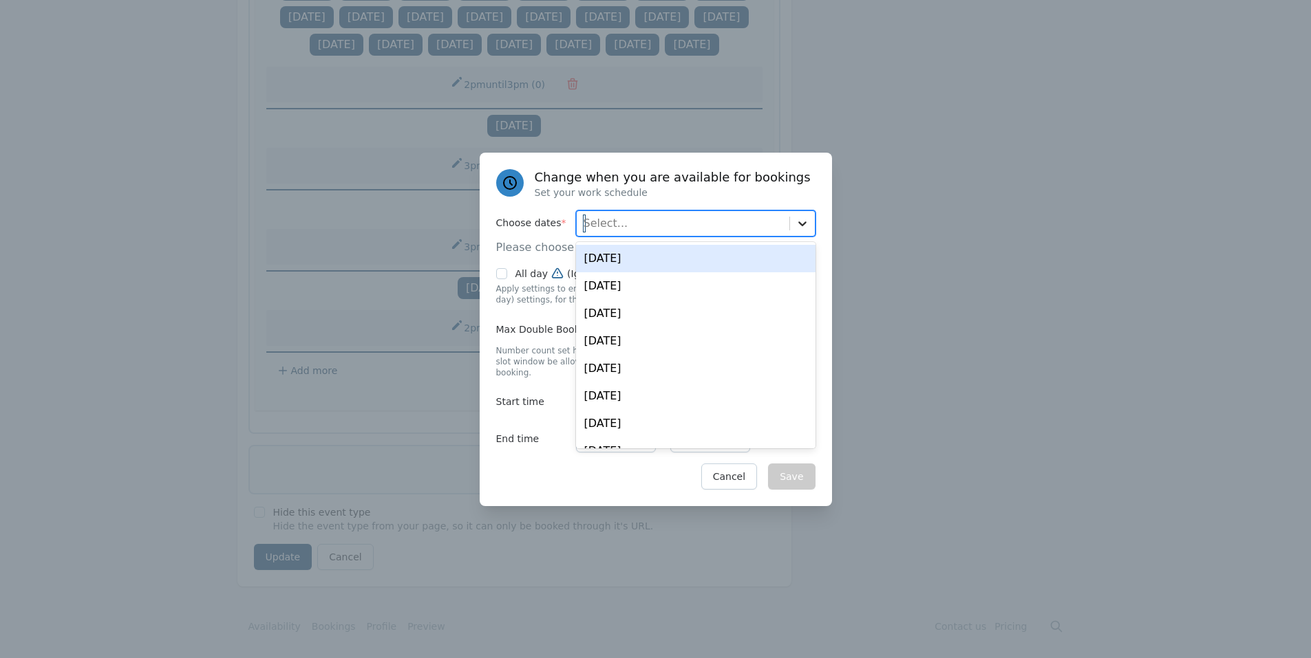
click at [791, 226] on div at bounding box center [802, 223] width 25 height 25
click at [663, 271] on div "Tue, Aug 19" at bounding box center [695, 259] width 239 height 28
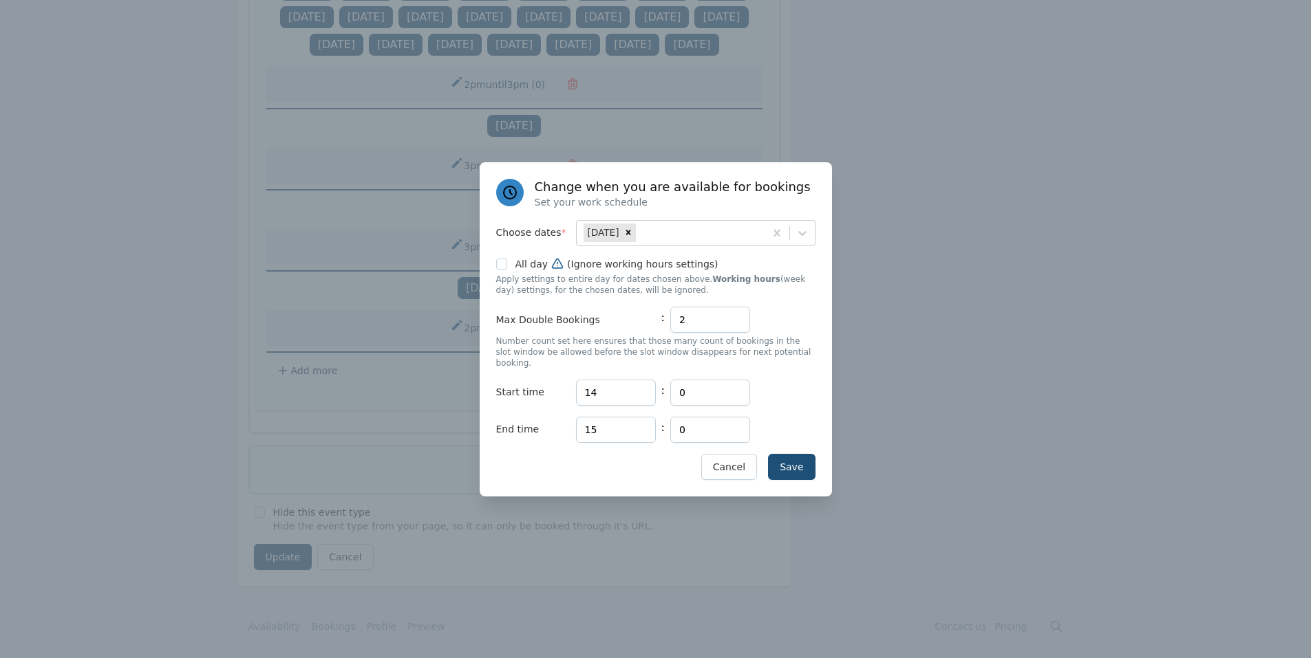
click at [500, 454] on div "Save Cancel" at bounding box center [655, 467] width 319 height 26
click at [785, 455] on button "Save" at bounding box center [791, 467] width 47 height 26
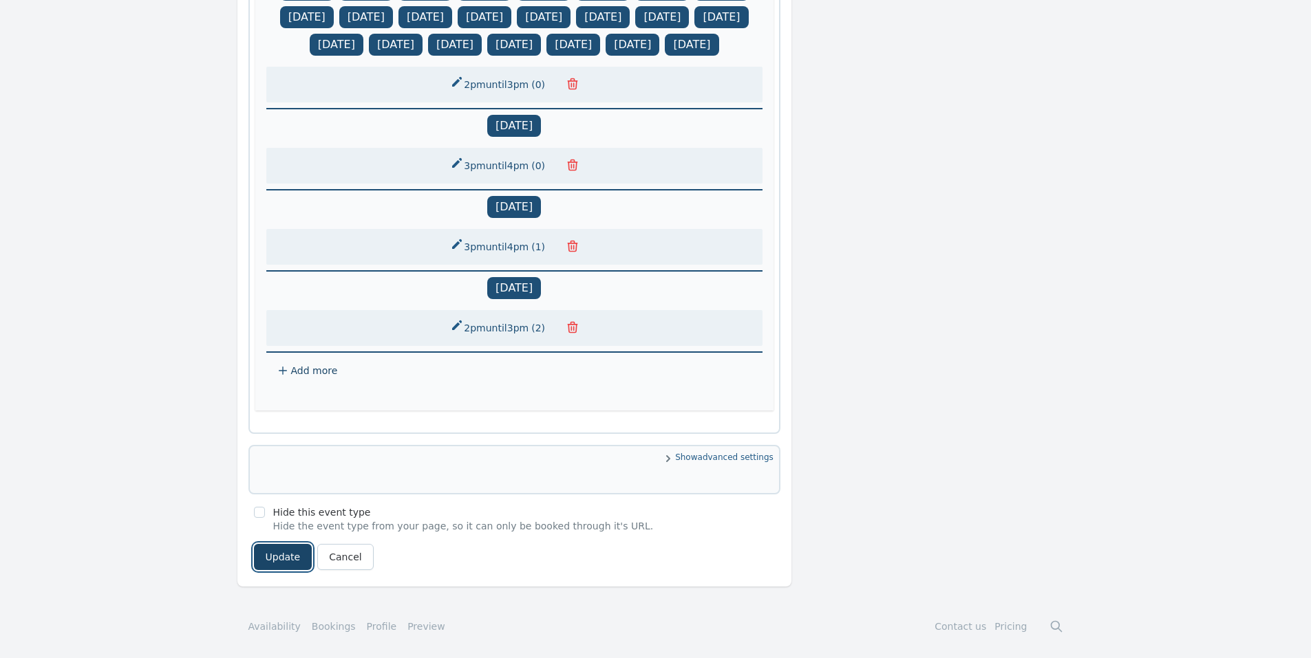
click at [276, 562] on button "Update" at bounding box center [283, 557] width 58 height 26
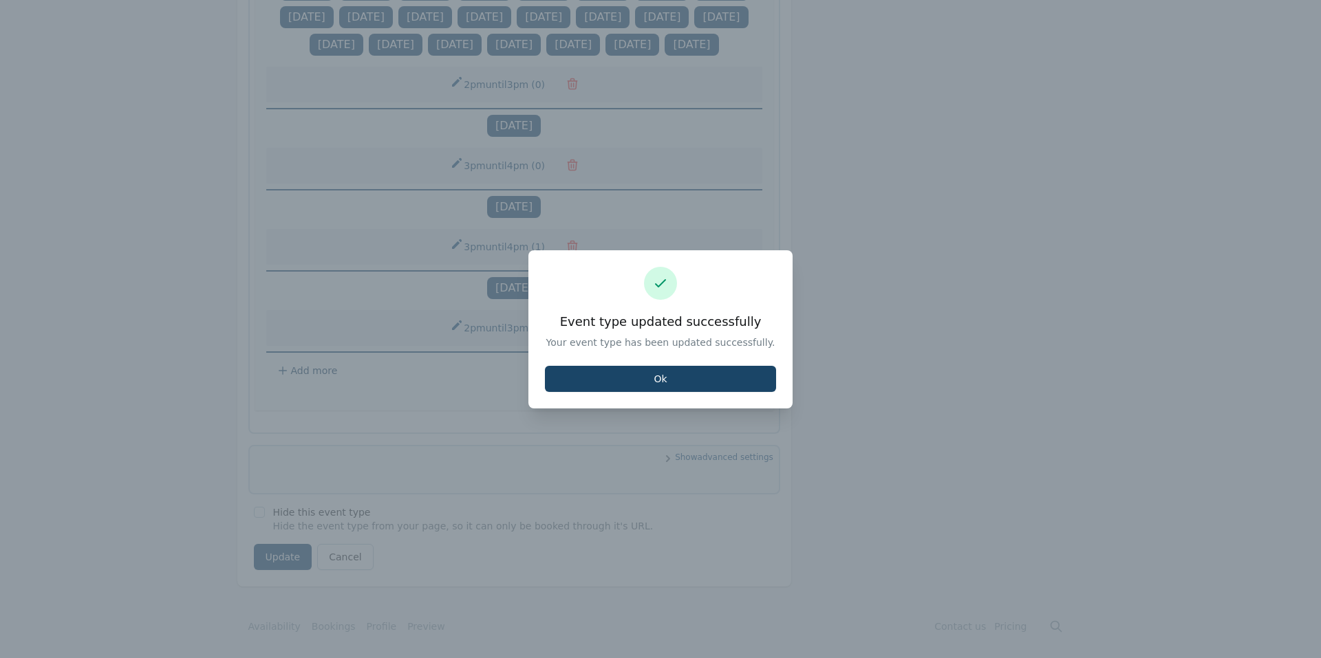
click at [660, 370] on button "Ok" at bounding box center [660, 379] width 231 height 26
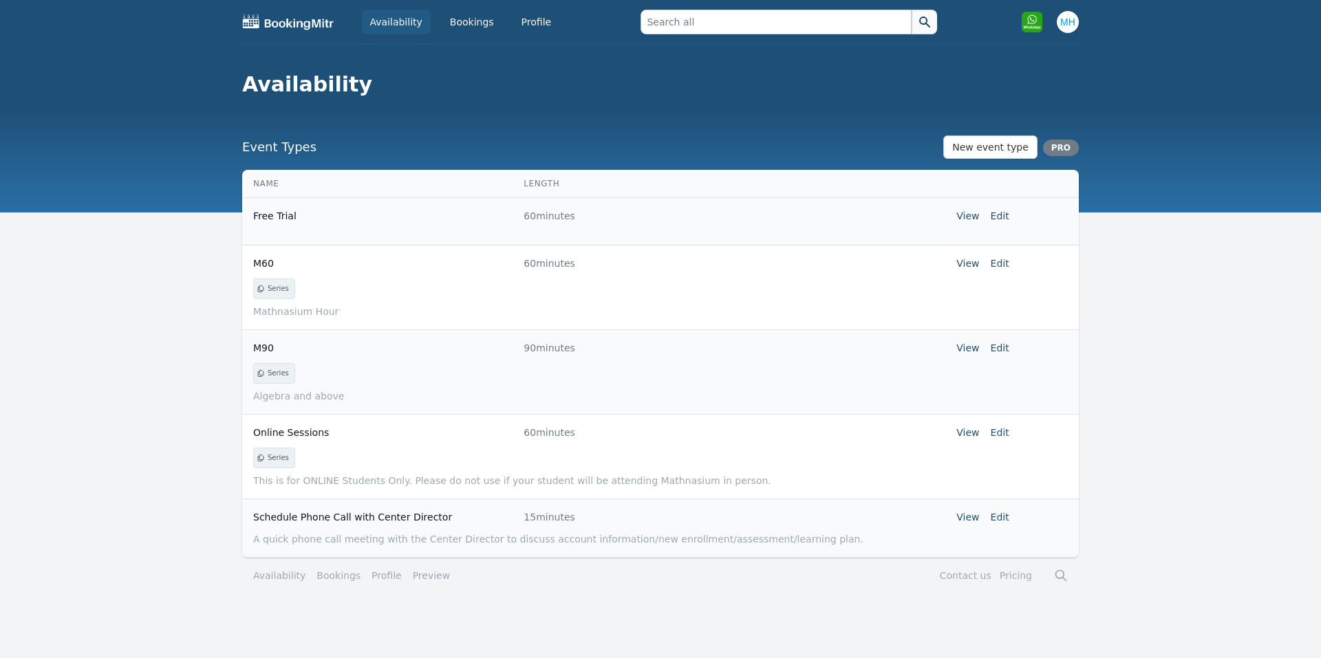
drag, startPoint x: 457, startPoint y: 18, endPoint x: 417, endPoint y: 107, distance: 97.3
click at [417, 107] on header "Availability" at bounding box center [660, 85] width 1321 height 80
click at [1001, 435] on link "Edit" at bounding box center [1000, 432] width 19 height 11
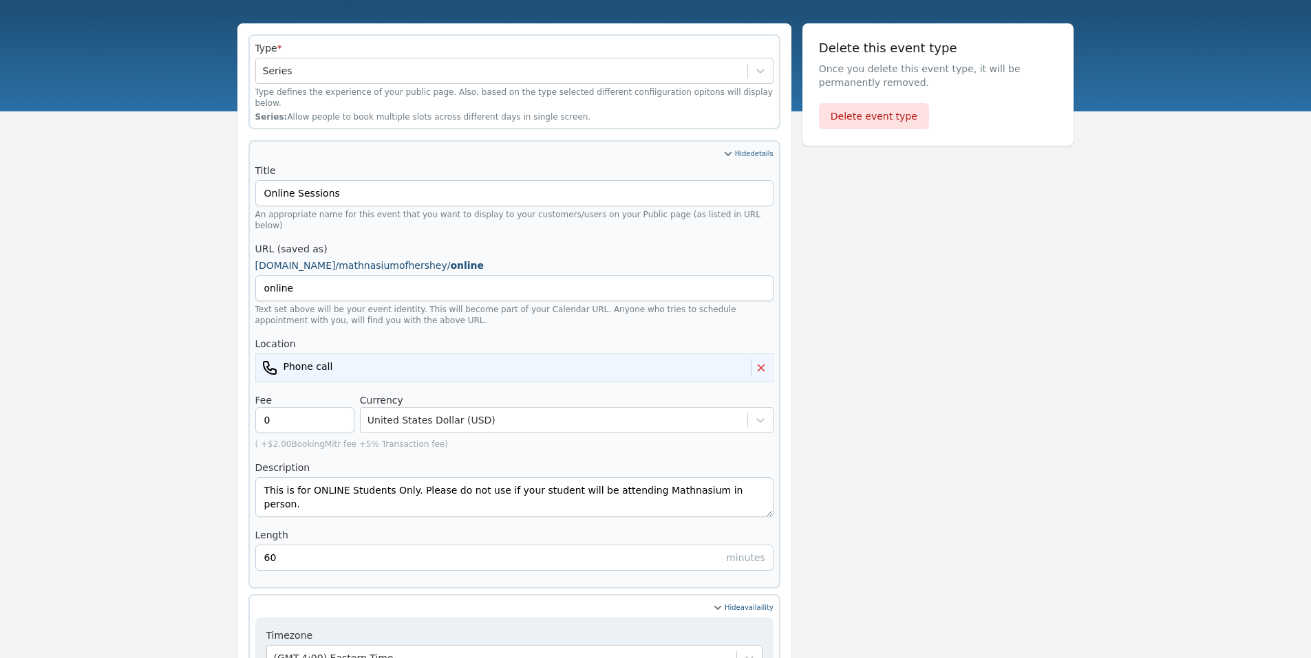
scroll to position [570, 0]
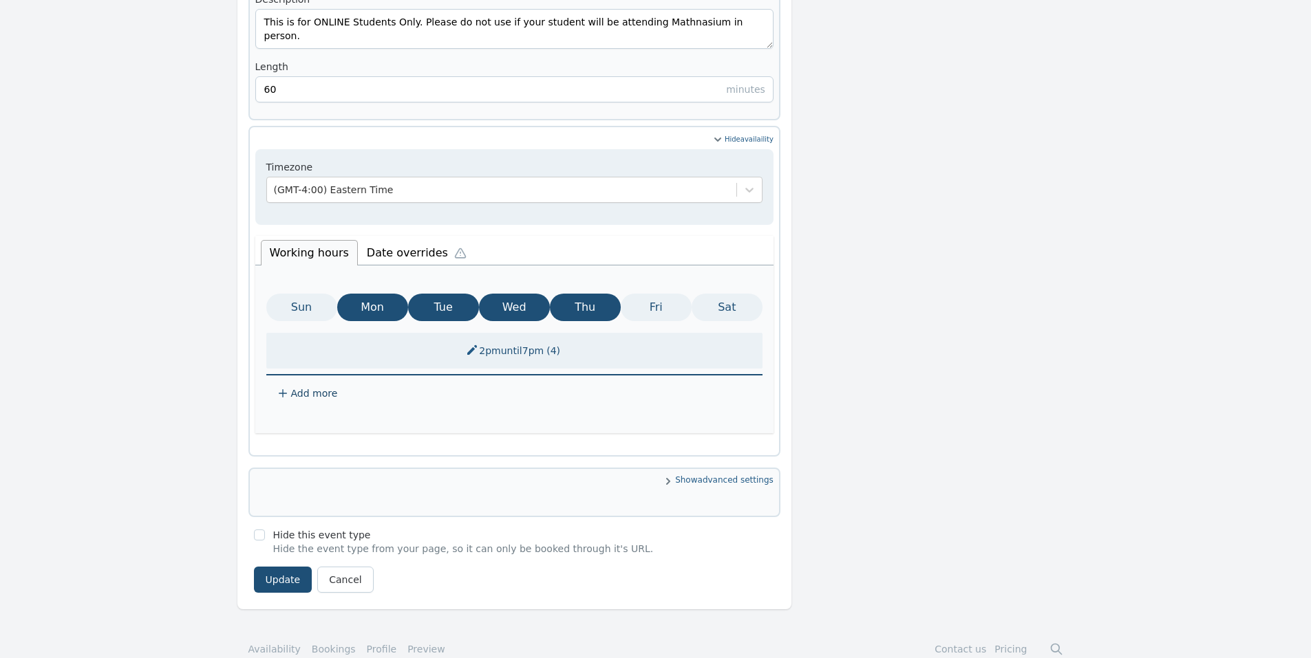
click at [397, 237] on li "Date overrides" at bounding box center [420, 251] width 124 height 29
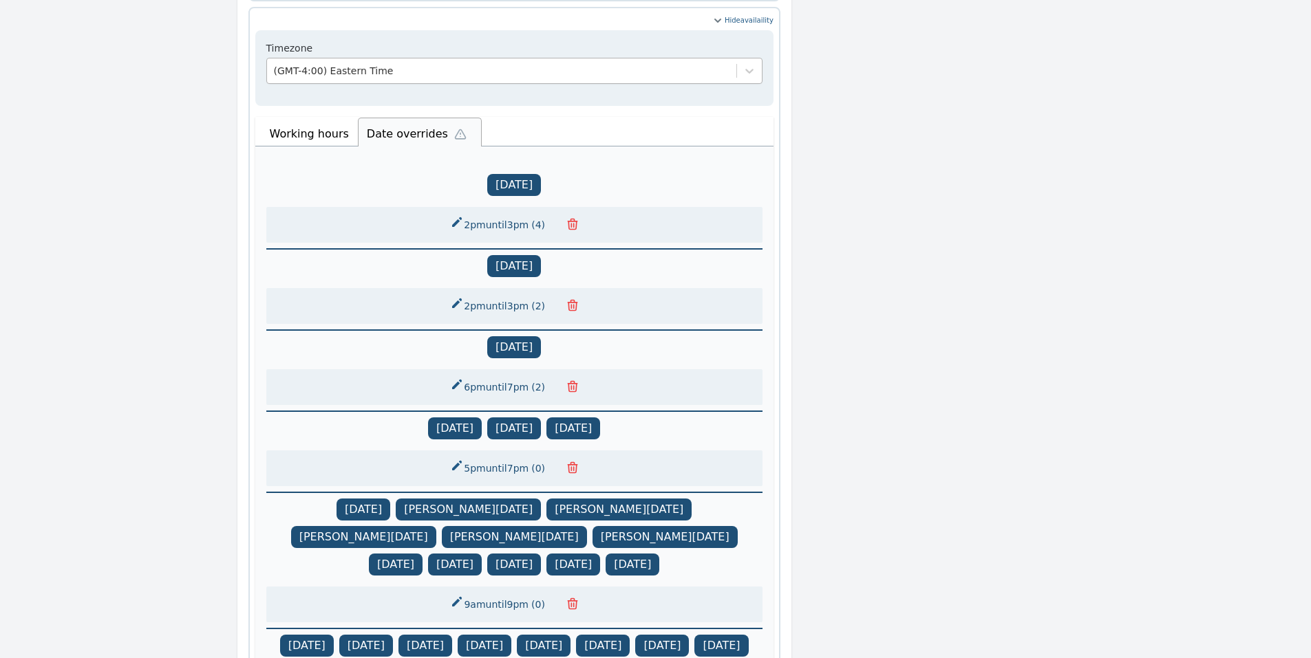
scroll to position [689, 0]
click at [538, 299] on span "( 2 )" at bounding box center [537, 306] width 19 height 14
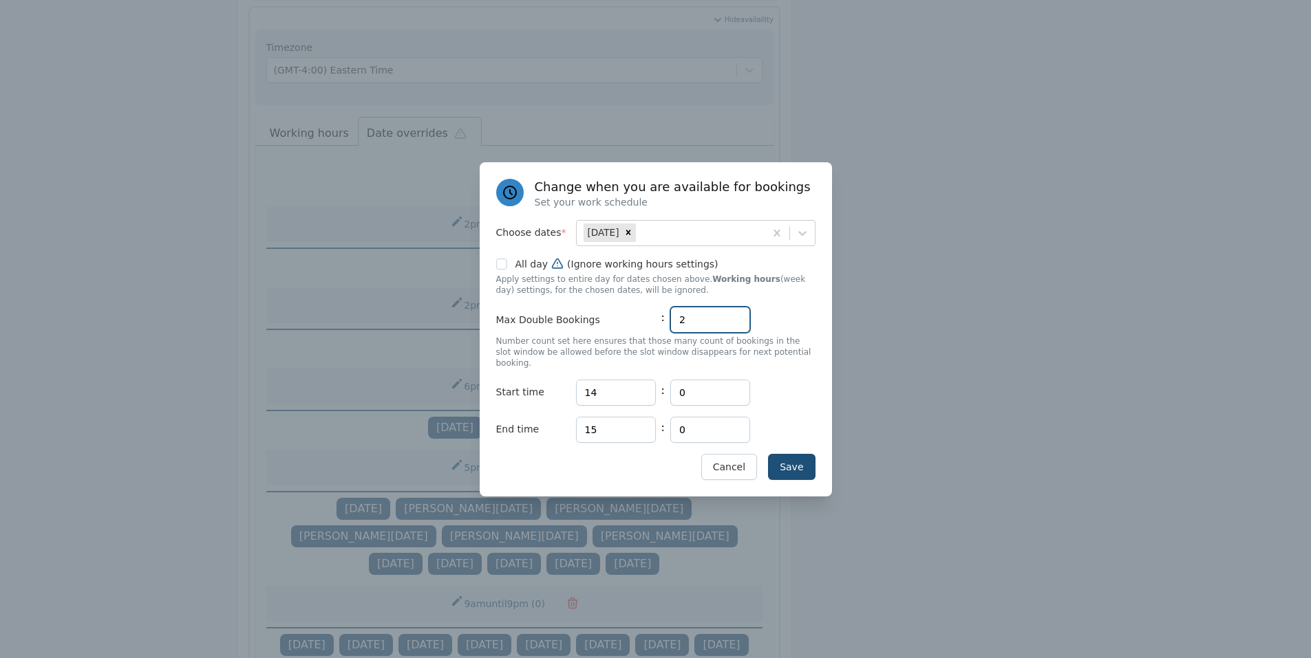
drag, startPoint x: 707, startPoint y: 323, endPoint x: 654, endPoint y: 323, distance: 53.0
click at [654, 323] on div "Max Double Bookings : 2" at bounding box center [655, 320] width 319 height 26
type input "0"
click at [793, 454] on button "Save" at bounding box center [791, 467] width 47 height 26
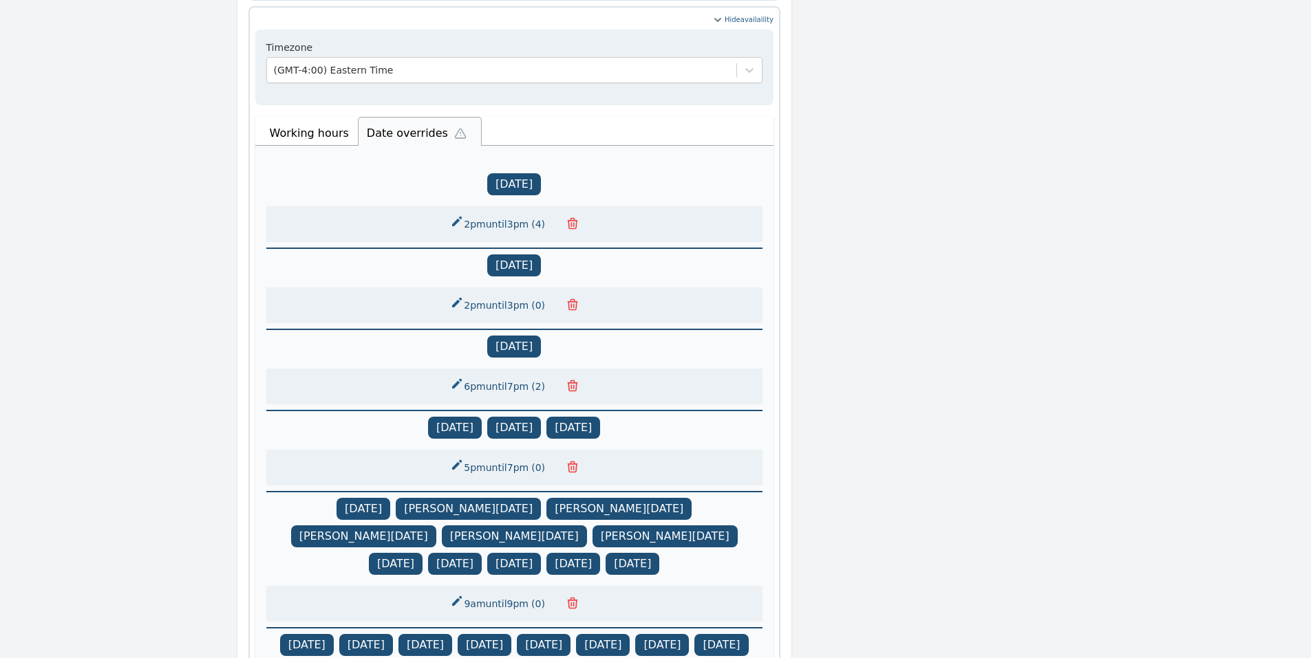
click at [508, 212] on button "2pm until 3pm ( 4 )" at bounding box center [499, 224] width 114 height 25
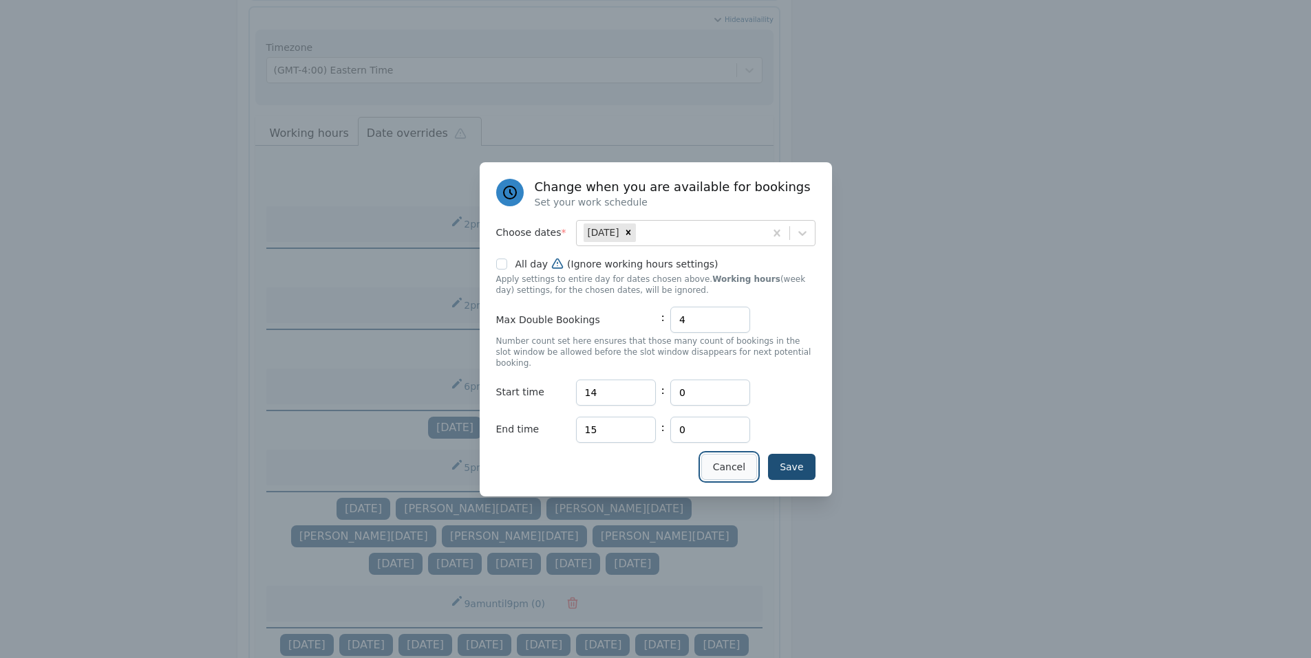
click at [748, 459] on button "Cancel" at bounding box center [729, 467] width 56 height 26
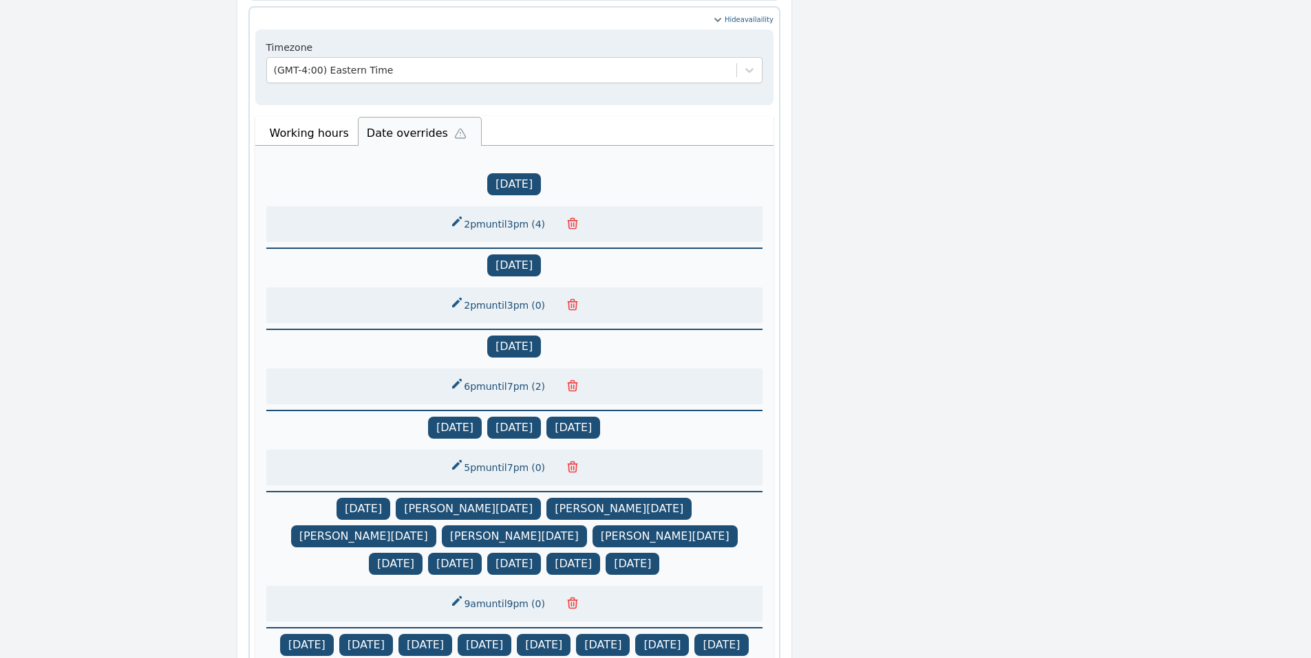
click at [513, 212] on button "2pm until 3pm ( 4 )" at bounding box center [499, 224] width 114 height 25
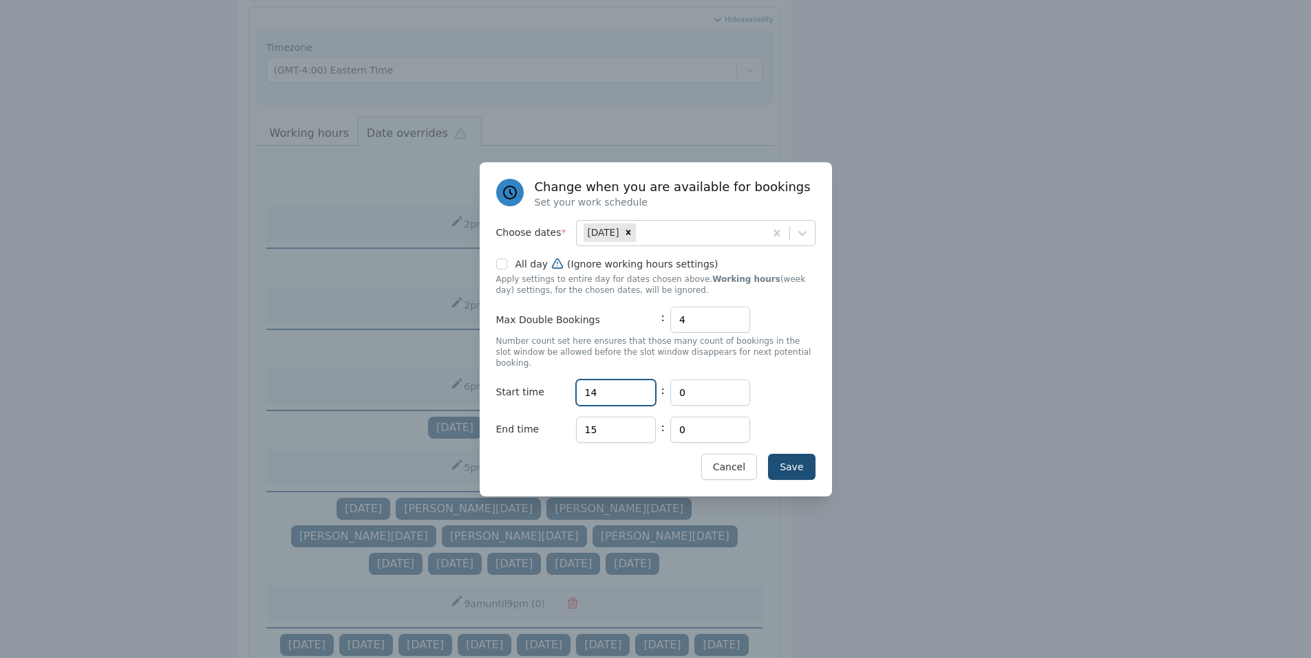
drag, startPoint x: 591, startPoint y: 390, endPoint x: 570, endPoint y: 391, distance: 20.7
click at [570, 391] on div "Start time Hours 14 : Minutes 0" at bounding box center [655, 393] width 319 height 26
type input "15"
click at [573, 423] on div "End time Hours 15 : Minutes 0" at bounding box center [655, 430] width 319 height 26
drag, startPoint x: 600, startPoint y: 423, endPoint x: 557, endPoint y: 423, distance: 42.7
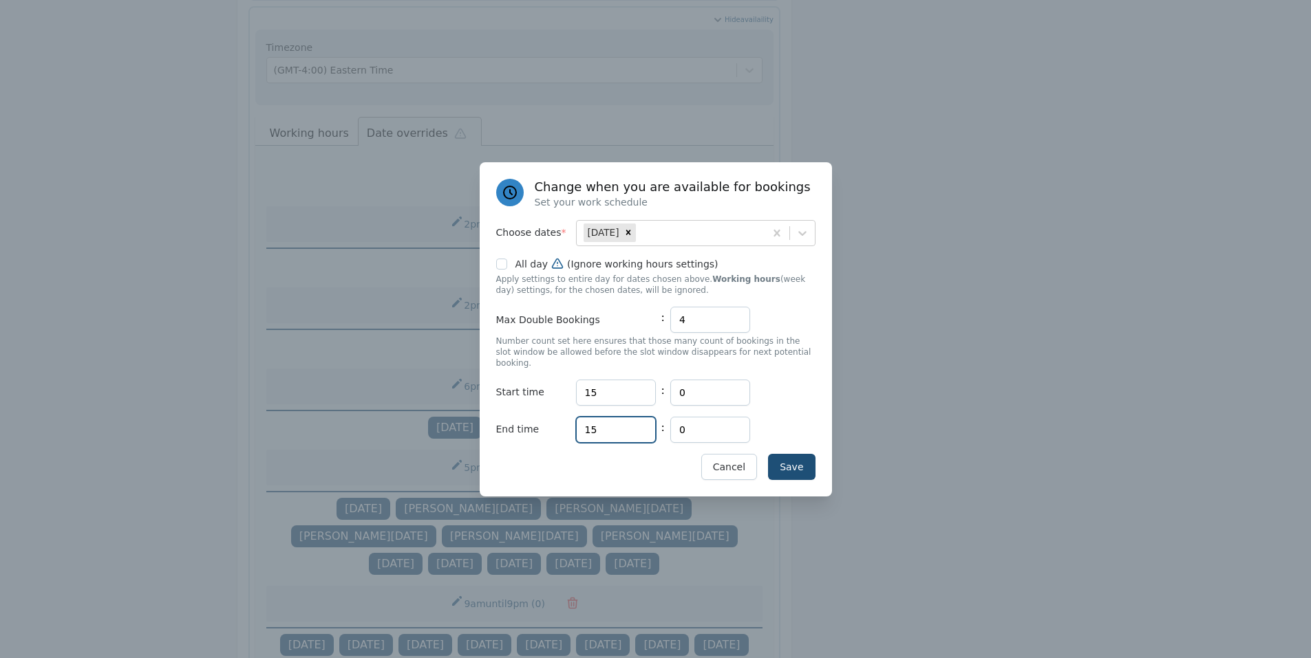
click at [557, 423] on div "End time Hours 15 : Minutes 0" at bounding box center [655, 430] width 319 height 26
type input "16"
drag, startPoint x: 714, startPoint y: 330, endPoint x: 654, endPoint y: 330, distance: 60.5
click at [654, 330] on div "Max Double Bookings : 4" at bounding box center [655, 320] width 319 height 26
type input "0"
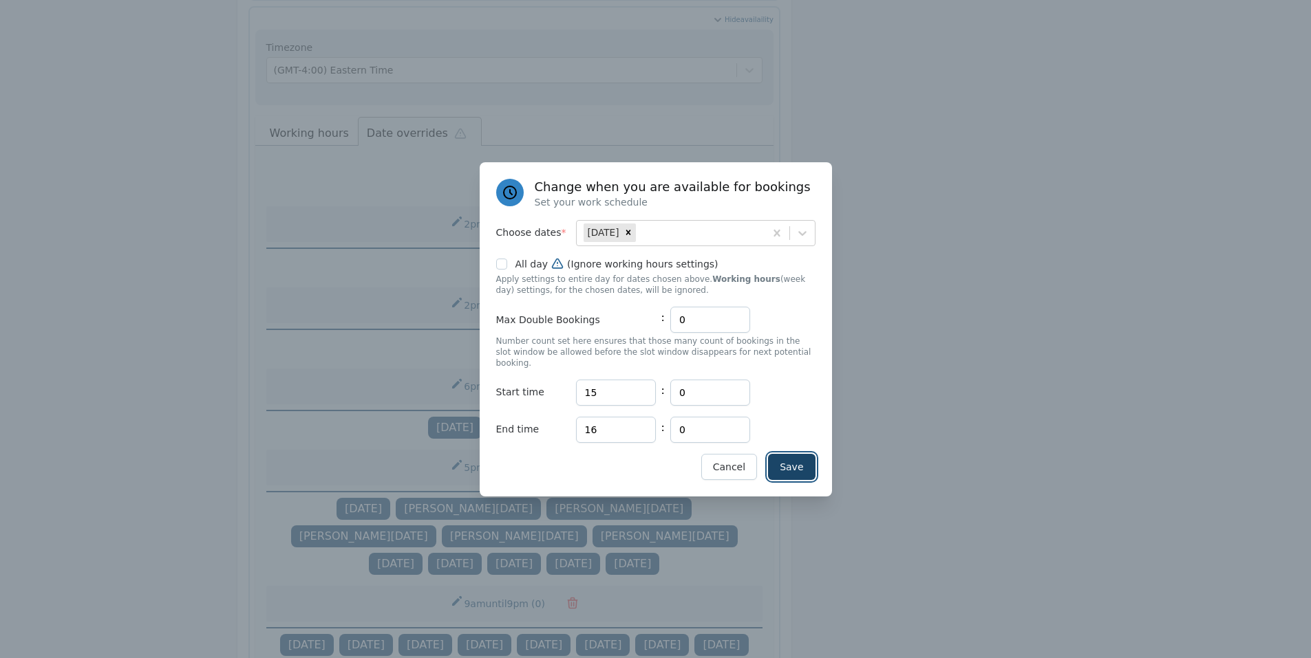
click at [781, 454] on button "Save" at bounding box center [791, 467] width 47 height 26
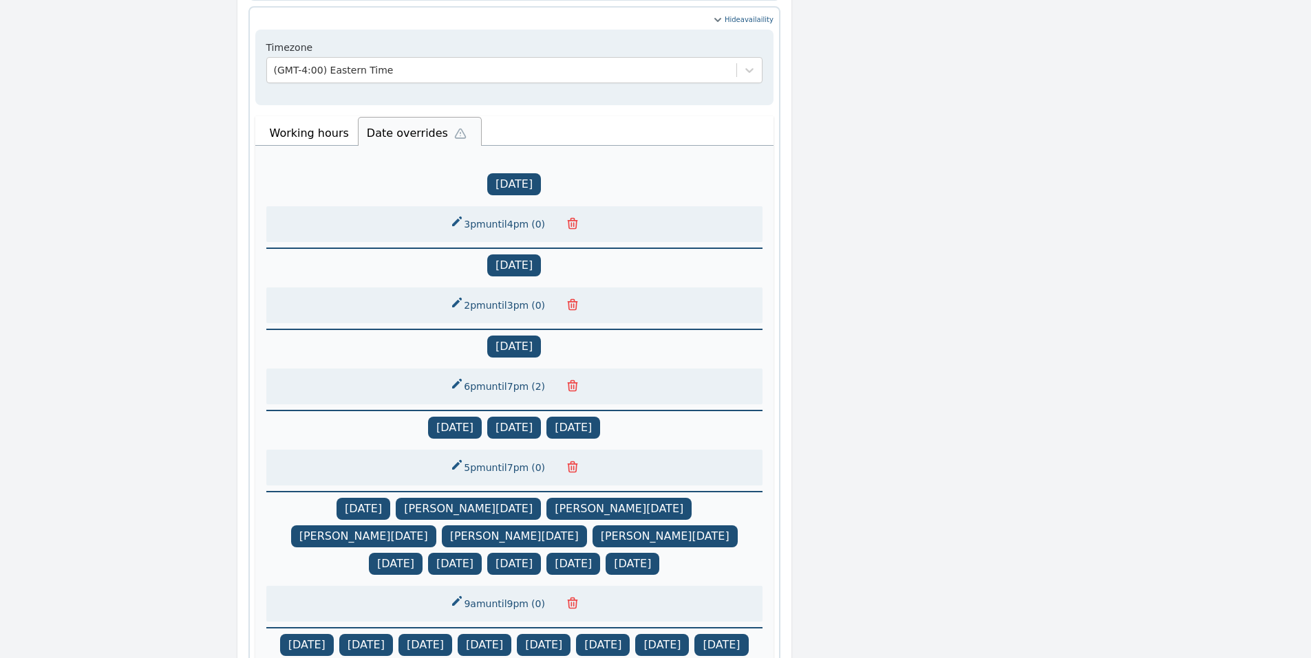
click at [511, 293] on button "2pm until 3pm ( 0 )" at bounding box center [499, 305] width 114 height 25
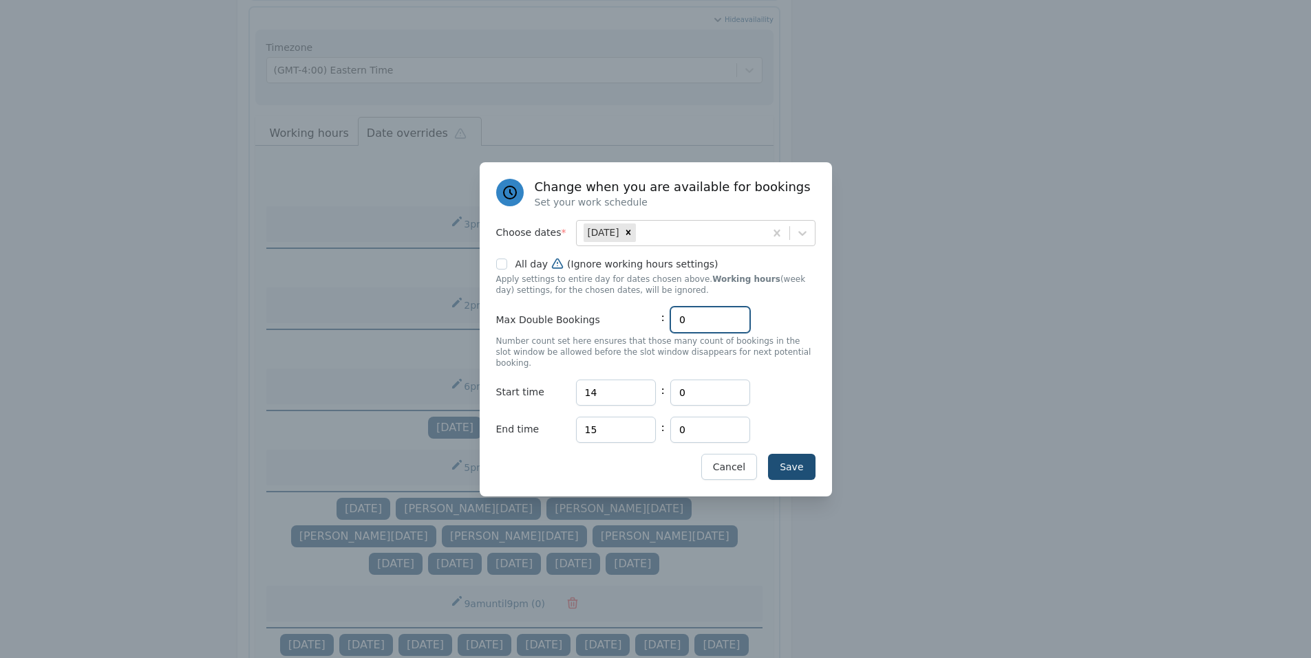
drag, startPoint x: 672, startPoint y: 329, endPoint x: 665, endPoint y: 328, distance: 7.6
click at [665, 328] on div "Max Double Bookings : 0" at bounding box center [655, 320] width 319 height 26
drag, startPoint x: 709, startPoint y: 327, endPoint x: 672, endPoint y: 328, distance: 36.5
click at [672, 328] on input "2" at bounding box center [710, 320] width 80 height 26
type input "4"
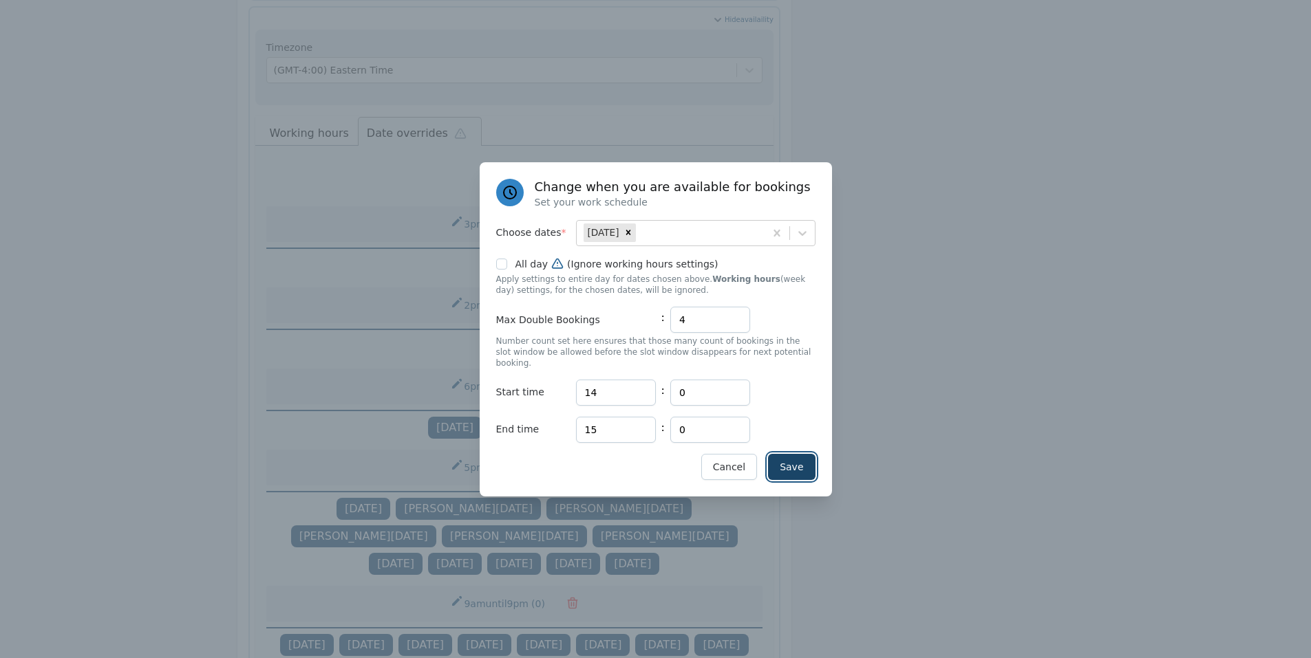
click at [777, 454] on button "Save" at bounding box center [791, 467] width 47 height 26
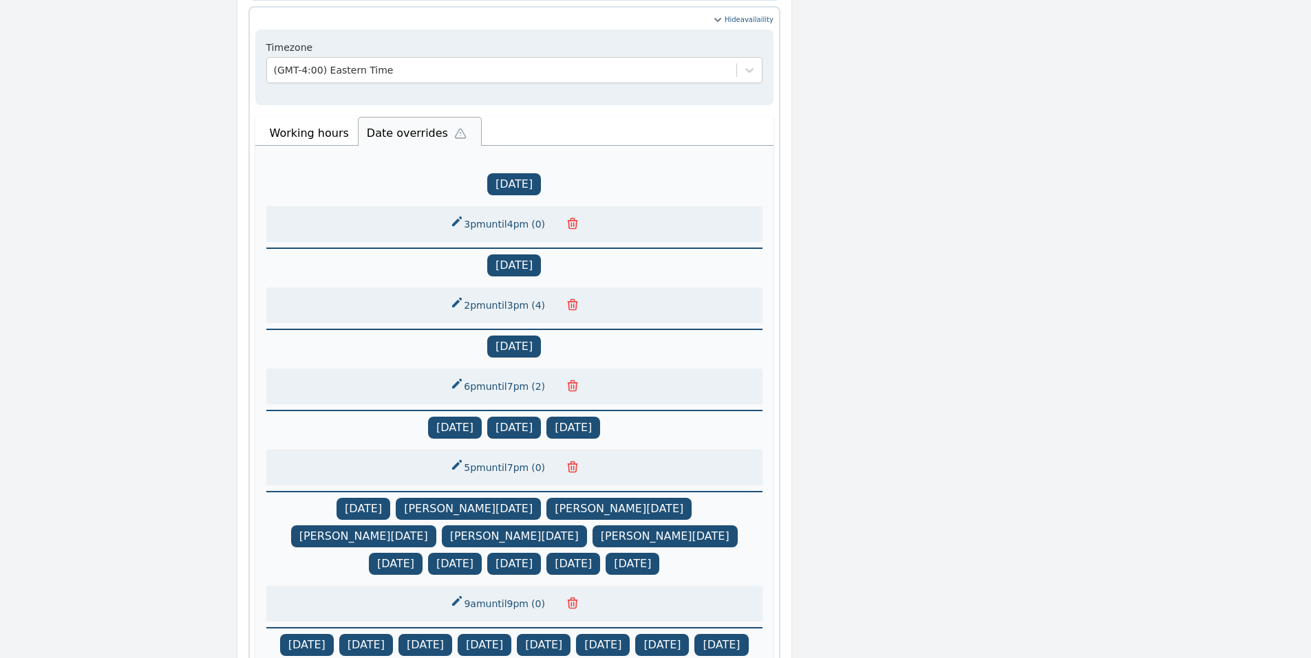
click at [515, 212] on button "3pm until 4pm ( 0 )" at bounding box center [499, 224] width 114 height 25
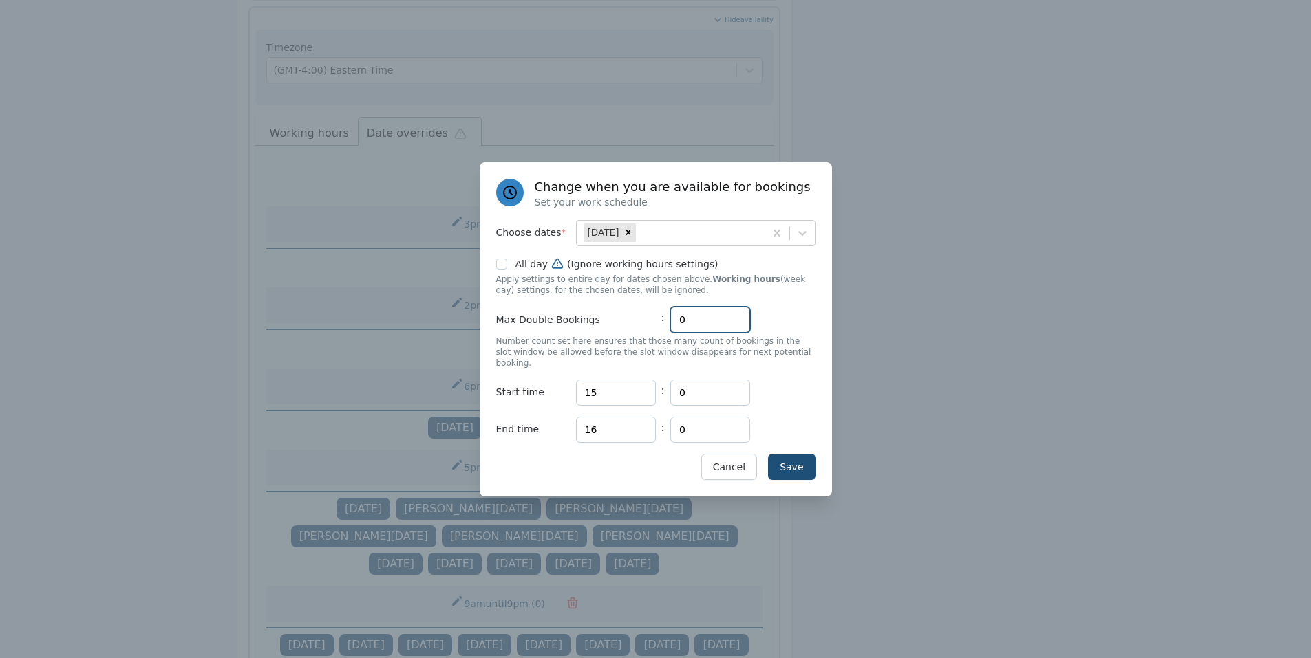
drag, startPoint x: 706, startPoint y: 332, endPoint x: 672, endPoint y: 334, distance: 33.7
click at [672, 333] on input "0" at bounding box center [710, 320] width 80 height 26
type input "1"
click at [779, 454] on button "Save" at bounding box center [791, 467] width 47 height 26
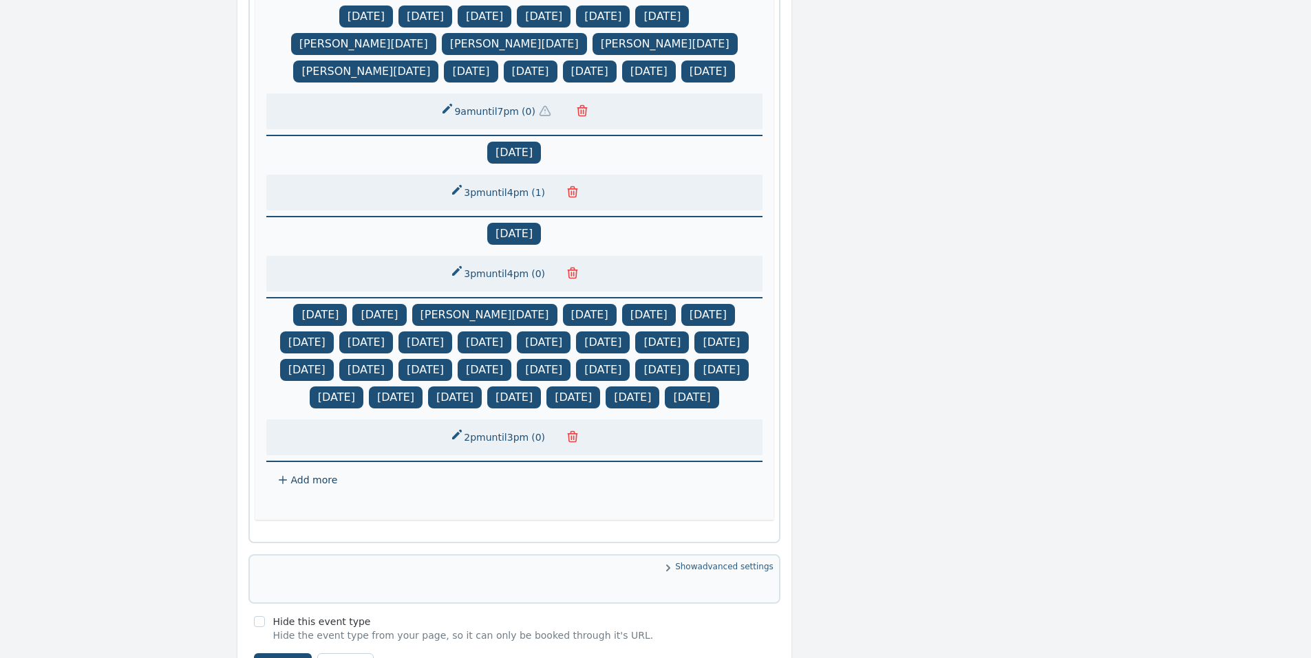
scroll to position [1515, 0]
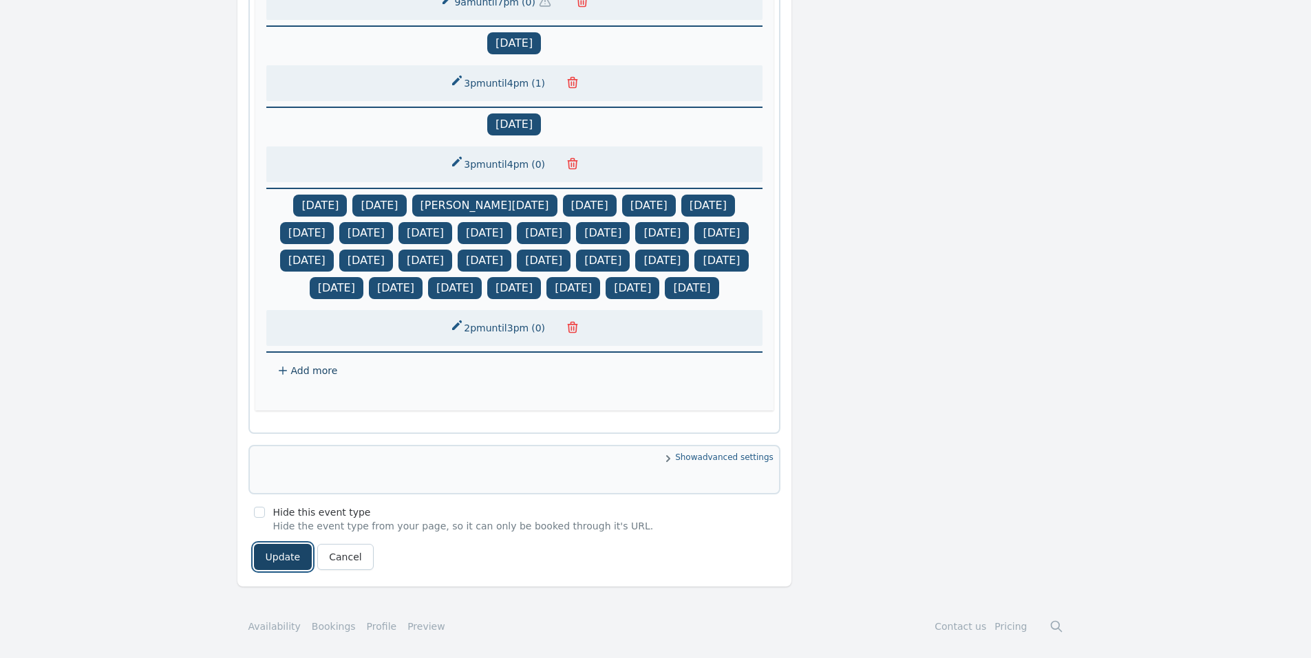
click at [280, 553] on button "Update" at bounding box center [283, 557] width 58 height 26
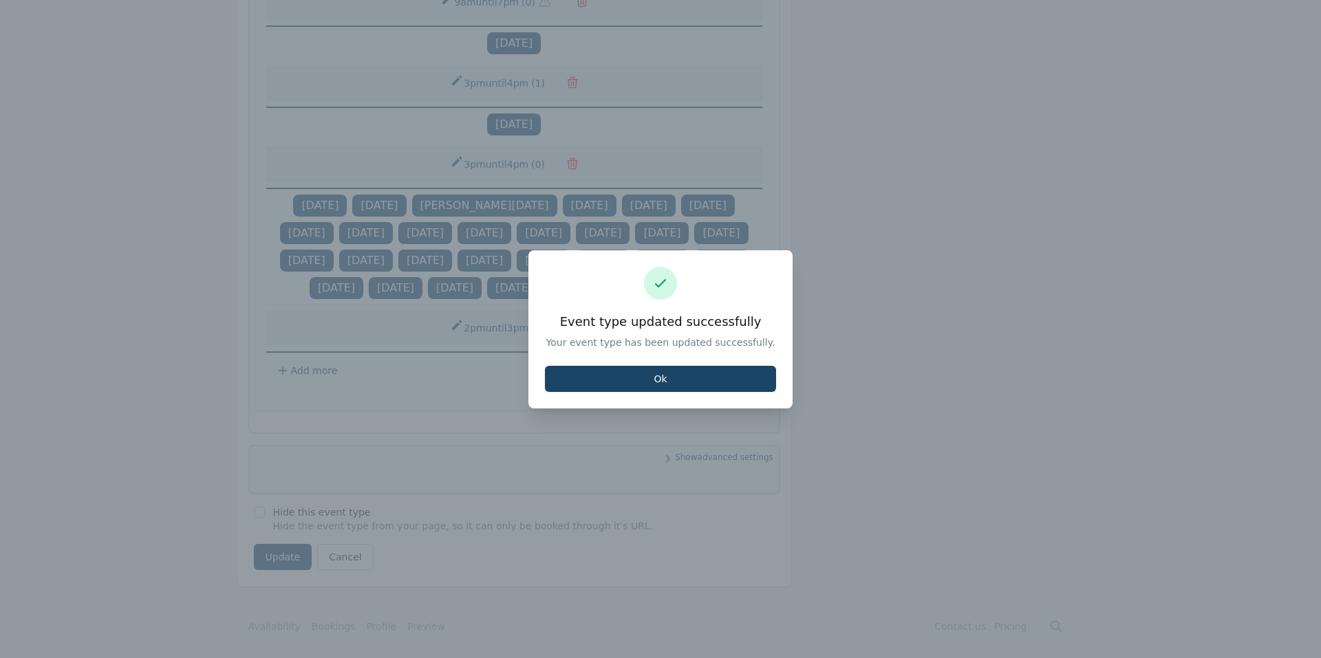
click at [654, 366] on button "Ok" at bounding box center [660, 379] width 231 height 26
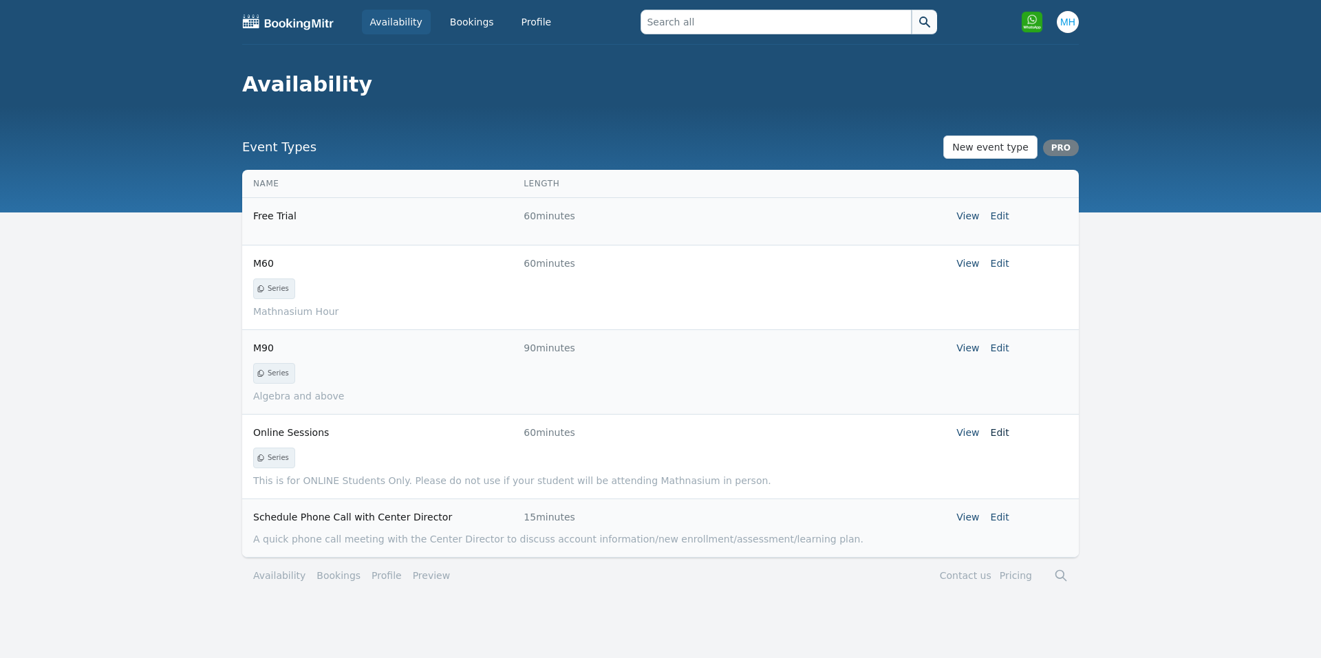
click at [997, 430] on link "Edit" at bounding box center [1000, 432] width 19 height 11
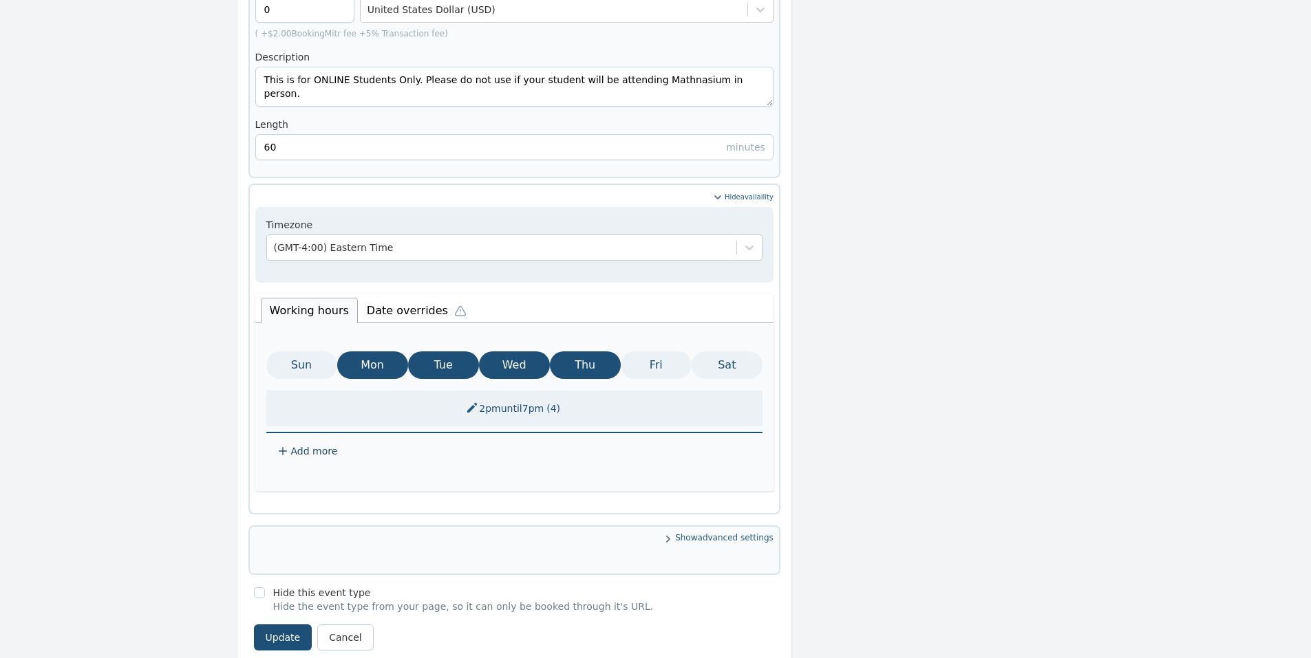
scroll to position [570, 0]
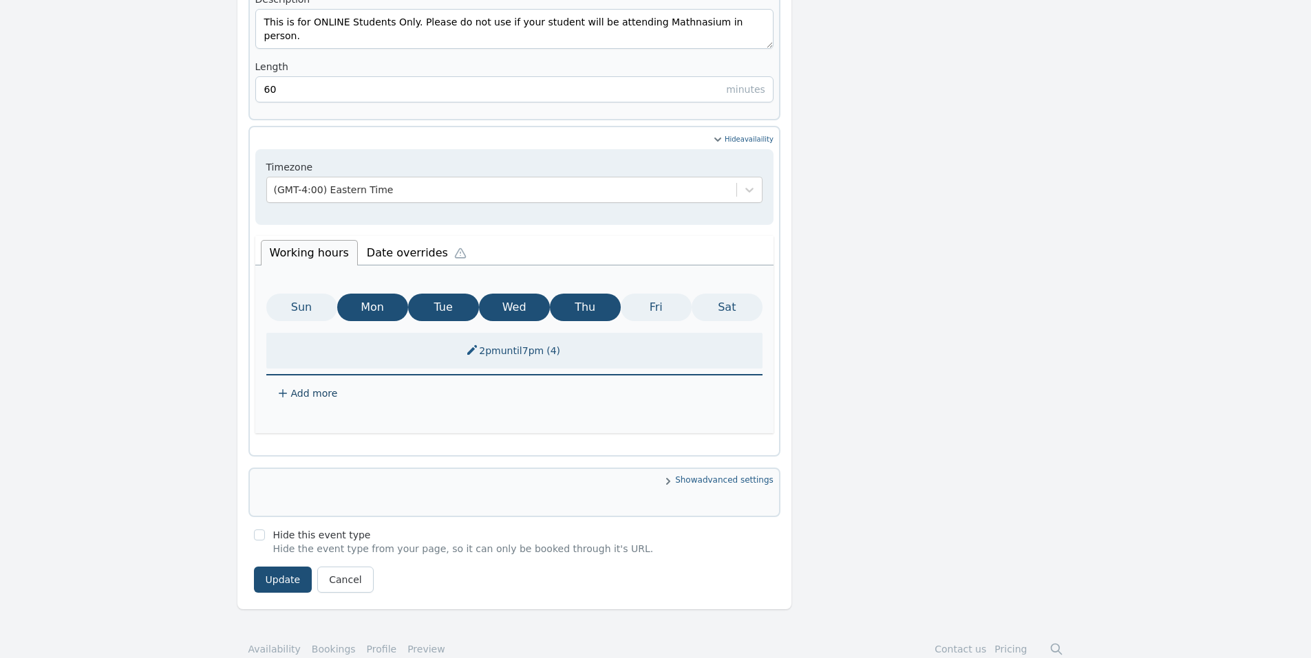
click at [381, 237] on li "Date overrides" at bounding box center [420, 251] width 124 height 29
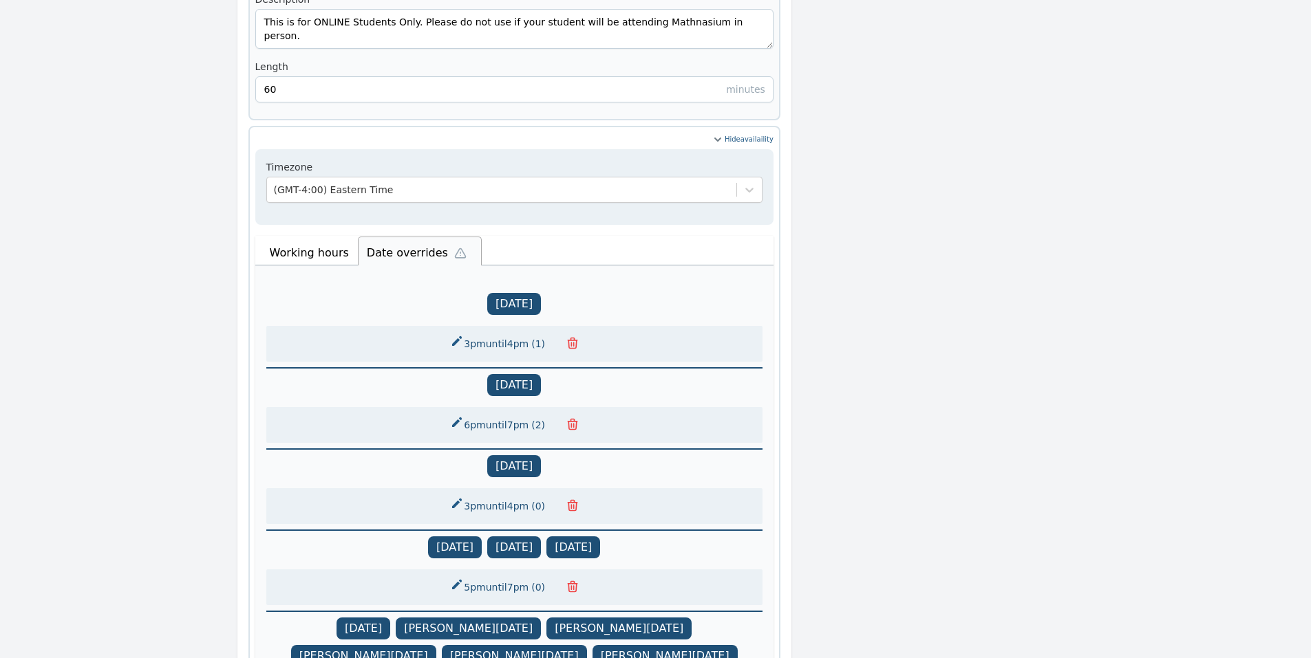
click at [521, 332] on button "3pm until 4pm ( 1 )" at bounding box center [499, 344] width 114 height 25
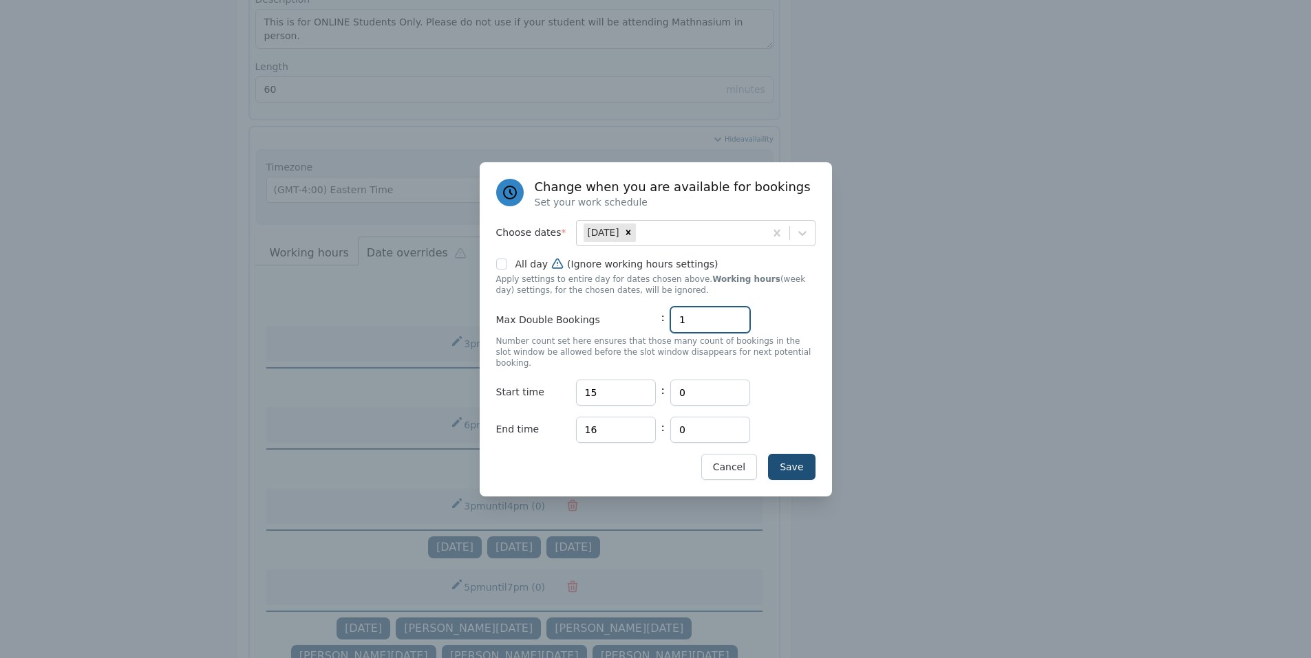
drag, startPoint x: 691, startPoint y: 320, endPoint x: 655, endPoint y: 323, distance: 36.6
click at [655, 323] on div "Max Double Bookings : 1" at bounding box center [655, 320] width 319 height 26
type input "0"
click at [790, 457] on button "Save" at bounding box center [791, 467] width 47 height 26
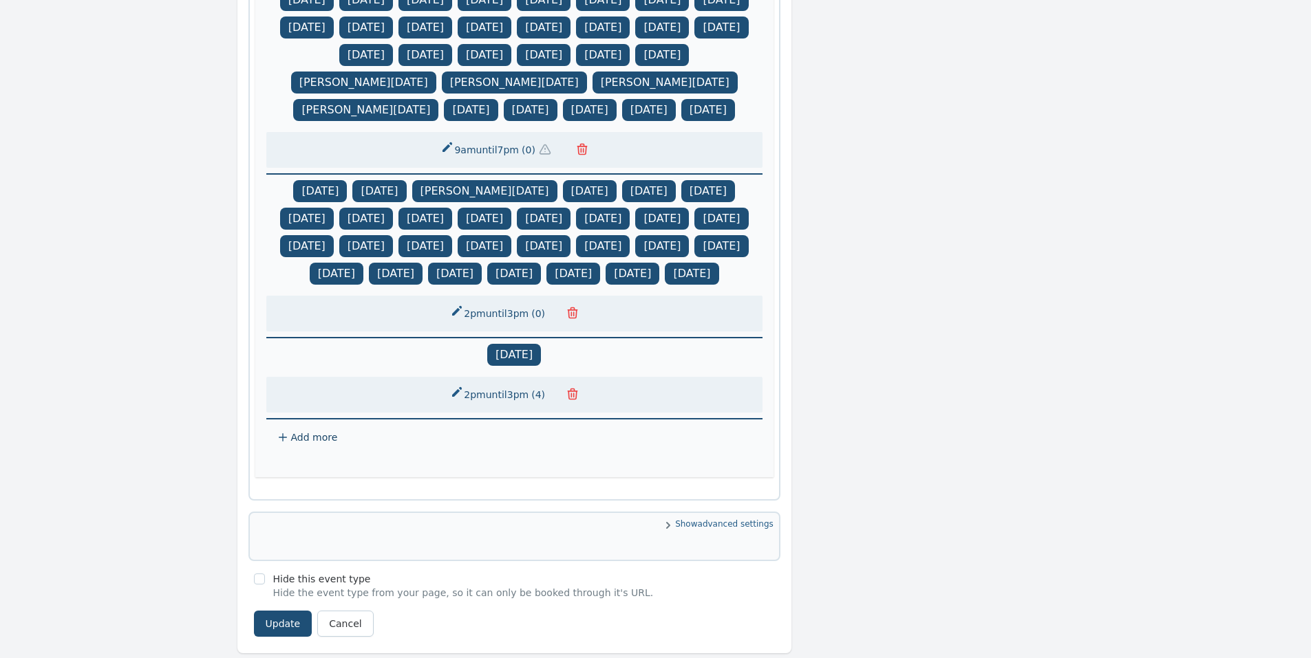
scroll to position [1515, 0]
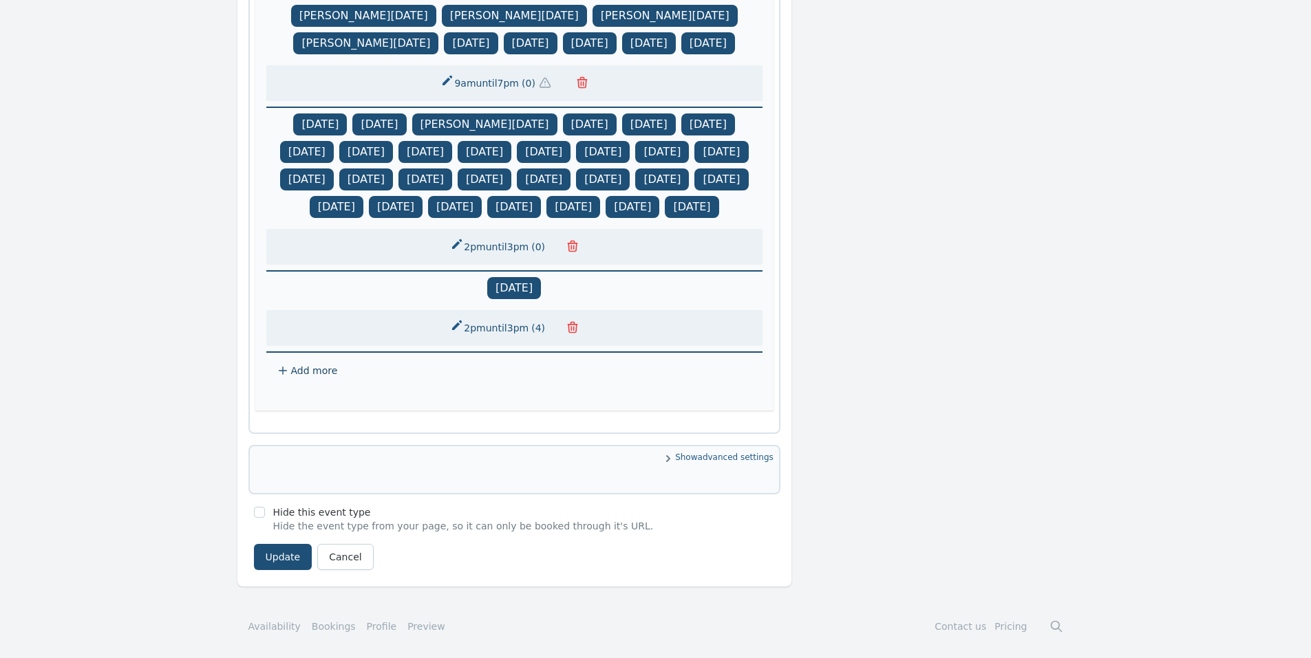
click at [516, 326] on button "2pm until 3pm ( 4 )" at bounding box center [499, 328] width 114 height 25
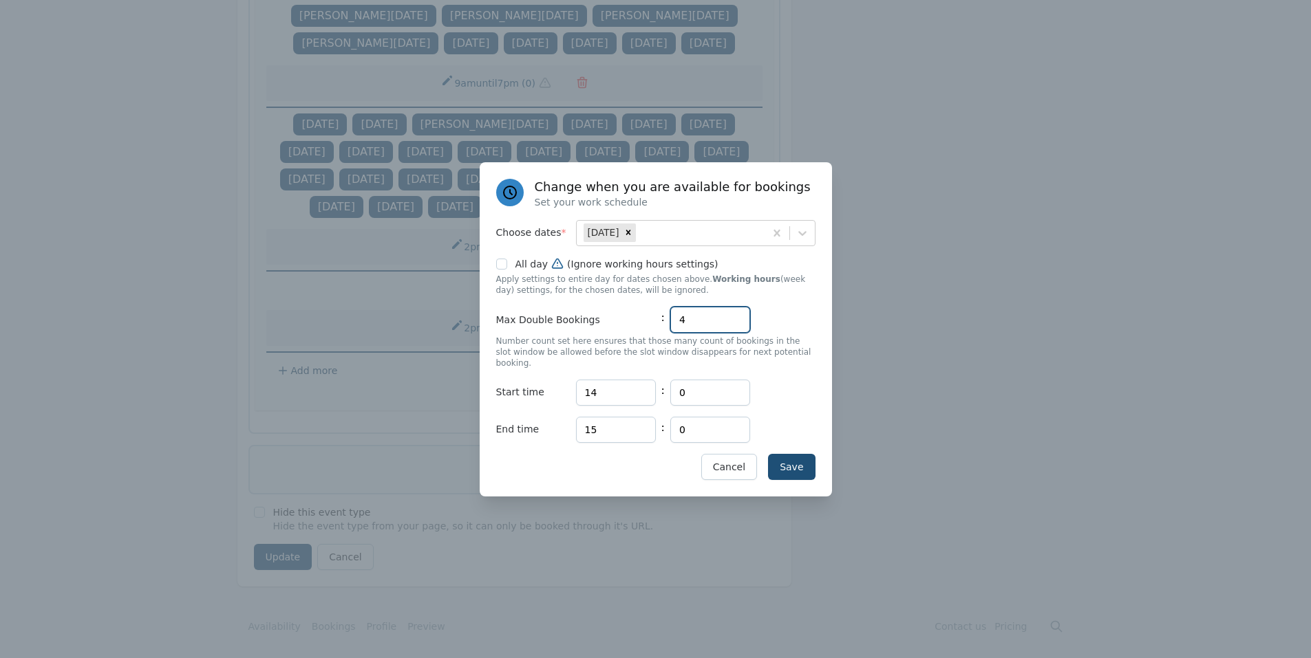
drag, startPoint x: 709, startPoint y: 319, endPoint x: 654, endPoint y: 324, distance: 55.2
click at [654, 324] on div "Max Double Bookings : 4" at bounding box center [655, 320] width 319 height 26
type input "0"
click at [779, 454] on button "Save" at bounding box center [791, 467] width 47 height 26
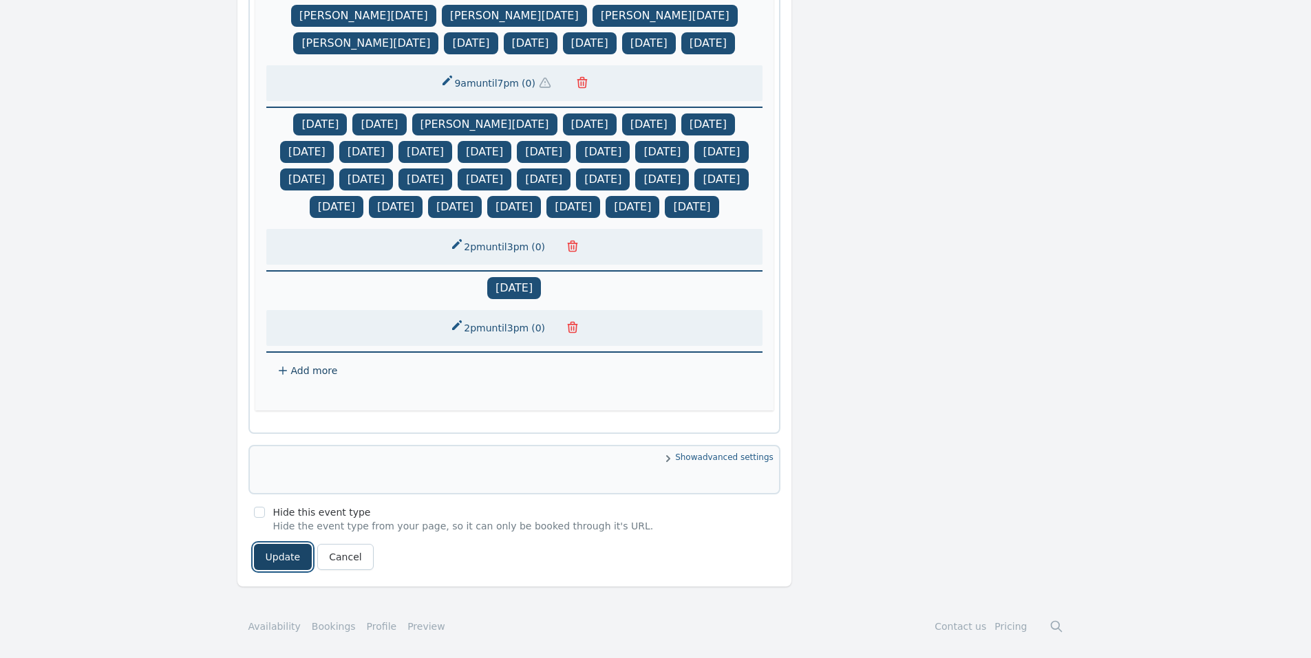
click at [297, 550] on button "Update" at bounding box center [283, 557] width 58 height 26
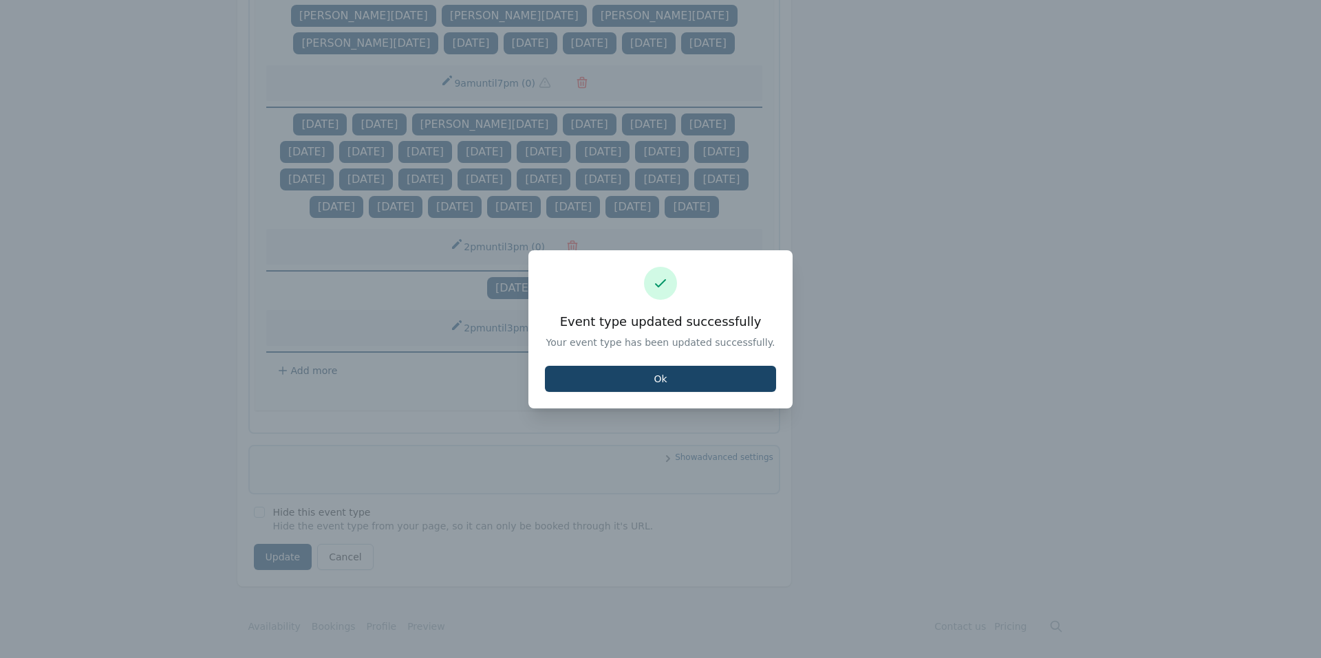
click at [640, 372] on button "Ok" at bounding box center [660, 379] width 231 height 26
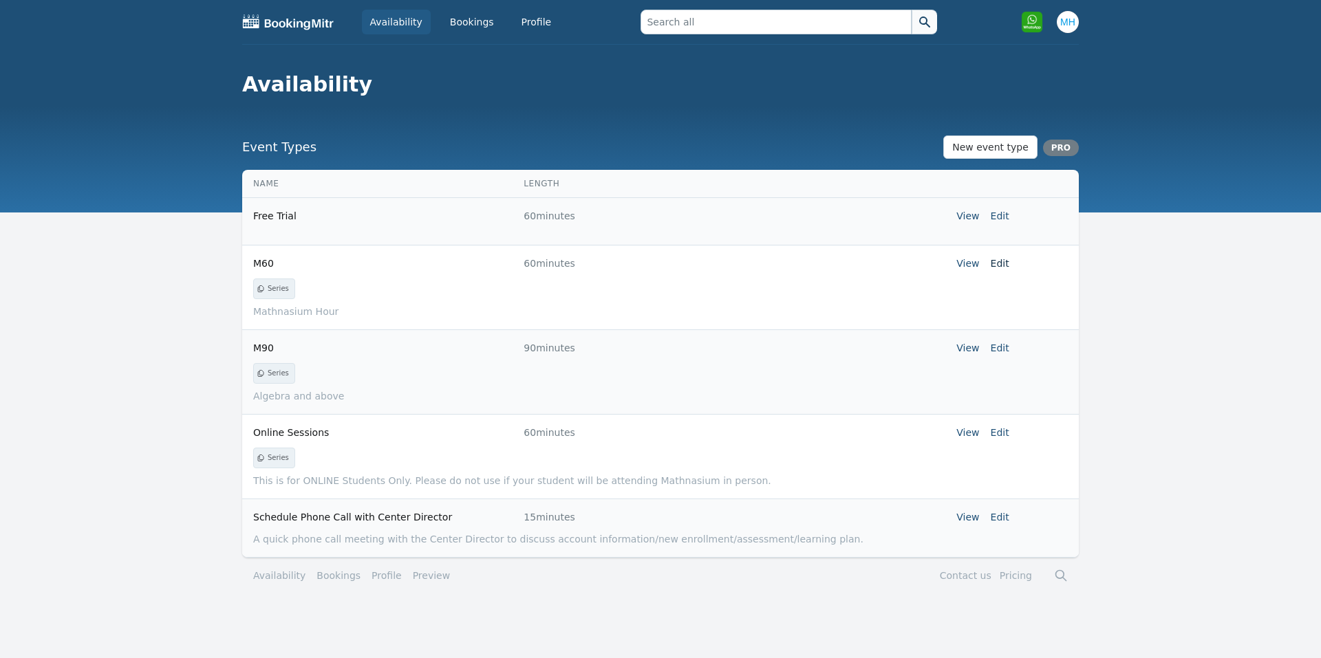
click at [997, 263] on link "Edit" at bounding box center [1000, 263] width 19 height 11
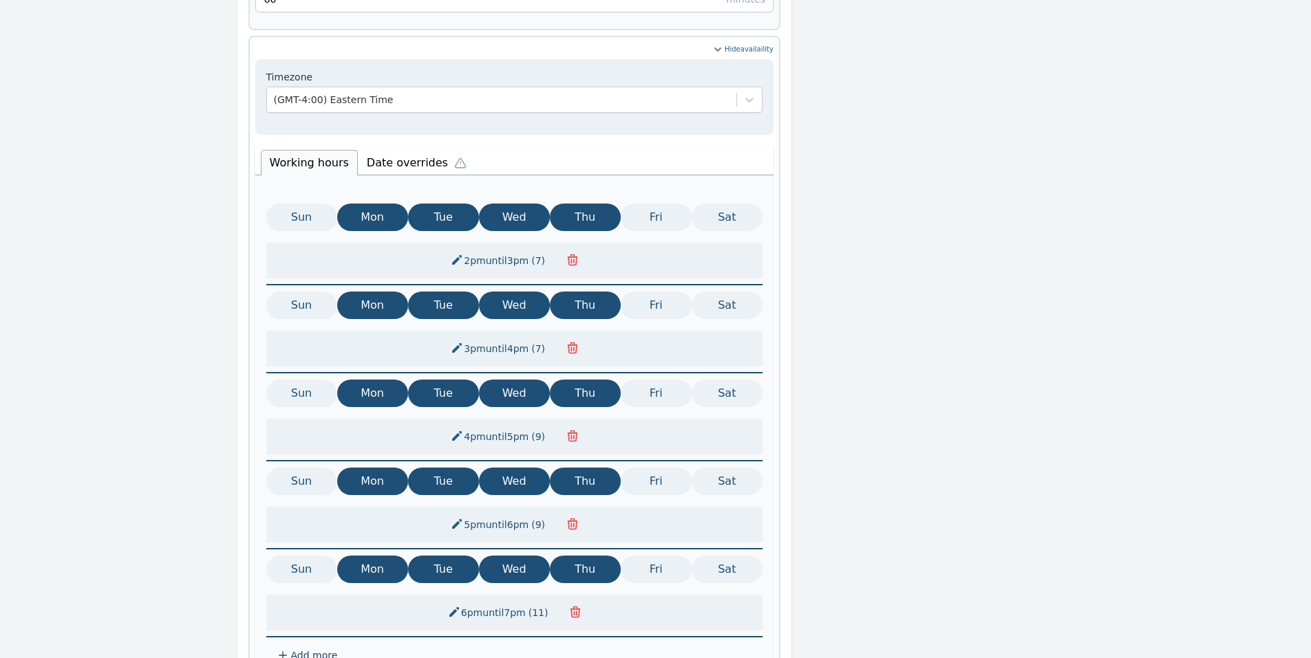
scroll to position [647, 0]
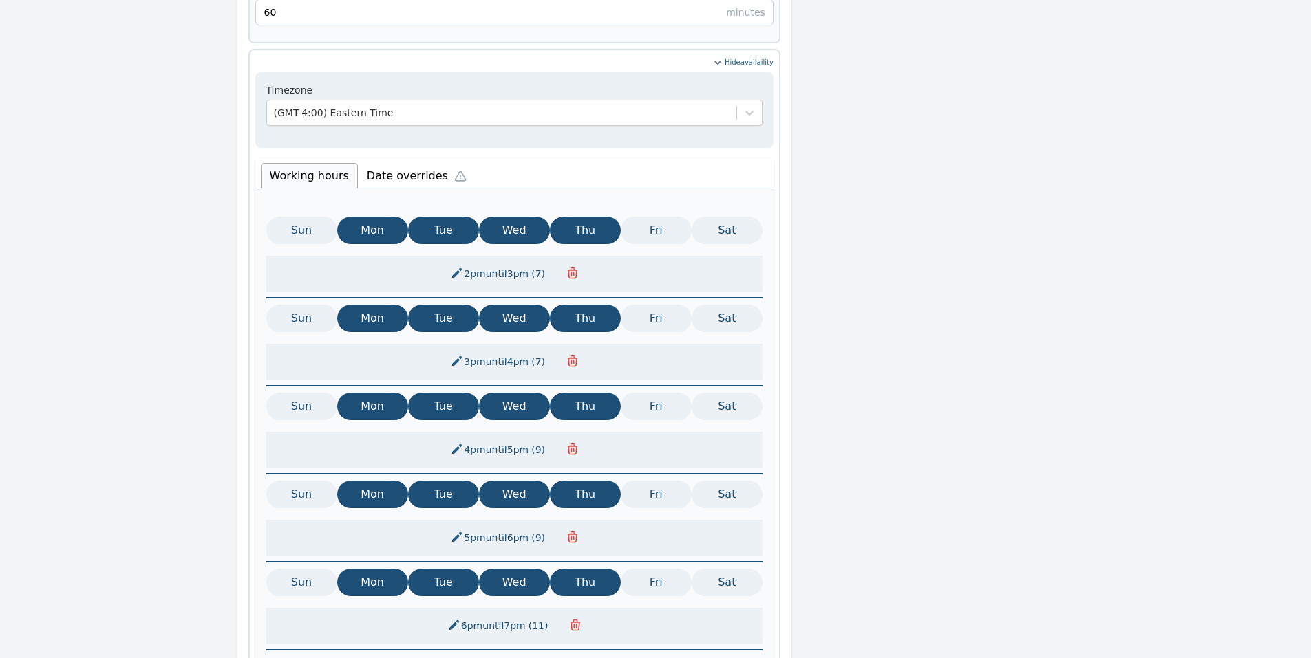
click at [374, 160] on li "Date overrides" at bounding box center [420, 174] width 124 height 29
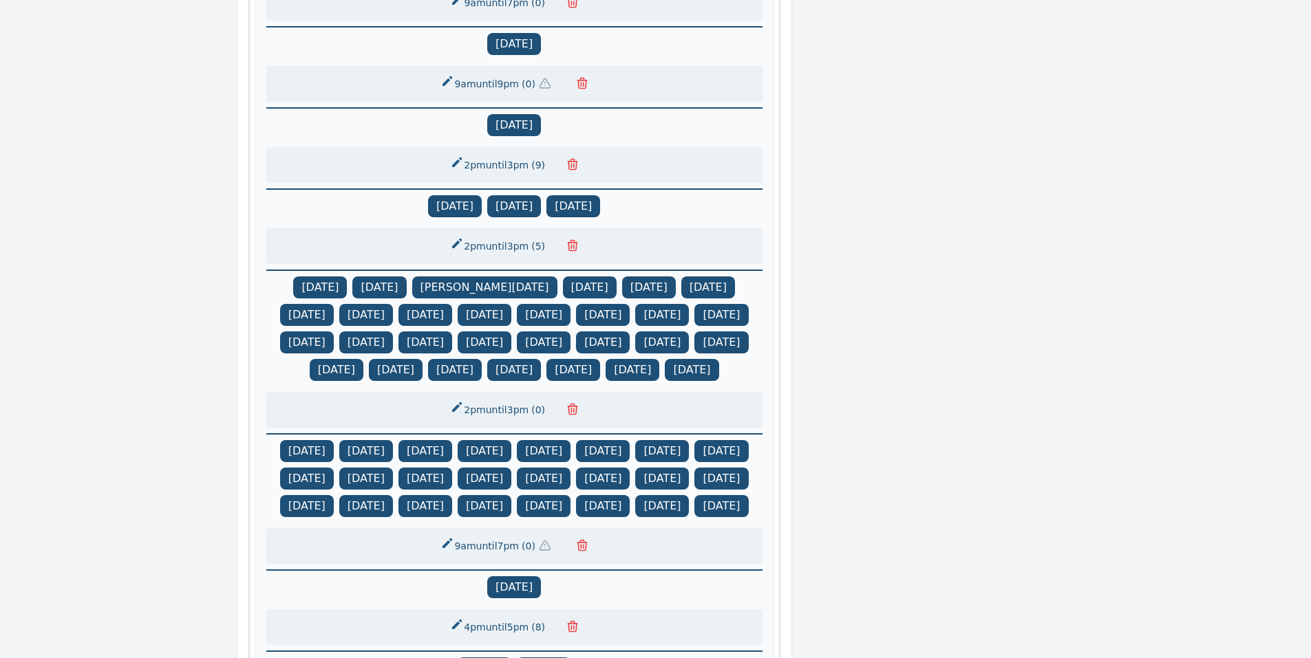
scroll to position [922, 0]
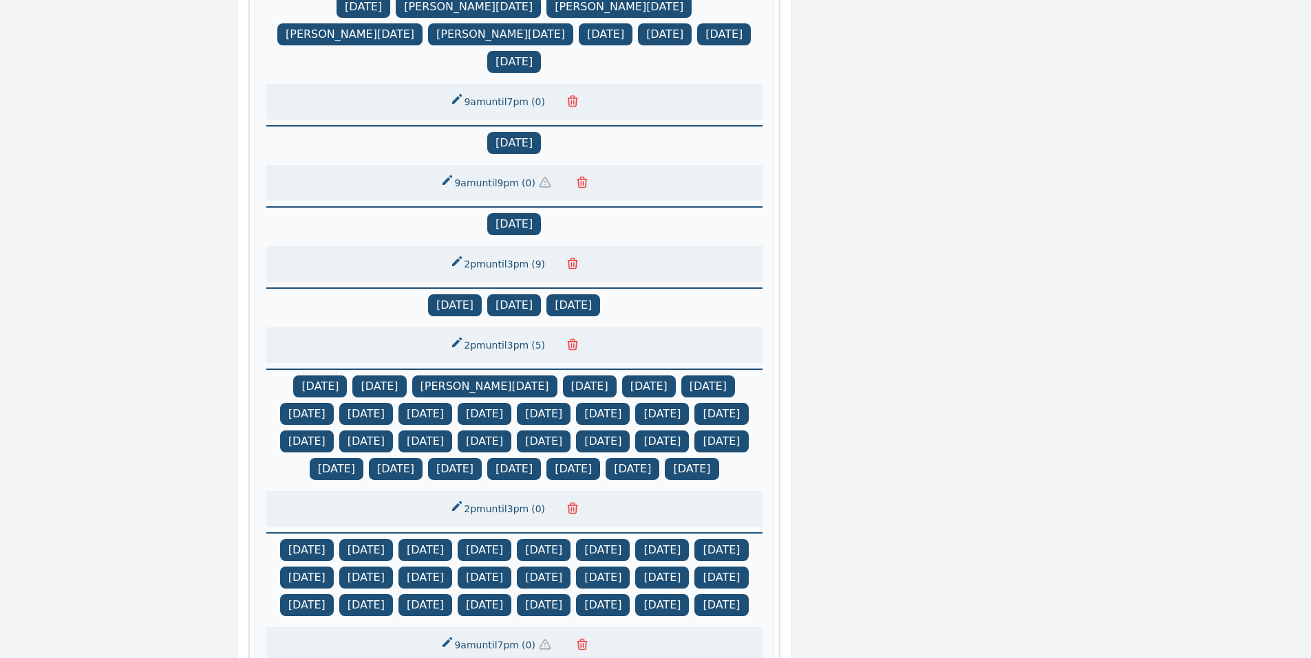
click at [574, 257] on icon "button" at bounding box center [572, 264] width 14 height 14
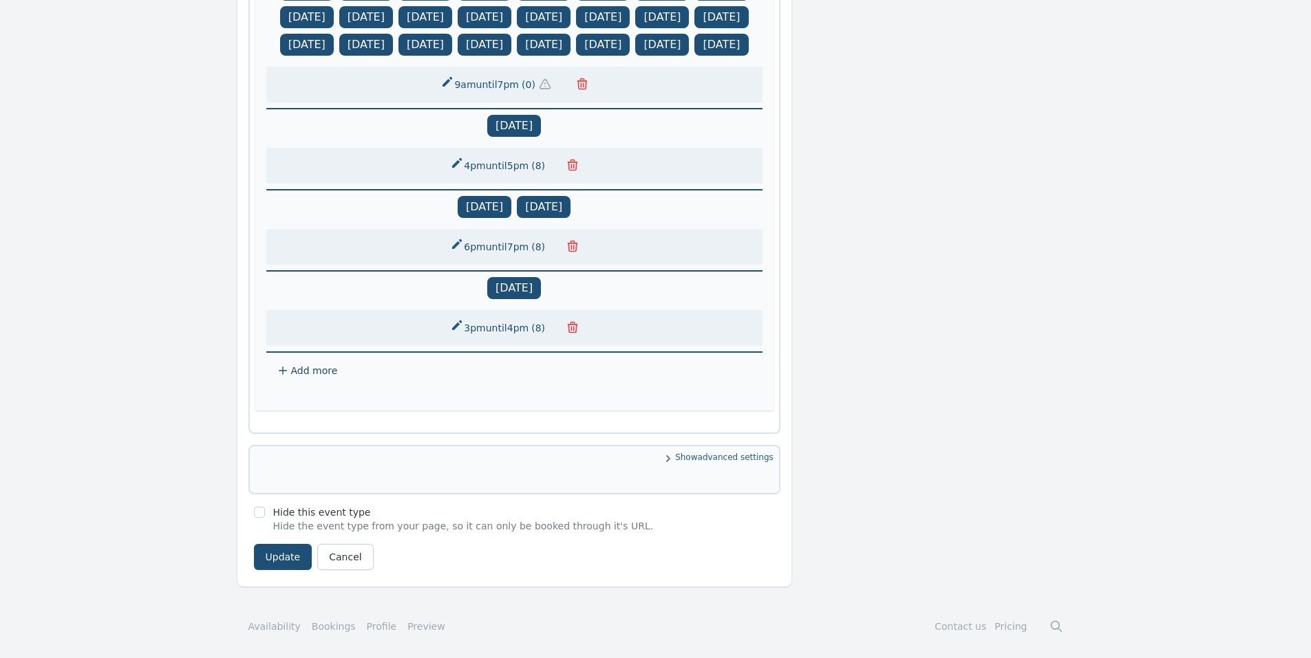
scroll to position [1434, 0]
click at [568, 325] on icon "button" at bounding box center [572, 328] width 9 height 10
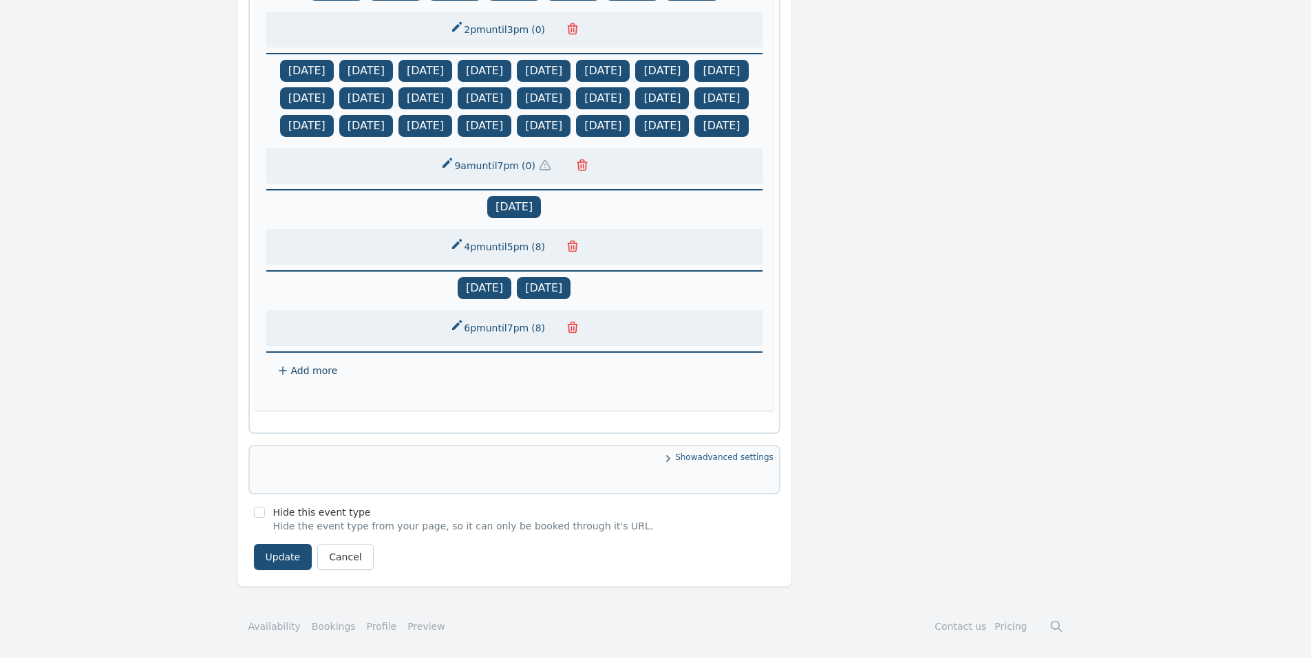
scroll to position [1353, 0]
click at [301, 374] on span "Add more" at bounding box center [314, 370] width 47 height 11
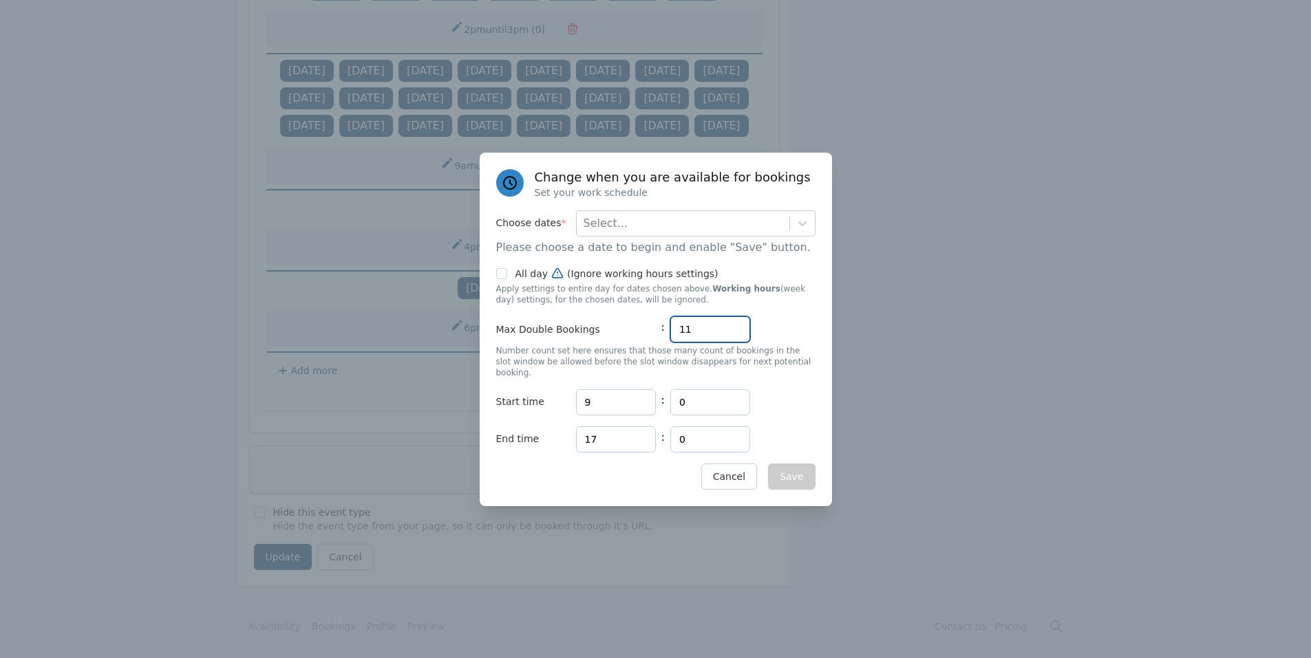
drag, startPoint x: 711, startPoint y: 338, endPoint x: 655, endPoint y: 338, distance: 55.7
click at [655, 338] on div "Max Double Bookings : 11" at bounding box center [655, 329] width 319 height 26
type input "0"
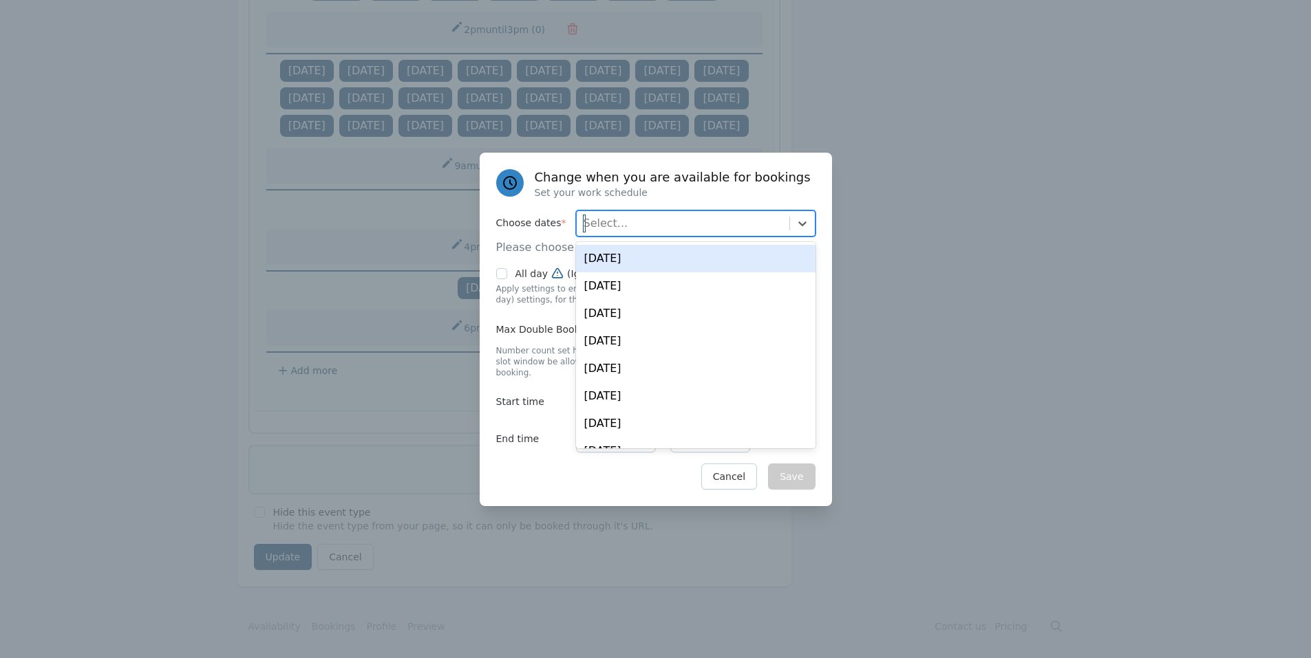
click at [623, 233] on div "Select..." at bounding box center [683, 223] width 213 height 25
click at [623, 259] on div "Tue, Aug 19" at bounding box center [695, 259] width 239 height 28
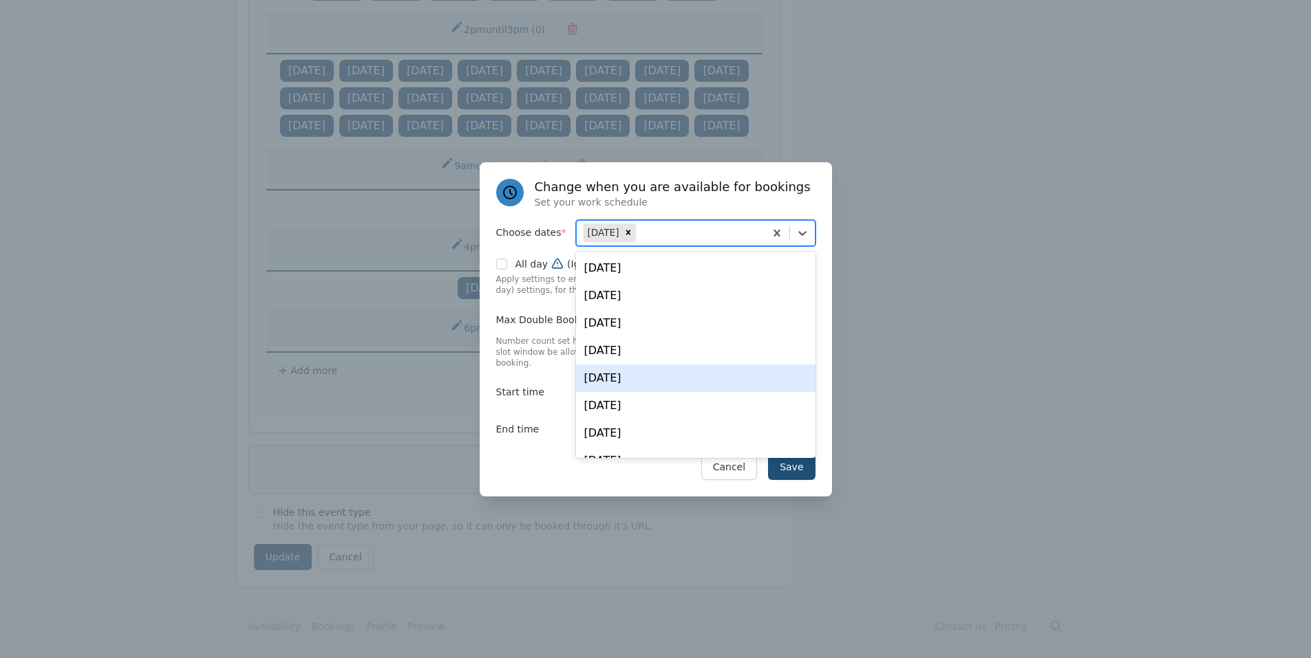
click at [526, 442] on div "Change when you are available for bookings Set your work schedule Choose dates …" at bounding box center [656, 329] width 352 height 334
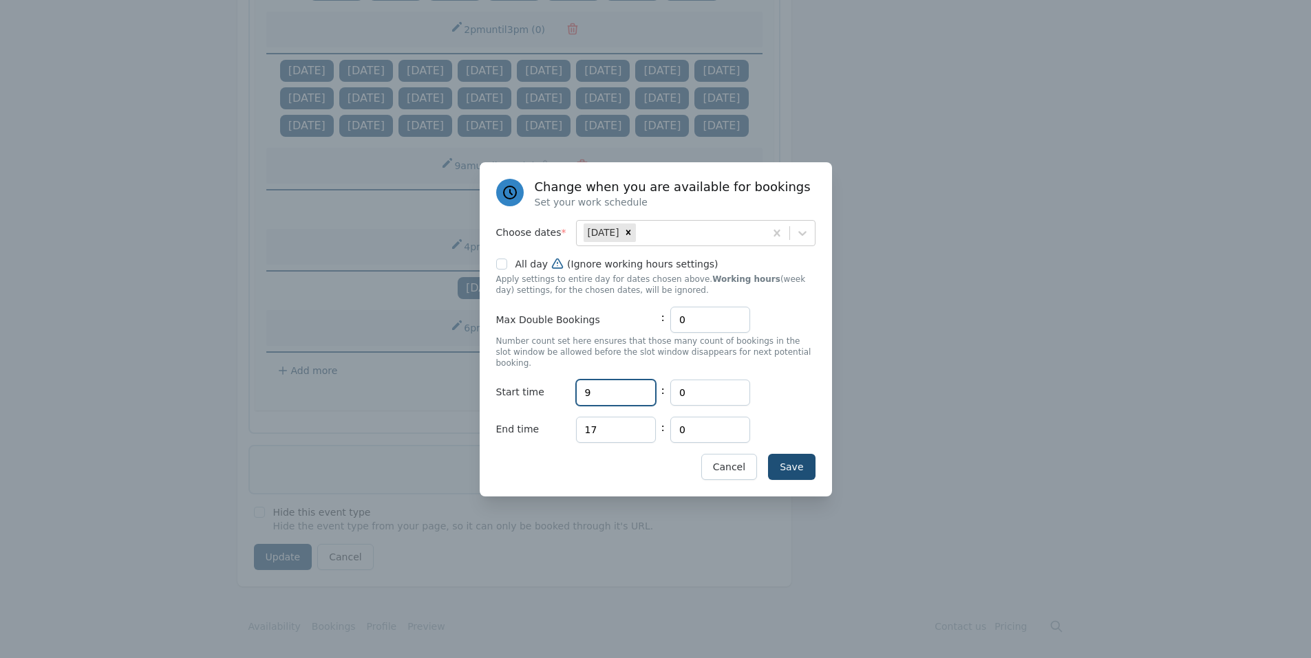
drag, startPoint x: 617, startPoint y: 385, endPoint x: 559, endPoint y: 387, distance: 57.8
click at [559, 387] on div "Start time Hours 9 : Minutes 0" at bounding box center [655, 393] width 319 height 26
type input "14"
drag, startPoint x: 601, startPoint y: 429, endPoint x: 561, endPoint y: 429, distance: 39.9
click at [561, 429] on div "End time Hours 17 : Minutes 0" at bounding box center [655, 430] width 319 height 26
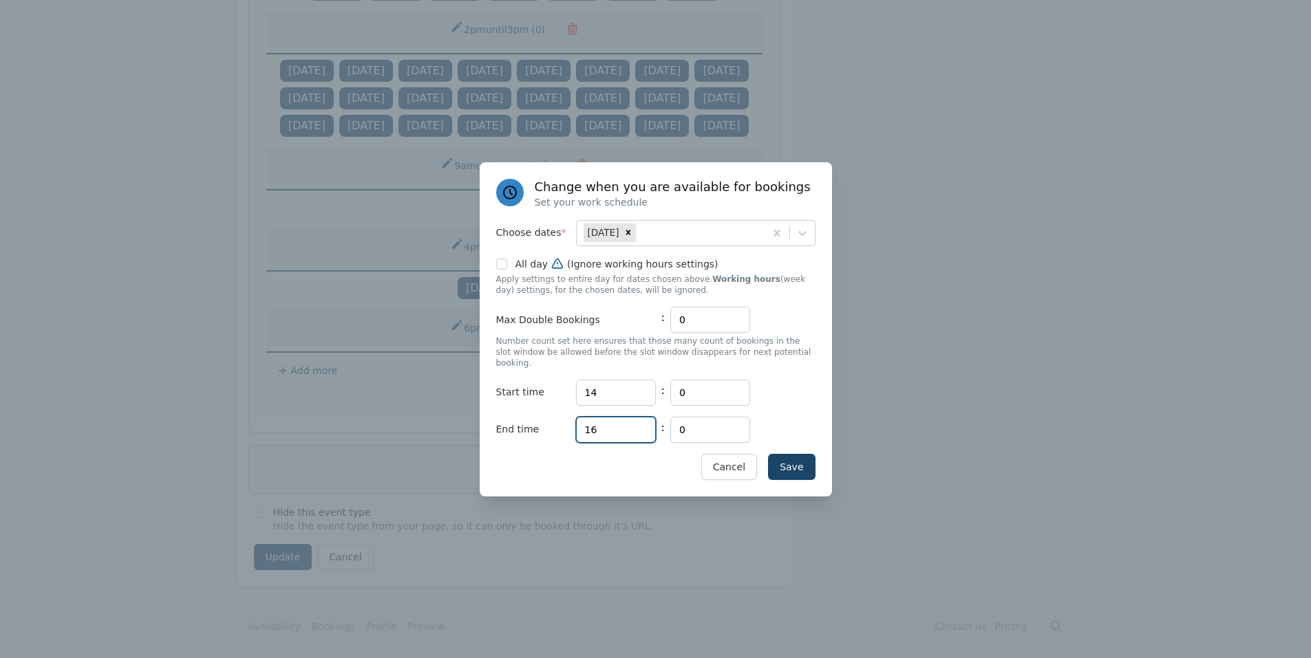
type input "16"
click at [785, 462] on button "Save" at bounding box center [791, 467] width 47 height 26
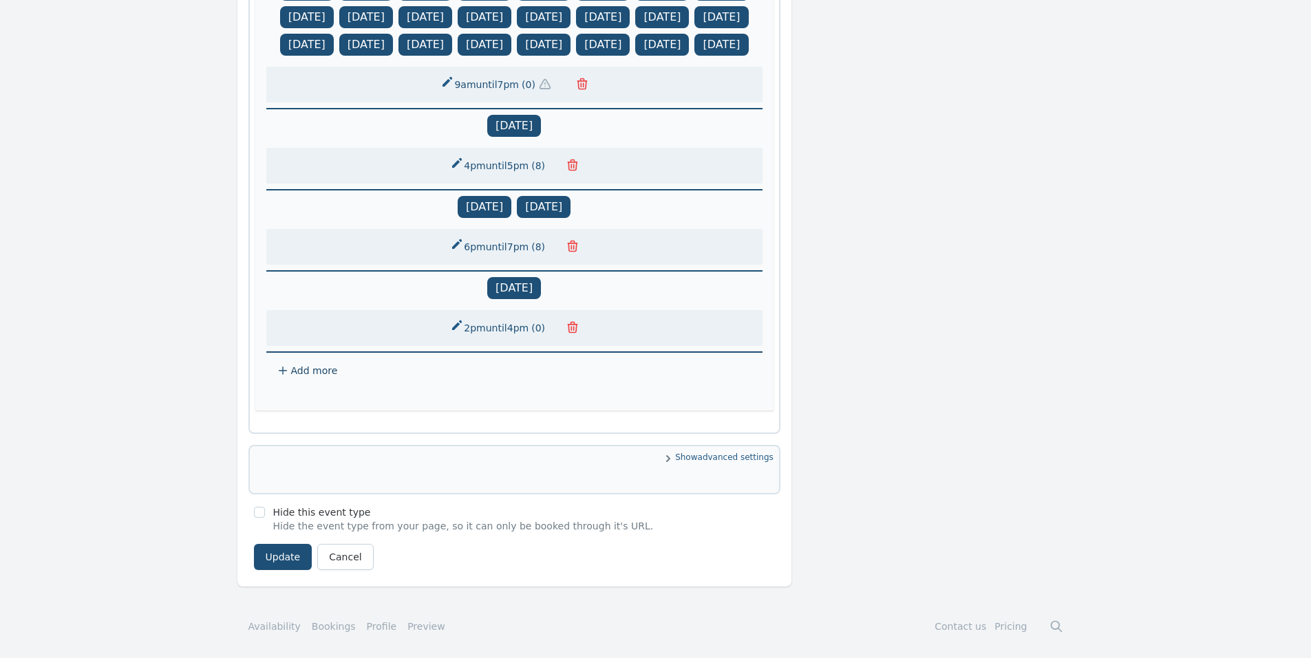
scroll to position [1434, 0]
click at [285, 546] on button "Update" at bounding box center [283, 557] width 58 height 26
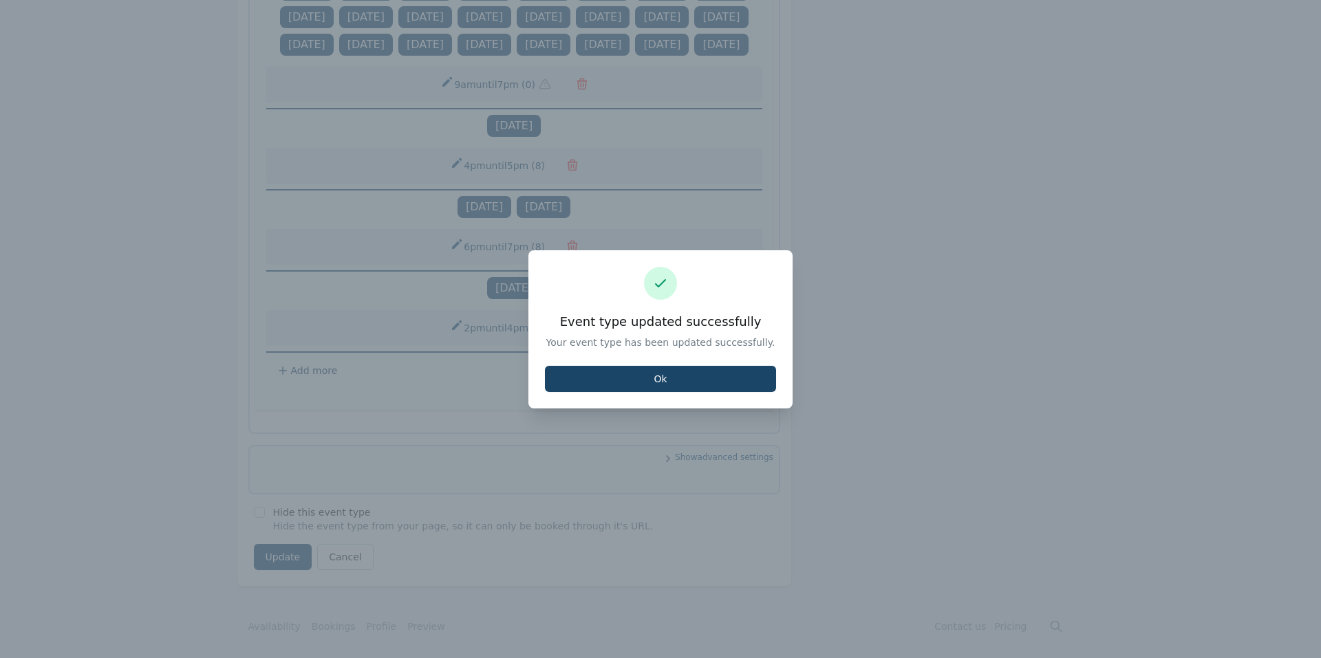
click at [689, 370] on button "Ok" at bounding box center [660, 379] width 231 height 26
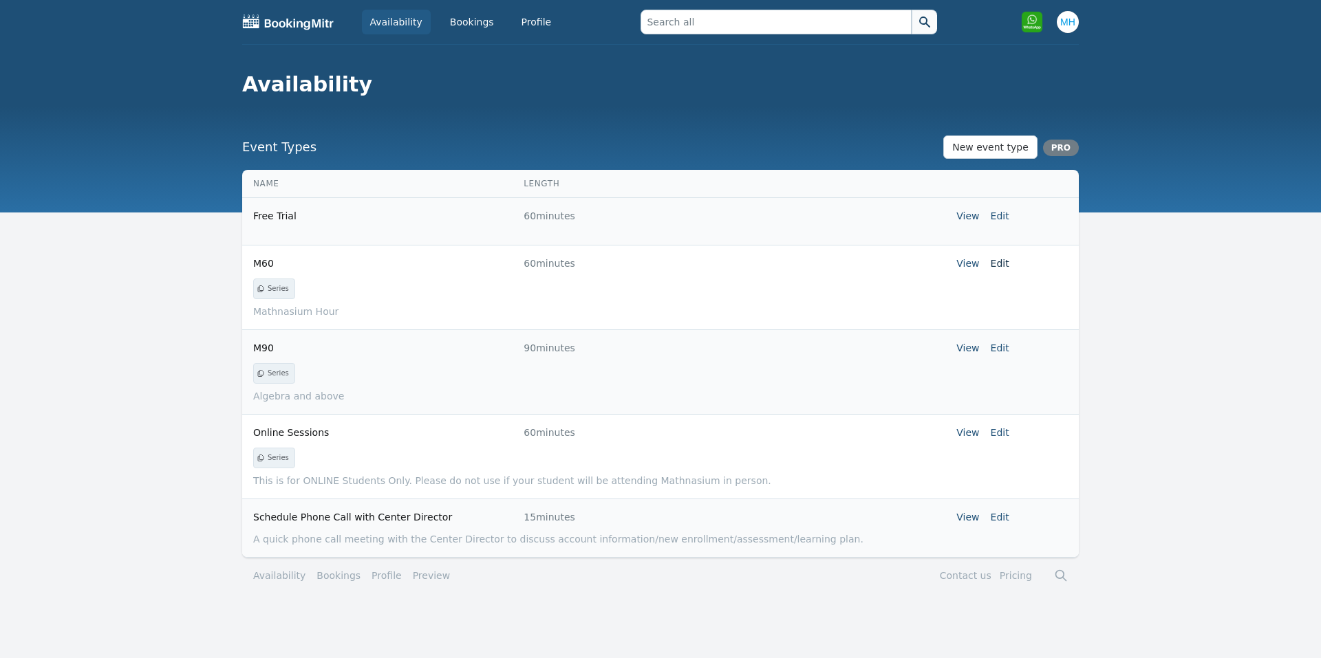
click at [1006, 262] on link "Edit" at bounding box center [1000, 263] width 19 height 11
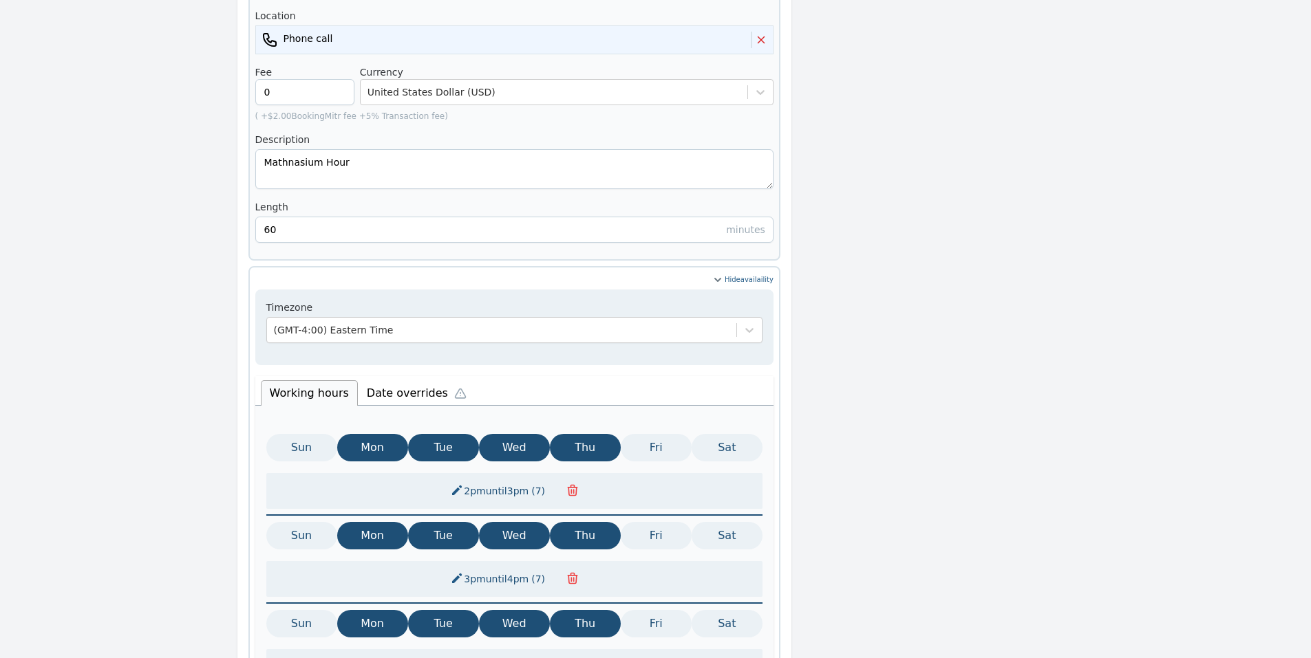
scroll to position [371, 0]
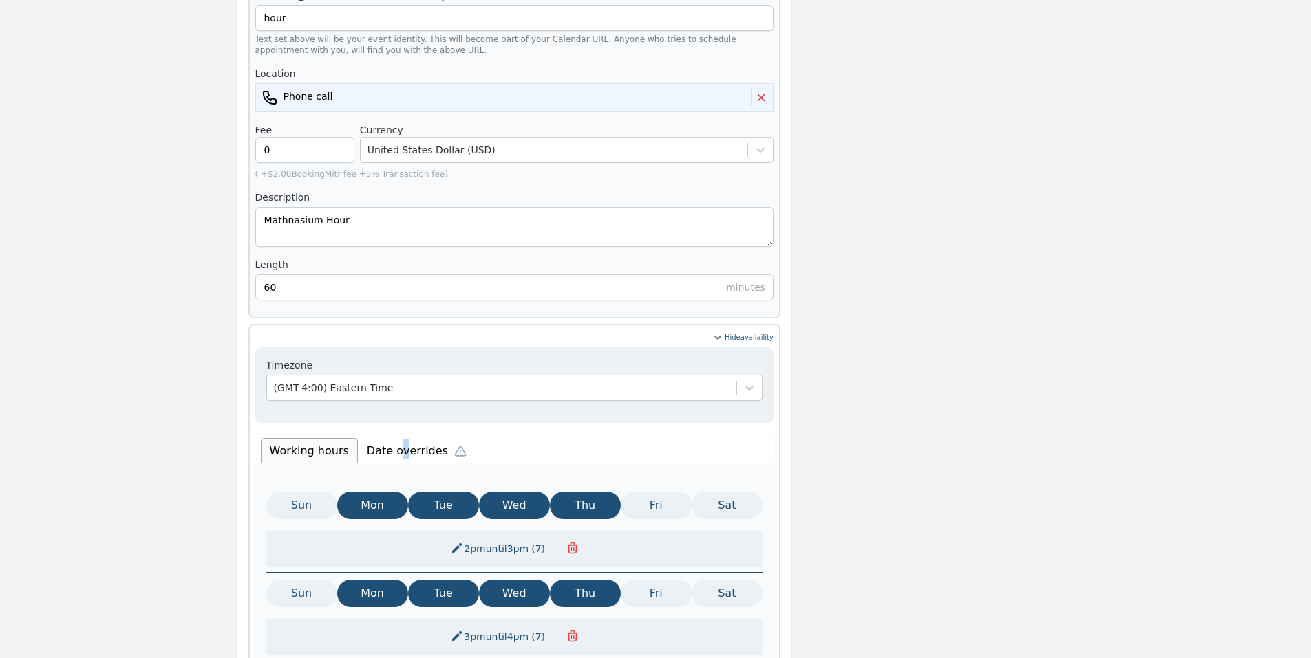
click at [393, 435] on li "Date overrides" at bounding box center [420, 449] width 124 height 29
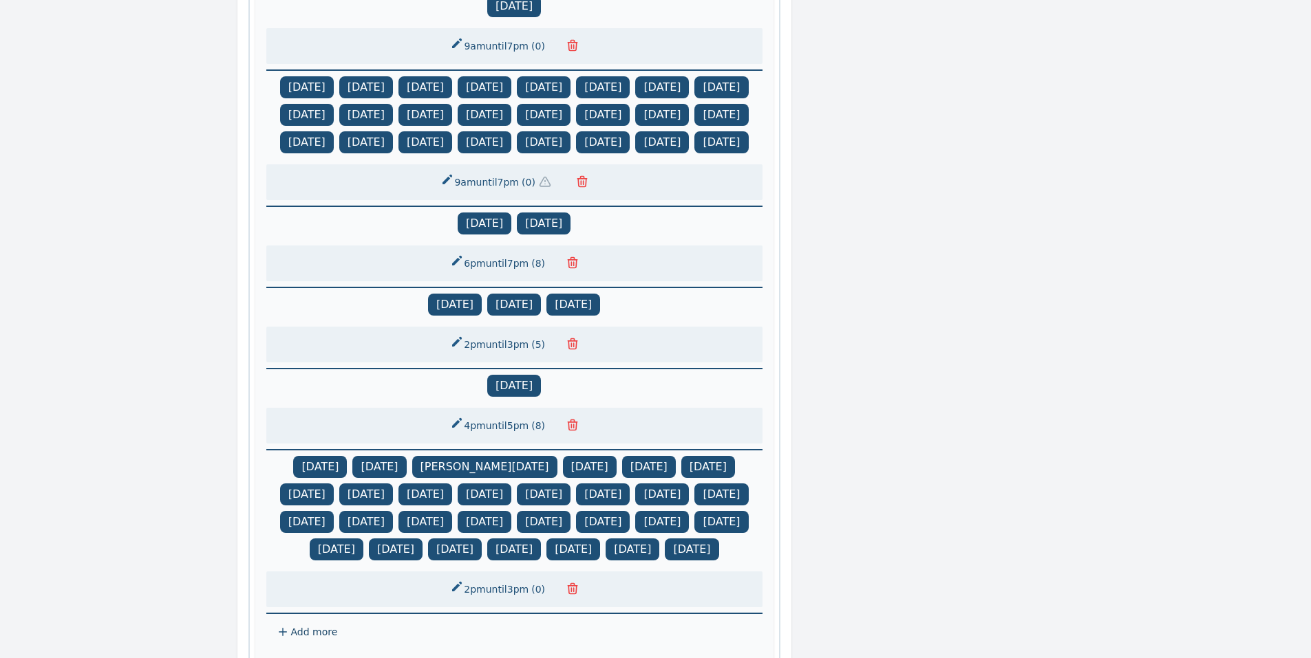
scroll to position [1434, 0]
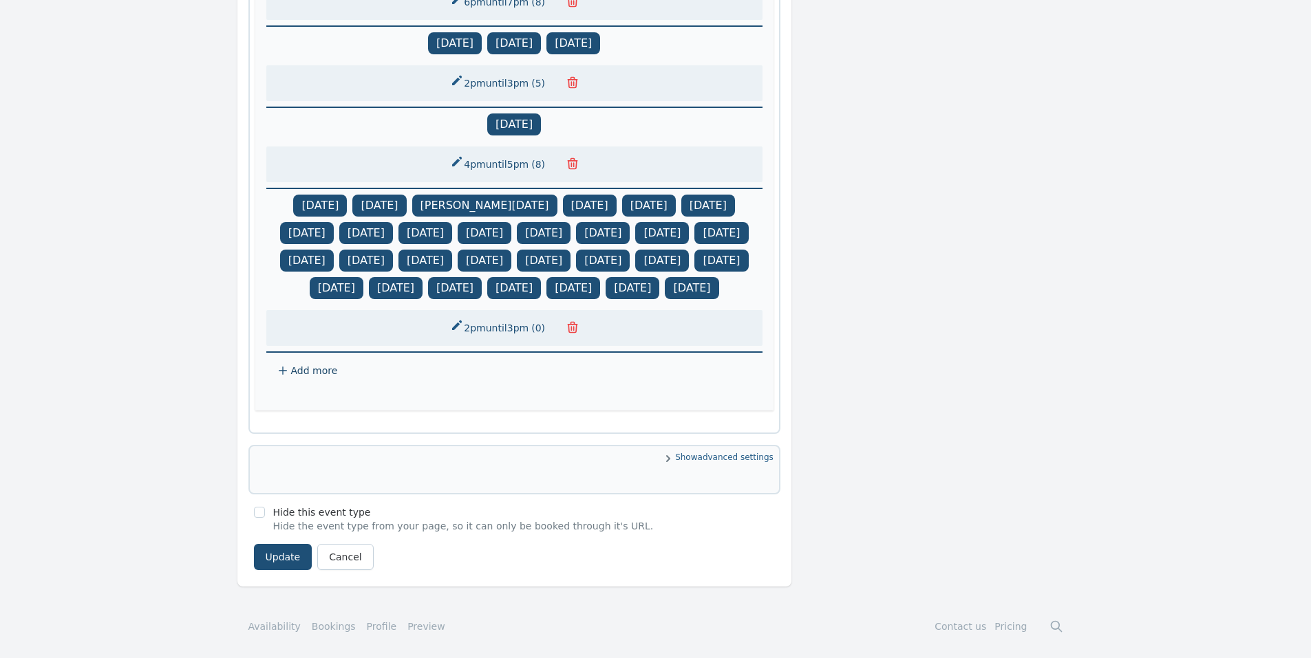
click at [291, 367] on span "Add more" at bounding box center [314, 370] width 47 height 11
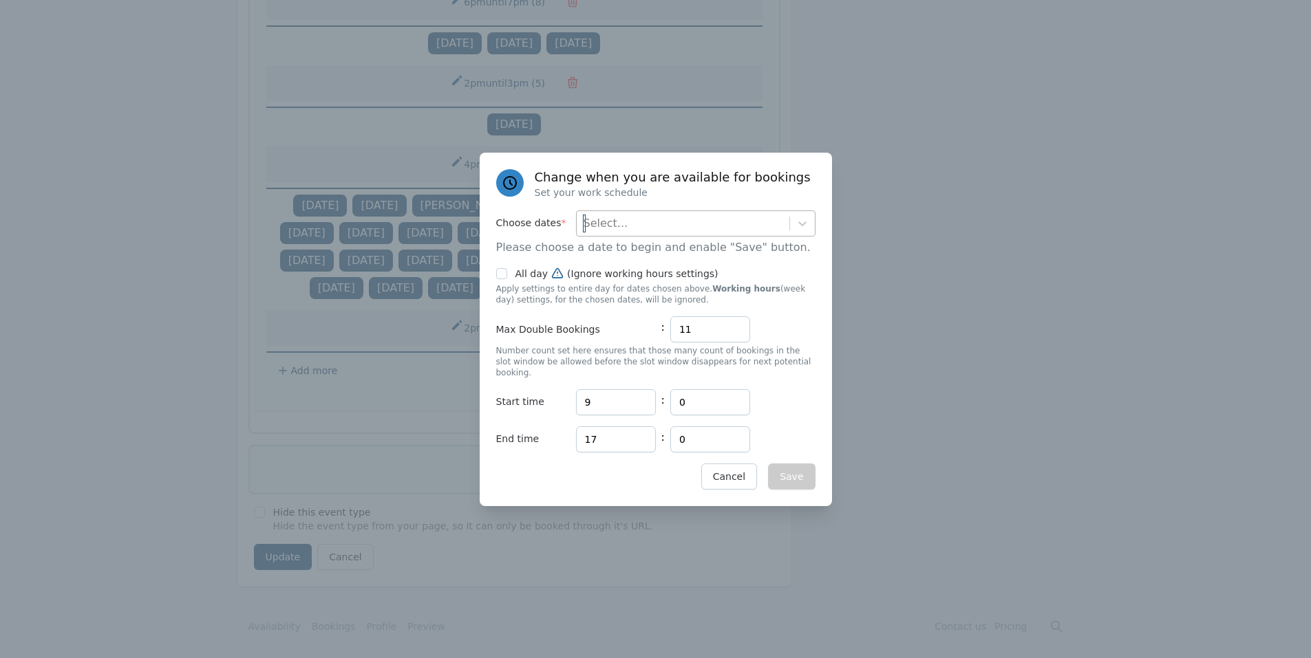
click at [640, 226] on div "Select..." at bounding box center [683, 223] width 213 height 25
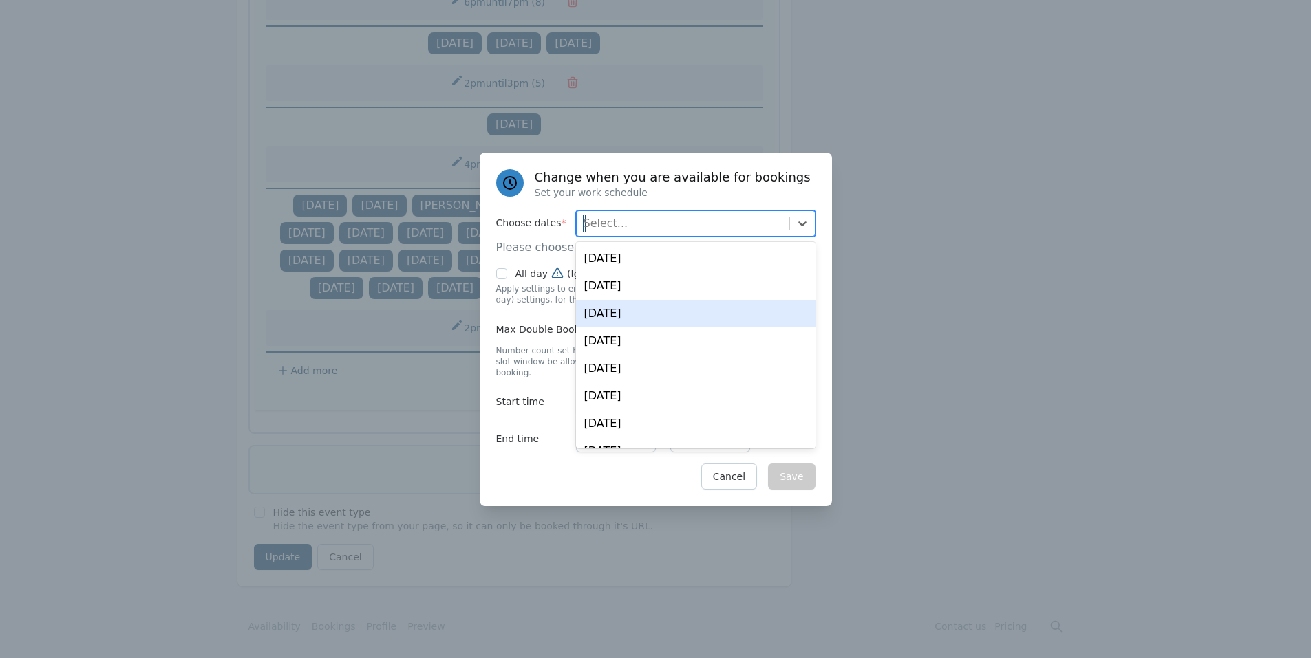
click at [633, 311] on div "Thu, Aug 21" at bounding box center [695, 314] width 239 height 28
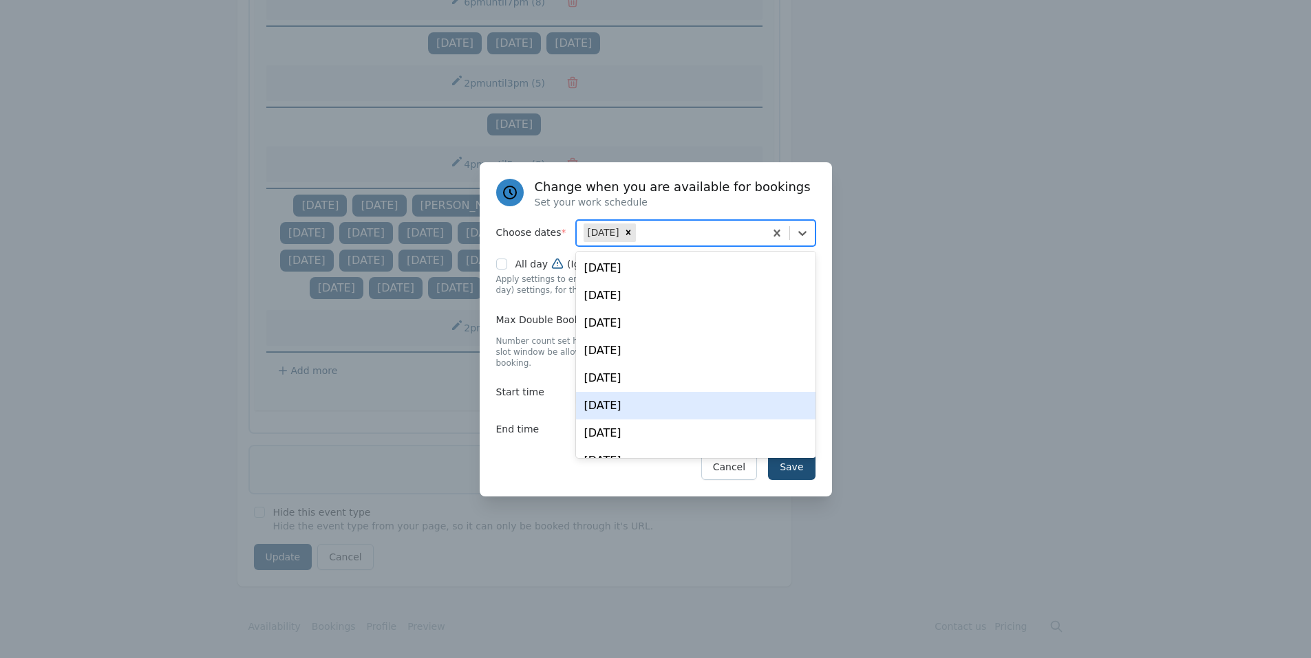
click at [538, 446] on div "Change when you are available for bookings Set your work schedule Choose dates …" at bounding box center [656, 329] width 352 height 334
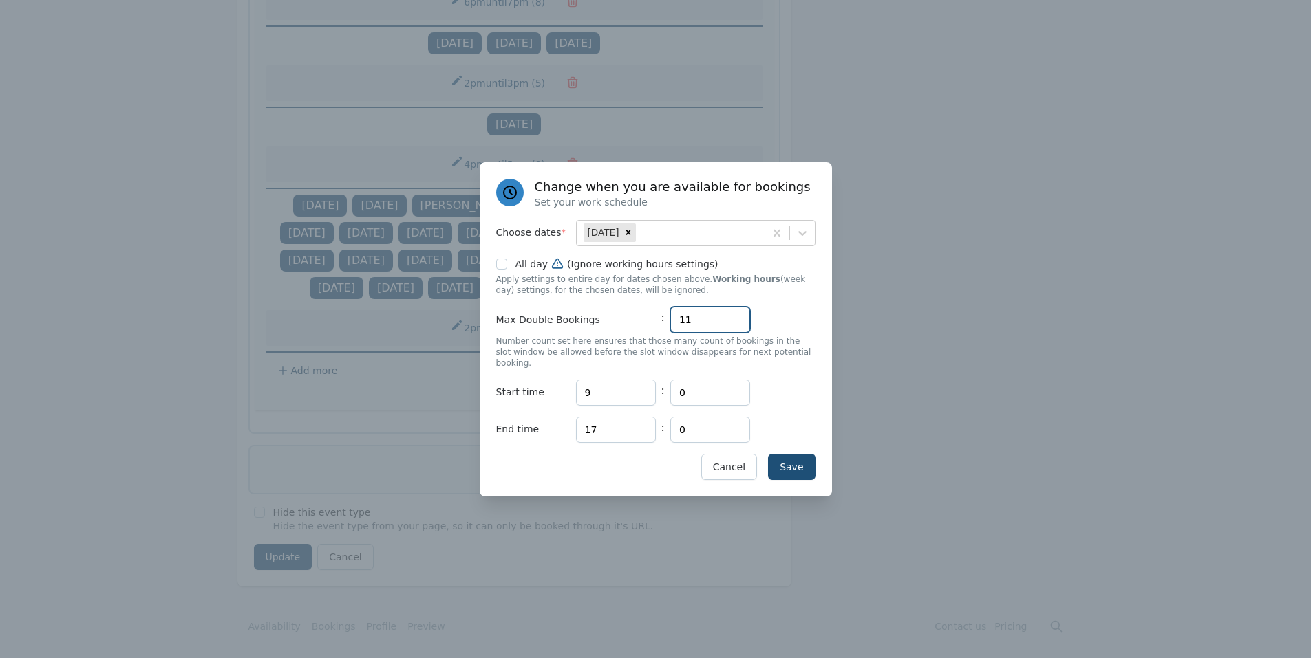
drag, startPoint x: 702, startPoint y: 328, endPoint x: 619, endPoint y: 328, distance: 82.6
click at [619, 328] on div "Max Double Bookings : 11" at bounding box center [655, 320] width 319 height 26
type input "0"
drag, startPoint x: 620, startPoint y: 382, endPoint x: 574, endPoint y: 386, distance: 45.5
click at [574, 386] on div "Start time Hours 9 : Minutes 0" at bounding box center [655, 393] width 319 height 26
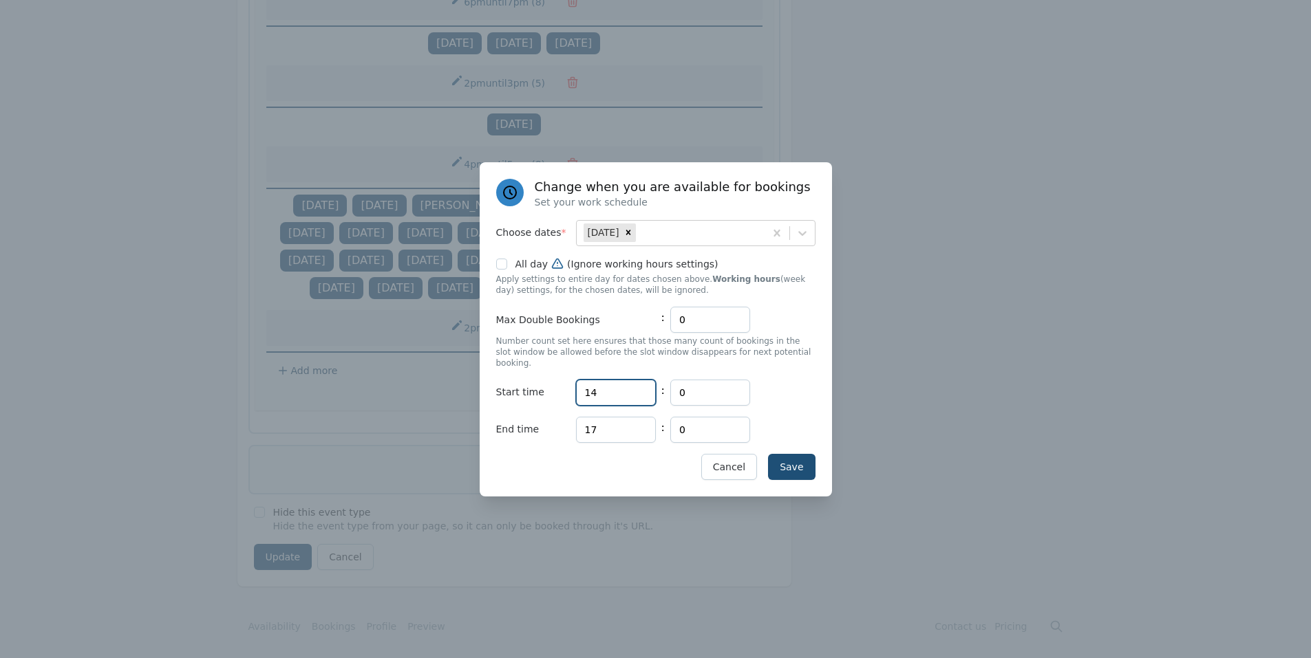
type input "14"
drag, startPoint x: 620, startPoint y: 422, endPoint x: 557, endPoint y: 422, distance: 62.6
click at [557, 422] on div "End time Hours 17 : Minutes 0" at bounding box center [655, 430] width 319 height 26
type input "19"
click at [801, 457] on button "Save" at bounding box center [791, 467] width 47 height 26
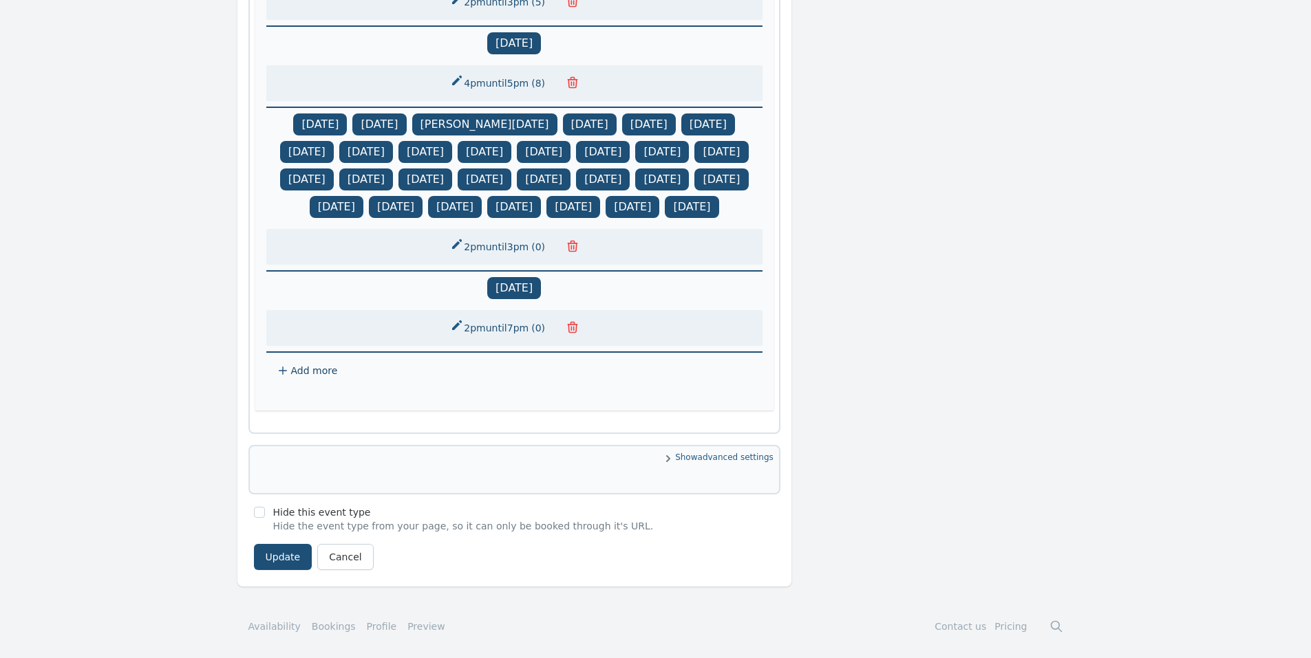
scroll to position [1515, 0]
click at [294, 556] on button "Update" at bounding box center [283, 557] width 58 height 26
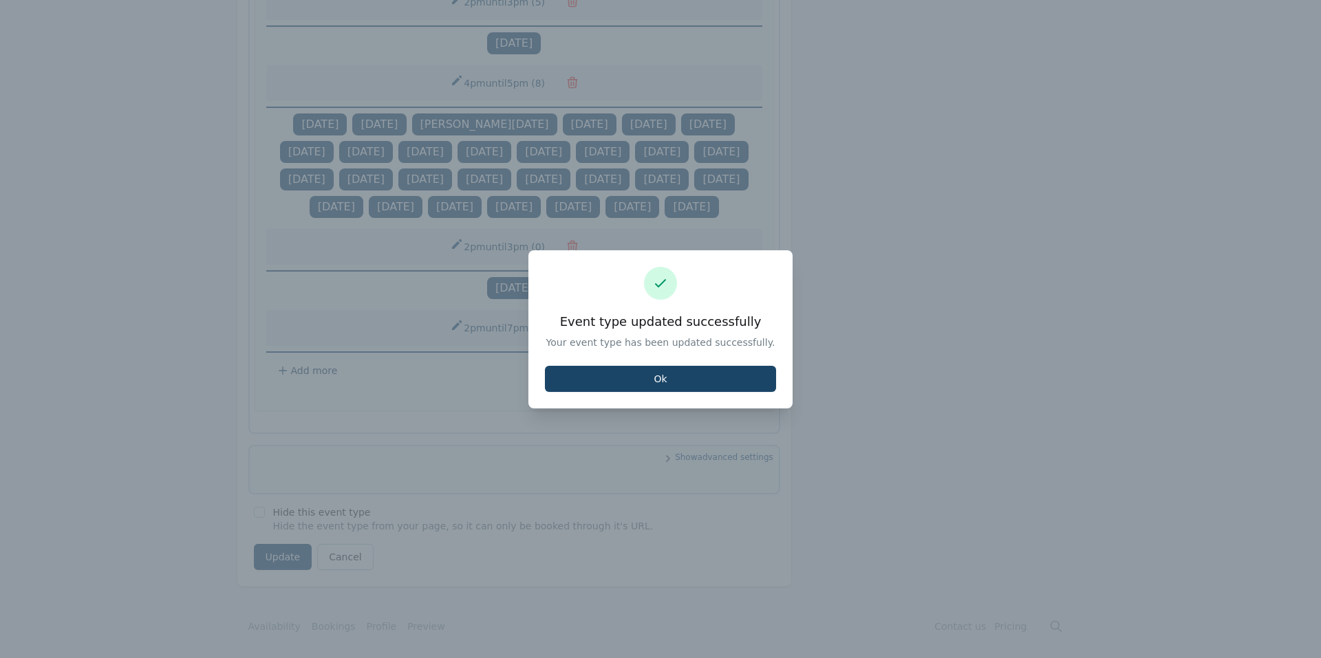
click at [569, 387] on button "Ok" at bounding box center [660, 379] width 231 height 26
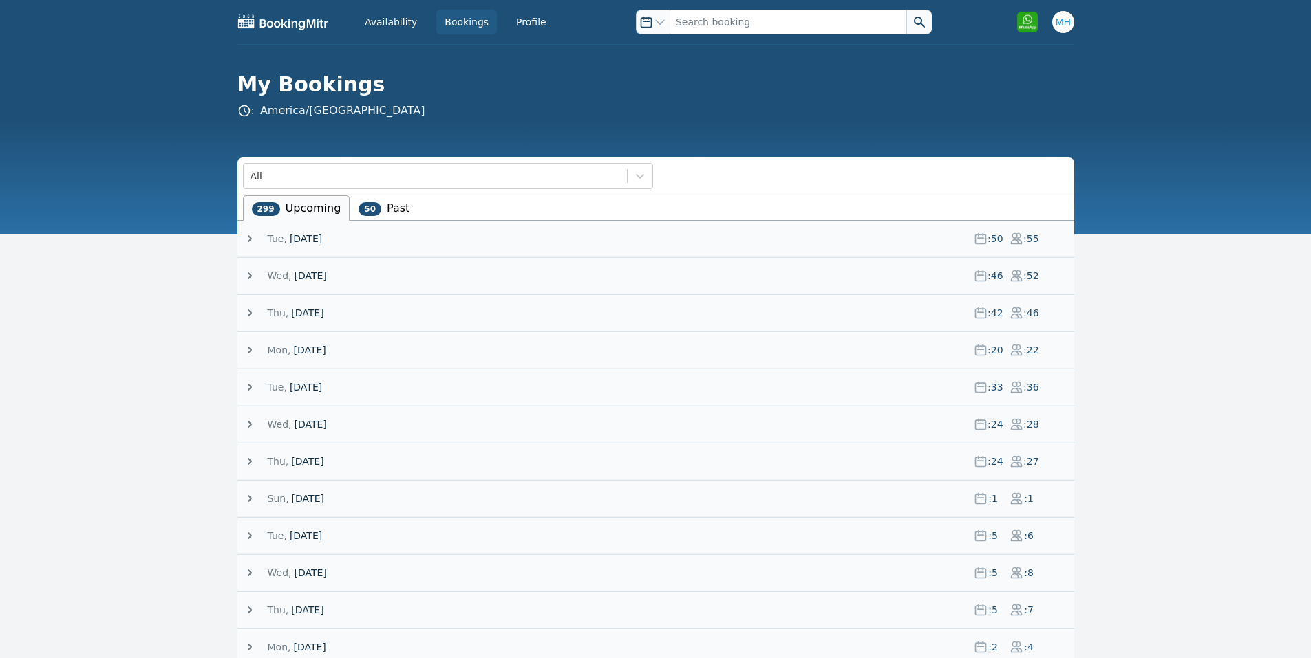
click at [318, 236] on span "[DATE]" at bounding box center [306, 239] width 32 height 14
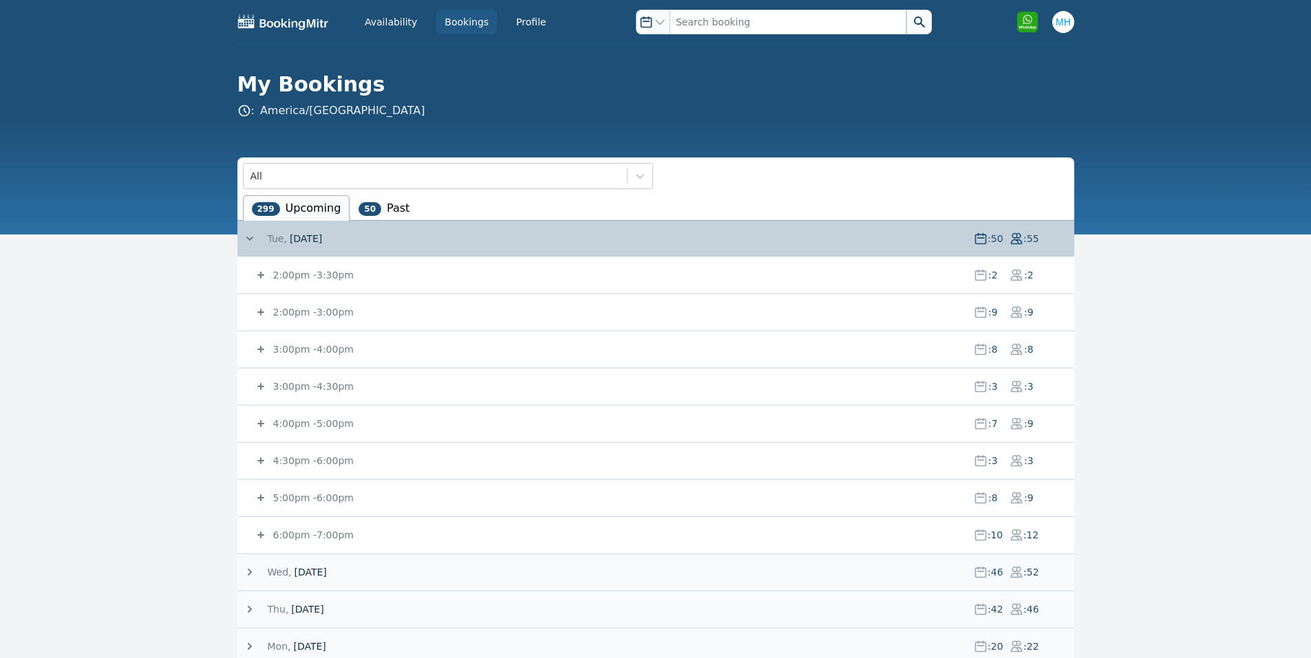
drag, startPoint x: 318, startPoint y: 235, endPoint x: 235, endPoint y: 43, distance: 209.6
click at [318, 233] on span "19 August 25" at bounding box center [306, 239] width 32 height 14
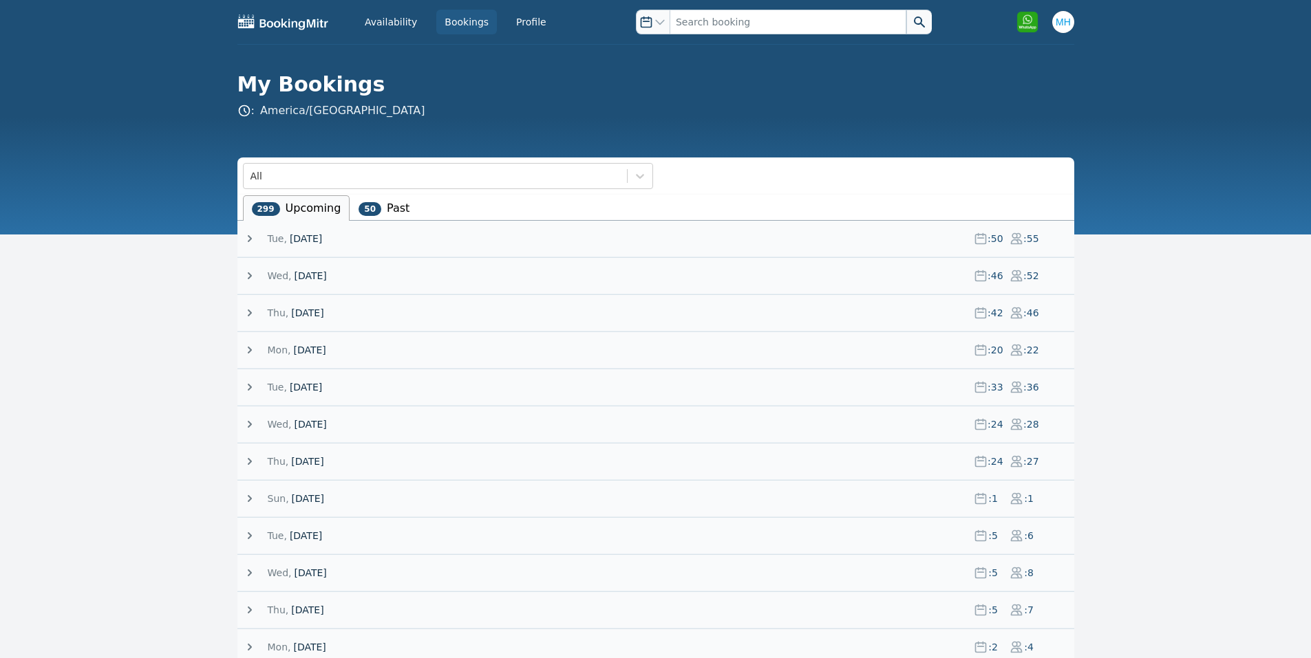
click span "Thu,"
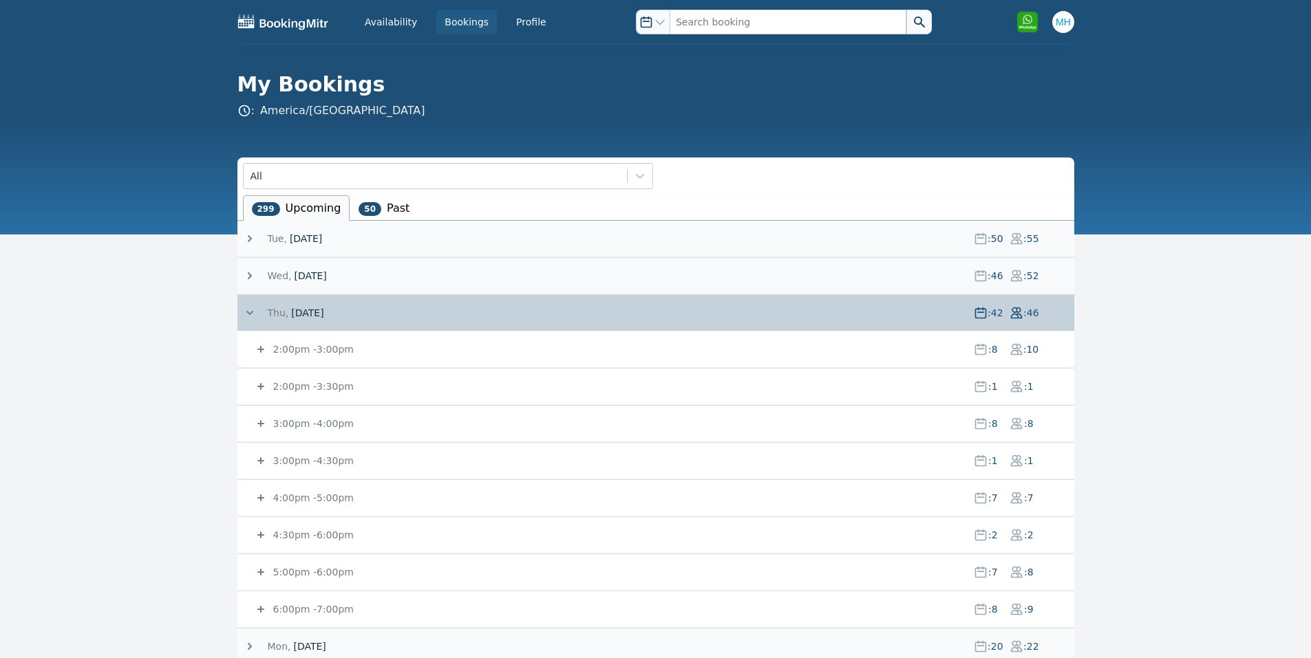
click small "2:00pm - 3:00pm"
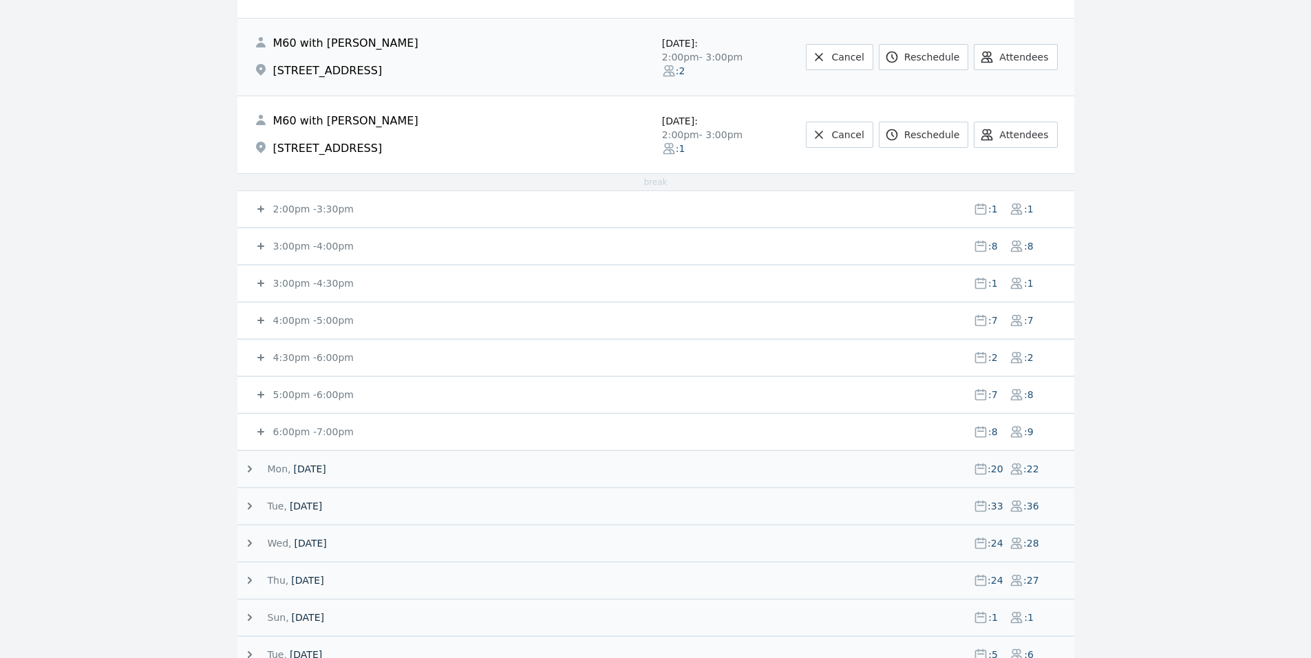
scroll to position [826, 0]
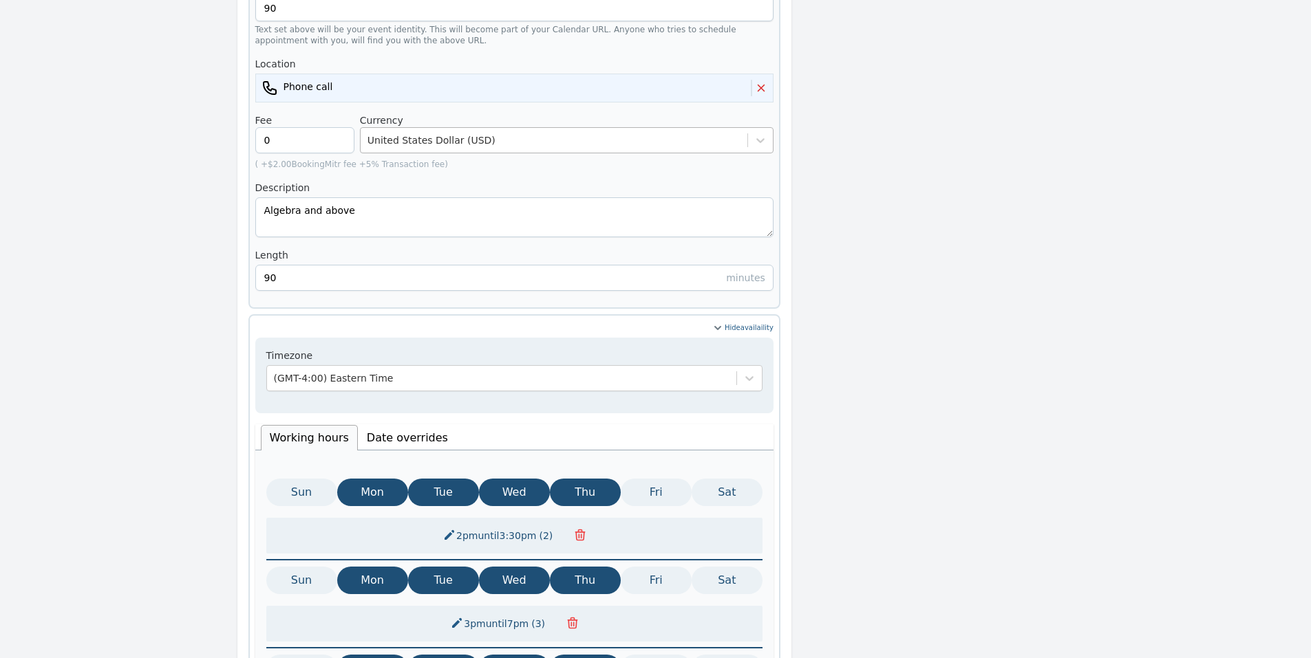
scroll to position [281, 0]
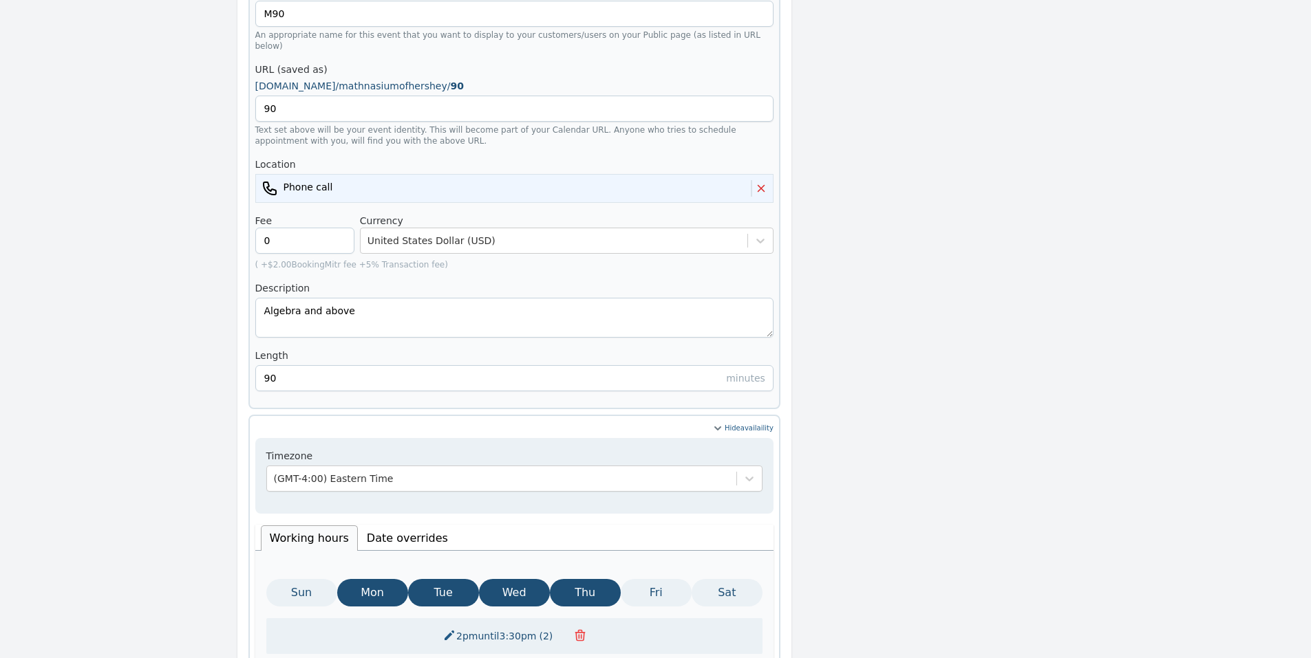
click at [397, 526] on li "Date overrides" at bounding box center [407, 538] width 99 height 25
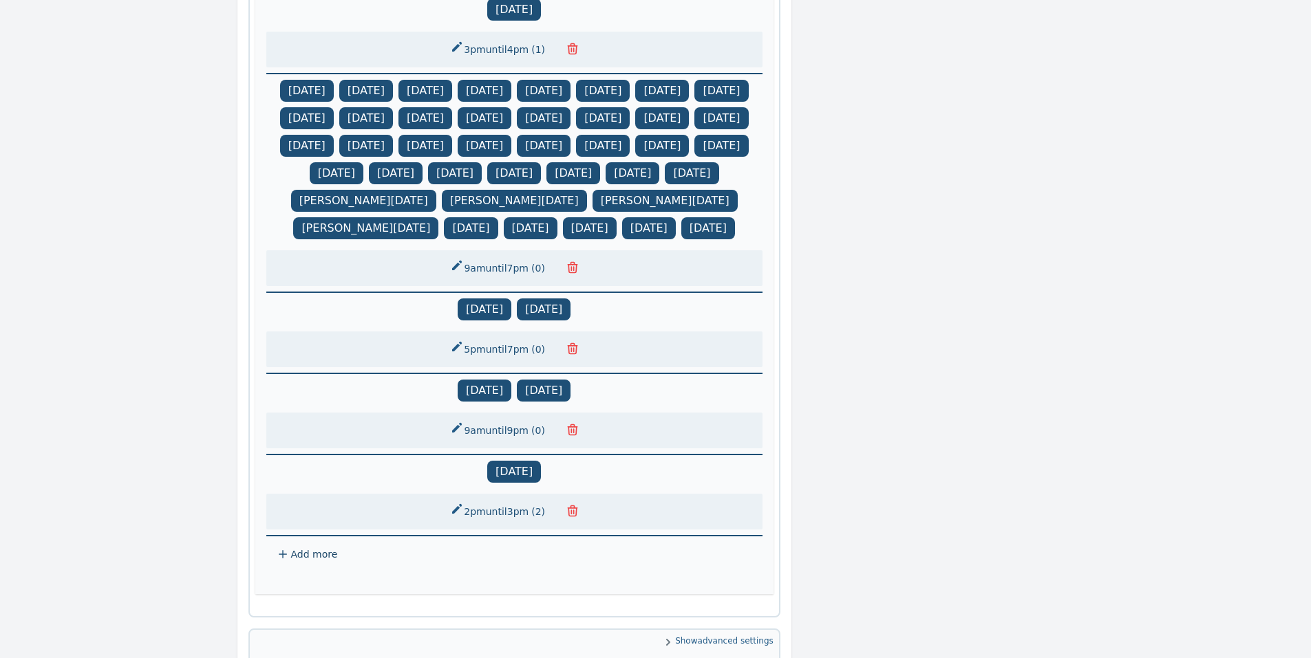
scroll to position [1106, 0]
click at [576, 517] on icon "button" at bounding box center [572, 511] width 14 height 14
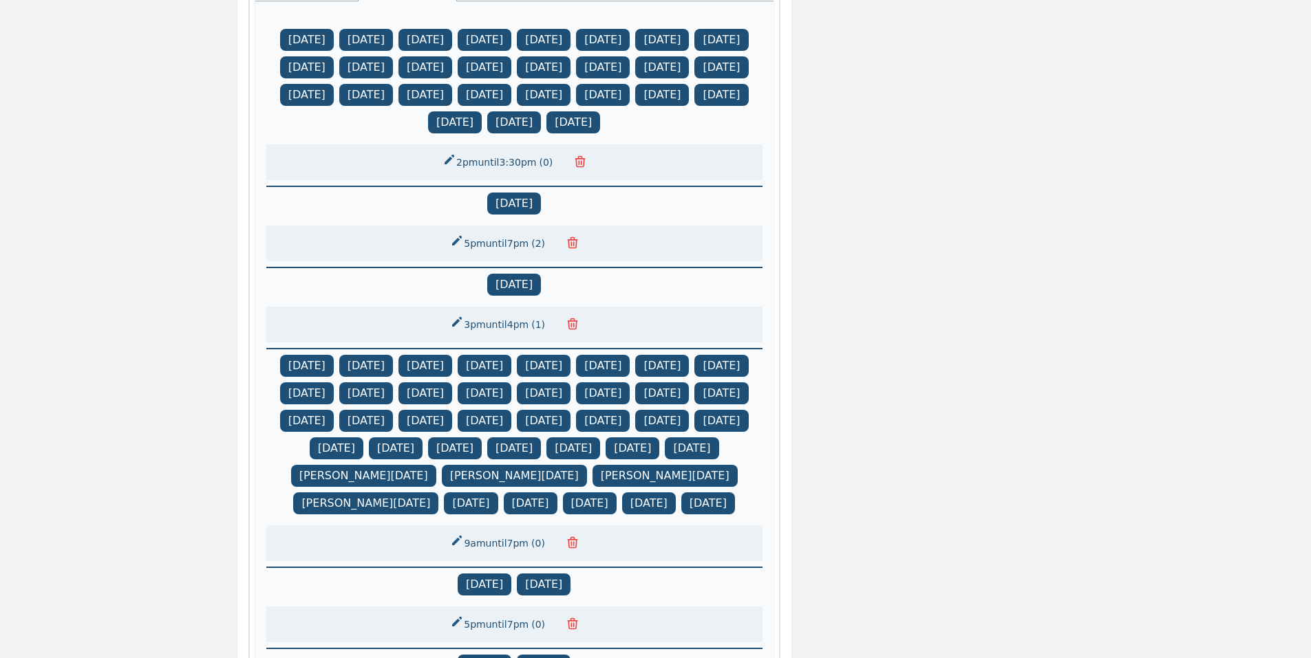
scroll to position [831, 0]
click at [568, 327] on icon "button" at bounding box center [572, 324] width 9 height 10
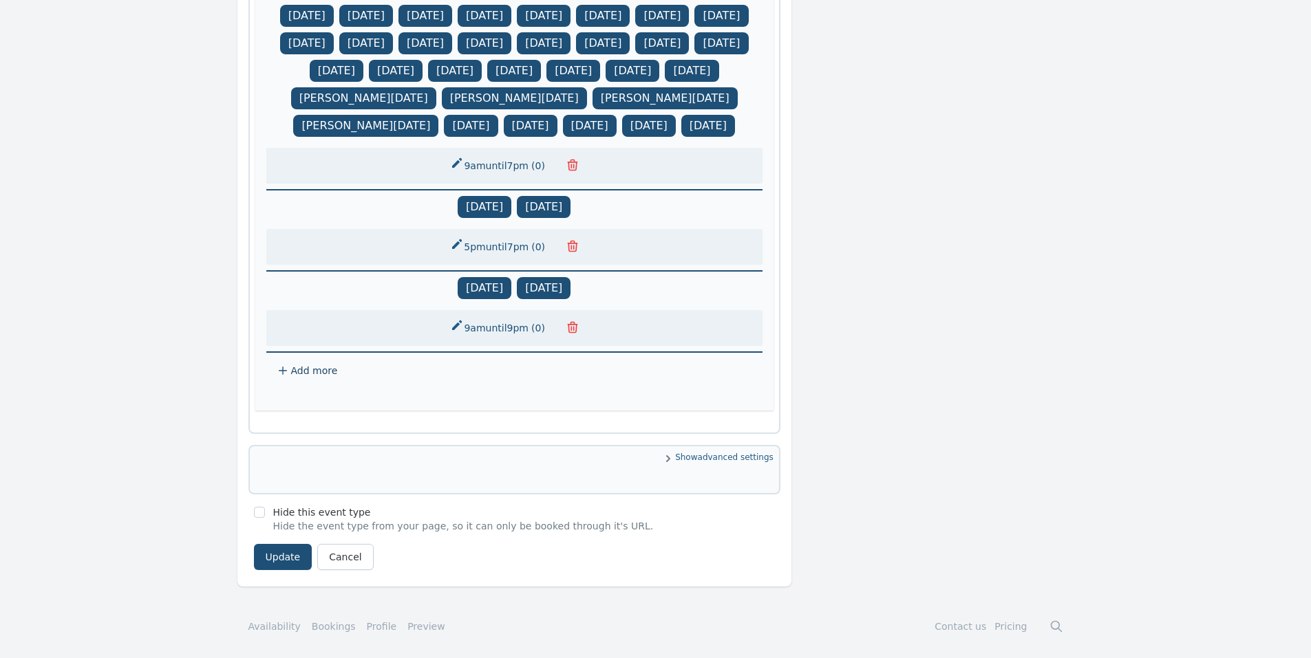
scroll to position [1160, 0]
click at [310, 365] on span "Add more" at bounding box center [314, 370] width 47 height 11
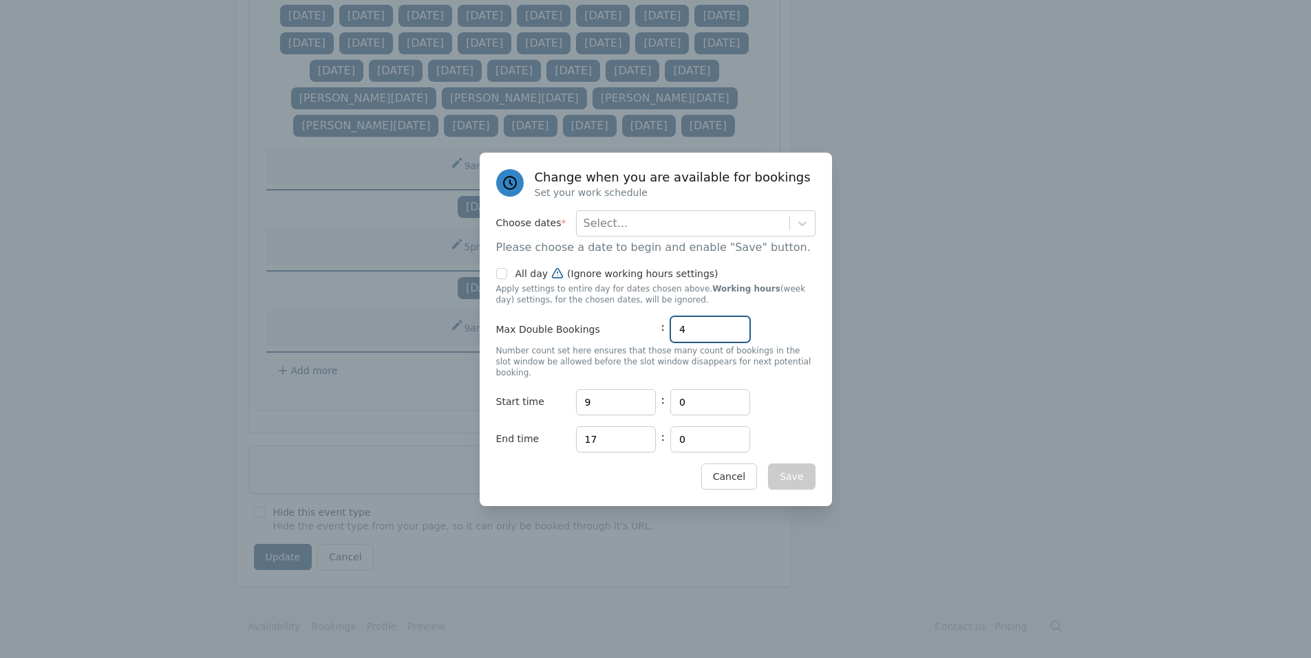
drag, startPoint x: 714, startPoint y: 334, endPoint x: 627, endPoint y: 337, distance: 87.4
click at [634, 334] on div "Max Double Bookings : 4" at bounding box center [655, 329] width 319 height 26
type input "0"
click at [637, 233] on div "Select..." at bounding box center [683, 223] width 213 height 25
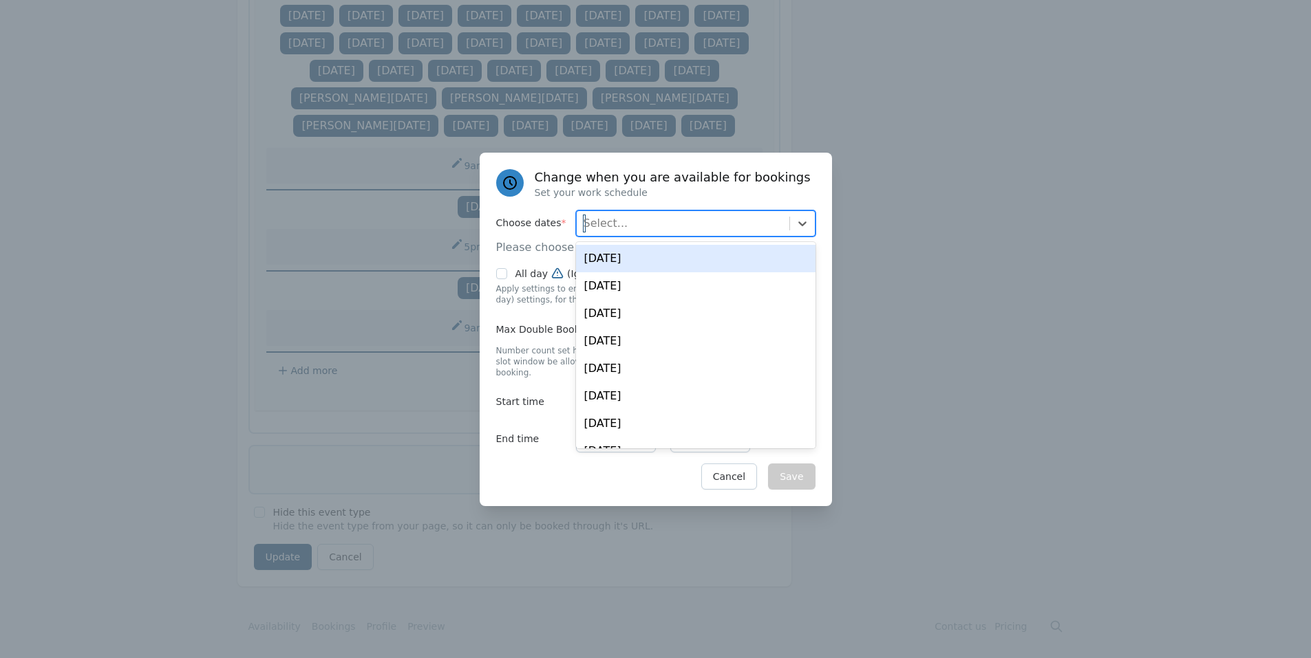
click at [637, 263] on div "[DATE]" at bounding box center [695, 259] width 239 height 28
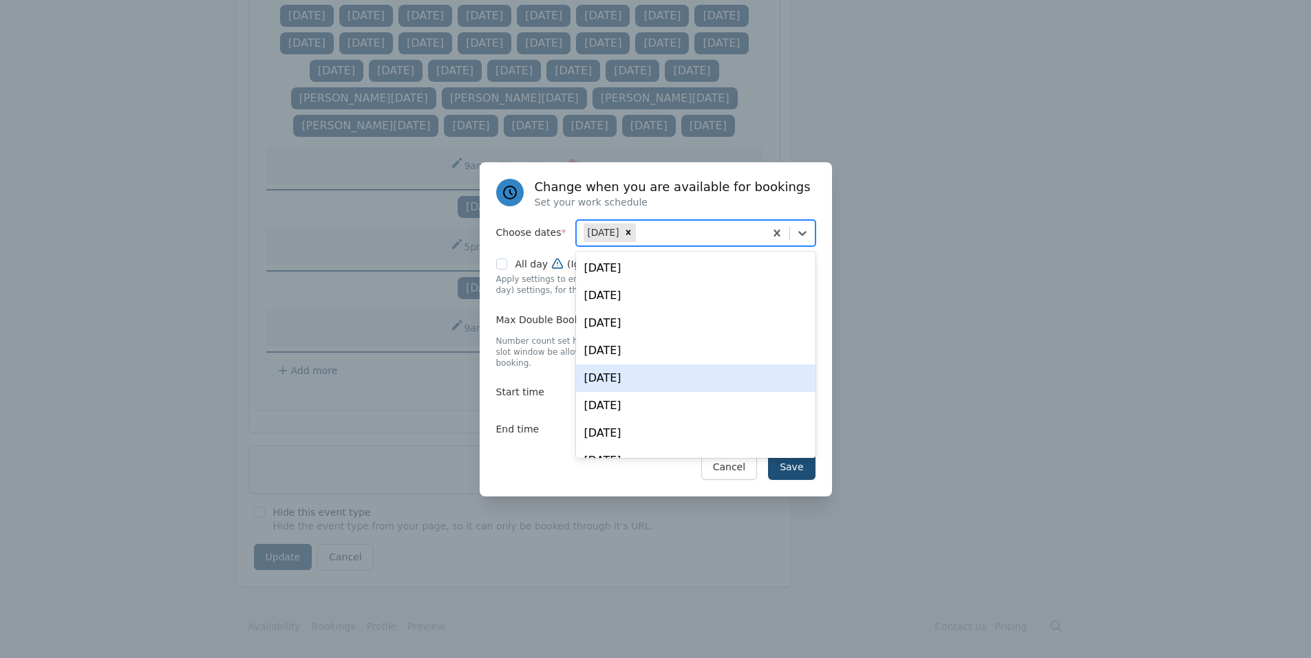
click at [550, 458] on div "Save Cancel" at bounding box center [655, 467] width 319 height 26
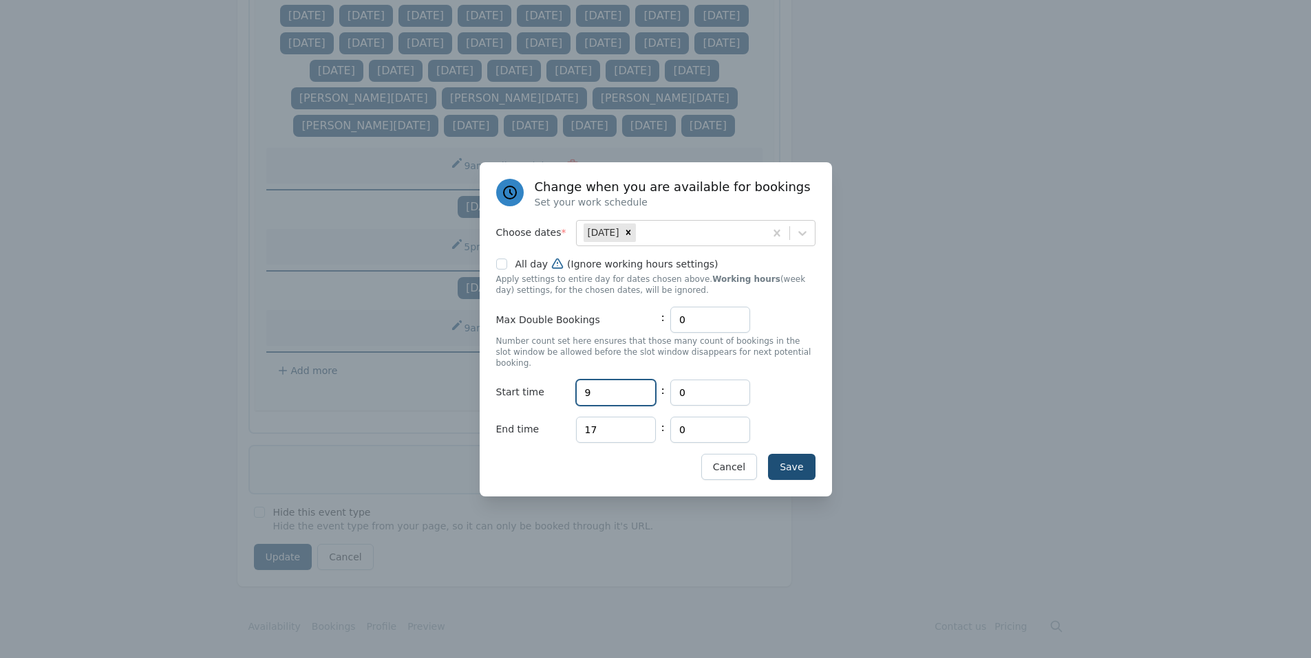
drag, startPoint x: 546, startPoint y: 382, endPoint x: 532, endPoint y: 382, distance: 14.5
click at [536, 382] on div "Start time Hours 9 : Minutes 0" at bounding box center [655, 393] width 319 height 26
type input "14"
drag, startPoint x: 611, startPoint y: 422, endPoint x: 526, endPoint y: 422, distance: 84.6
click at [530, 422] on div "End time Hours 17 : Minutes 0" at bounding box center [655, 430] width 319 height 26
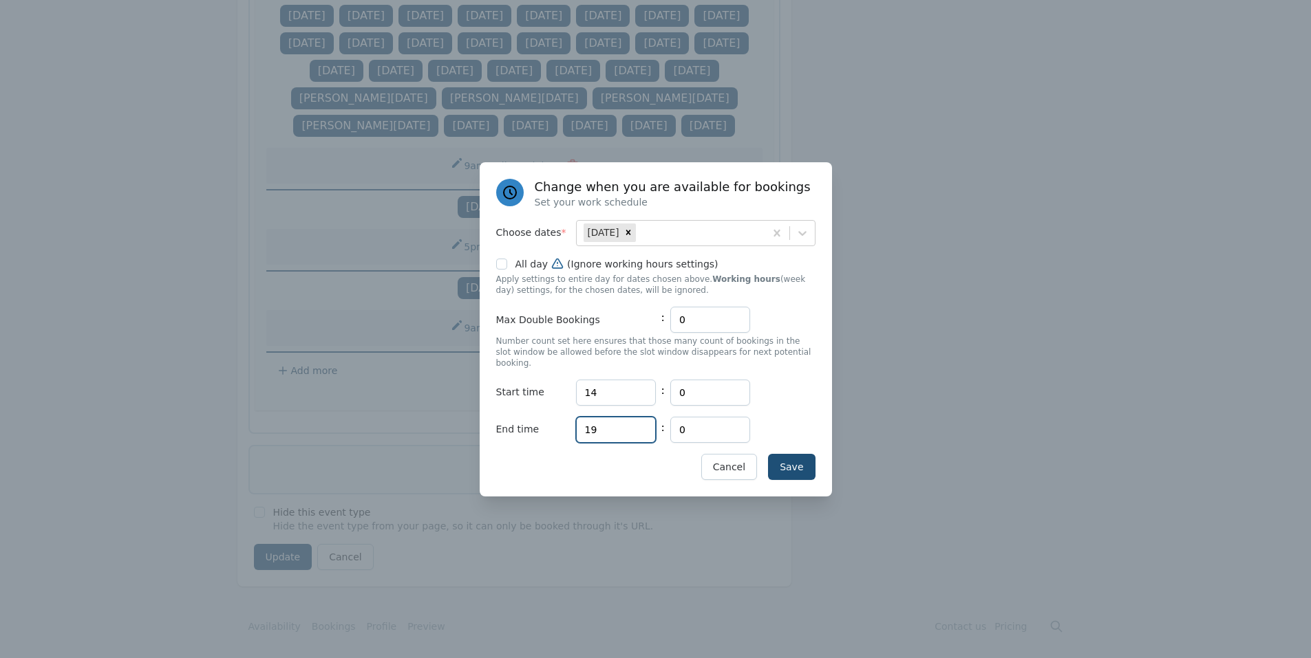
drag, startPoint x: 617, startPoint y: 423, endPoint x: 590, endPoint y: 424, distance: 27.6
click at [590, 424] on input "19" at bounding box center [616, 430] width 80 height 26
type input "16"
click at [787, 457] on button "Save" at bounding box center [791, 467] width 47 height 26
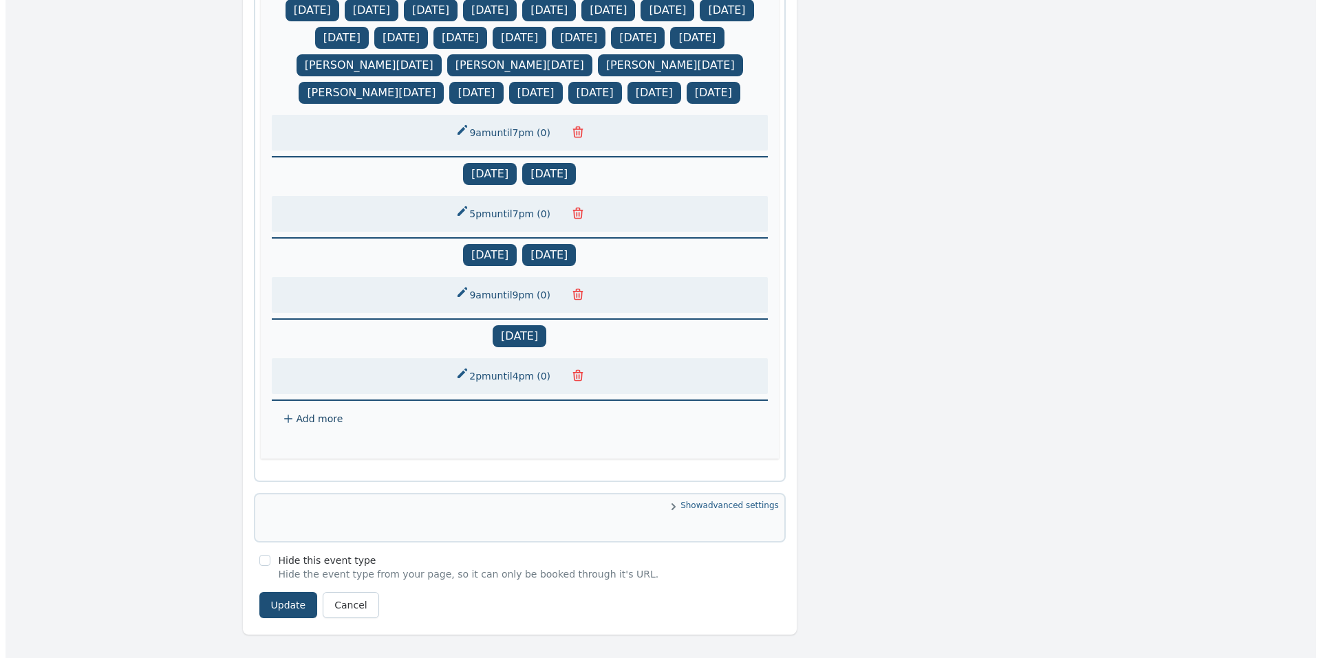
scroll to position [1241, 0]
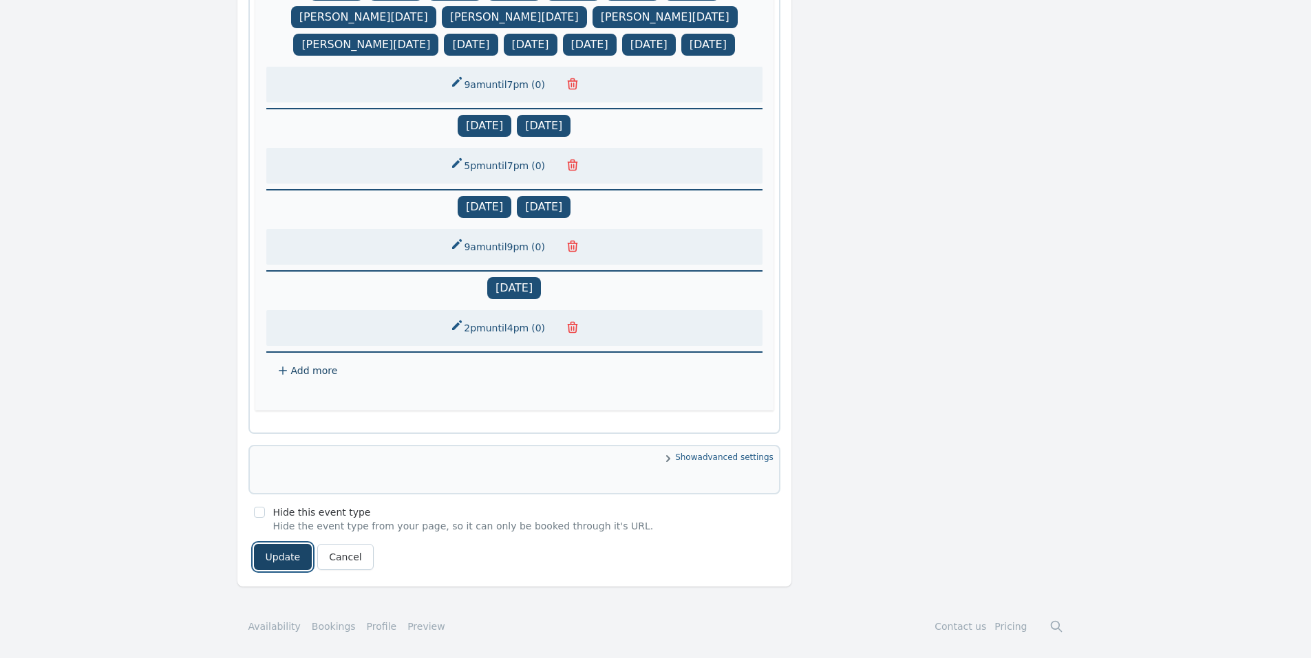
click at [284, 565] on button "Update" at bounding box center [283, 557] width 58 height 26
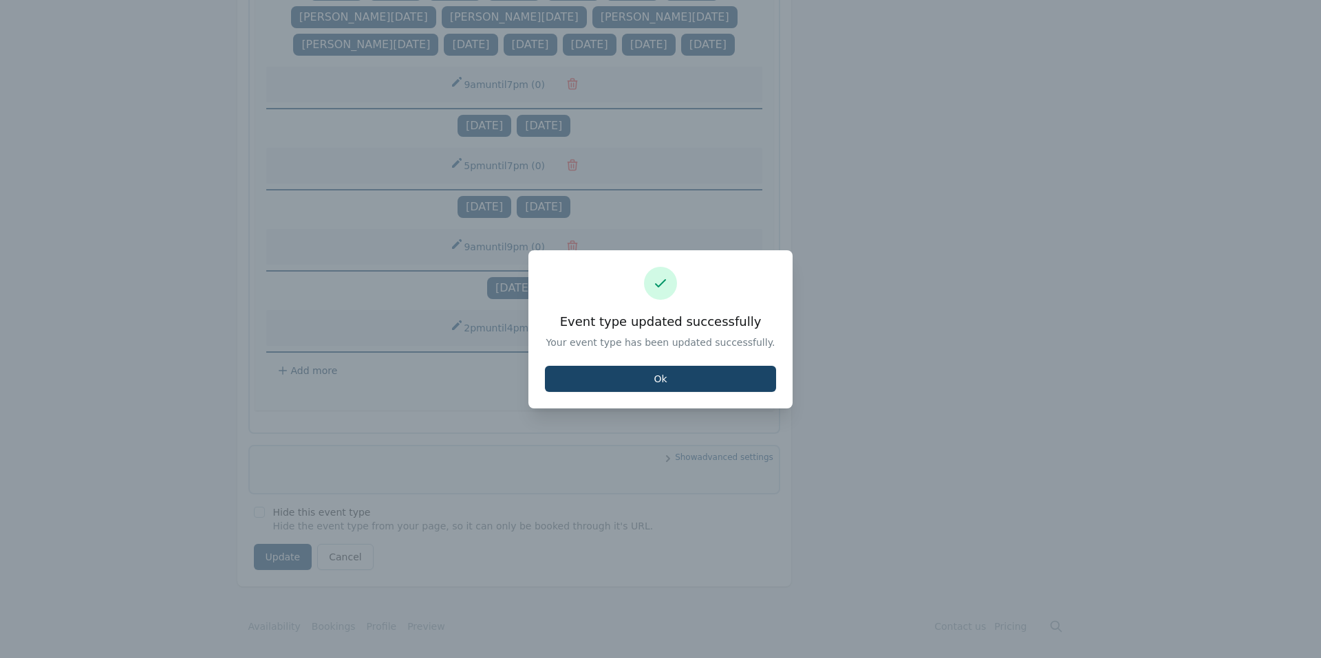
click at [627, 382] on button "Ok" at bounding box center [660, 379] width 231 height 26
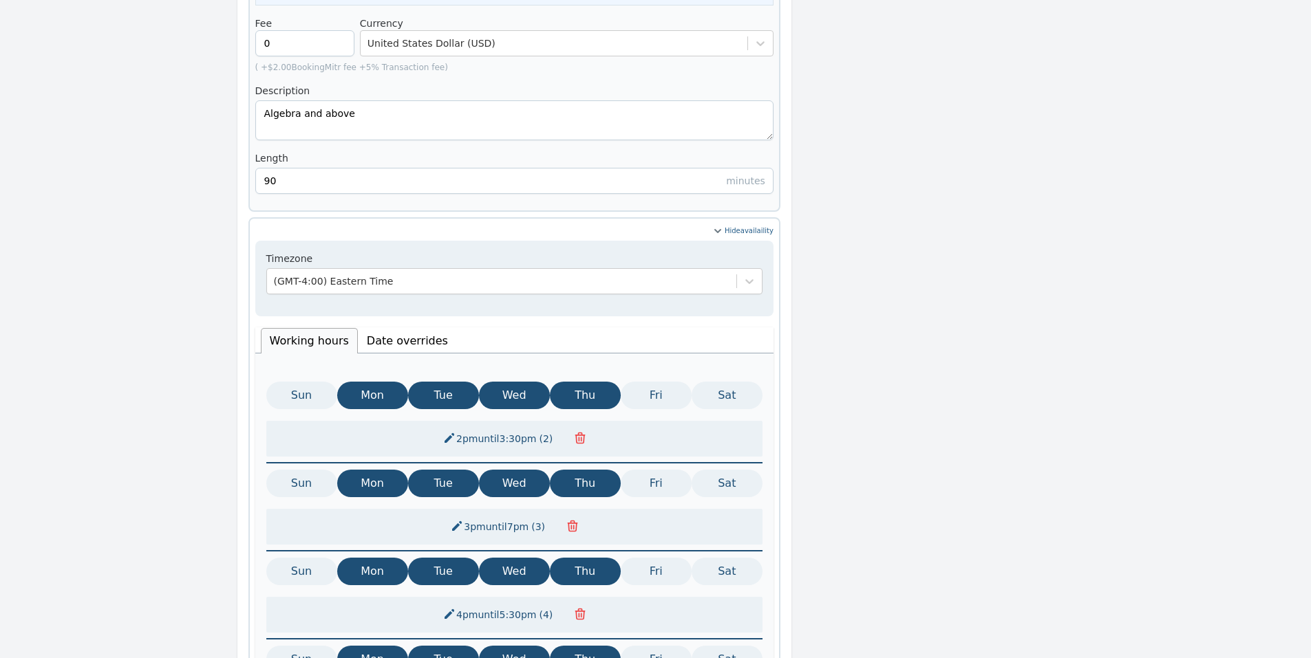
scroll to position [281, 0]
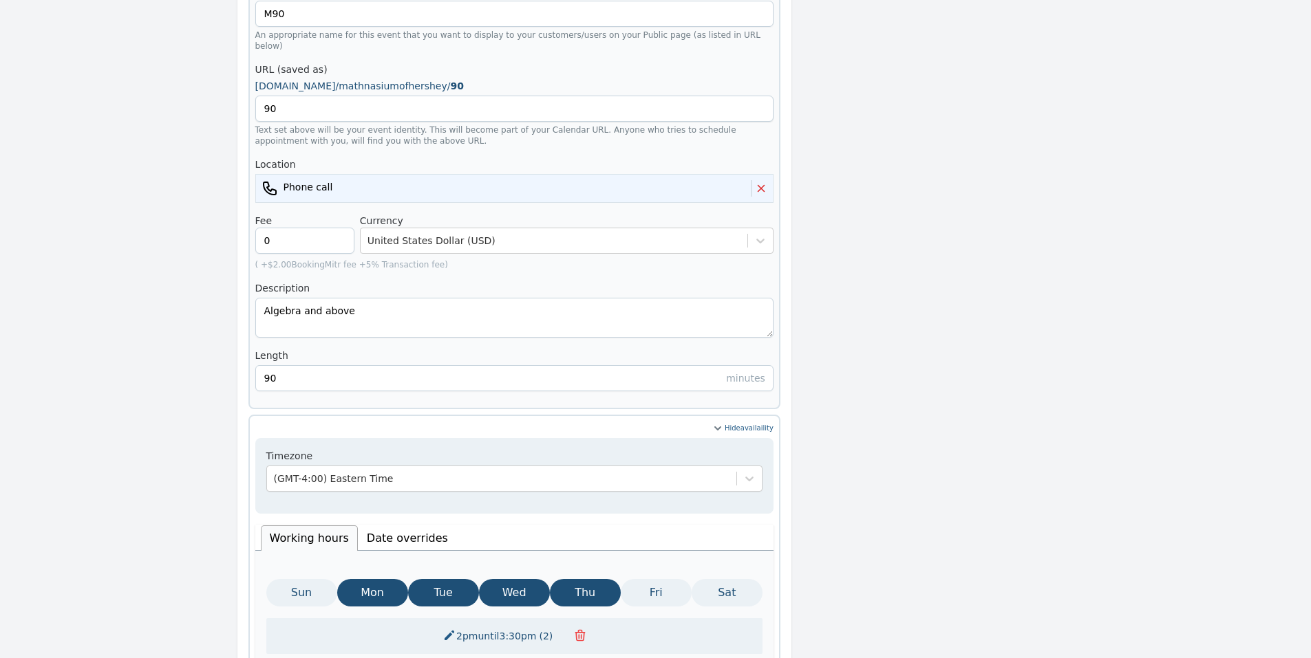
drag, startPoint x: 390, startPoint y: 510, endPoint x: 391, endPoint y: 502, distance: 8.3
click at [390, 526] on li "Date overrides" at bounding box center [407, 538] width 99 height 25
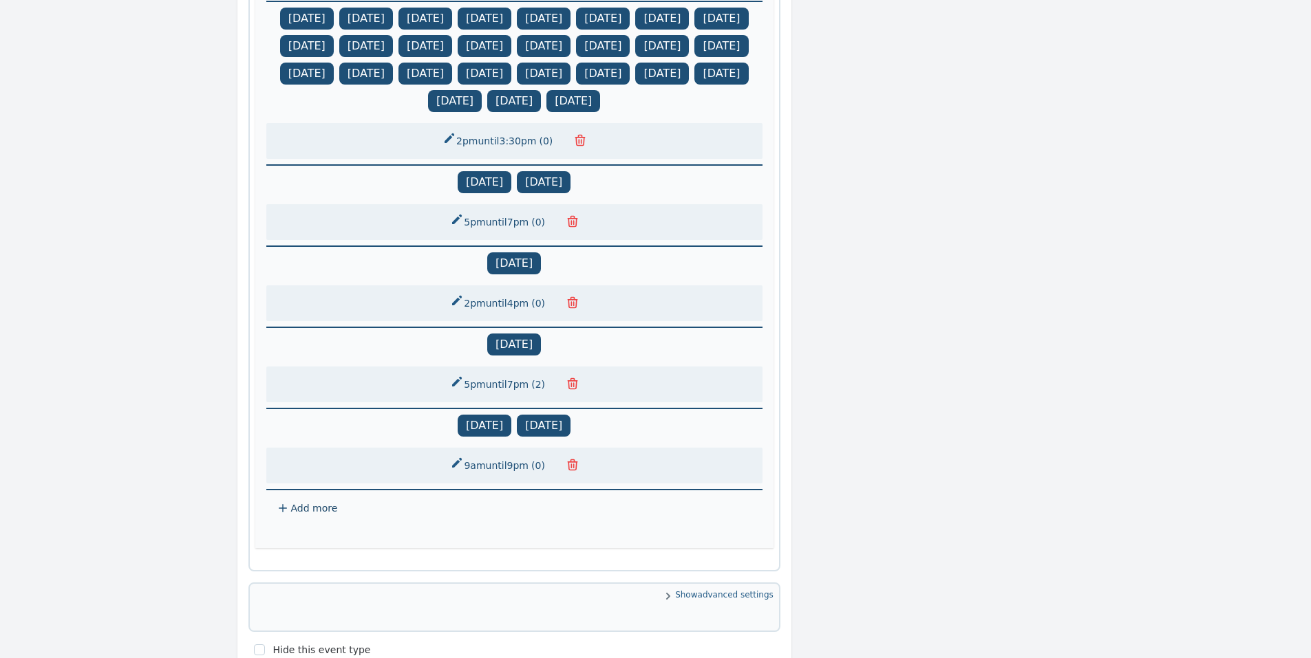
scroll to position [1106, 0]
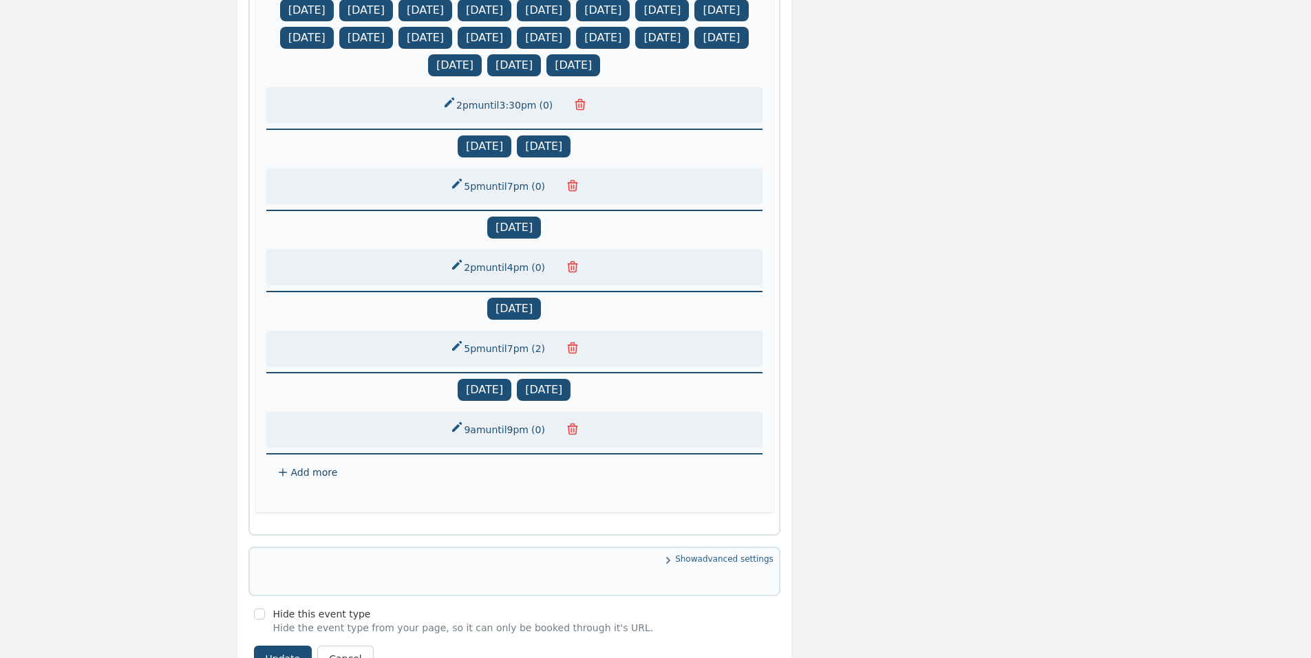
click at [290, 491] on span "Add more" at bounding box center [514, 473] width 496 height 36
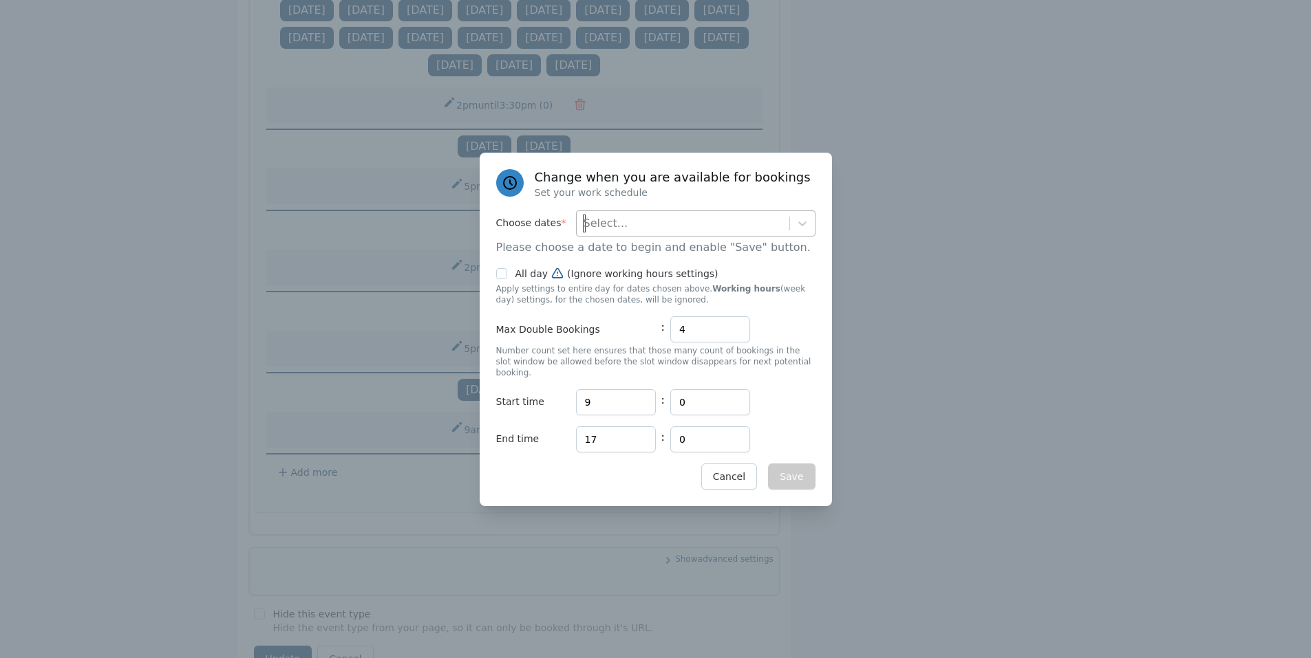
click at [590, 236] on div "Select..." at bounding box center [683, 223] width 213 height 25
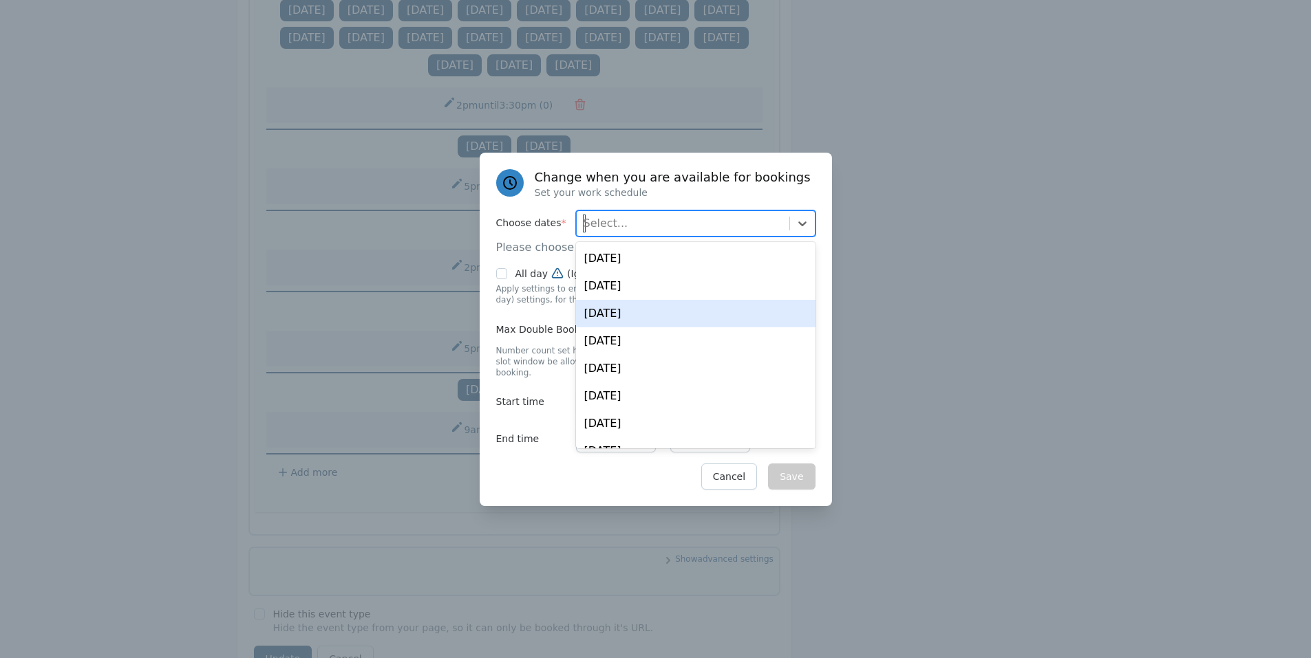
click at [607, 326] on div "Thu, Aug 21" at bounding box center [695, 314] width 239 height 28
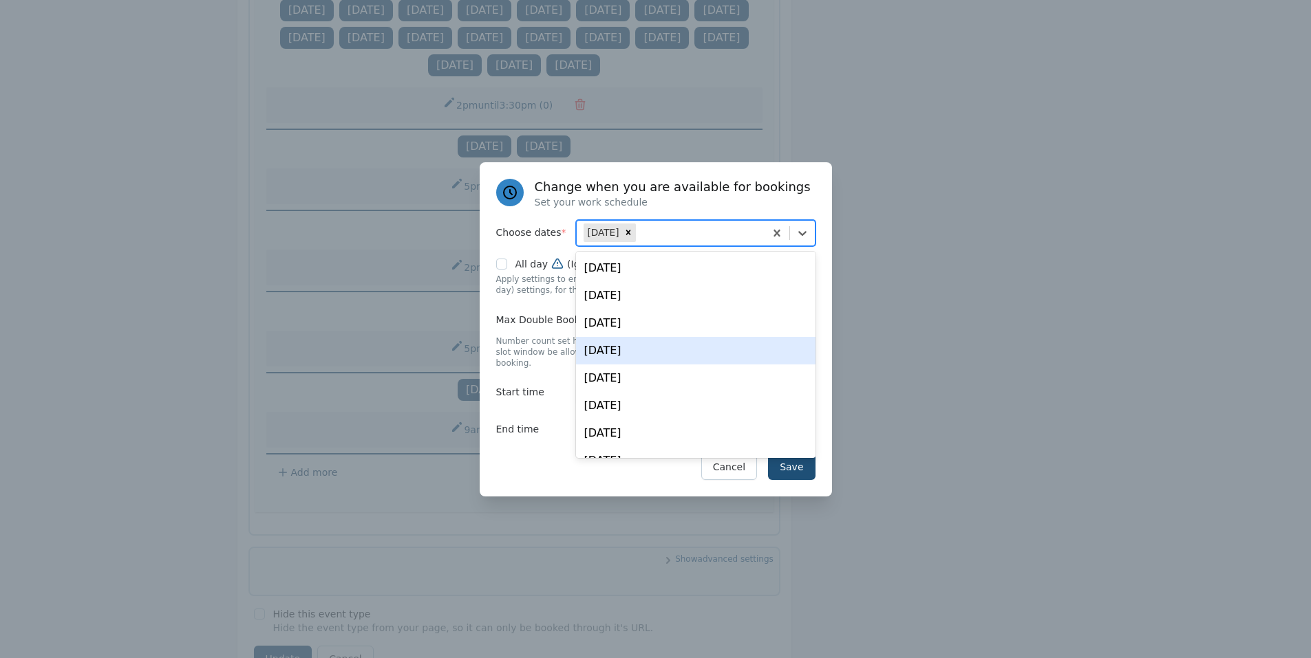
click at [537, 472] on div "Save Cancel" at bounding box center [655, 467] width 319 height 26
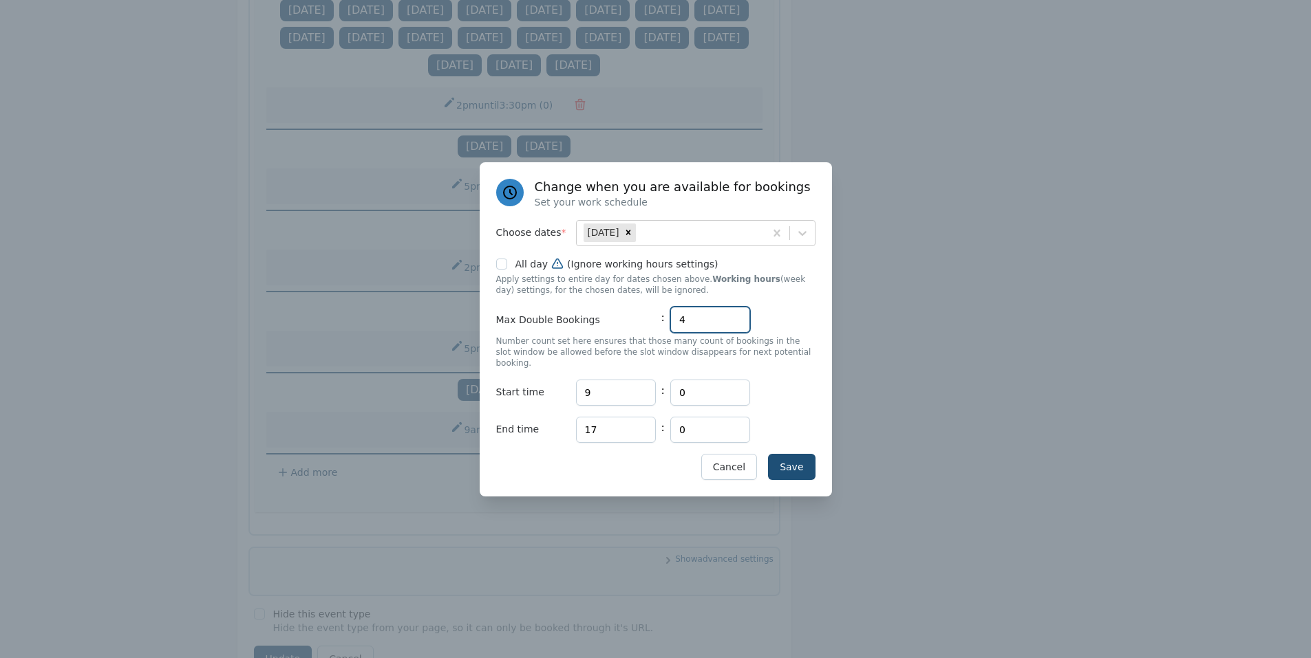
drag, startPoint x: 702, startPoint y: 332, endPoint x: 656, endPoint y: 332, distance: 46.1
click at [656, 332] on div "Max Double Bookings : 4" at bounding box center [655, 320] width 319 height 26
type input "0"
drag, startPoint x: 621, startPoint y: 387, endPoint x: 568, endPoint y: 387, distance: 53.7
click at [568, 387] on div "Start time Hours 9 : Minutes 0" at bounding box center [655, 393] width 319 height 26
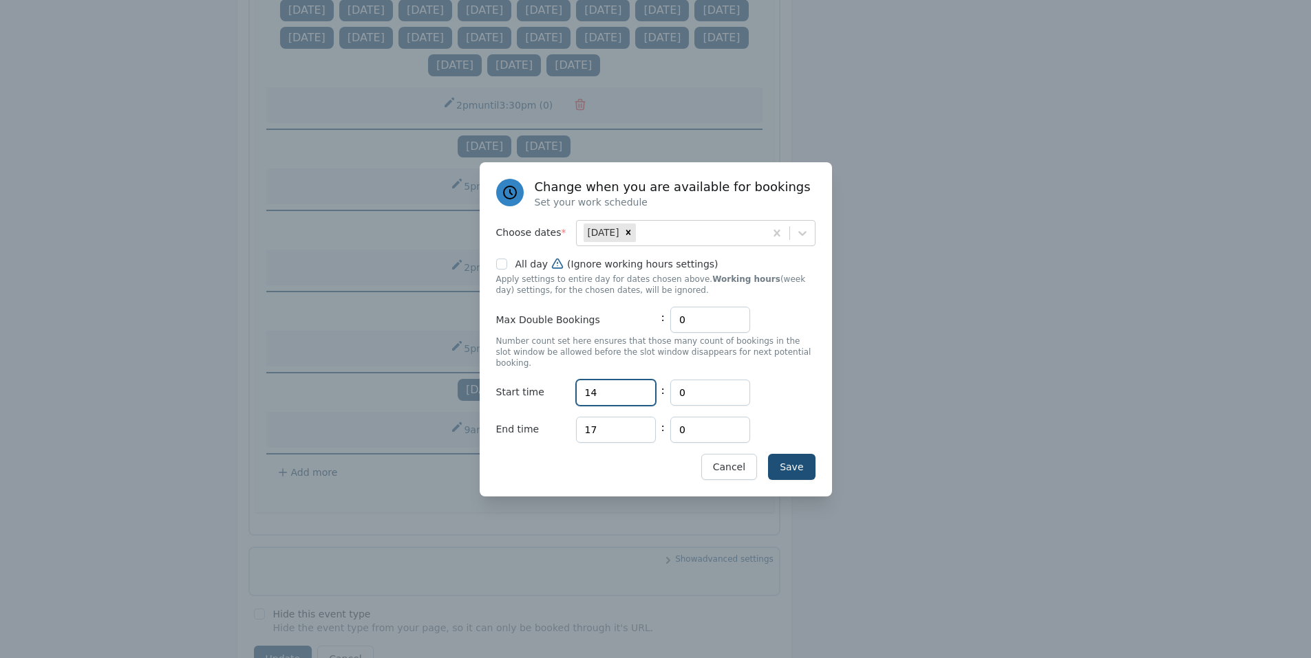
type input "14"
drag, startPoint x: 610, startPoint y: 422, endPoint x: 564, endPoint y: 422, distance: 45.4
click at [564, 422] on div "End time Hours 17 : Minutes 0" at bounding box center [655, 430] width 319 height 26
type input "19"
click at [785, 462] on button "Save" at bounding box center [791, 467] width 47 height 26
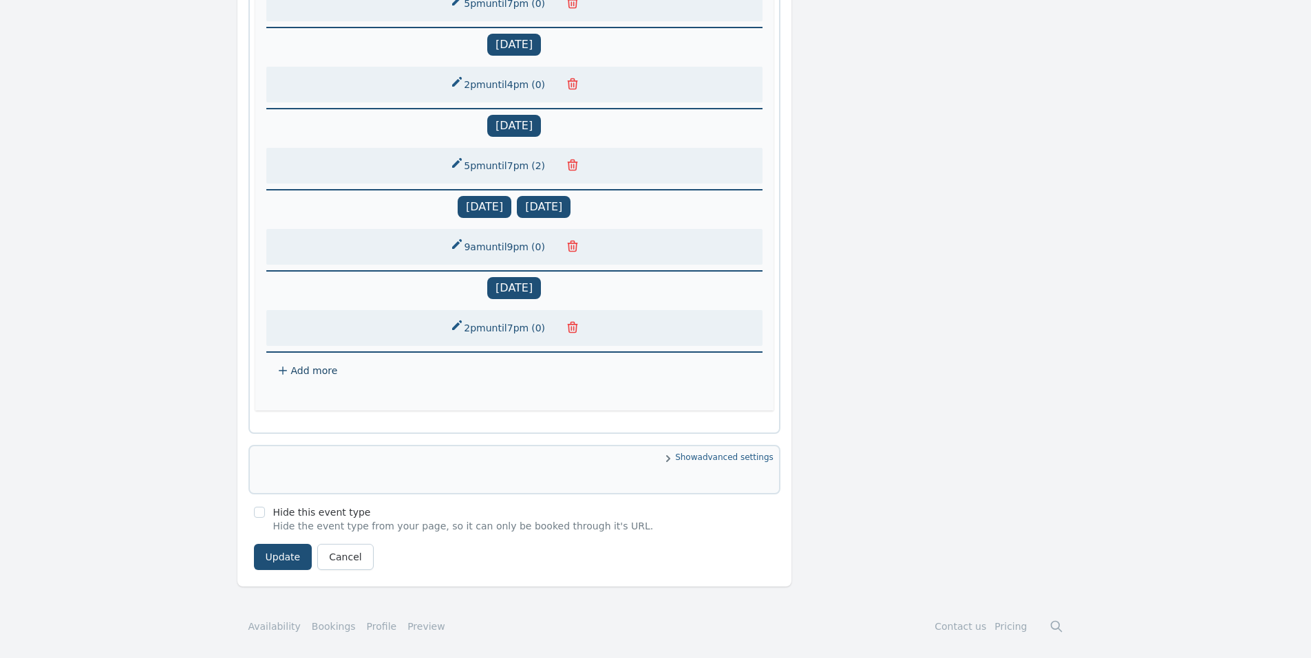
scroll to position [1322, 0]
click at [290, 552] on button "Update" at bounding box center [283, 557] width 58 height 26
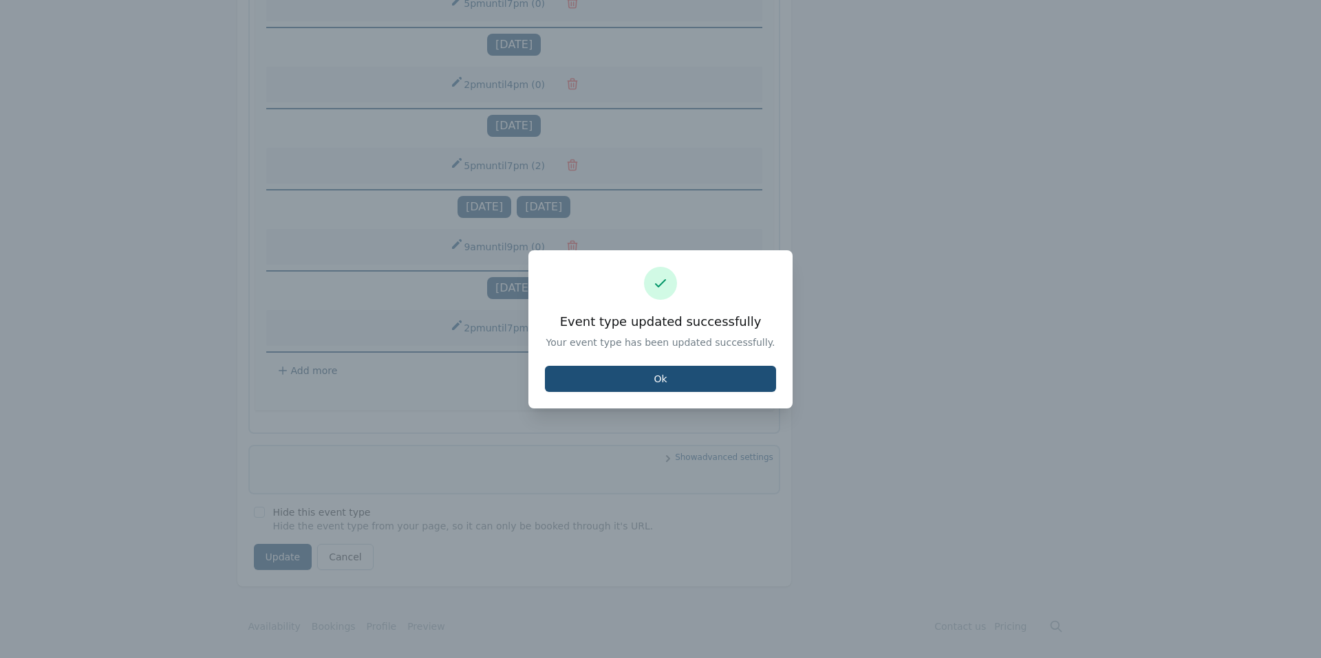
drag, startPoint x: 616, startPoint y: 370, endPoint x: 608, endPoint y: 352, distance: 19.4
click at [612, 371] on button "Ok" at bounding box center [660, 379] width 231 height 26
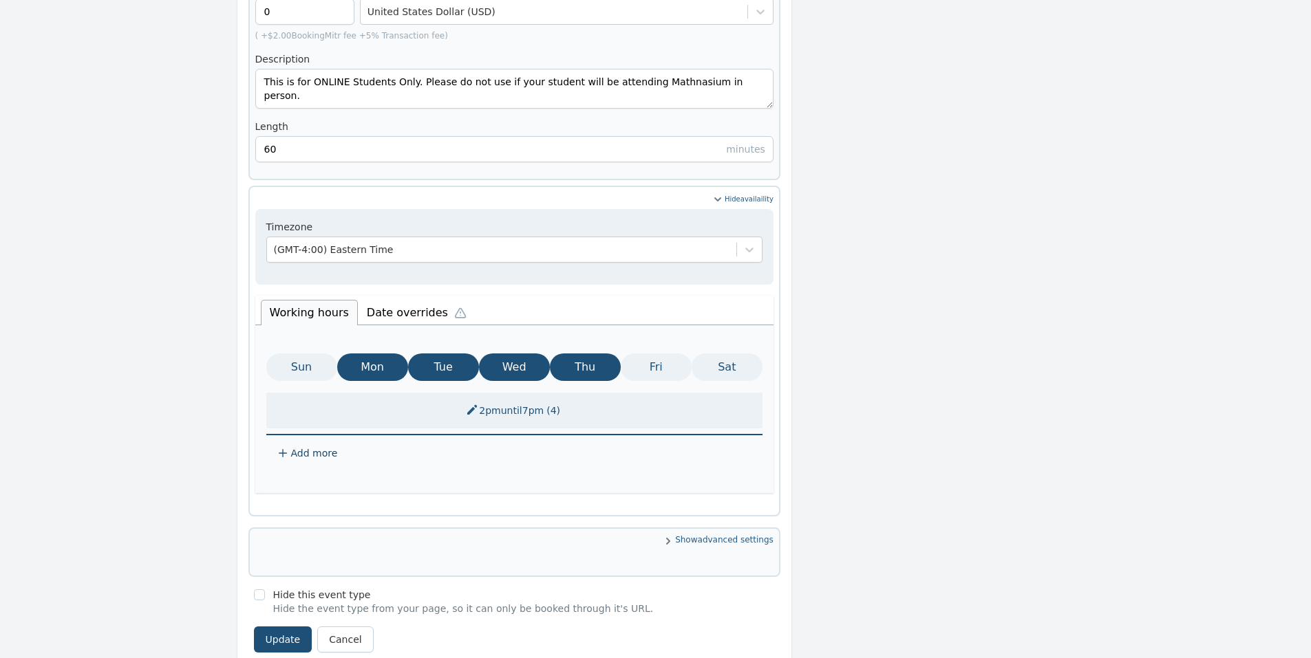
scroll to position [570, 0]
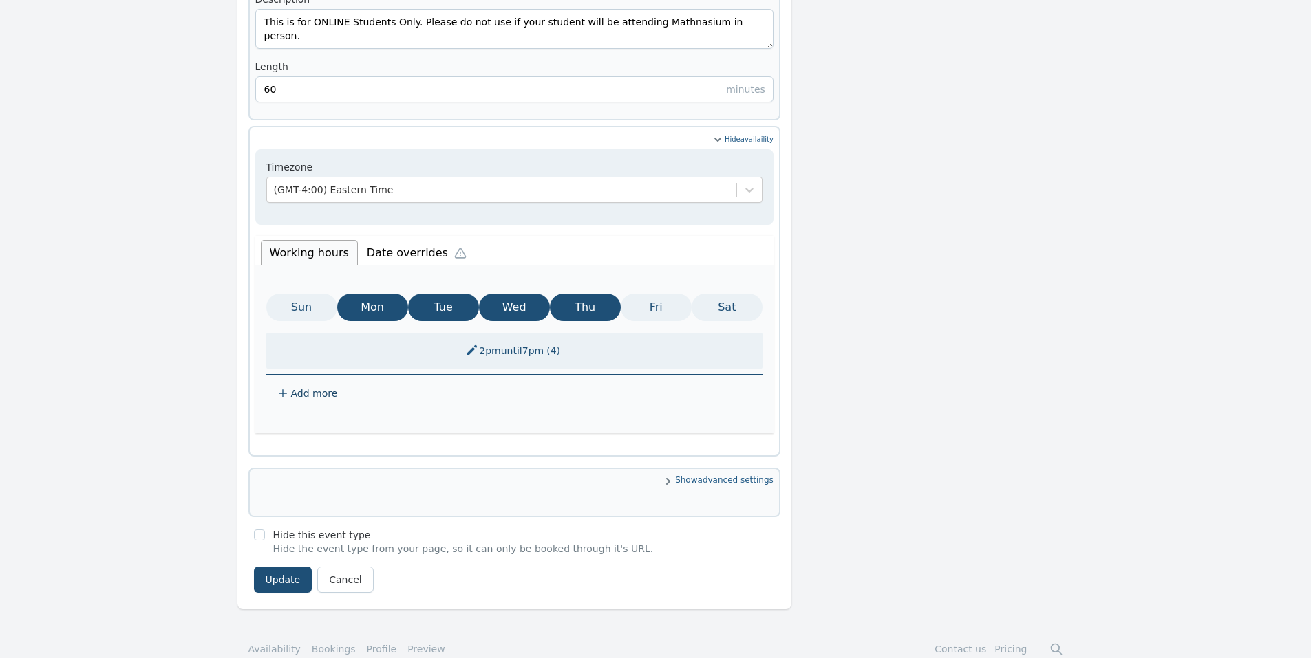
click at [379, 237] on li "Date overrides" at bounding box center [420, 251] width 124 height 29
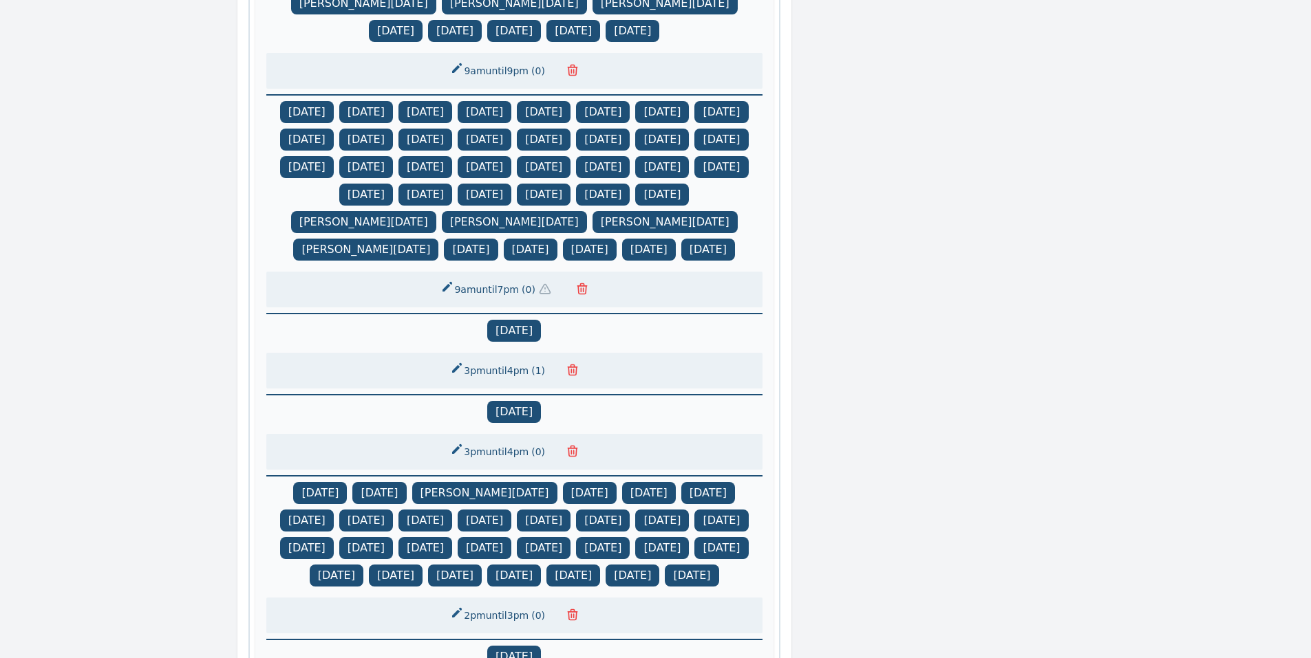
scroll to position [1515, 0]
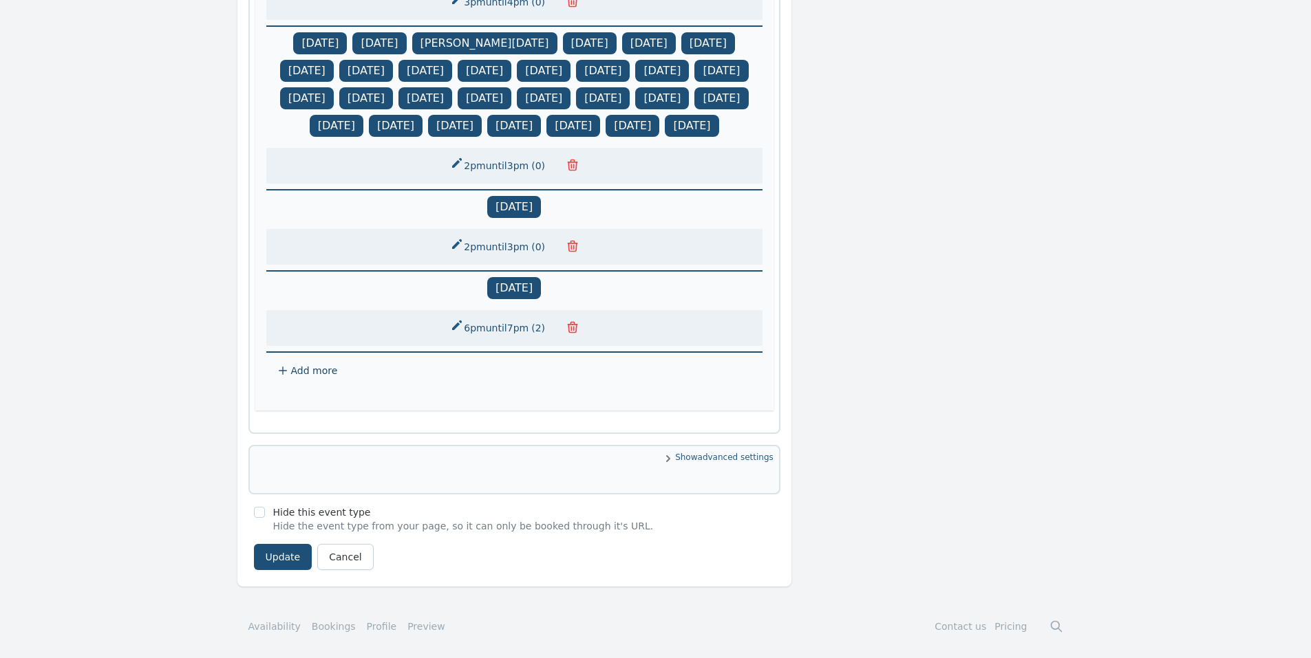
click at [305, 367] on span "Add more" at bounding box center [314, 370] width 47 height 11
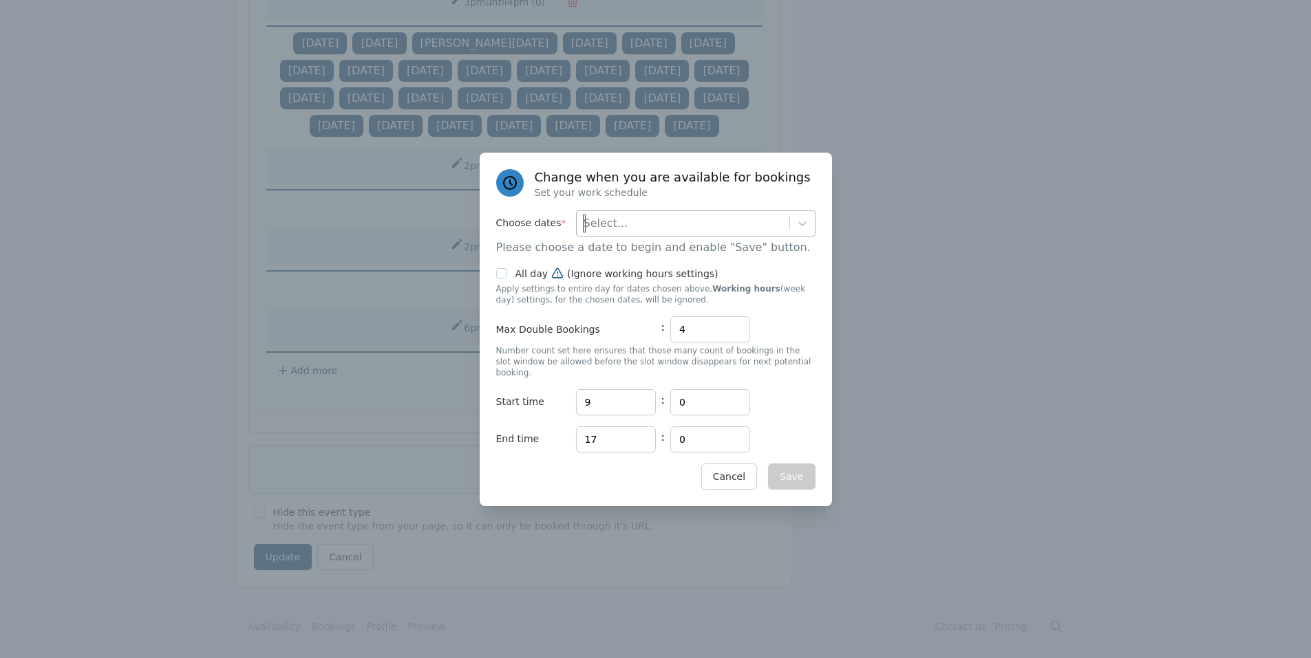
click at [605, 228] on div "Select..." at bounding box center [605, 223] width 45 height 17
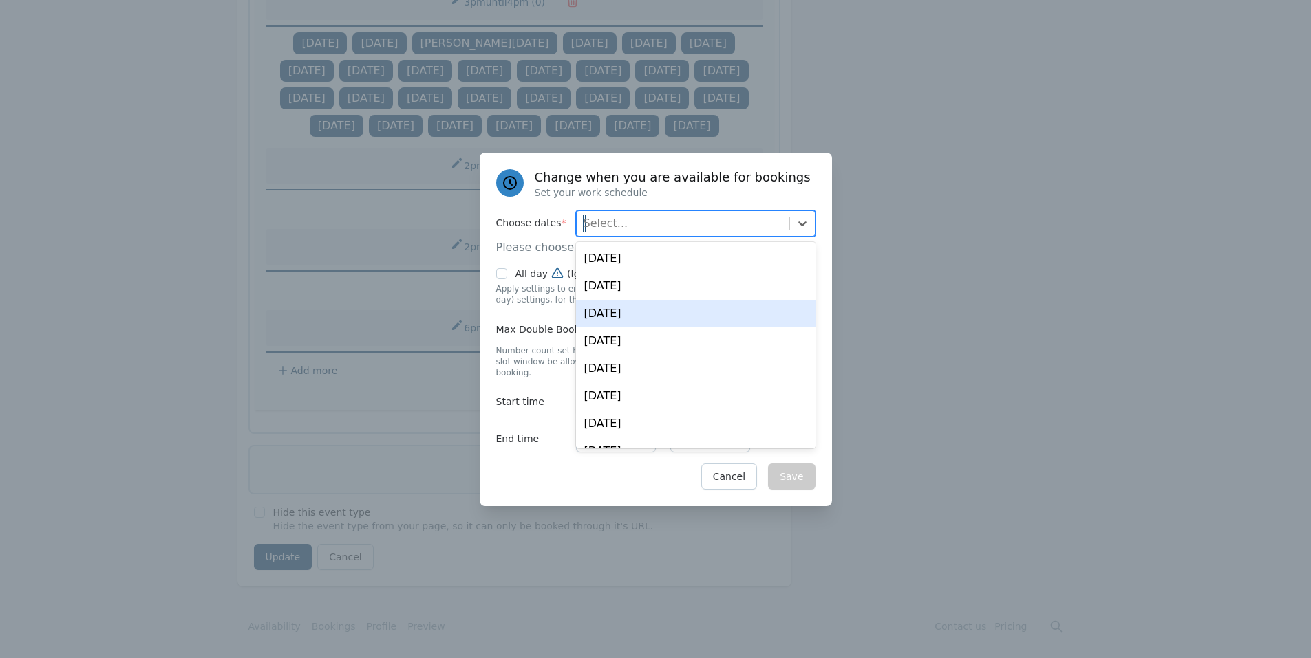
click at [618, 324] on div "[DATE]" at bounding box center [695, 314] width 239 height 28
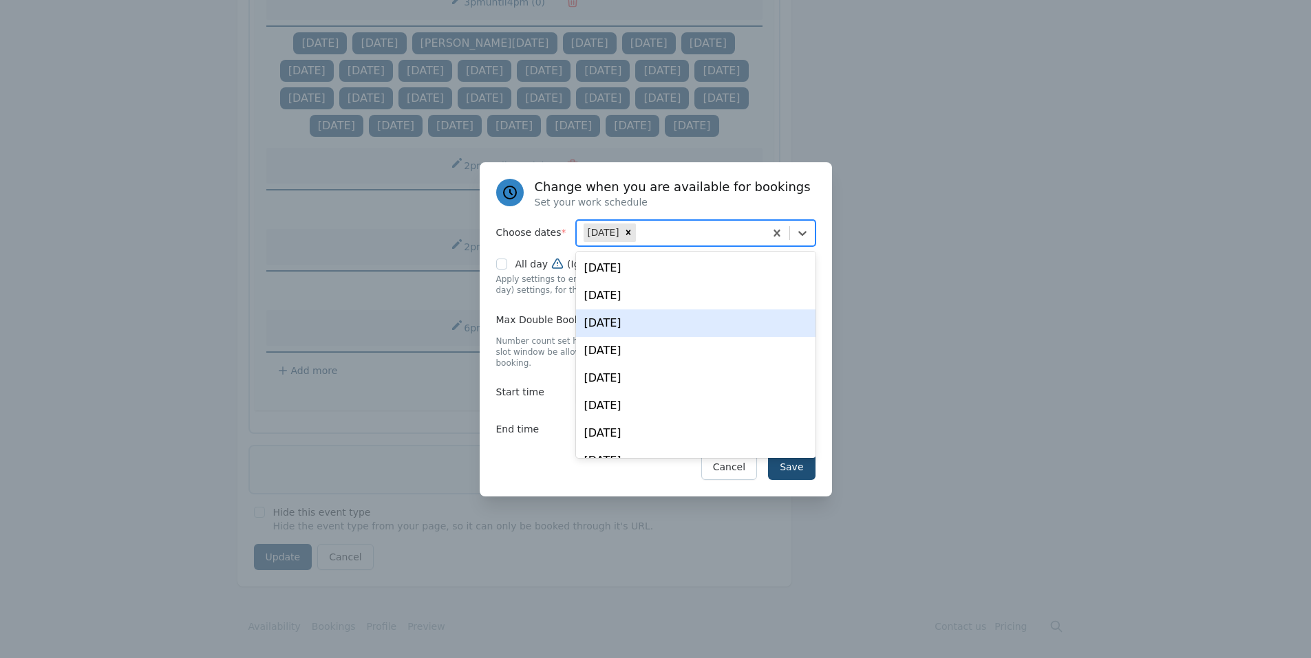
drag, startPoint x: 508, startPoint y: 445, endPoint x: 551, endPoint y: 420, distance: 49.7
click at [510, 444] on div "Change when you are available for bookings Set your work schedule Choose dates …" at bounding box center [656, 329] width 352 height 334
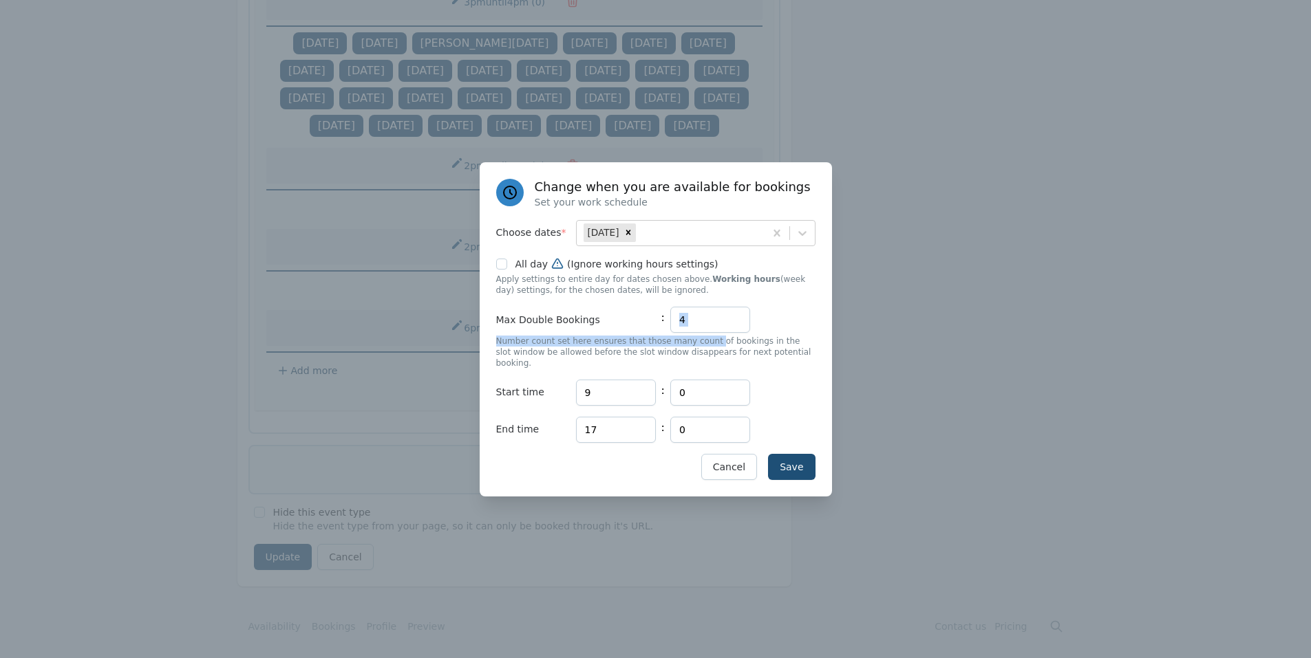
drag, startPoint x: 698, startPoint y: 332, endPoint x: 690, endPoint y: 329, distance: 8.3
click at [682, 330] on div "Max Double Bookings : 4 Number count set here ensures that those many count of …" at bounding box center [655, 338] width 319 height 62
click at [659, 329] on div "Max Double Bookings : 4" at bounding box center [655, 320] width 319 height 26
type input "0"
drag, startPoint x: 597, startPoint y: 382, endPoint x: 552, endPoint y: 382, distance: 45.4
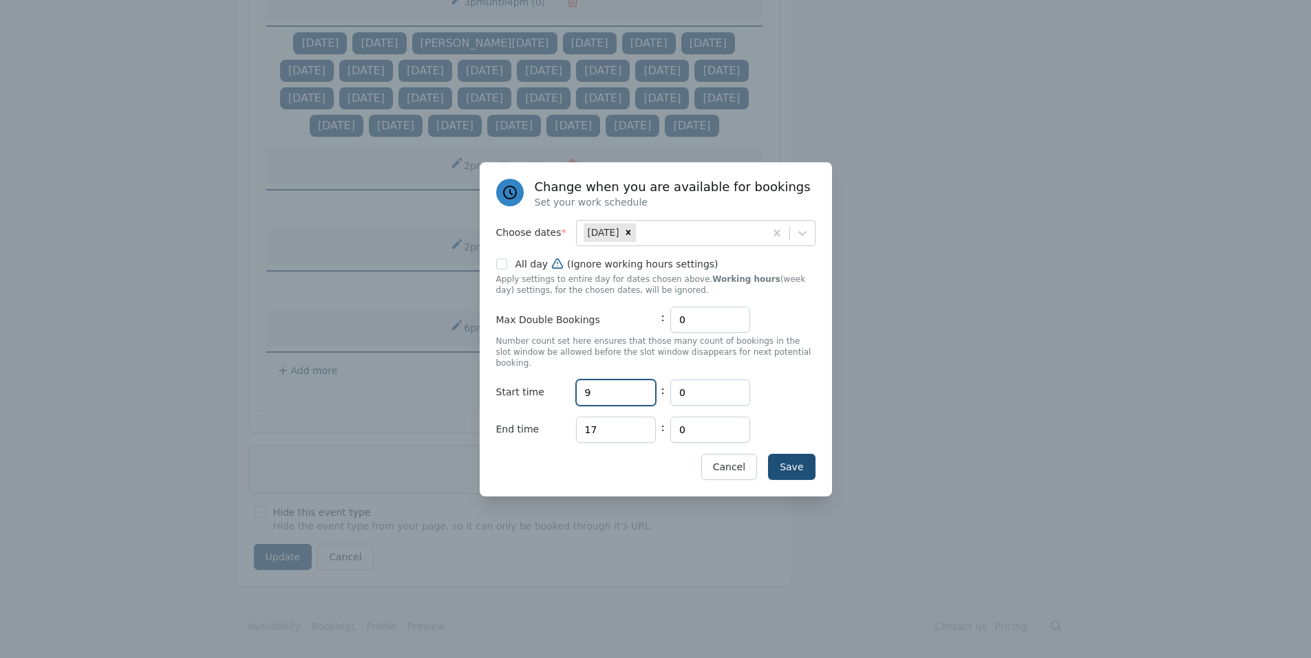
click at [552, 382] on div "Start time Hours 9 : Minutes 0" at bounding box center [655, 393] width 319 height 26
type input "14"
click at [566, 424] on div "End time Hours 17 : Minutes 0" at bounding box center [655, 430] width 319 height 26
type input "19"
click at [790, 464] on button "Save" at bounding box center [791, 467] width 47 height 26
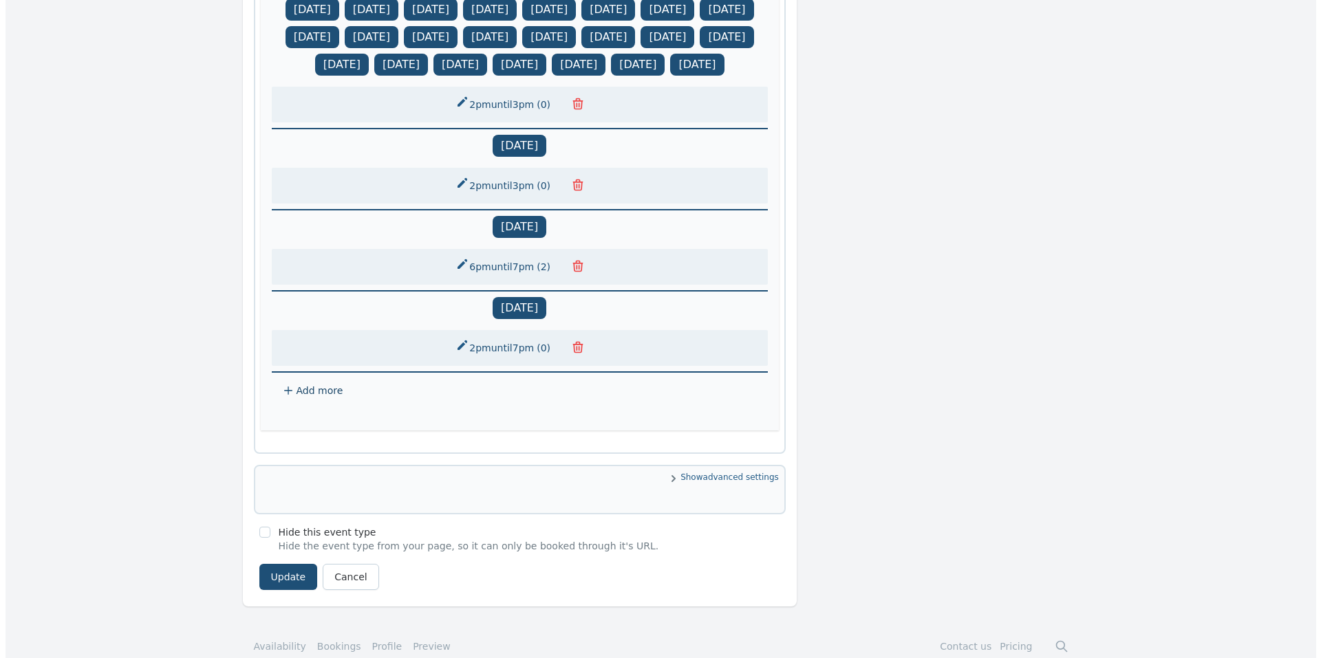
scroll to position [1596, 0]
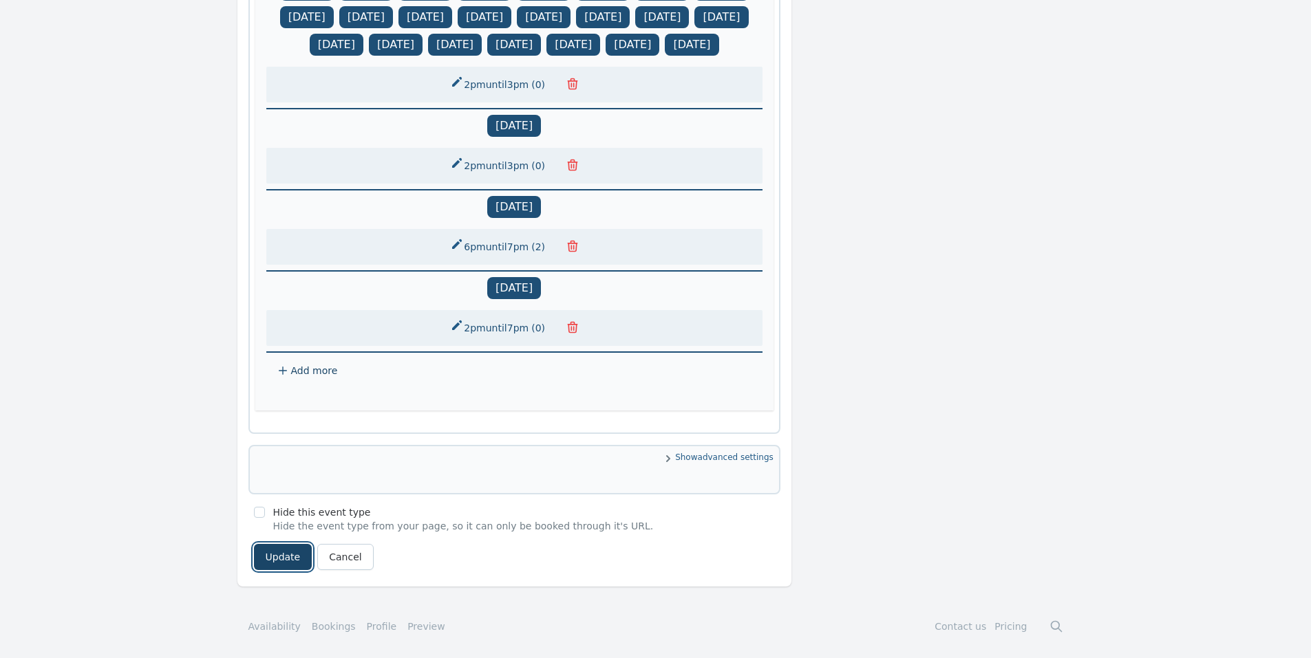
click at [279, 556] on button "Update" at bounding box center [283, 557] width 58 height 26
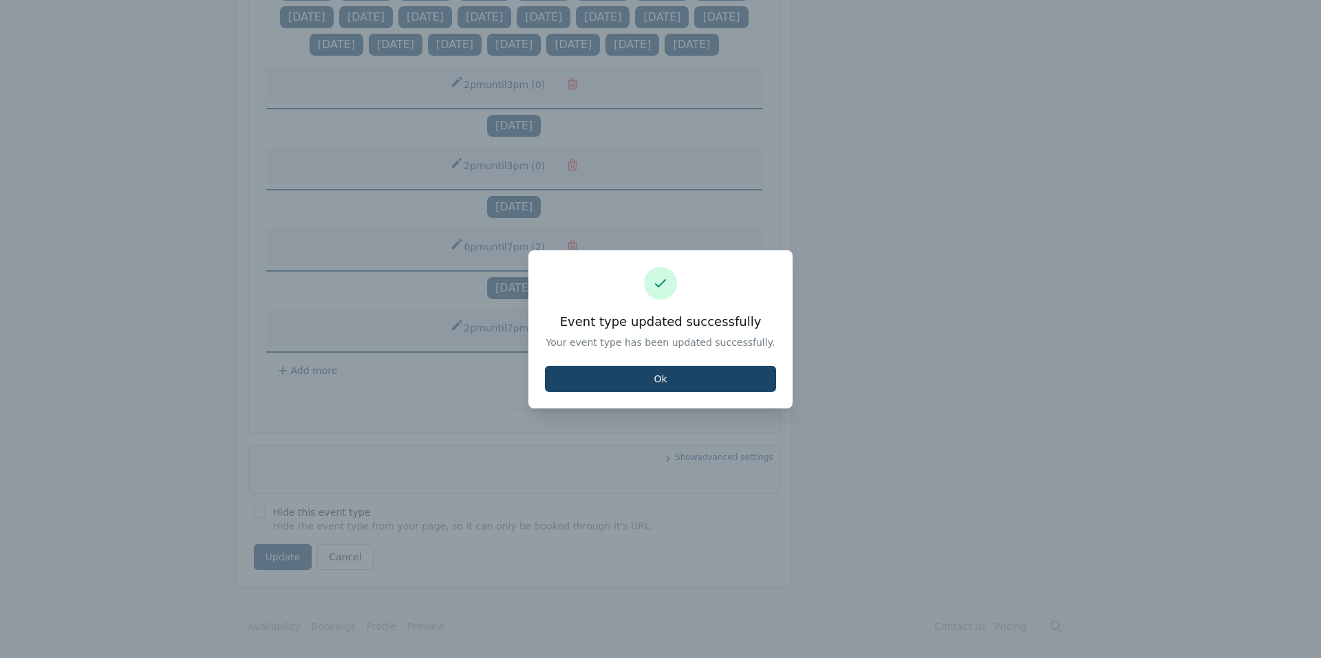
click at [594, 380] on button "Ok" at bounding box center [660, 379] width 231 height 26
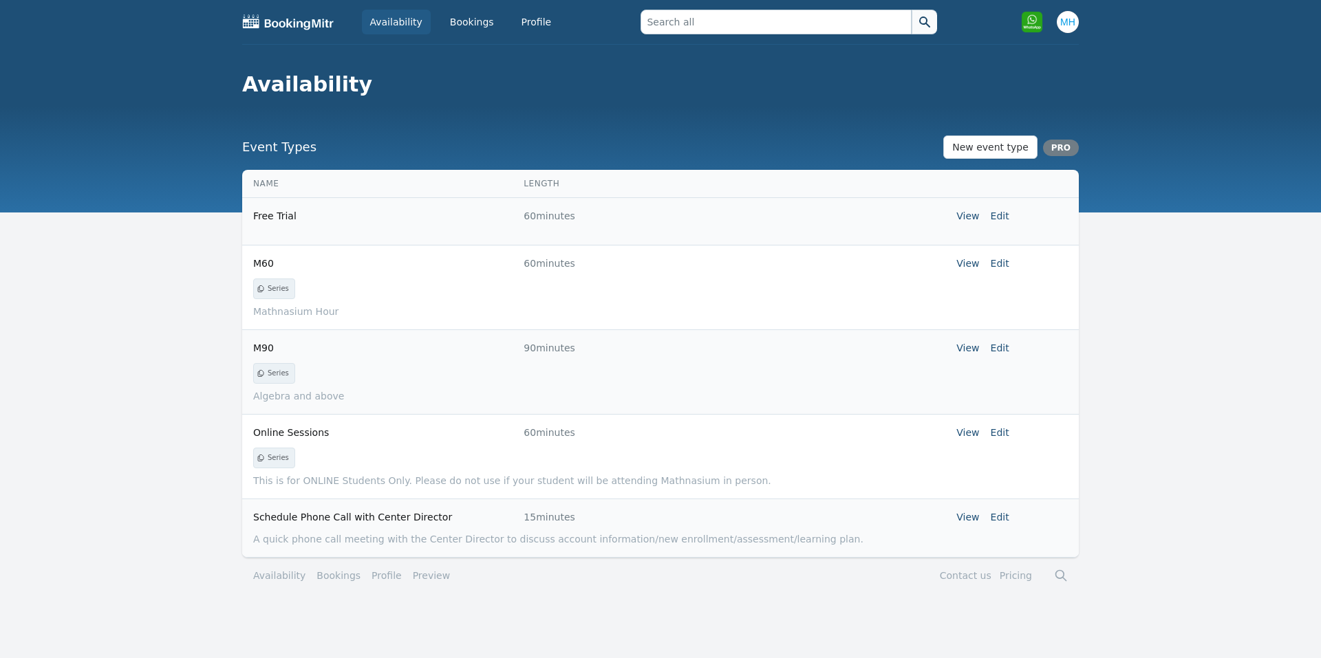
click at [387, 21] on link "Availability" at bounding box center [396, 22] width 69 height 25
click at [460, 15] on link "Bookings" at bounding box center [472, 22] width 61 height 25
click at [462, 22] on link "Bookings" at bounding box center [472, 22] width 61 height 25
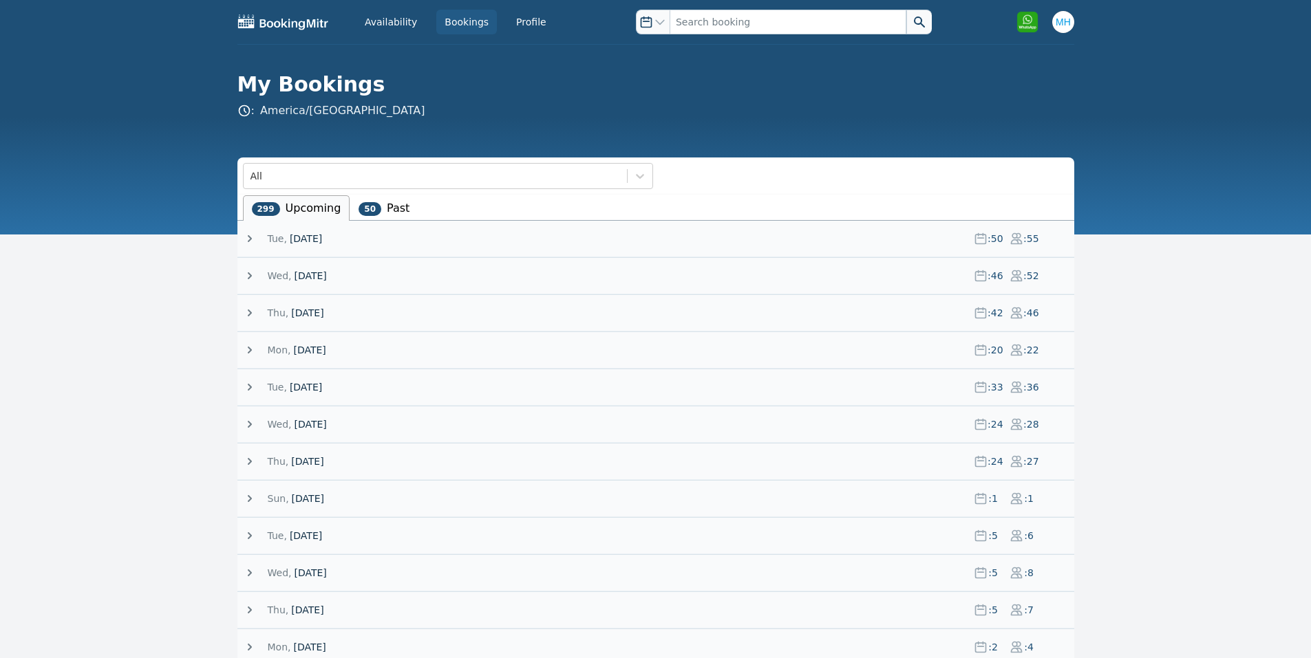
click at [322, 235] on span "19 August 25" at bounding box center [306, 239] width 32 height 14
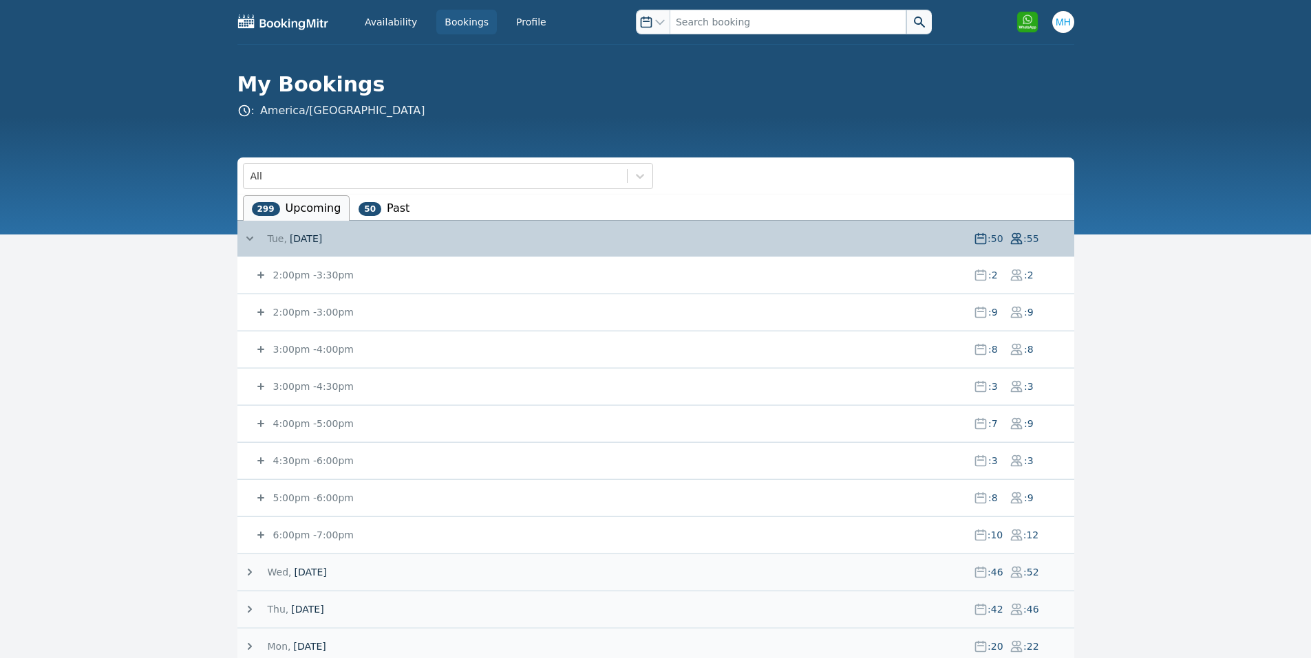
click at [319, 310] on small "2:00pm - 3:00pm" at bounding box center [311, 312] width 83 height 11
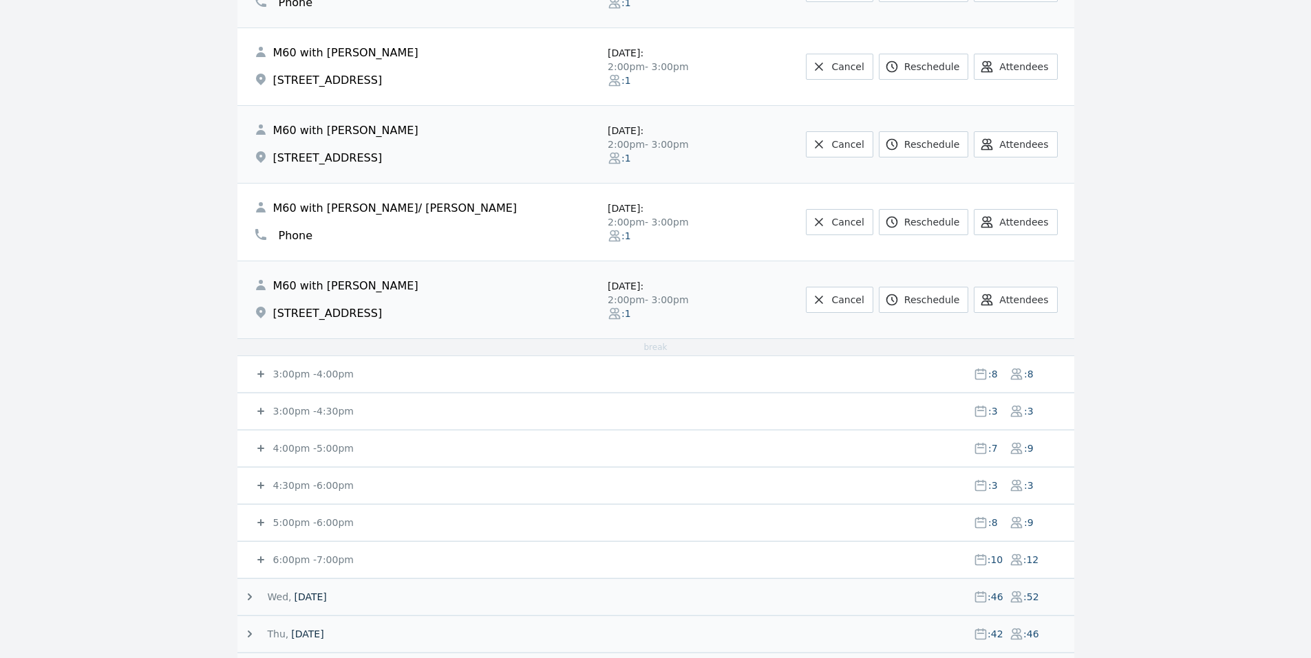
scroll to position [691, 0]
click at [285, 376] on small "3:00pm - 4:00pm" at bounding box center [311, 374] width 83 height 11
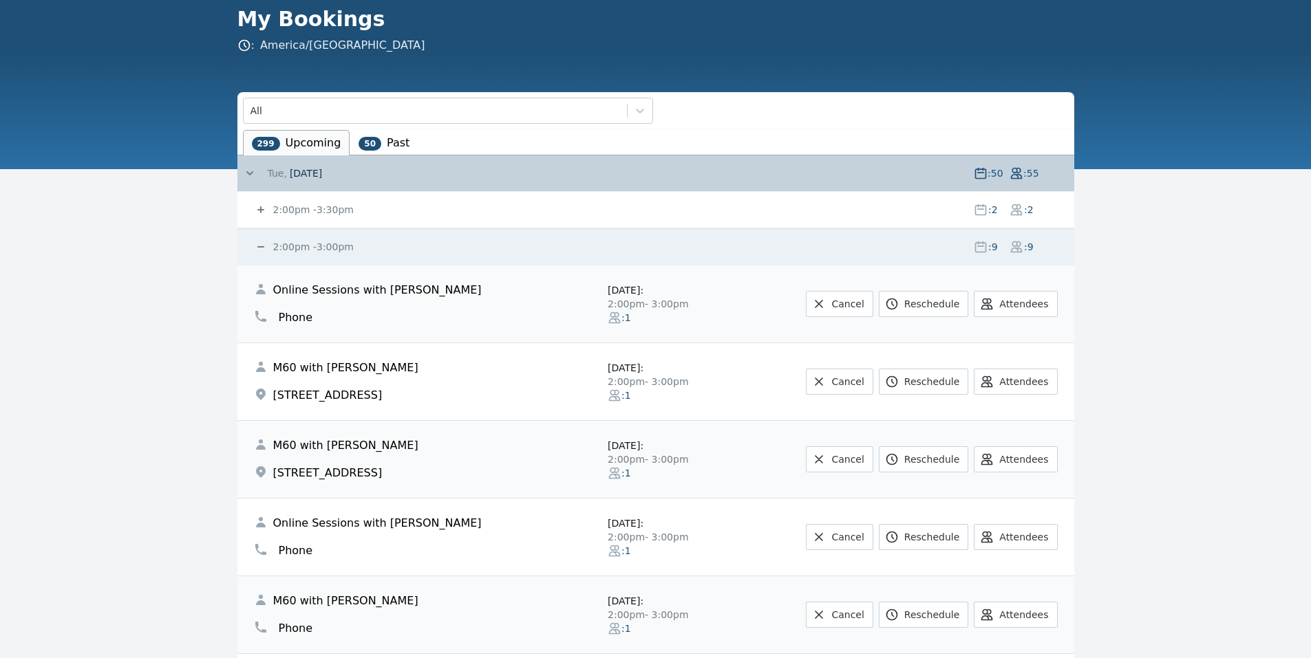
scroll to position [54, 0]
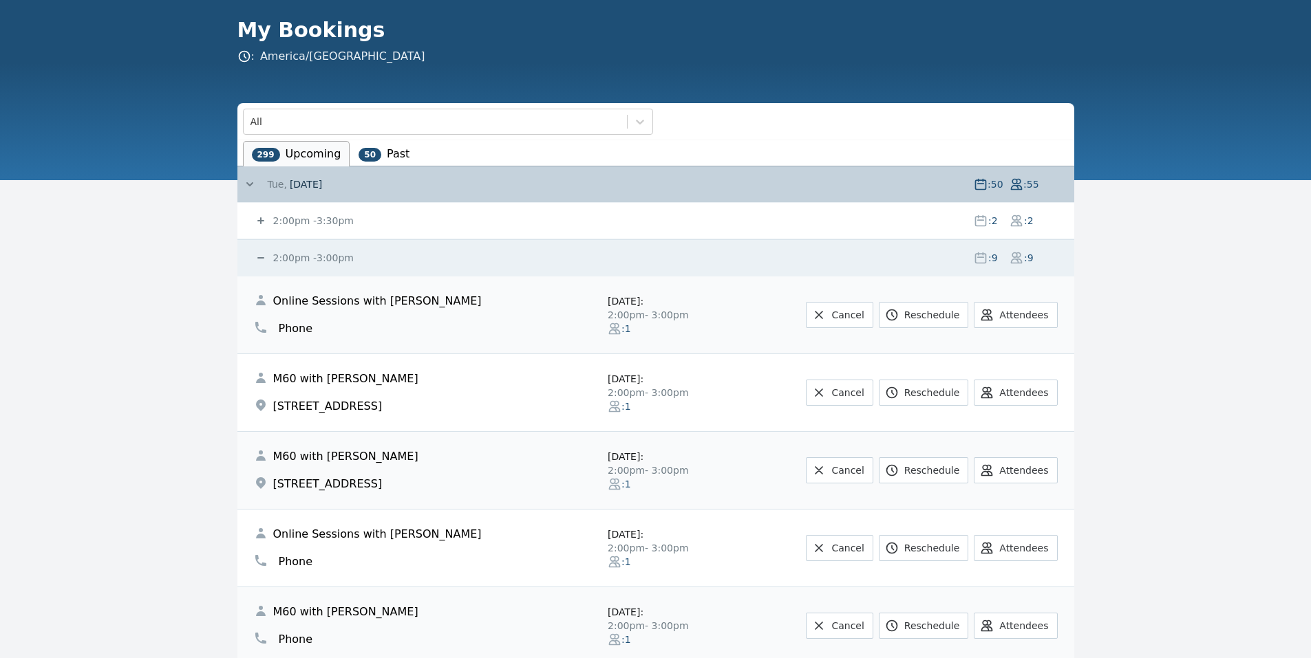
click at [260, 226] on icon at bounding box center [261, 221] width 14 height 14
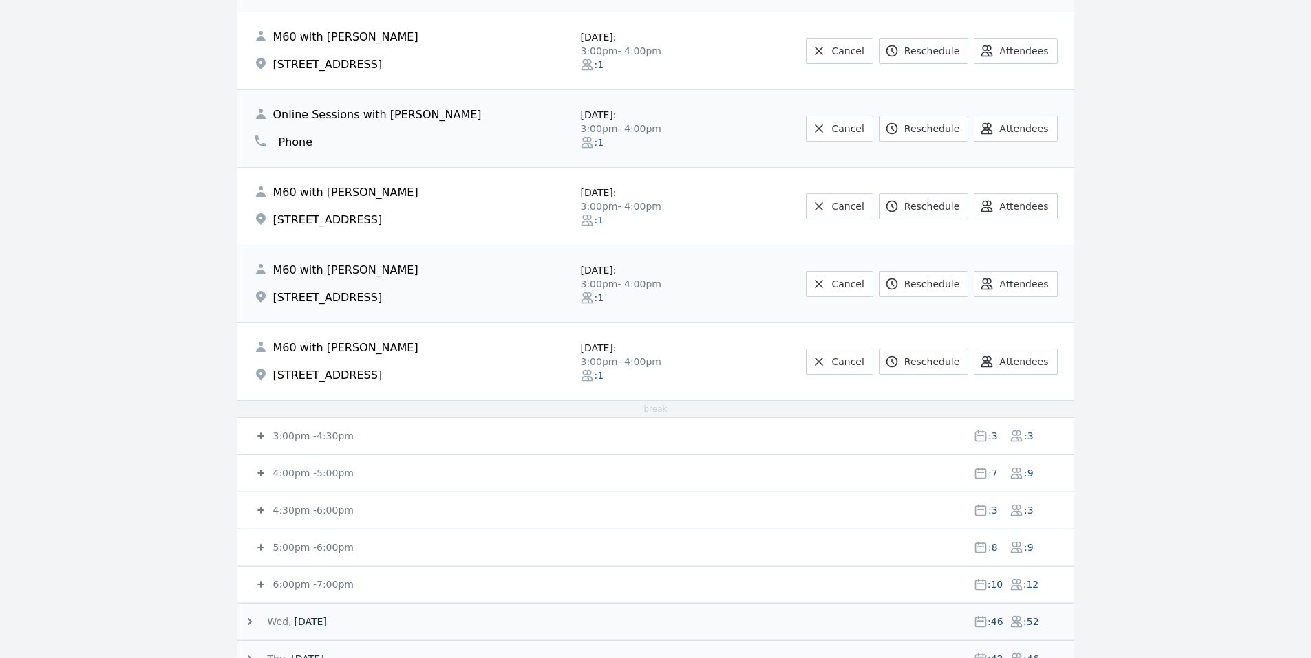
scroll to position [1484, 0]
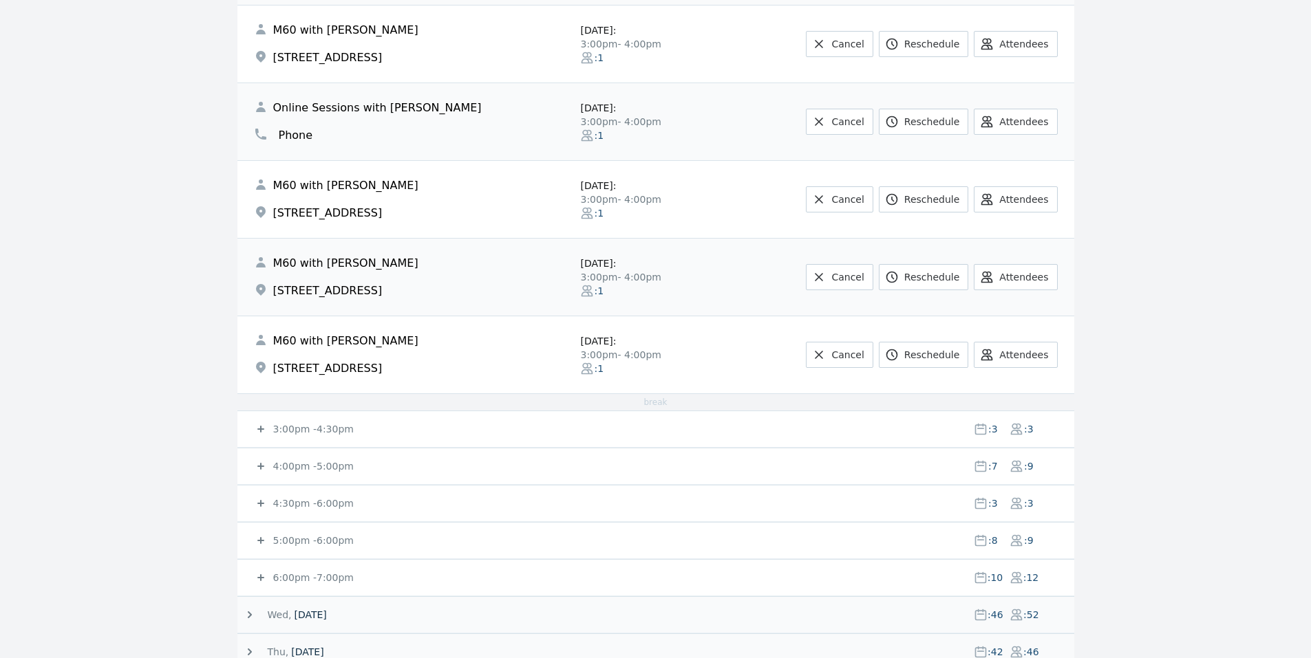
click at [277, 433] on small "3:00pm - 4:30pm" at bounding box center [311, 429] width 83 height 11
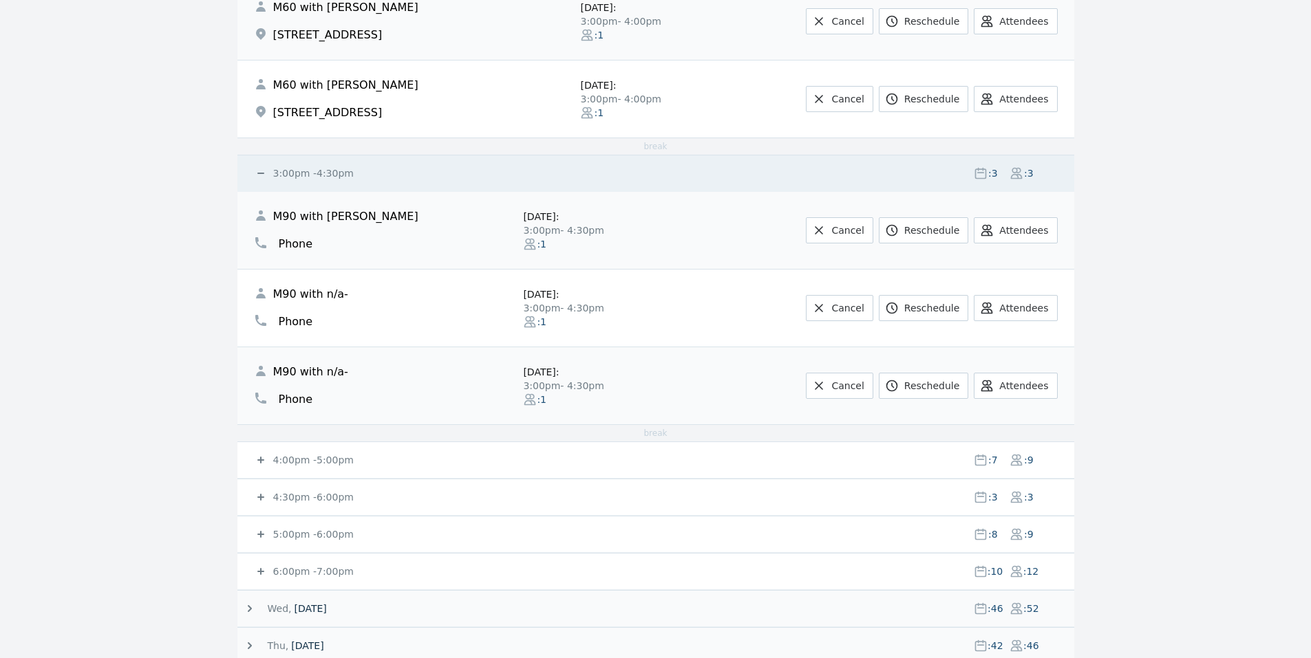
scroll to position [1774, 0]
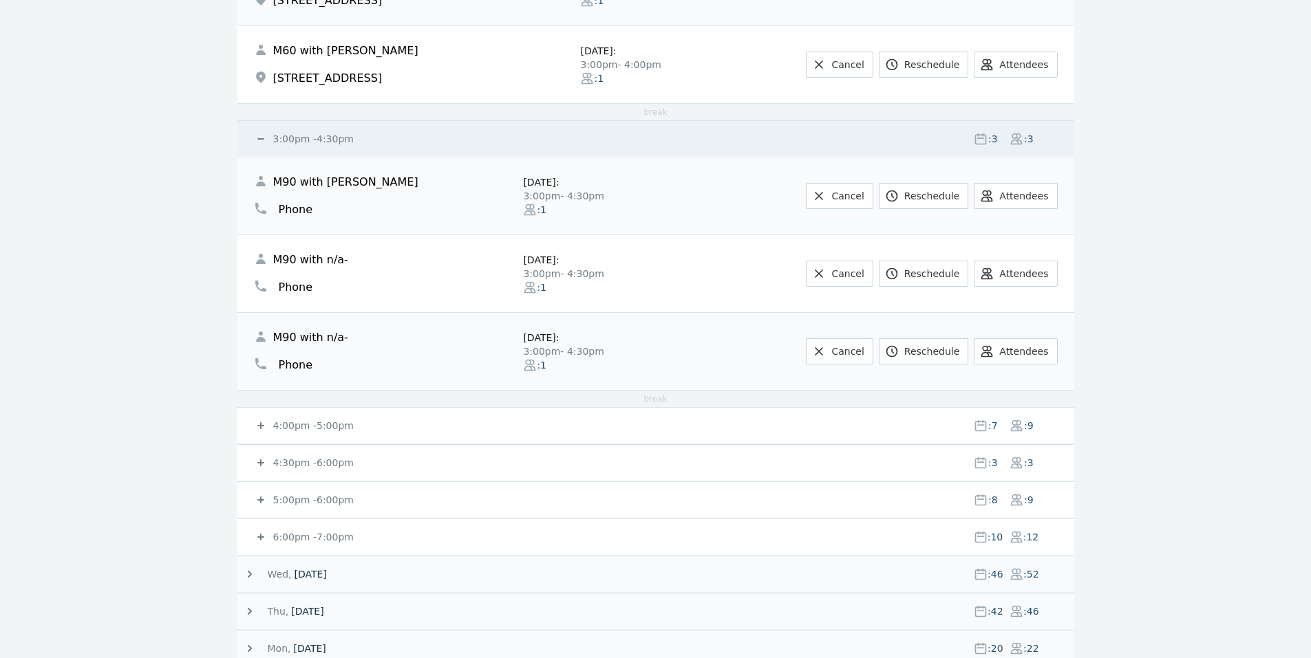
click at [260, 426] on icon at bounding box center [260, 425] width 7 height 7
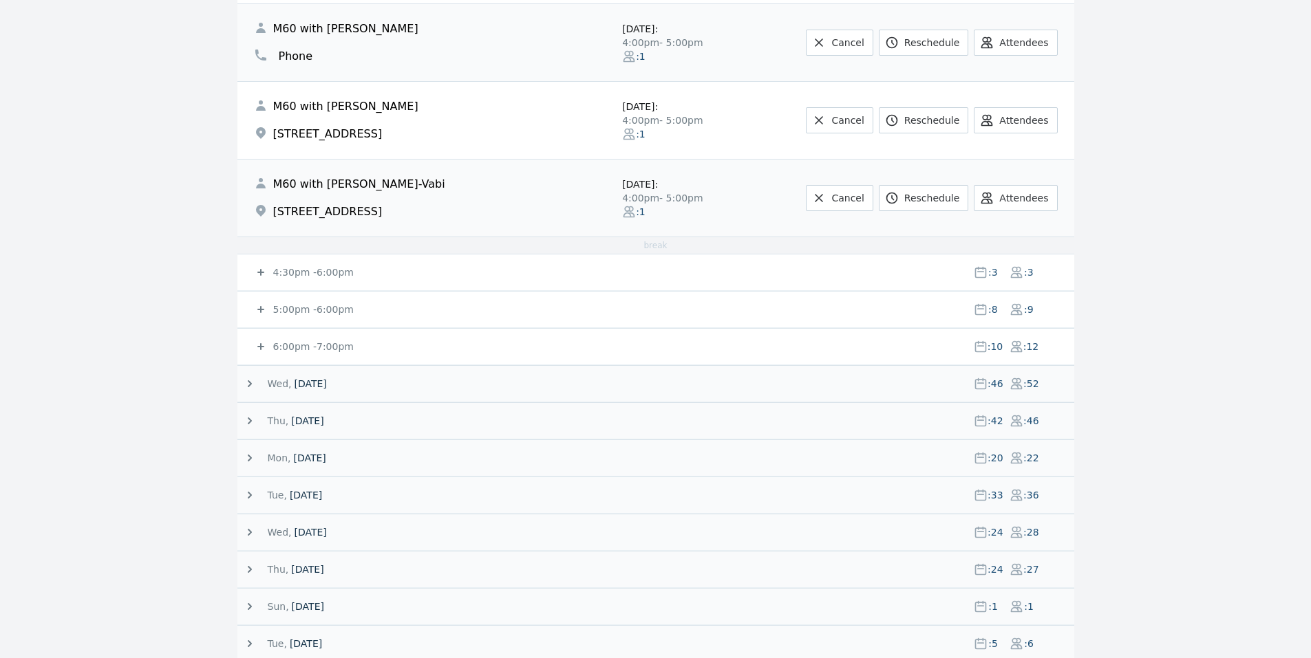
scroll to position [2564, 0]
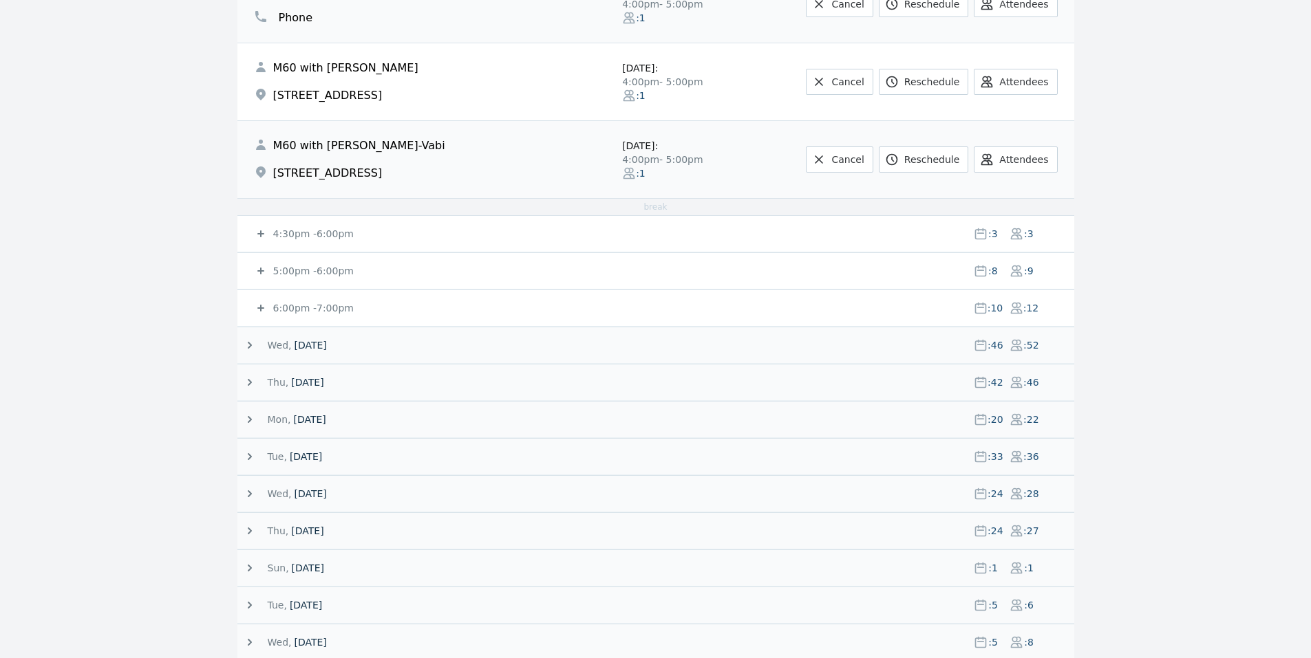
click at [283, 234] on small "4:30pm - 6:00pm" at bounding box center [311, 233] width 83 height 11
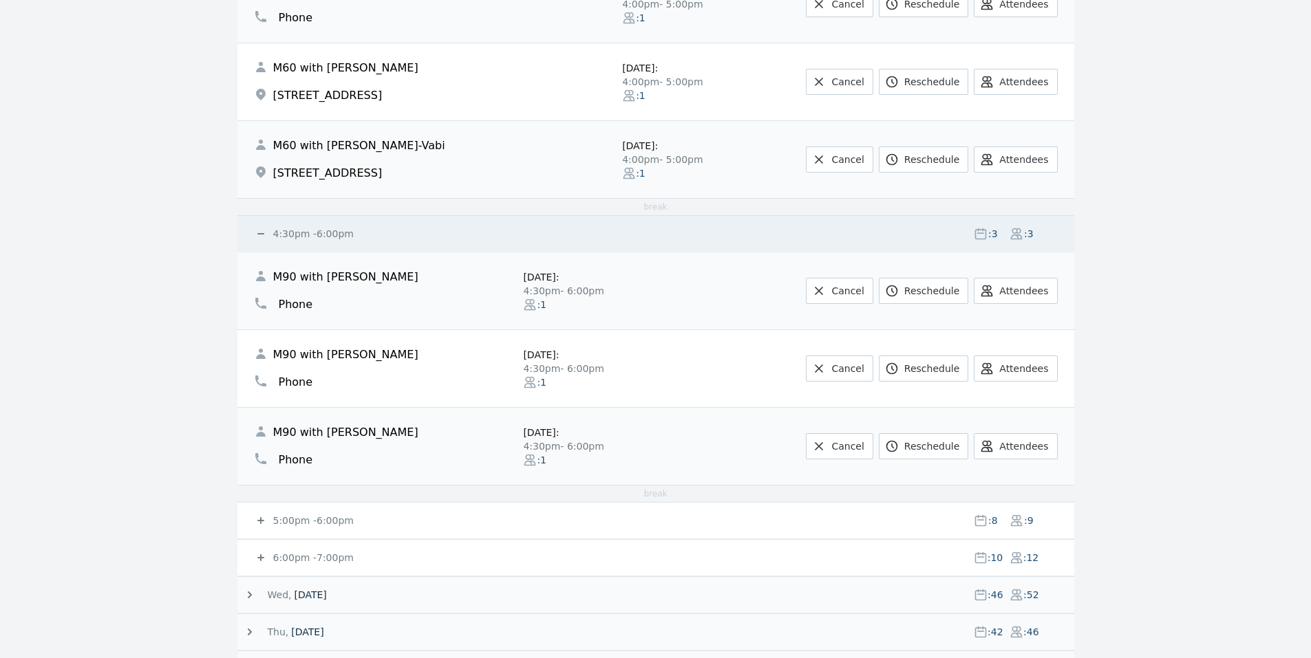
click at [257, 519] on icon at bounding box center [261, 521] width 14 height 14
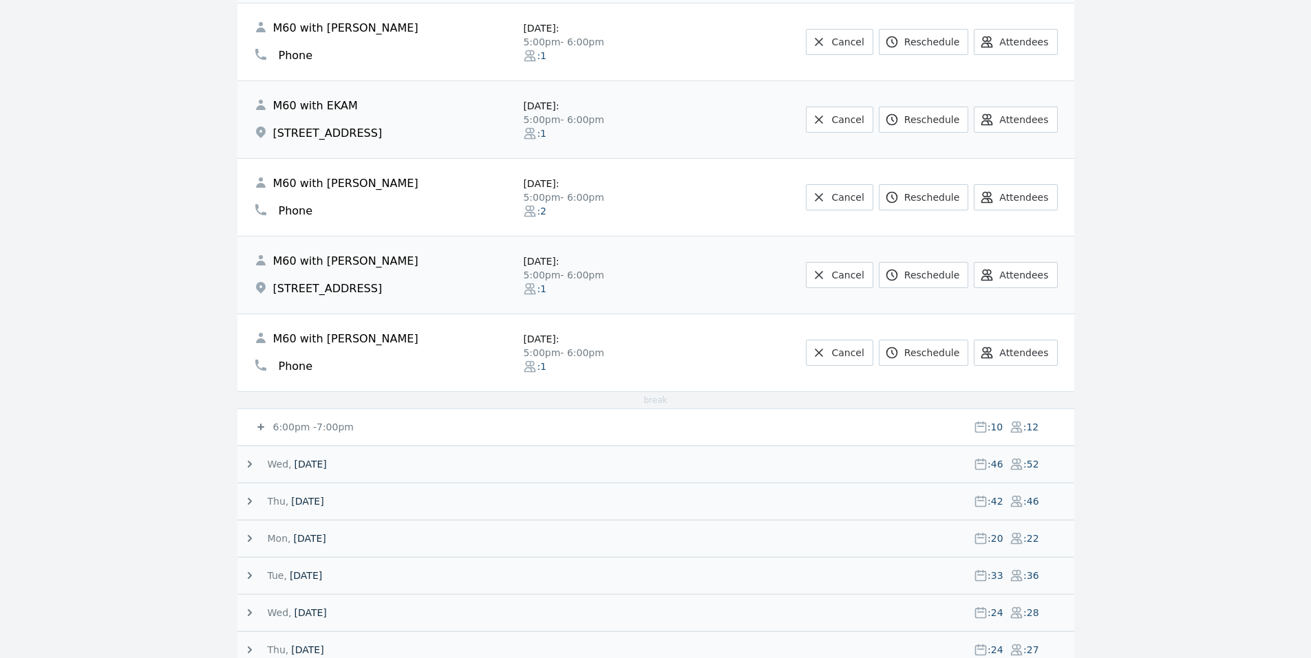
scroll to position [3408, 0]
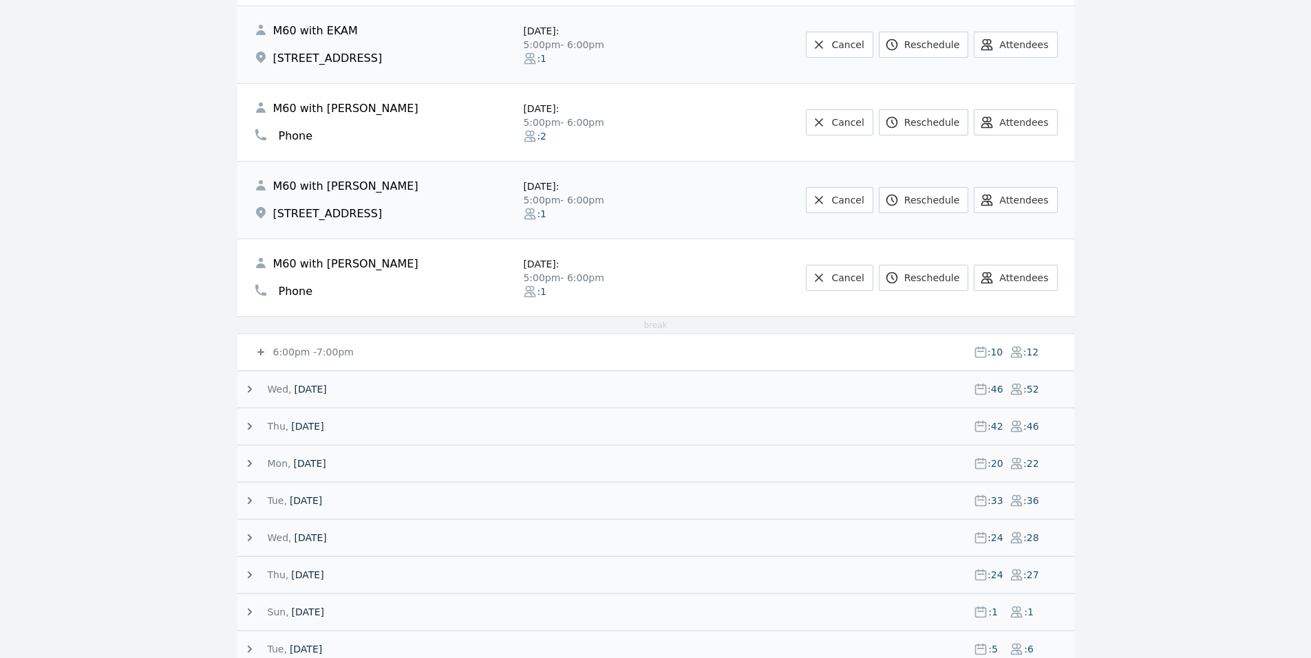
click at [272, 354] on small "6:00pm - 7:00pm" at bounding box center [311, 352] width 83 height 11
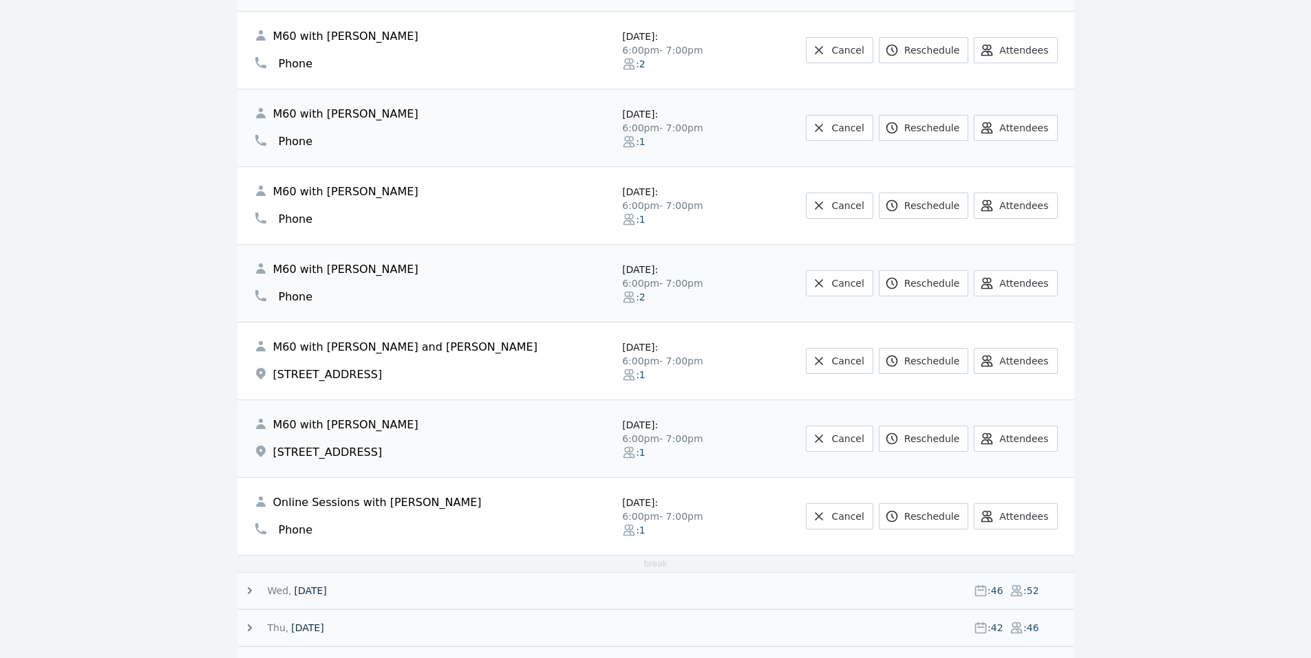
scroll to position [4002, 0]
